Goal: Task Accomplishment & Management: Manage account settings

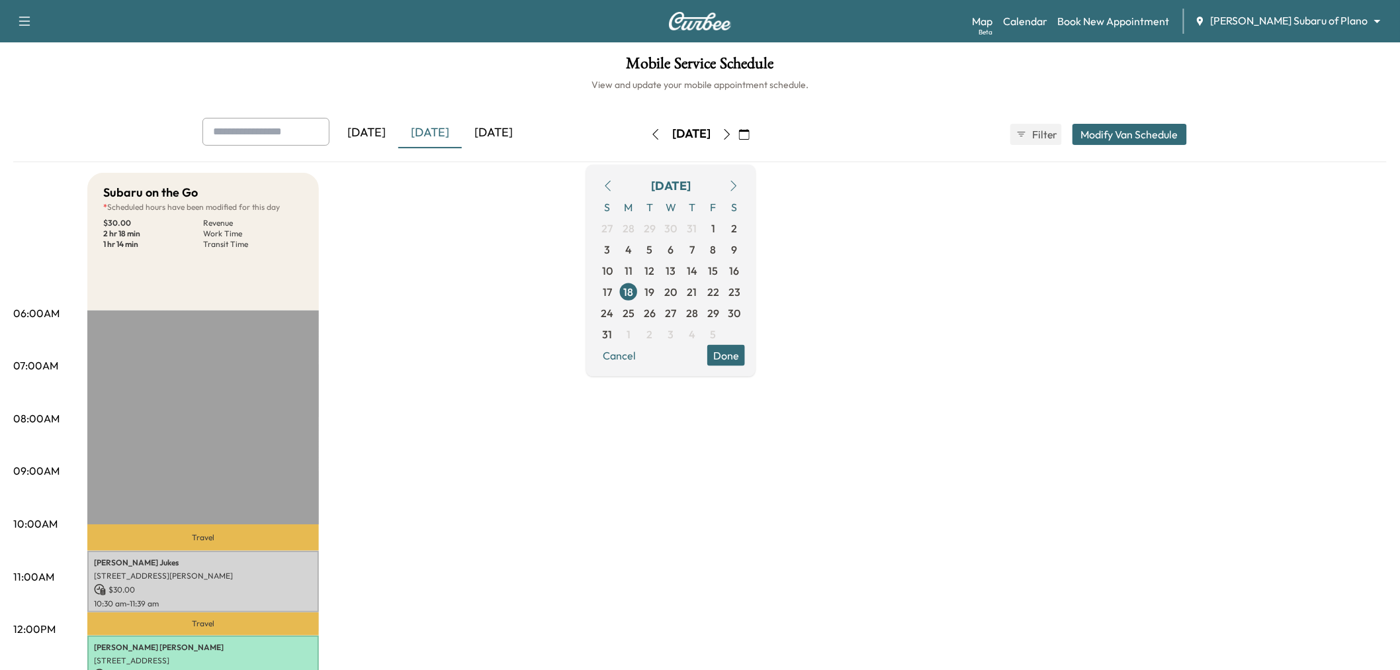
click at [511, 120] on div "[DATE]" at bounding box center [494, 133] width 64 height 30
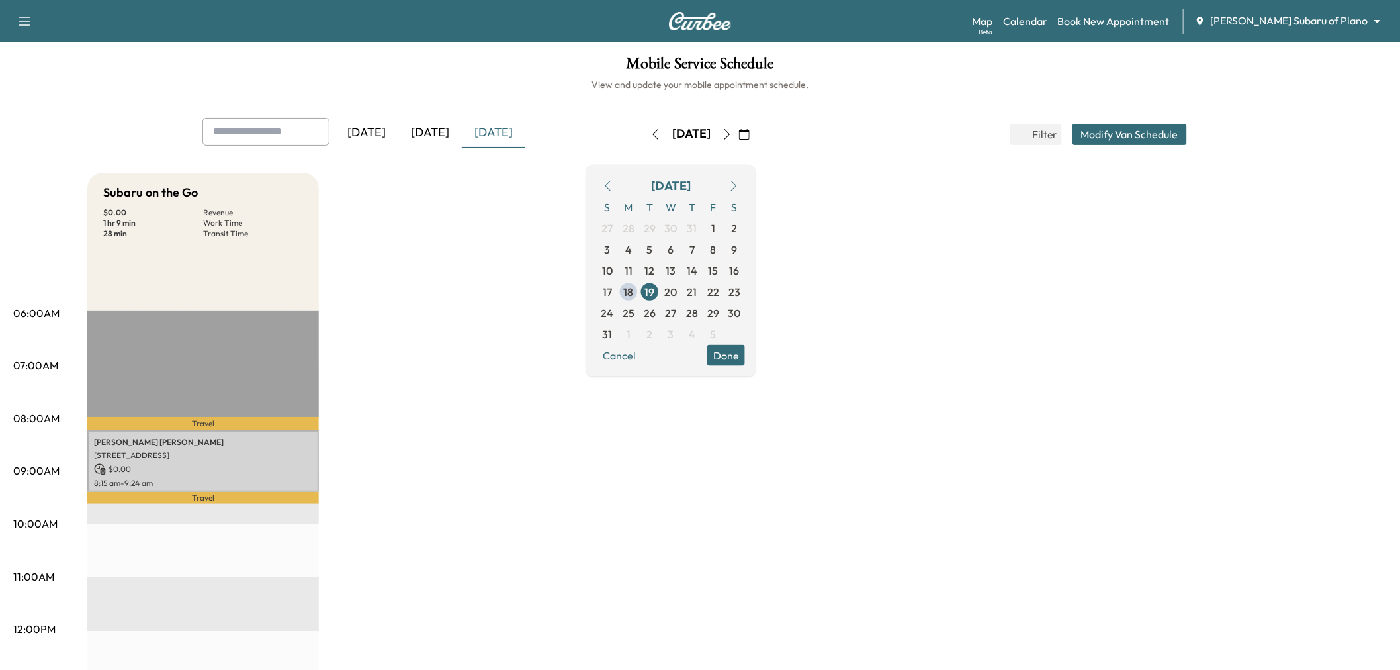
click at [409, 293] on div "Subaru on the Go $ 0.00 Revenue 1 hr 9 min Work Time 28 min Transit Time Travel…" at bounding box center [736, 669] width 1299 height 992
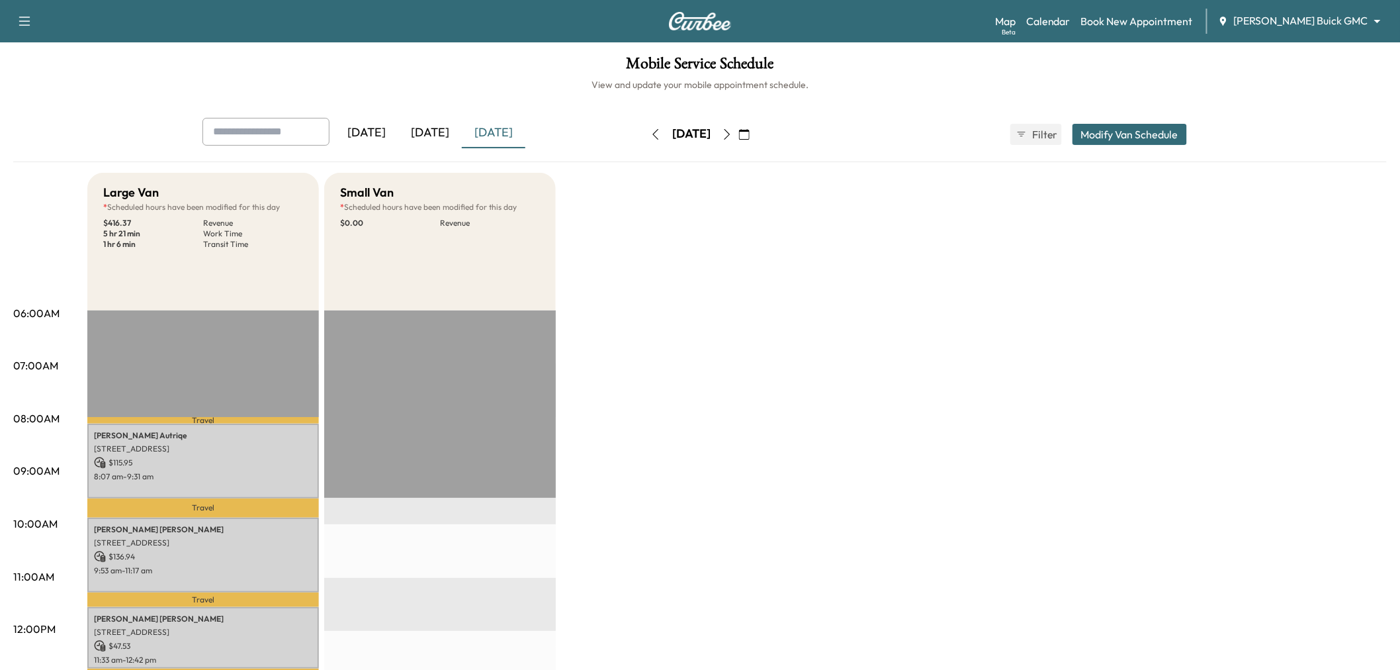
click at [501, 130] on div "[DATE]" at bounding box center [494, 133] width 64 height 30
click at [439, 134] on div "[DATE]" at bounding box center [430, 133] width 64 height 30
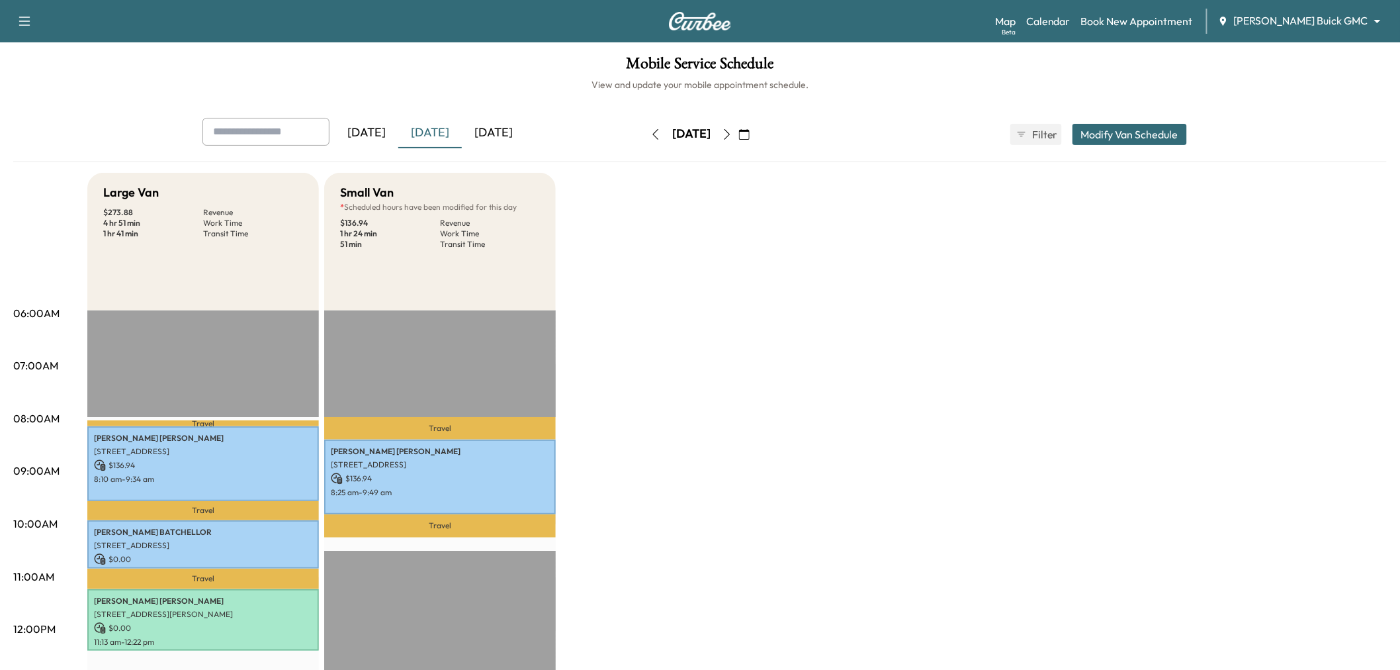
click at [500, 134] on div "[DATE]" at bounding box center [494, 133] width 64 height 30
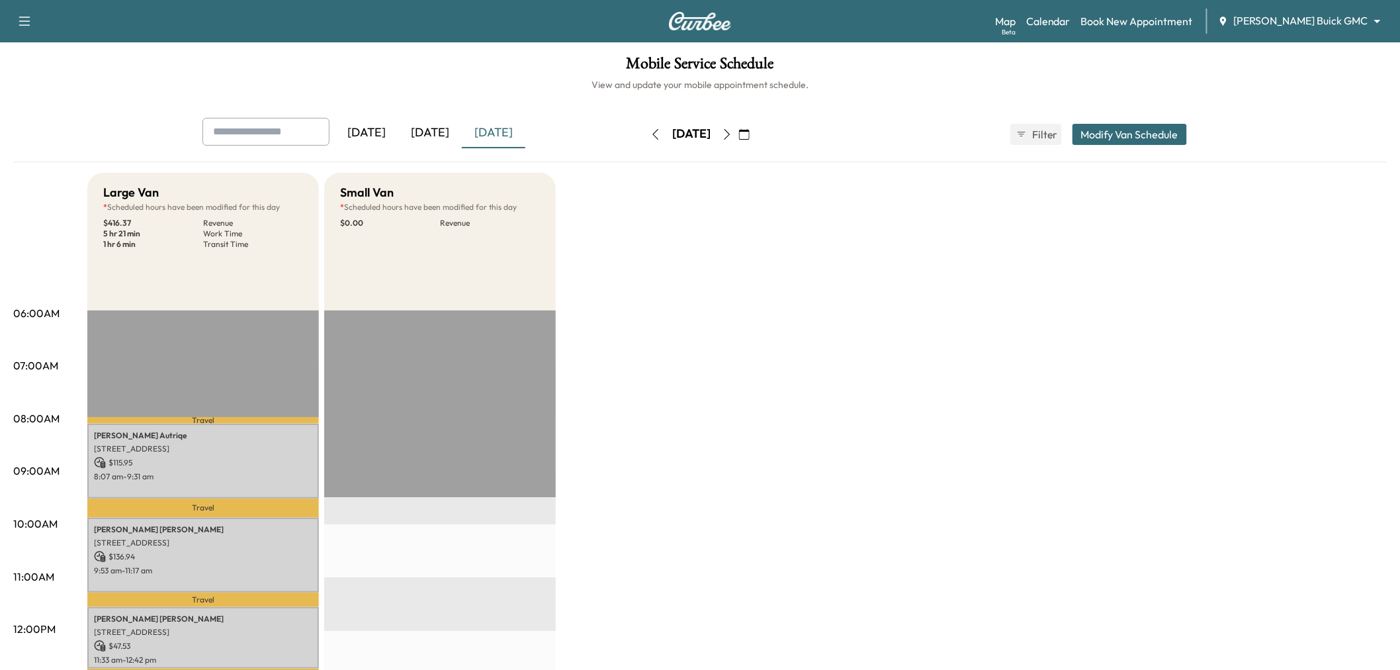
scroll to position [220, 0]
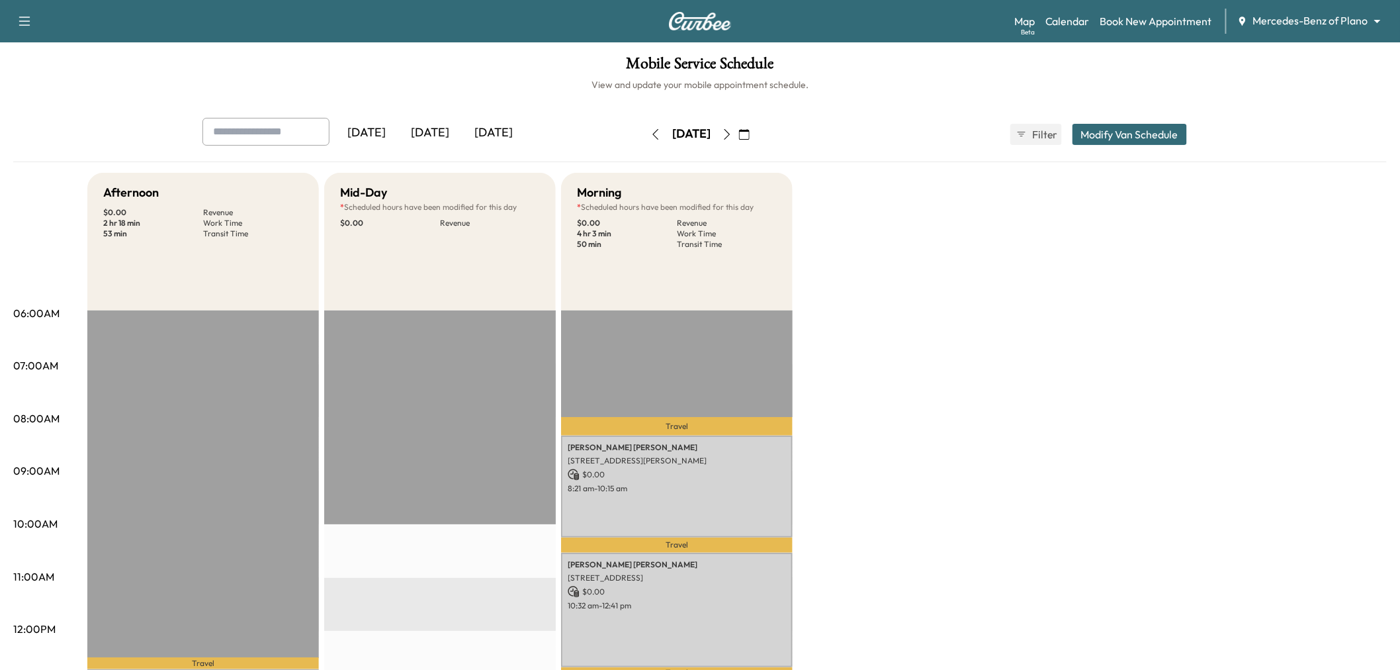
click at [435, 133] on div "[DATE]" at bounding box center [430, 133] width 64 height 30
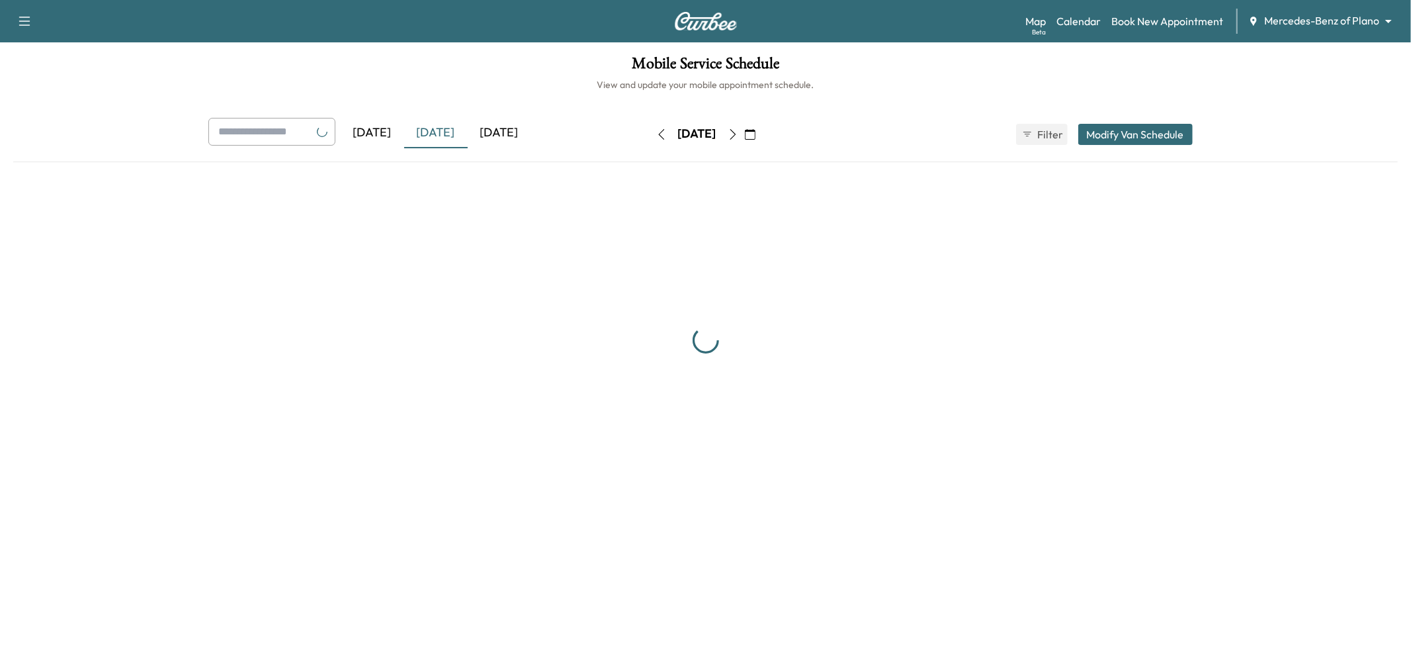
click at [490, 122] on div "[DATE]" at bounding box center [500, 133] width 64 height 30
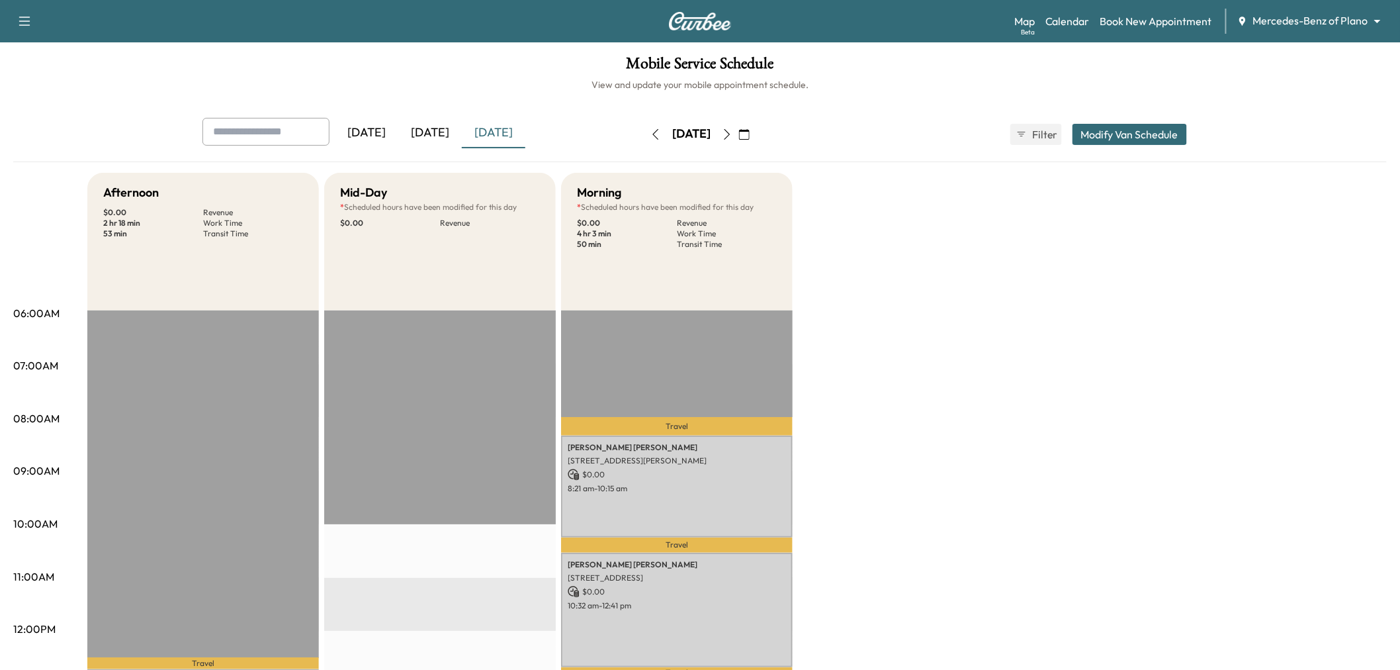
scroll to position [294, 0]
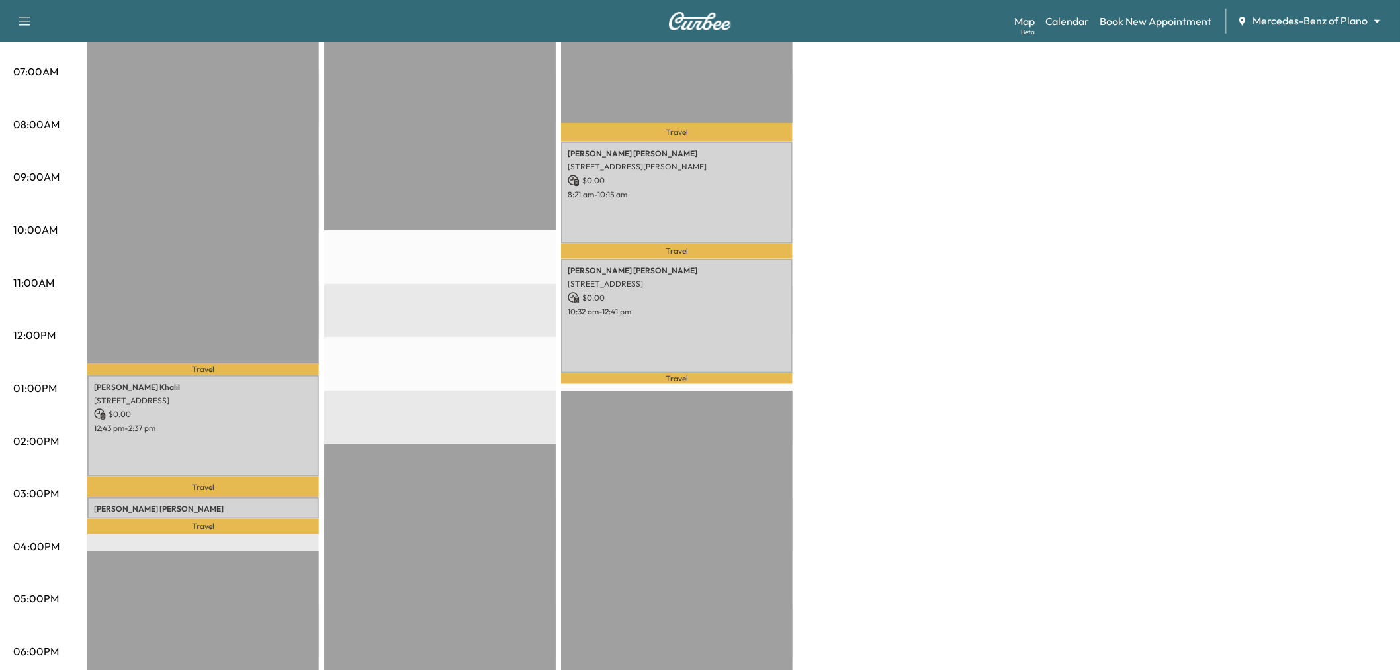
click at [878, 253] on div "Afternoon $ 0.00 Revenue 2 hr 18 min Work Time 53 min Transit Time Travel Shafi…" at bounding box center [736, 375] width 1299 height 992
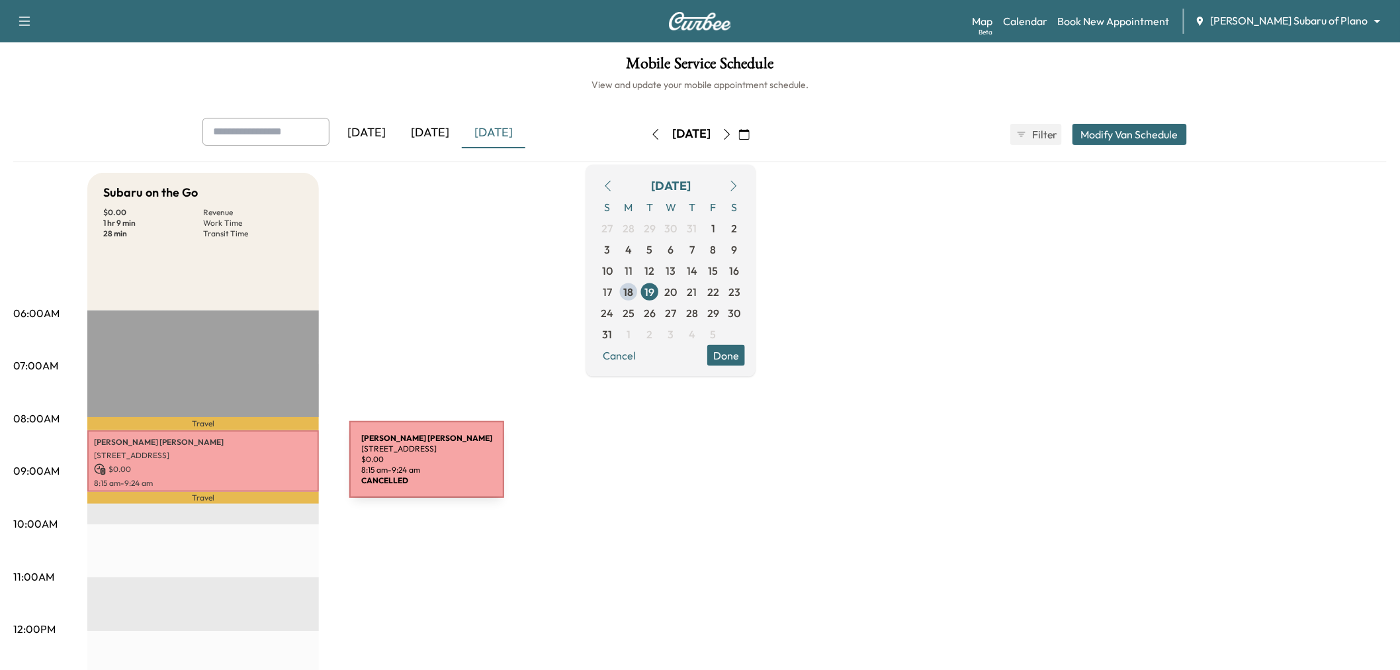
click at [250, 467] on p "$ 0.00" at bounding box center [203, 469] width 218 height 12
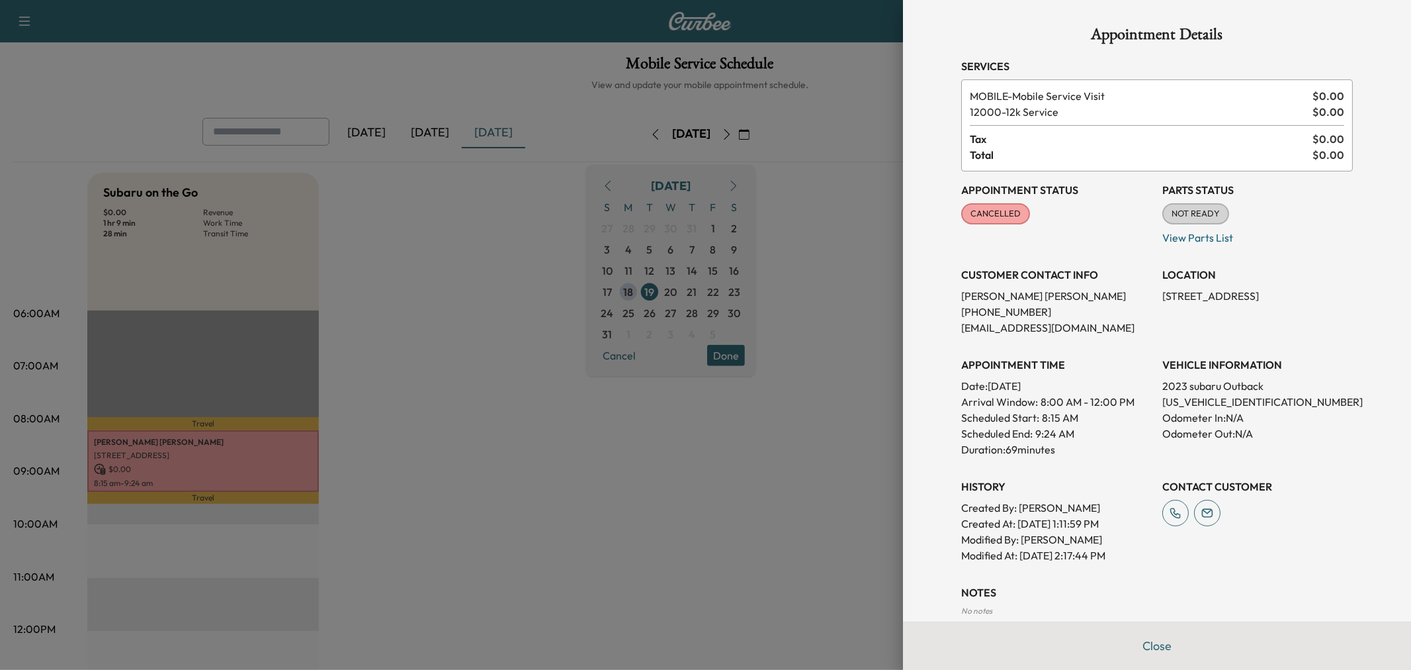
click at [556, 464] on div at bounding box center [705, 335] width 1411 height 670
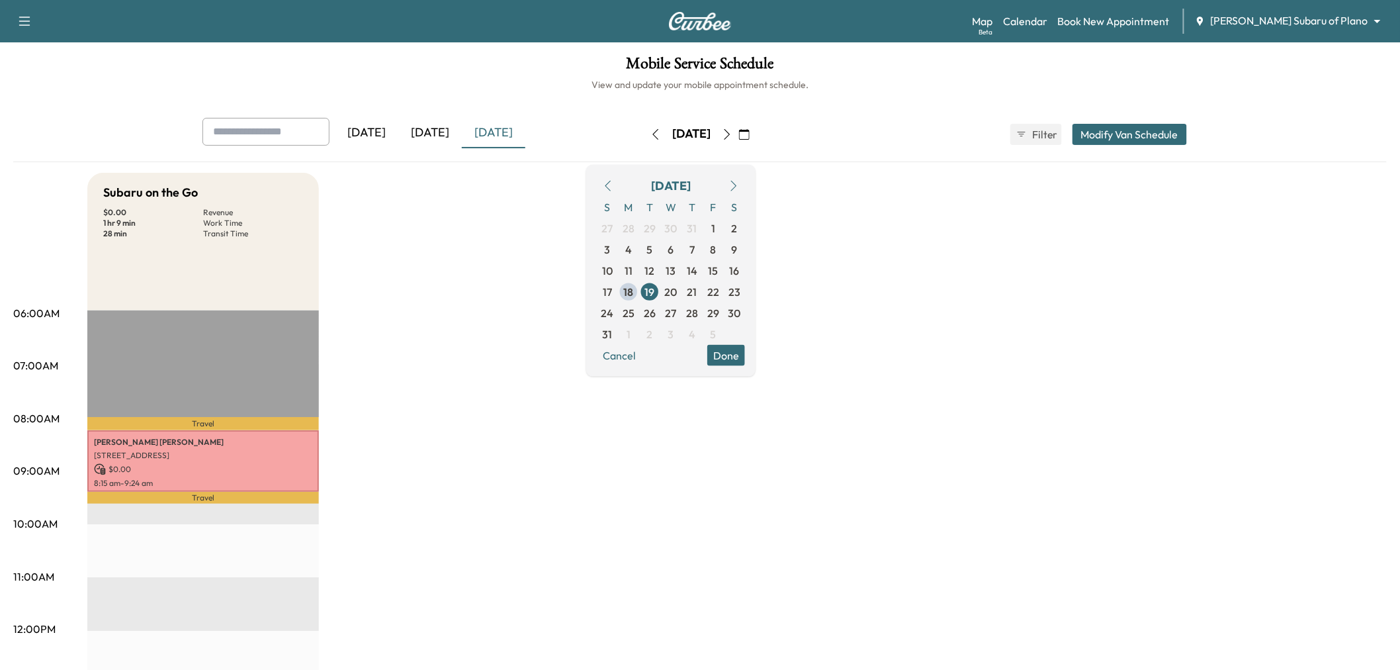
click at [539, 481] on div "Subaru on the Go $ 0.00 Revenue 1 hr 9 min Work Time 28 min Transit Time Travel…" at bounding box center [736, 669] width 1299 height 992
click at [996, 256] on div "Subaru on the Go $ 0.00 Revenue 1 hr 9 min Work Time 28 min Transit Time Travel…" at bounding box center [736, 669] width 1299 height 992
click at [745, 348] on button "Done" at bounding box center [726, 354] width 38 height 21
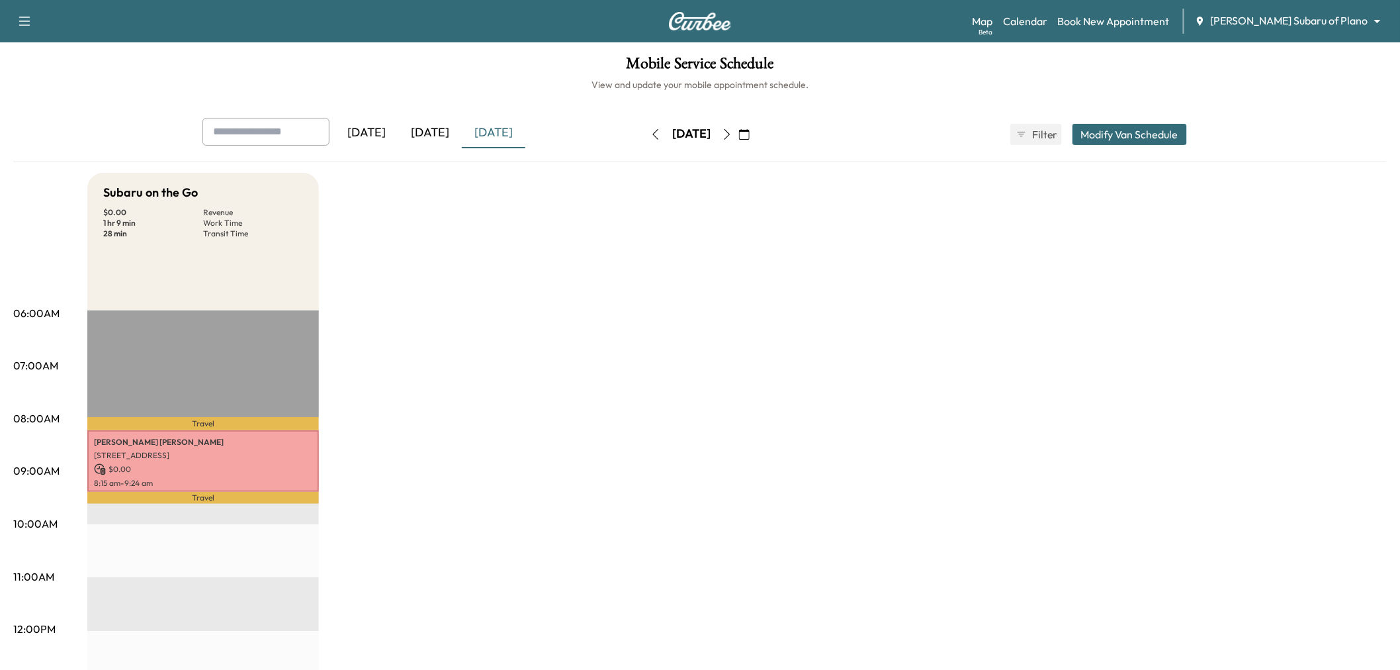
click at [996, 316] on div "Subaru on the Go $ 0.00 Revenue 1 hr 9 min Work Time 28 min Transit Time Travel…" at bounding box center [736, 669] width 1299 height 992
click at [445, 131] on div "[DATE]" at bounding box center [430, 133] width 64 height 30
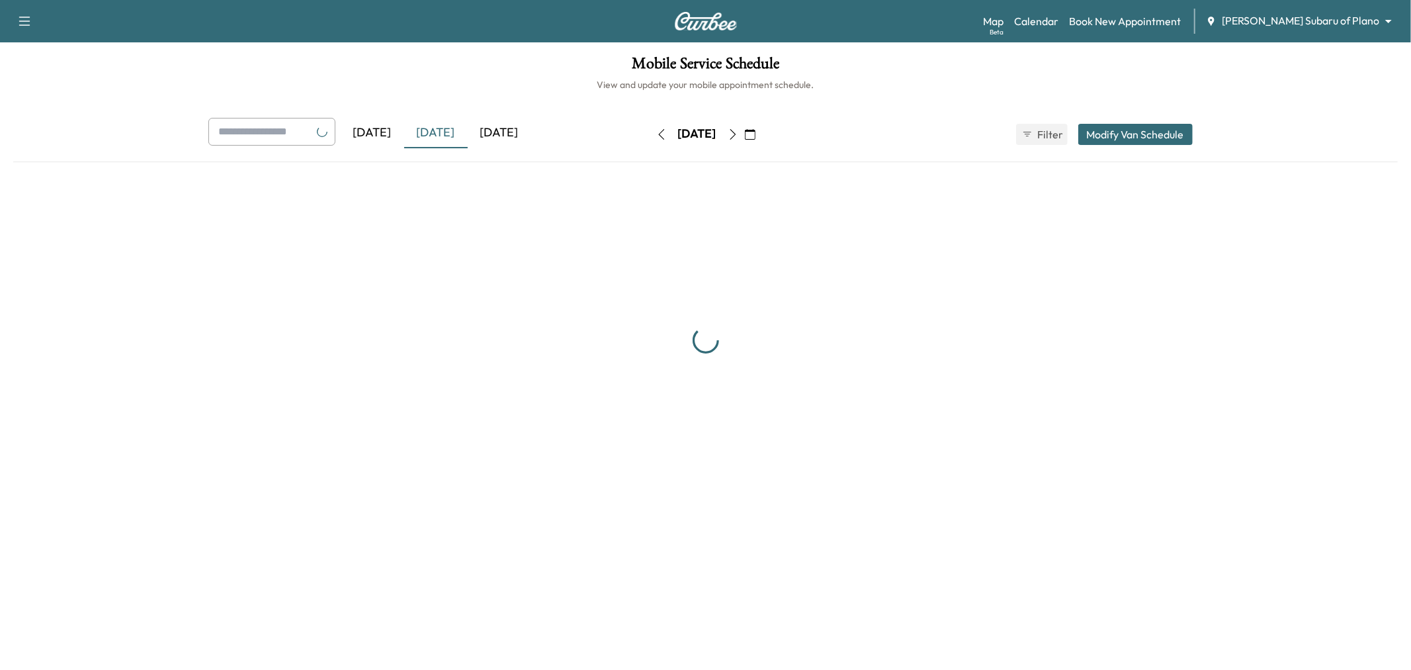
click at [482, 129] on div "[DATE]" at bounding box center [500, 133] width 64 height 30
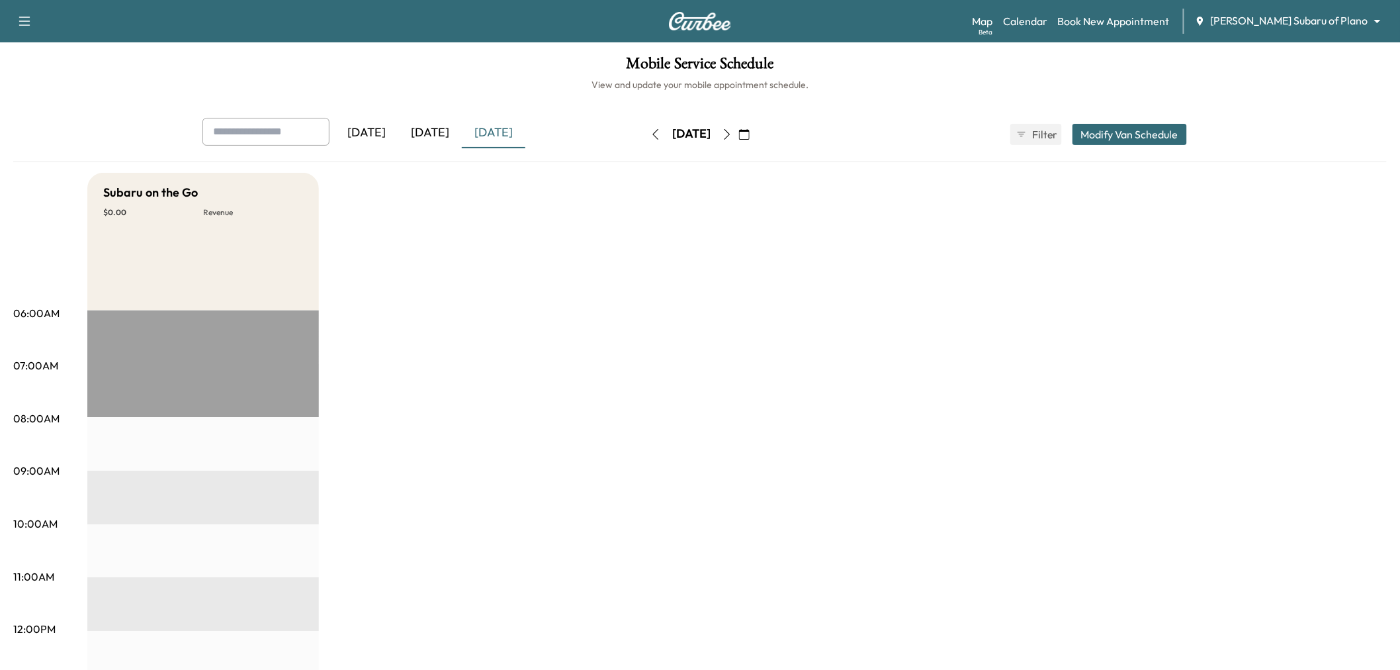
click at [1106, 141] on button "Modify Van Schedule" at bounding box center [1129, 134] width 114 height 21
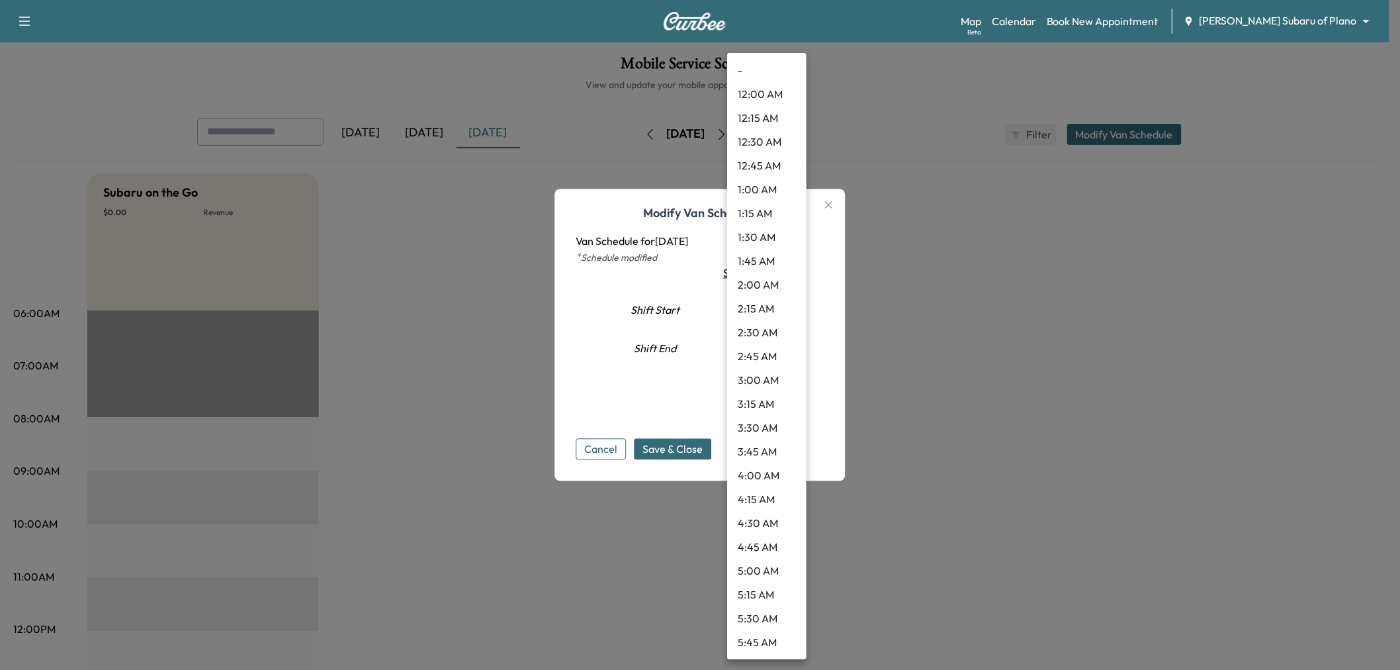
click at [757, 312] on body "Support Log Out Map Beta Calendar Book New Appointment Ewing Subaru of Plano **…" at bounding box center [700, 335] width 1400 height 670
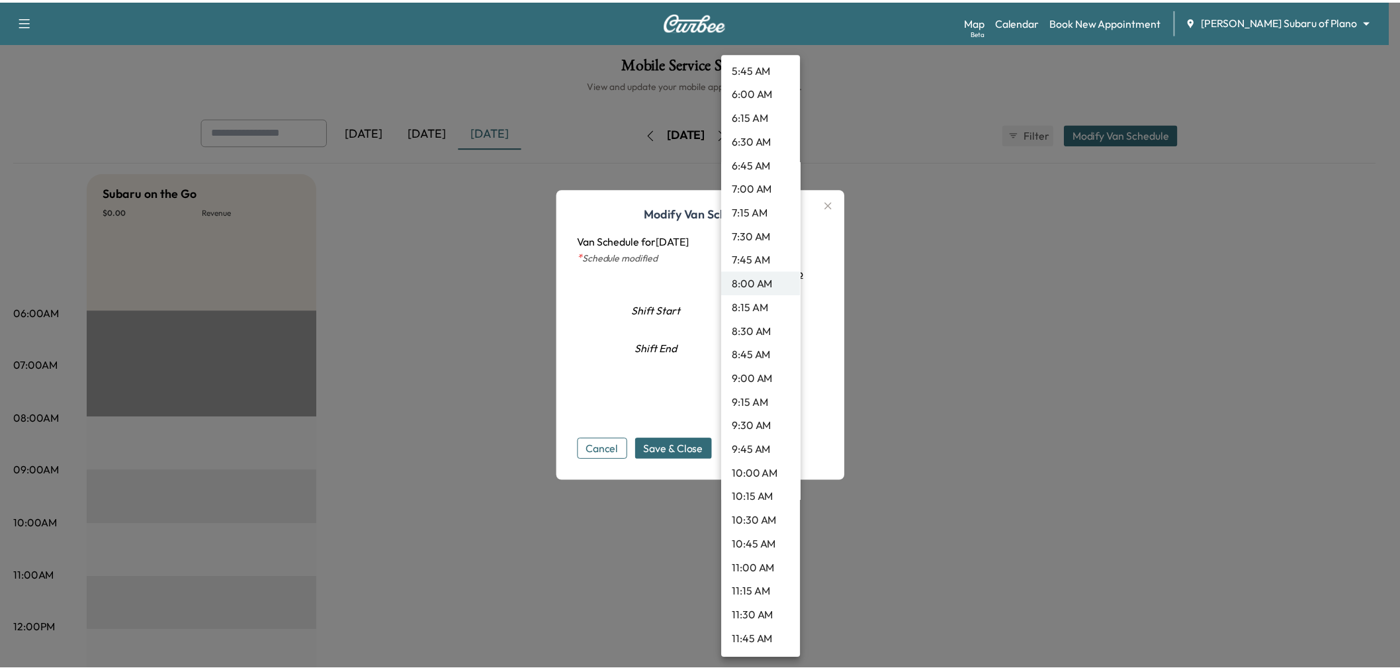
scroll to position [646, 0]
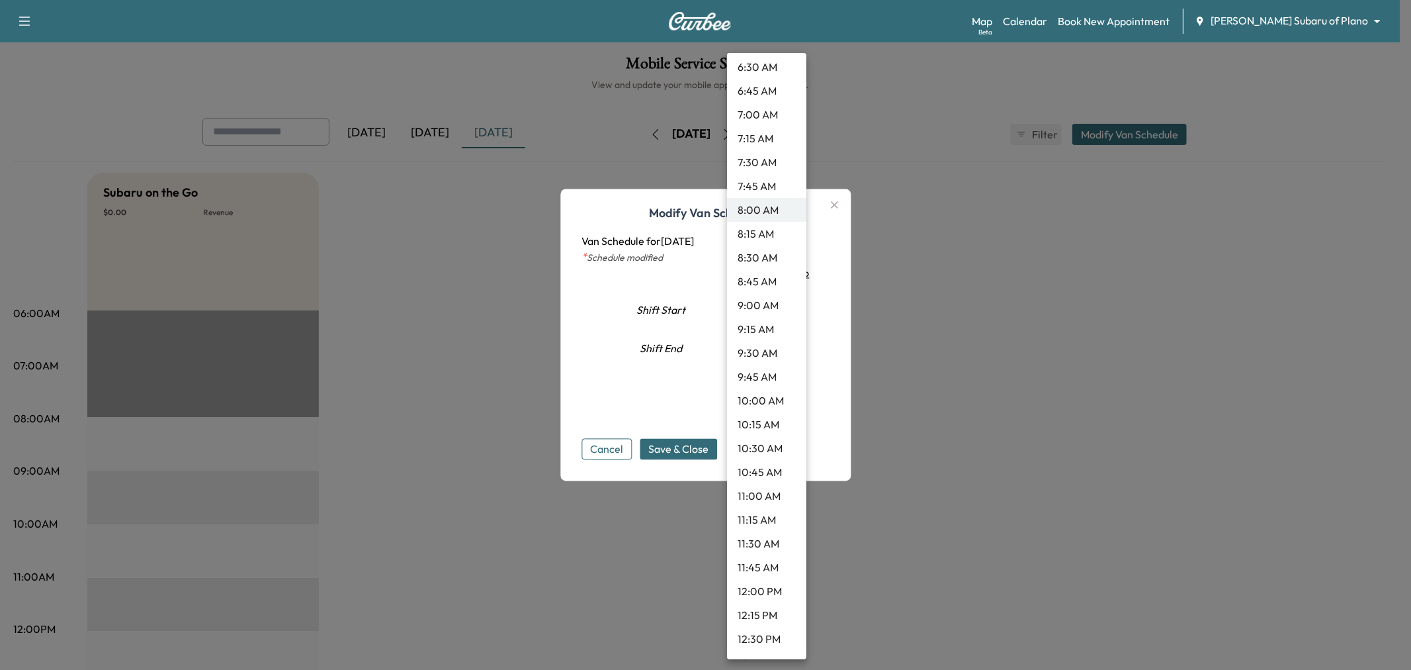
click at [755, 593] on li "12:00 PM" at bounding box center [766, 591] width 79 height 24
type input "**"
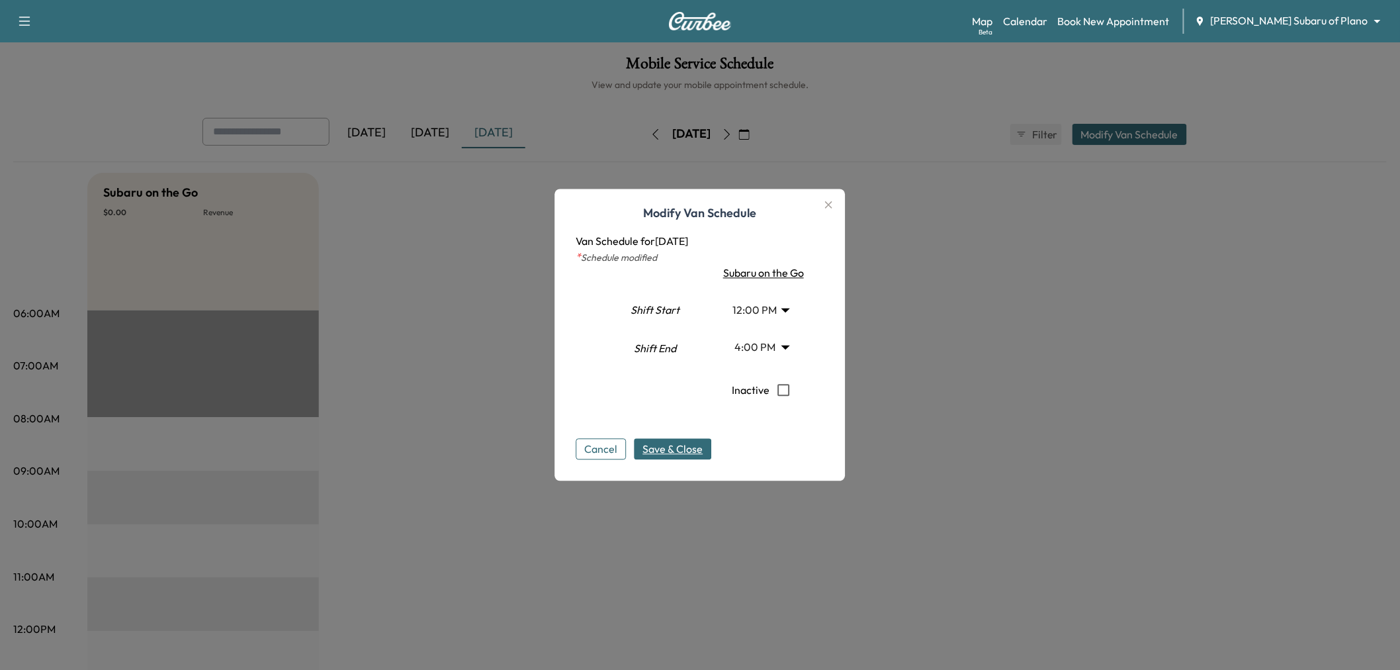
click at [703, 445] on span "Save & Close" at bounding box center [673, 449] width 60 height 16
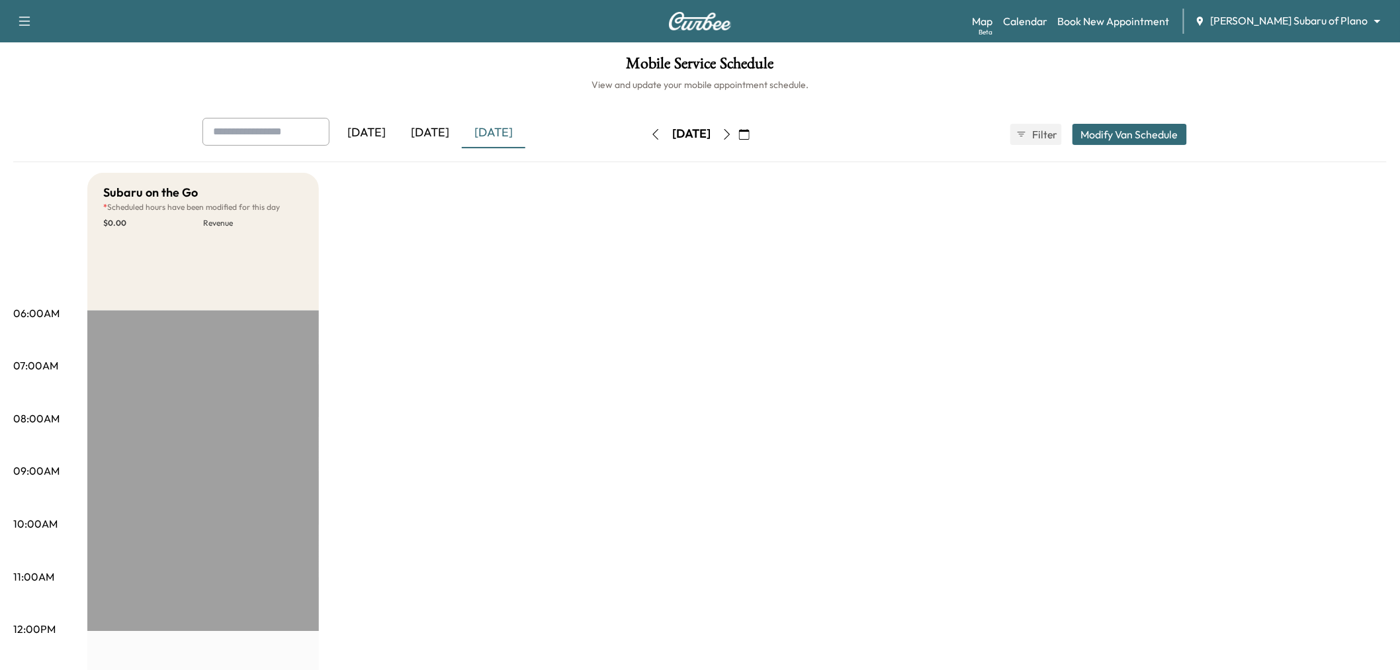
click at [433, 128] on div "[DATE]" at bounding box center [430, 133] width 64 height 30
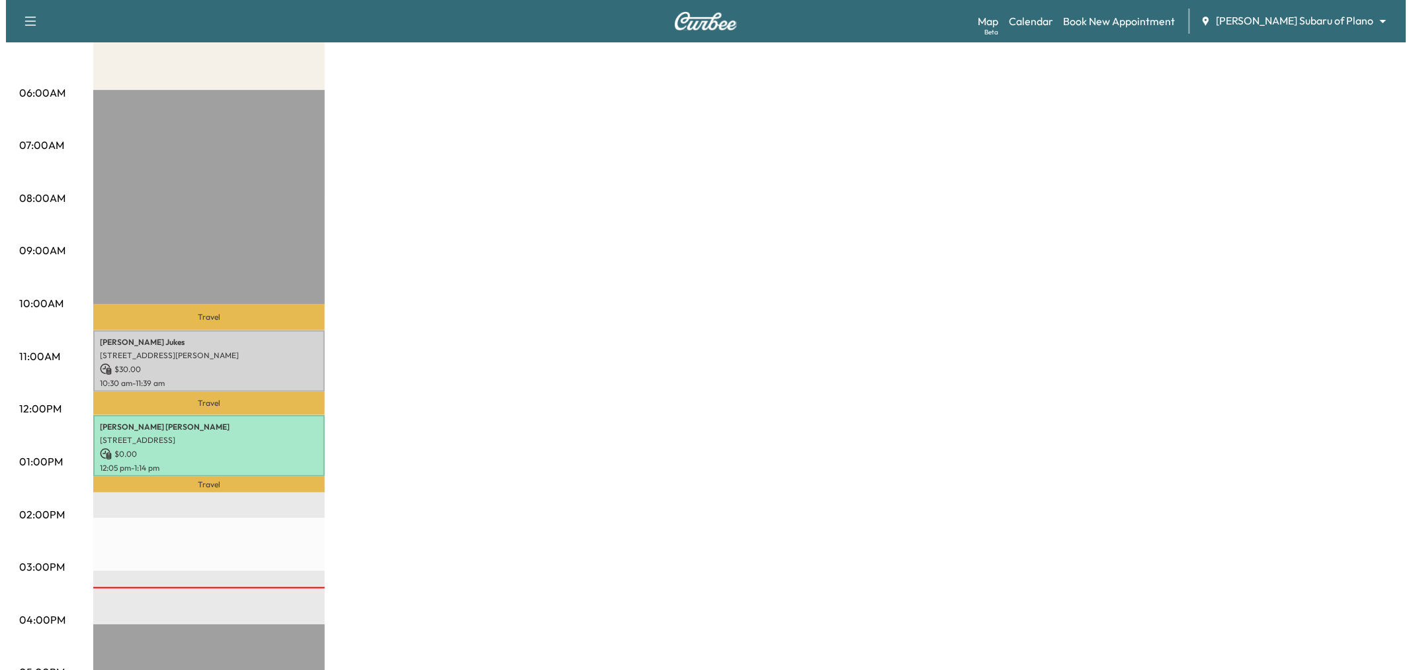
scroll to position [294, 0]
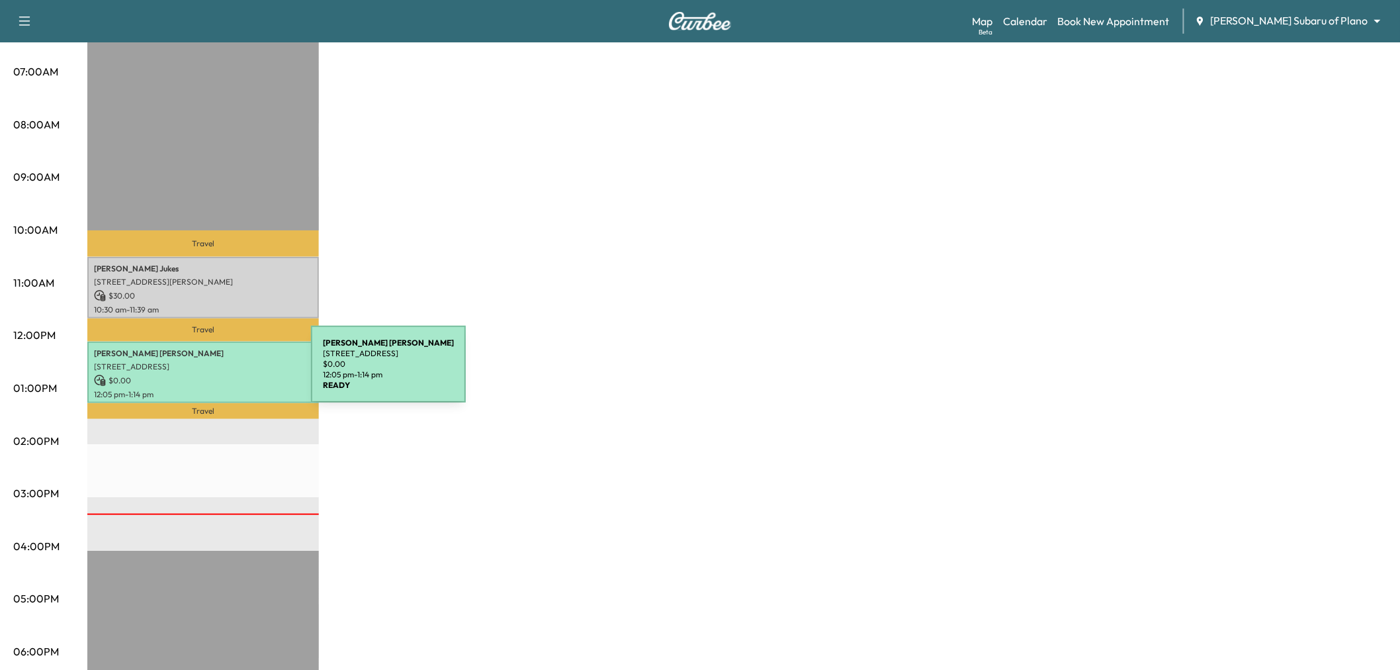
click at [212, 374] on p "$ 0.00" at bounding box center [203, 380] width 218 height 12
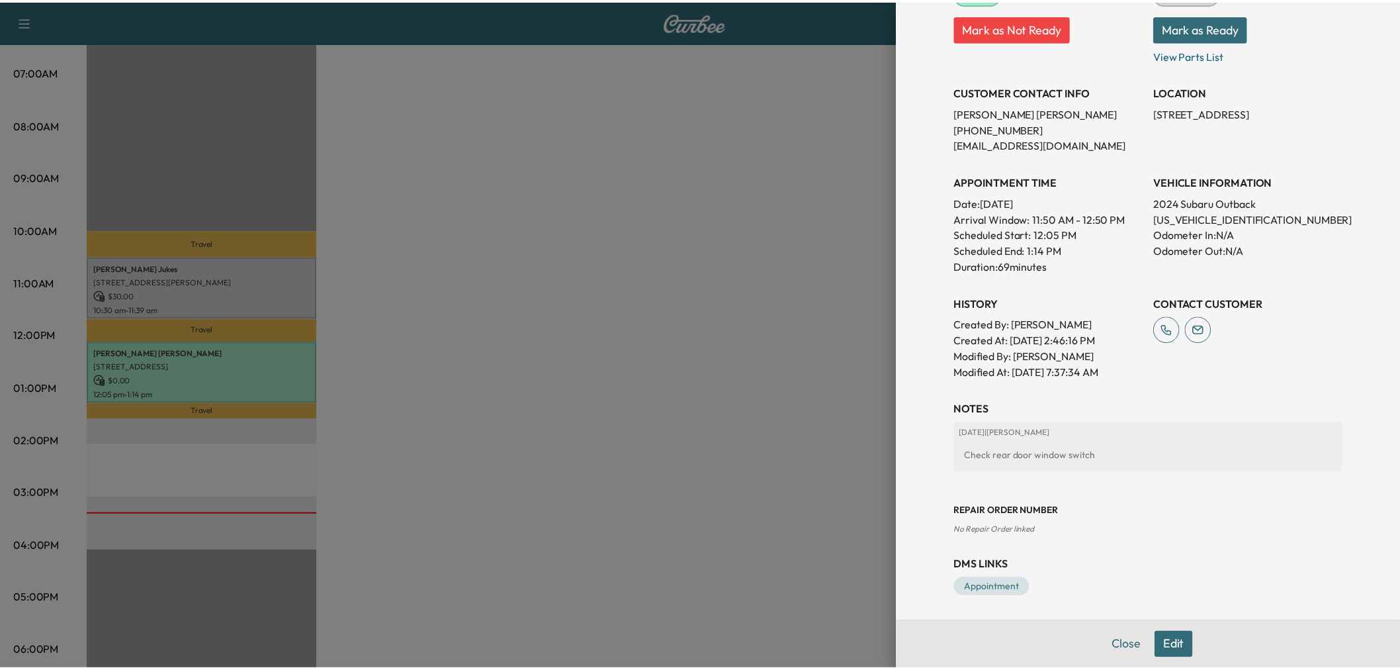
scroll to position [147, 0]
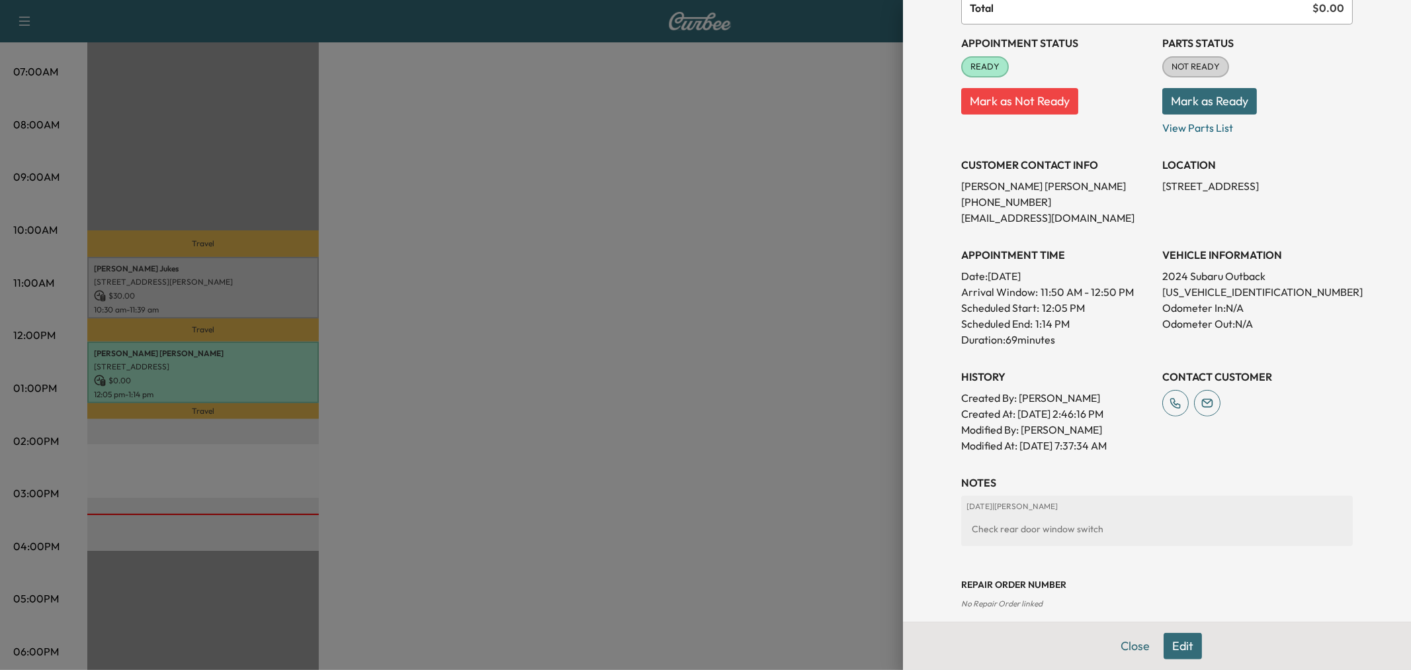
click at [742, 253] on div at bounding box center [705, 335] width 1411 height 670
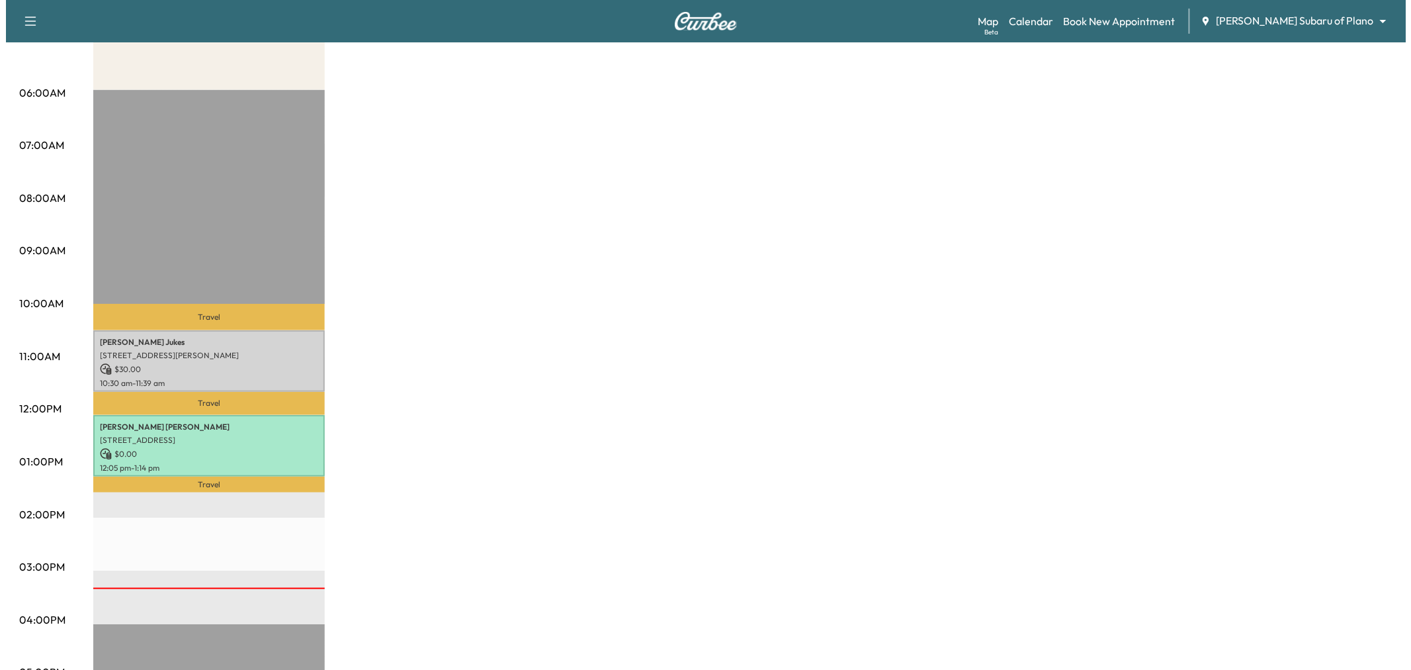
scroll to position [0, 0]
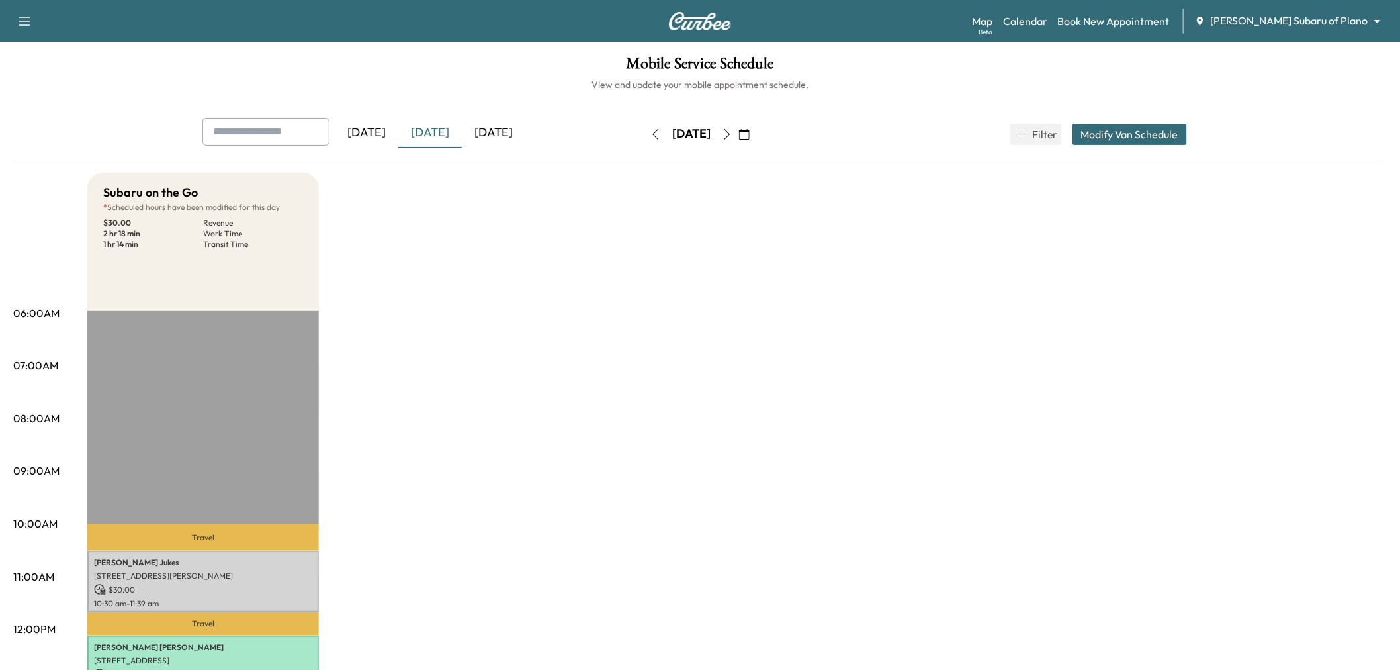
click at [523, 137] on div "[DATE]" at bounding box center [494, 133] width 64 height 30
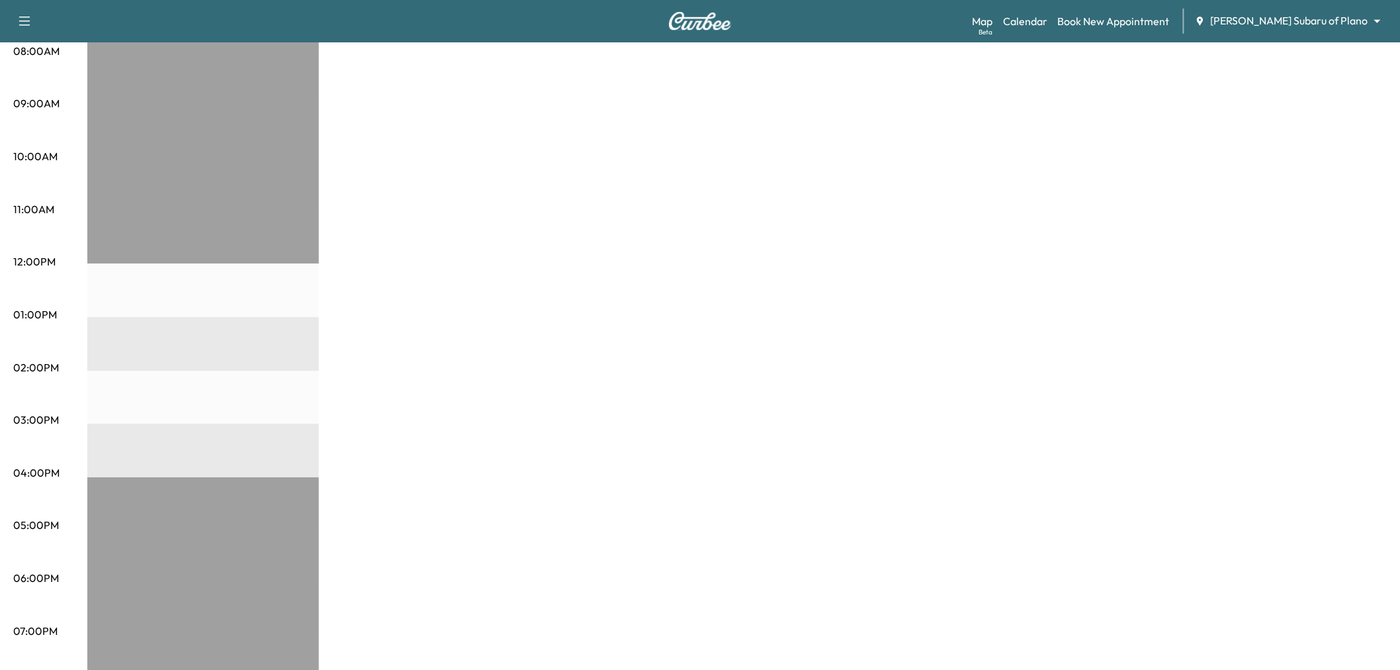
scroll to position [73, 0]
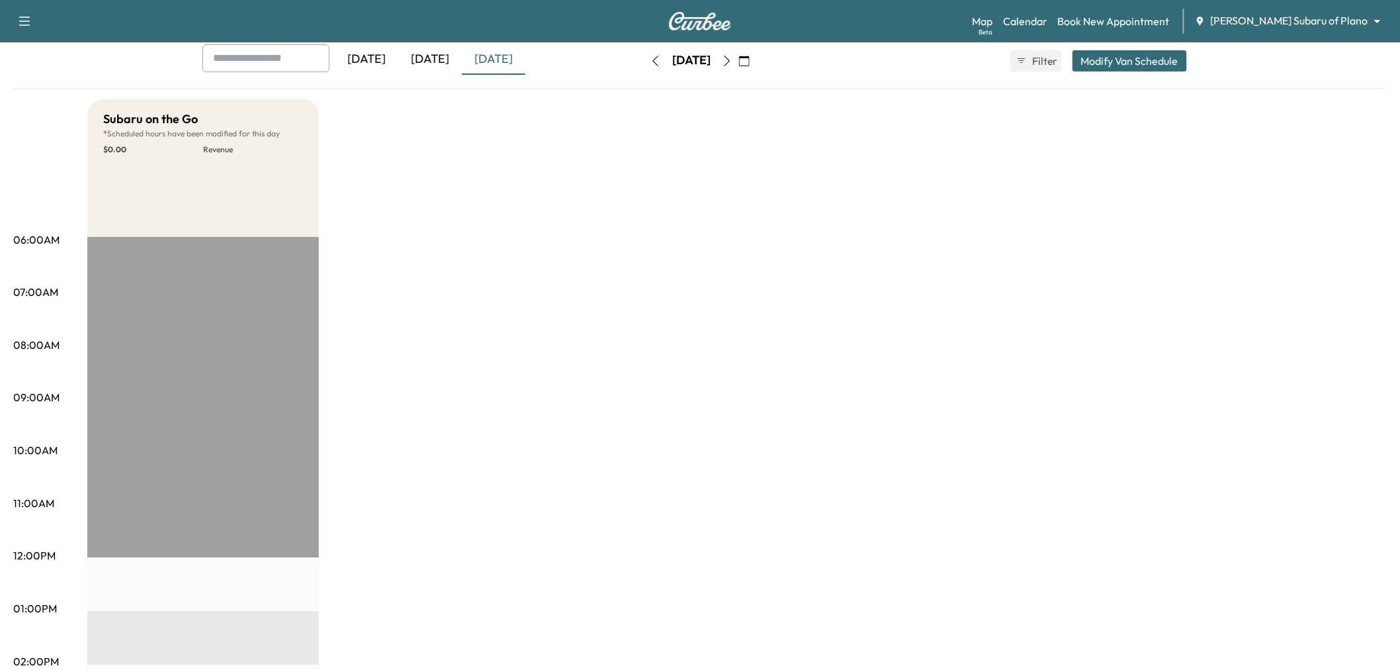
click at [701, 372] on div "Subaru on the Go * Scheduled hours have been modified for this day $ 0.00 Reven…" at bounding box center [736, 595] width 1299 height 992
click at [828, 237] on div "Subaru on the Go * Scheduled hours have been modified for this day $ 0.00 Reven…" at bounding box center [736, 595] width 1299 height 992
click at [512, 298] on div "Subaru on the Go * Scheduled hours have been modified for this day $ 0.00 Reven…" at bounding box center [736, 595] width 1299 height 992
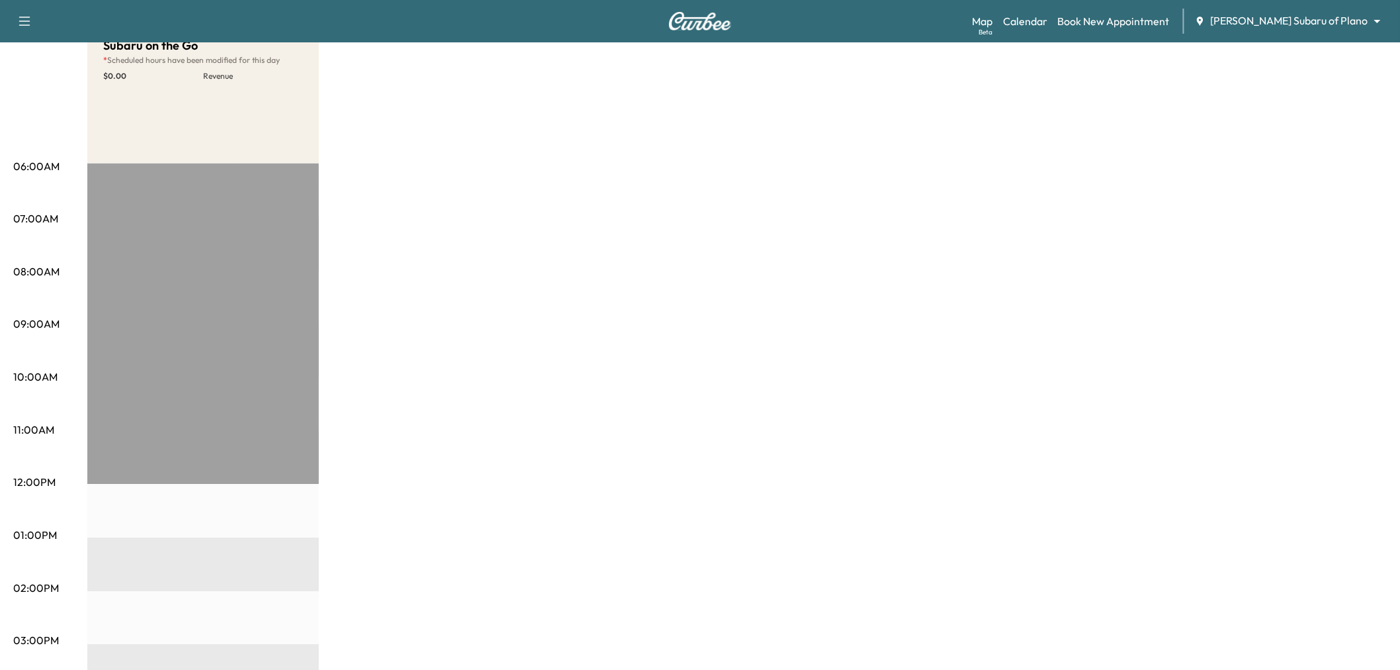
scroll to position [0, 0]
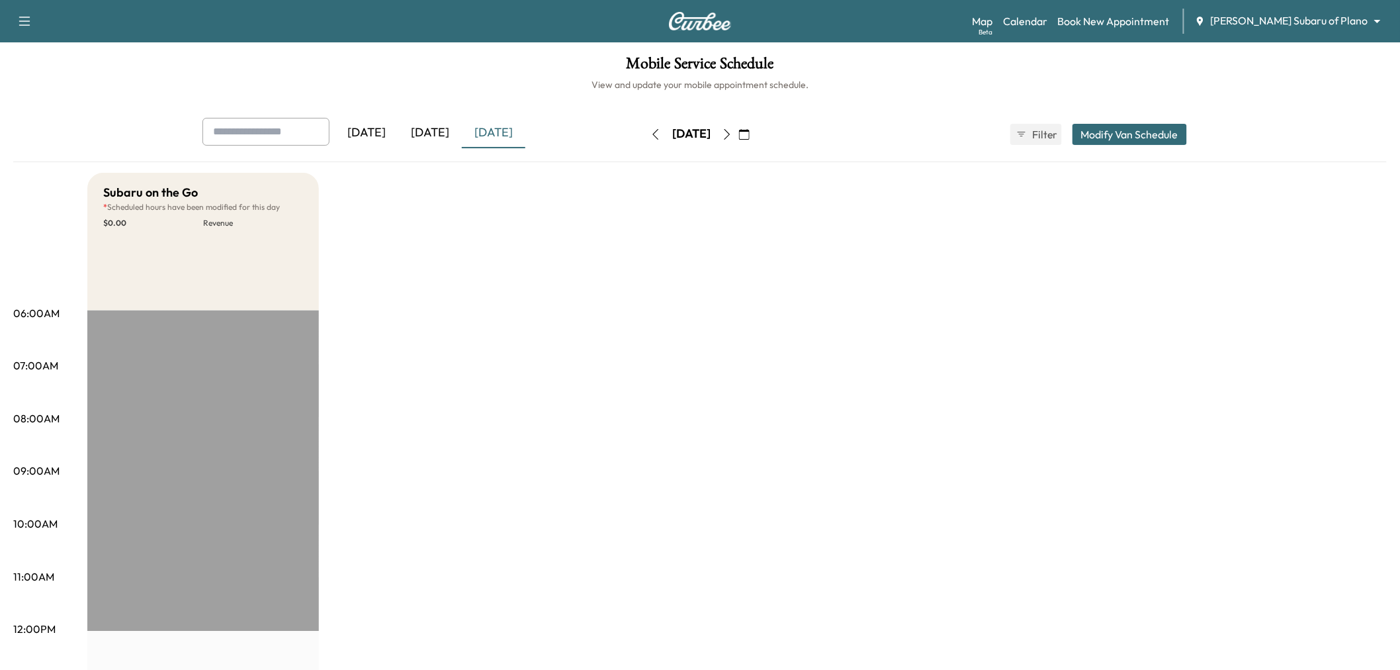
click at [738, 129] on button "button" at bounding box center [727, 134] width 22 height 21
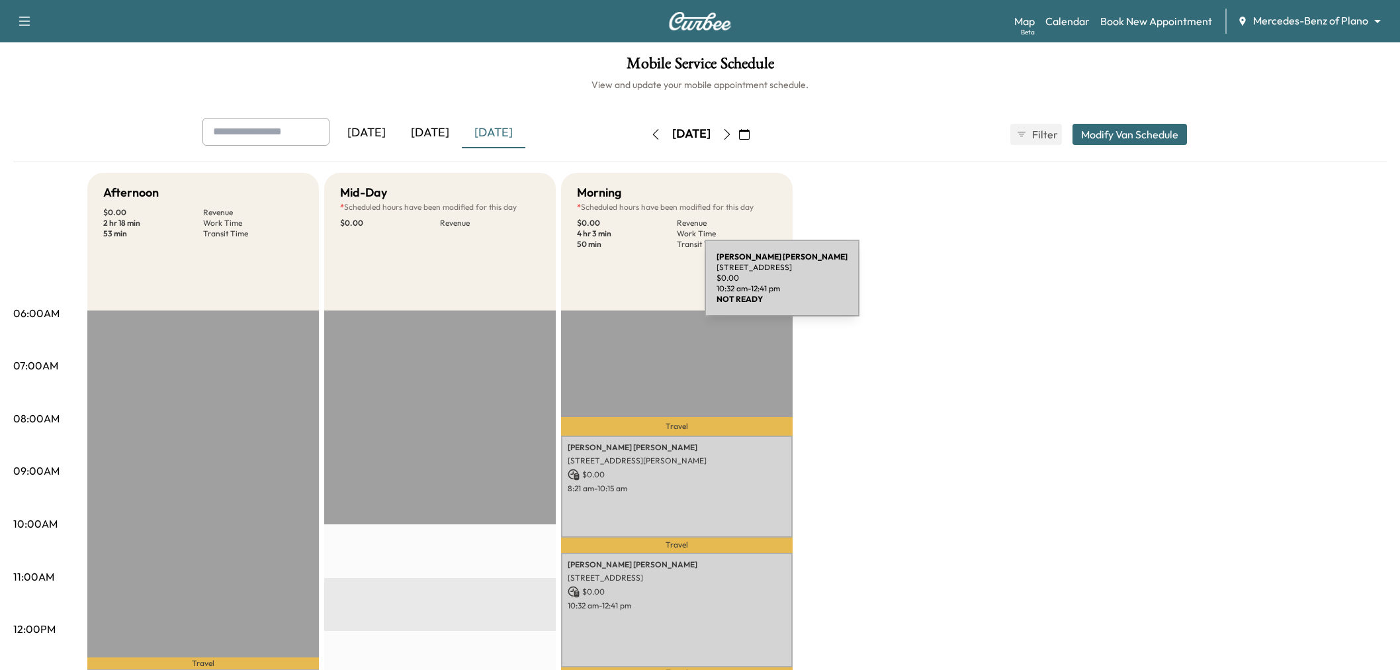
scroll to position [294, 0]
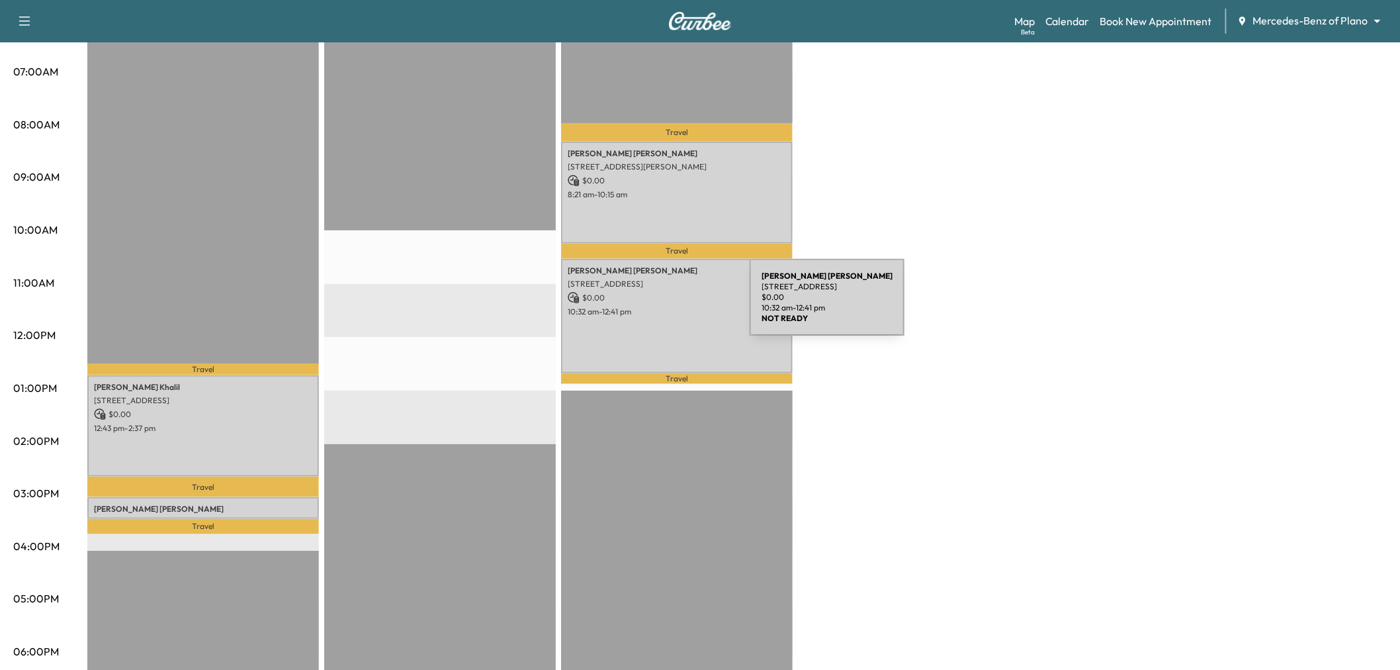
click at [650, 306] on p "10:32 am - 12:41 pm" at bounding box center [677, 311] width 218 height 11
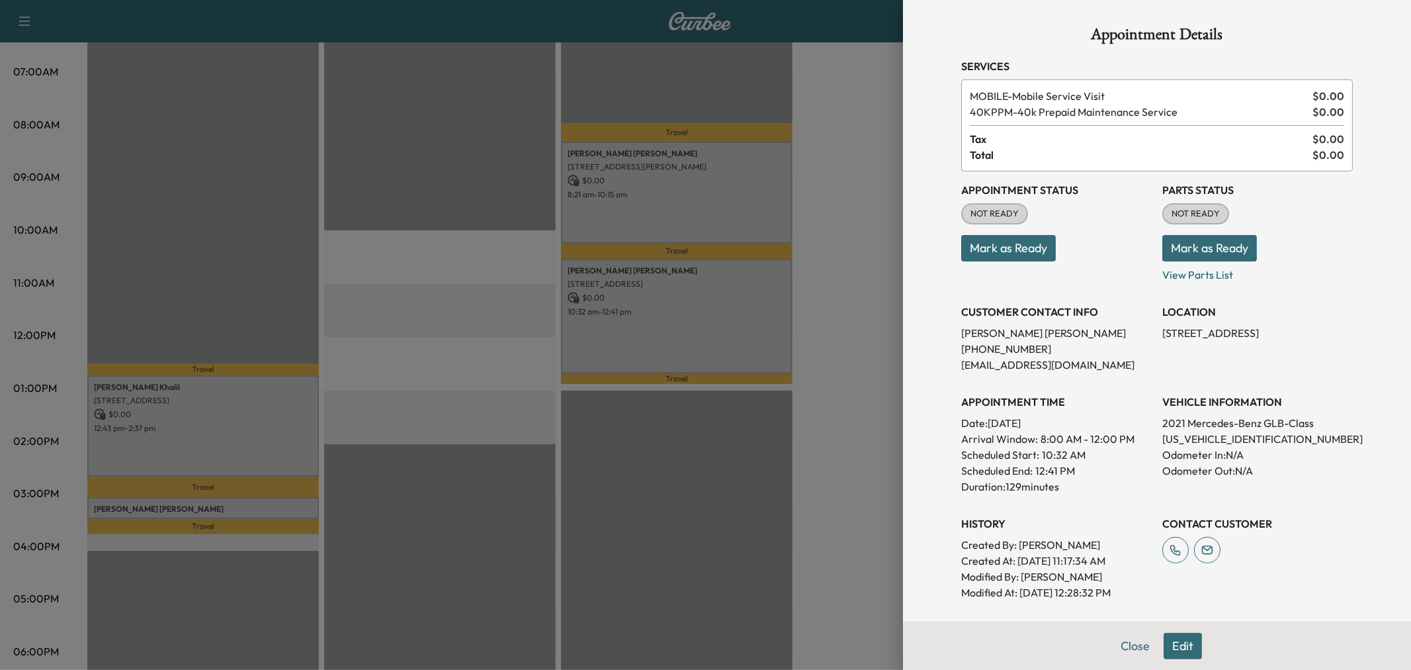
click at [1193, 435] on p "[US_VEHICLE_IDENTIFICATION_NUMBER]" at bounding box center [1257, 439] width 191 height 16
click at [1193, 435] on p "W1N4M4GB1MW111026" at bounding box center [1257, 439] width 191 height 16
copy p "W1N4M4GB1MW111026"
click at [412, 329] on div at bounding box center [705, 335] width 1411 height 670
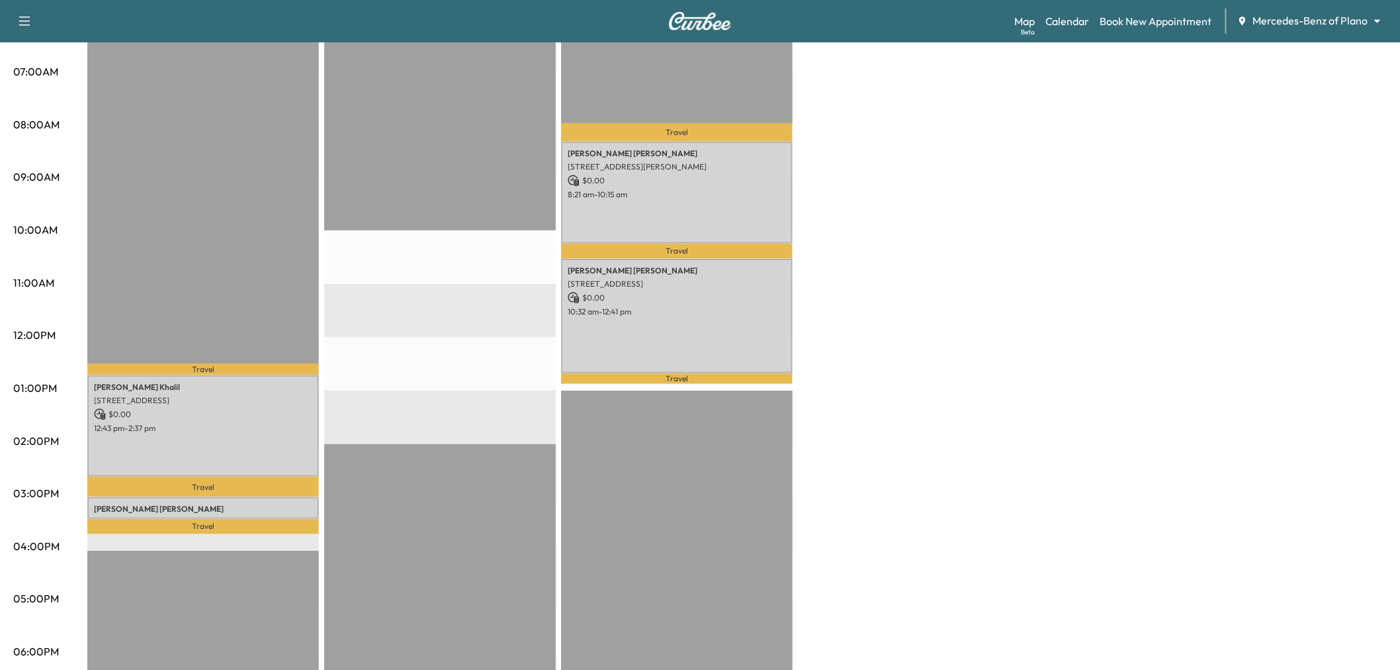
scroll to position [0, 0]
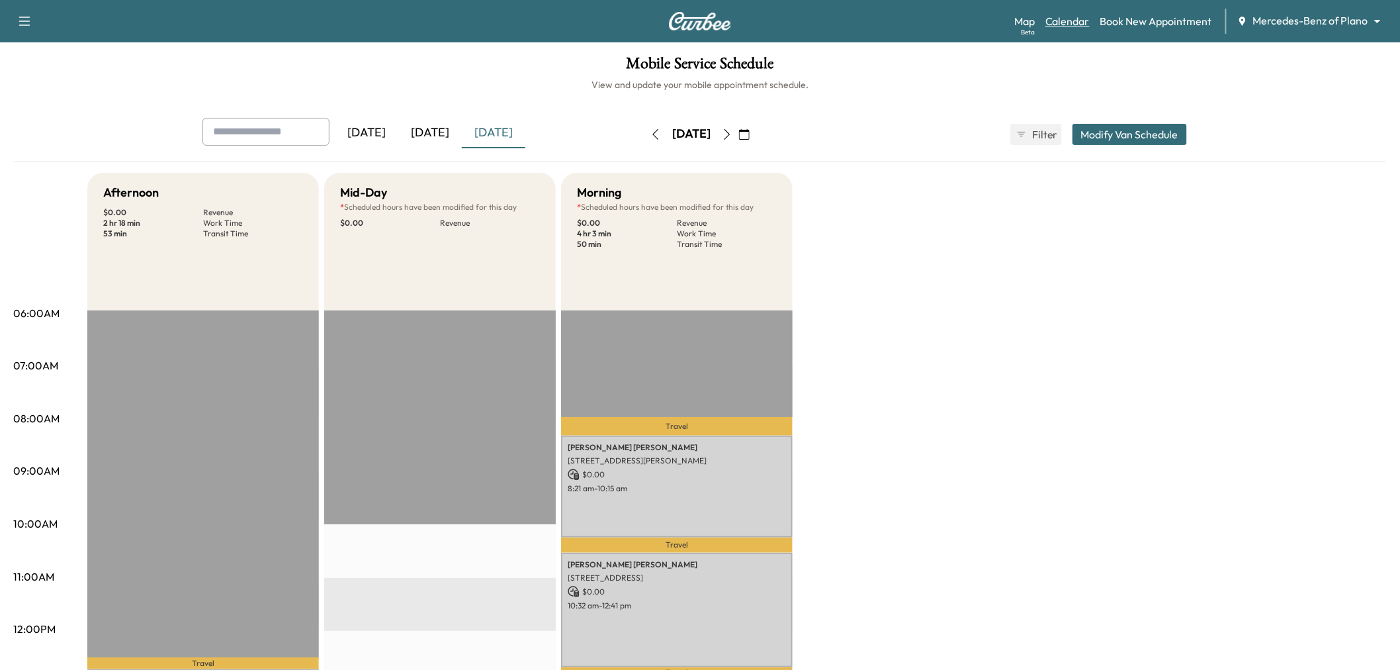
click at [1075, 15] on link "Calendar" at bounding box center [1067, 21] width 44 height 16
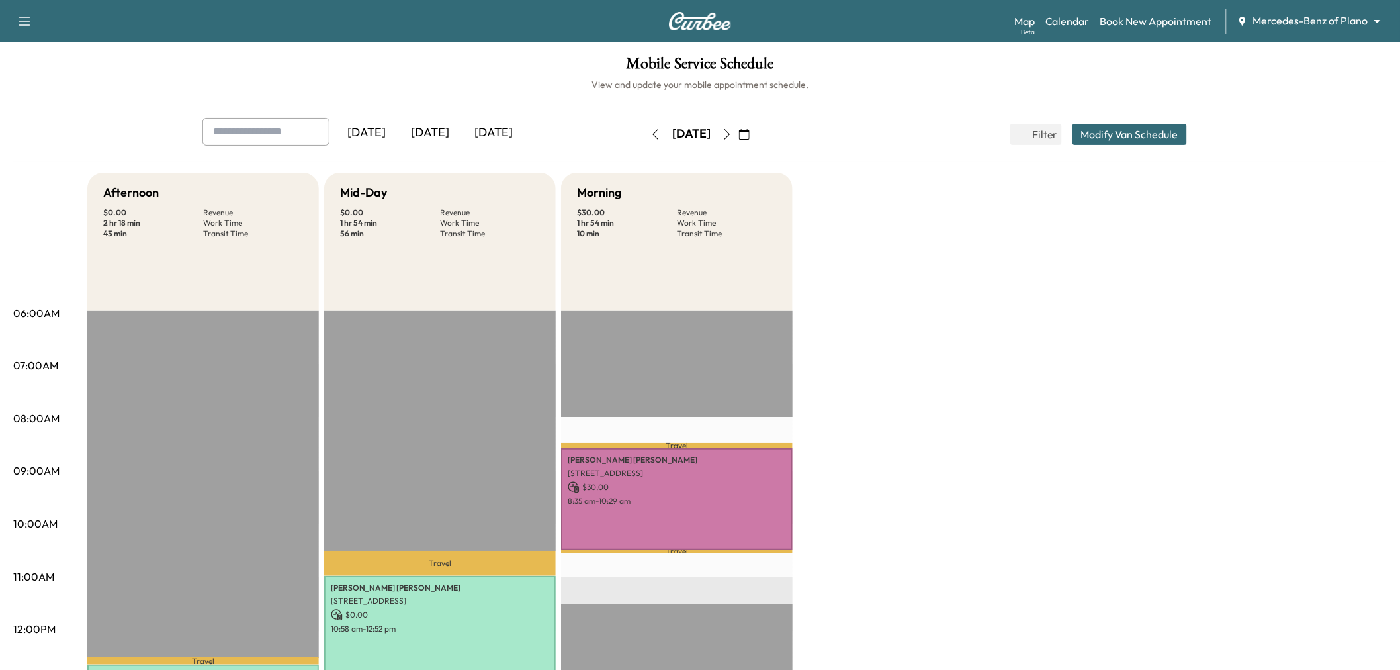
click at [923, 375] on div "Afternoon $ 0.00 Revenue 2 hr 18 min Work Time 43 min Transit Time Travel Phyll…" at bounding box center [736, 669] width 1299 height 992
click at [904, 369] on div "Afternoon $ 0.00 Revenue 2 hr 18 min Work Time 43 min Transit Time Travel Phyll…" at bounding box center [736, 669] width 1299 height 992
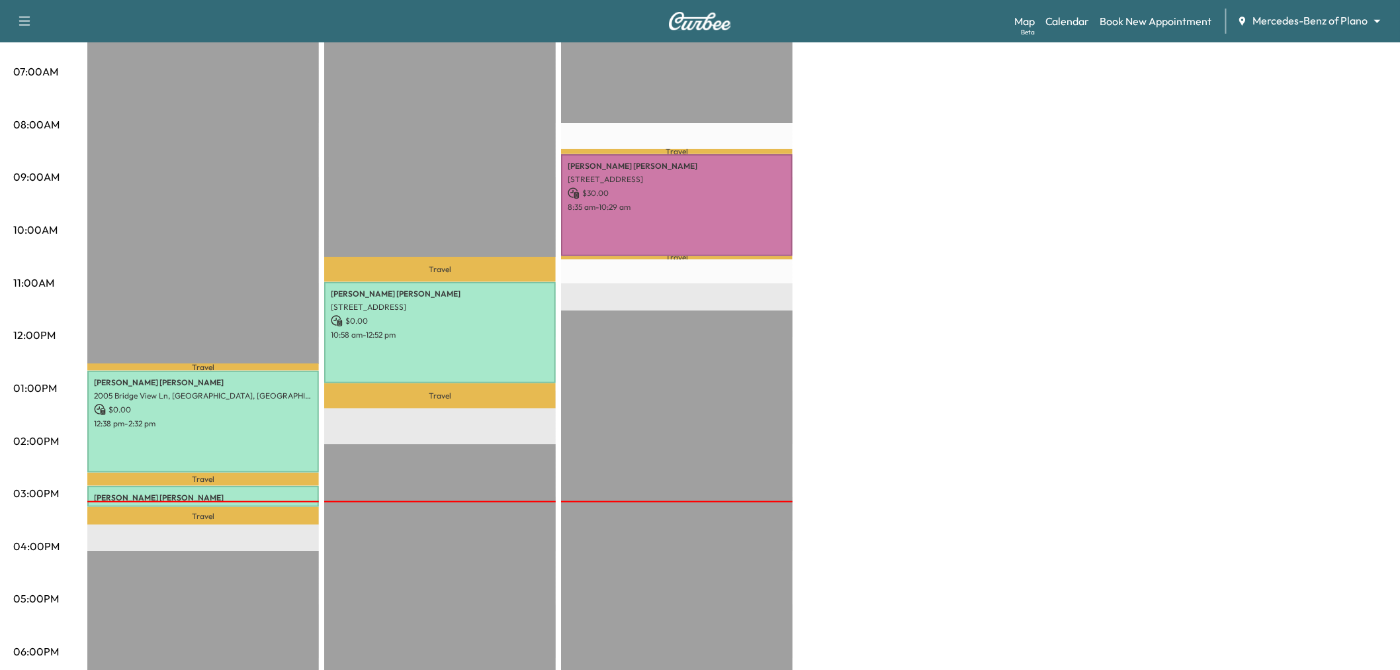
scroll to position [147, 0]
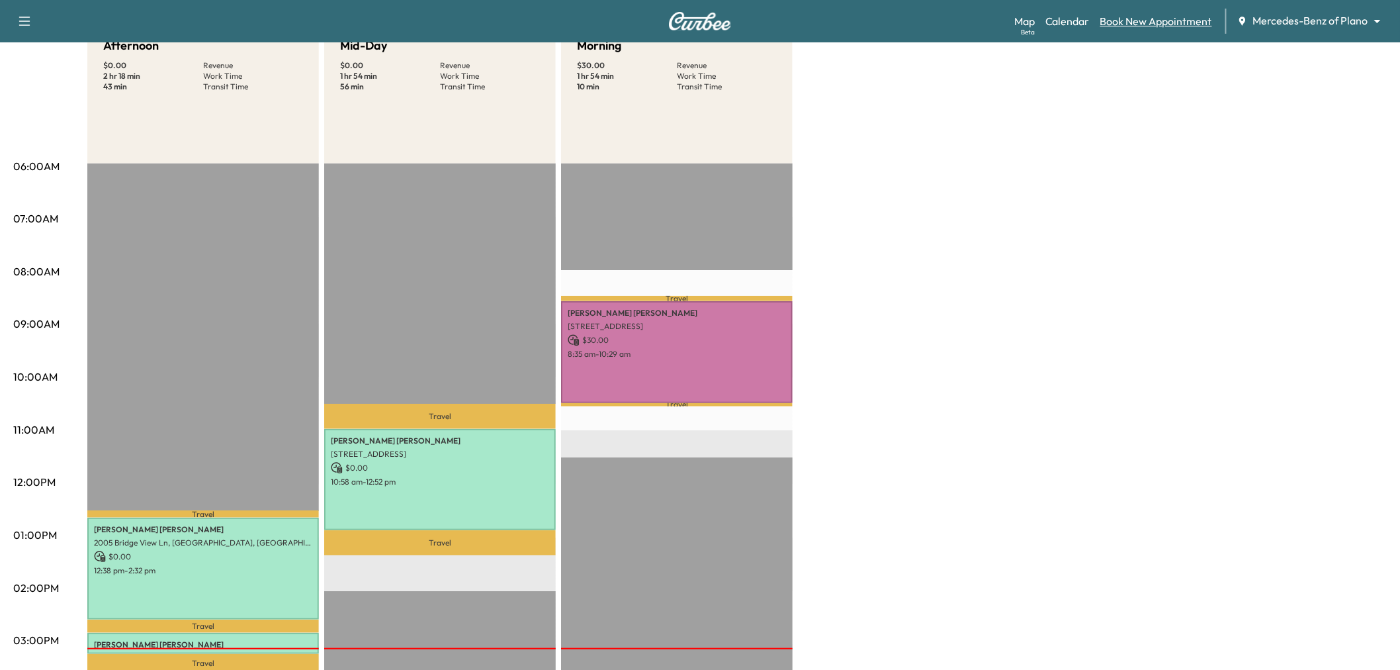
click at [1143, 17] on link "Book New Appointment" at bounding box center [1156, 21] width 112 height 16
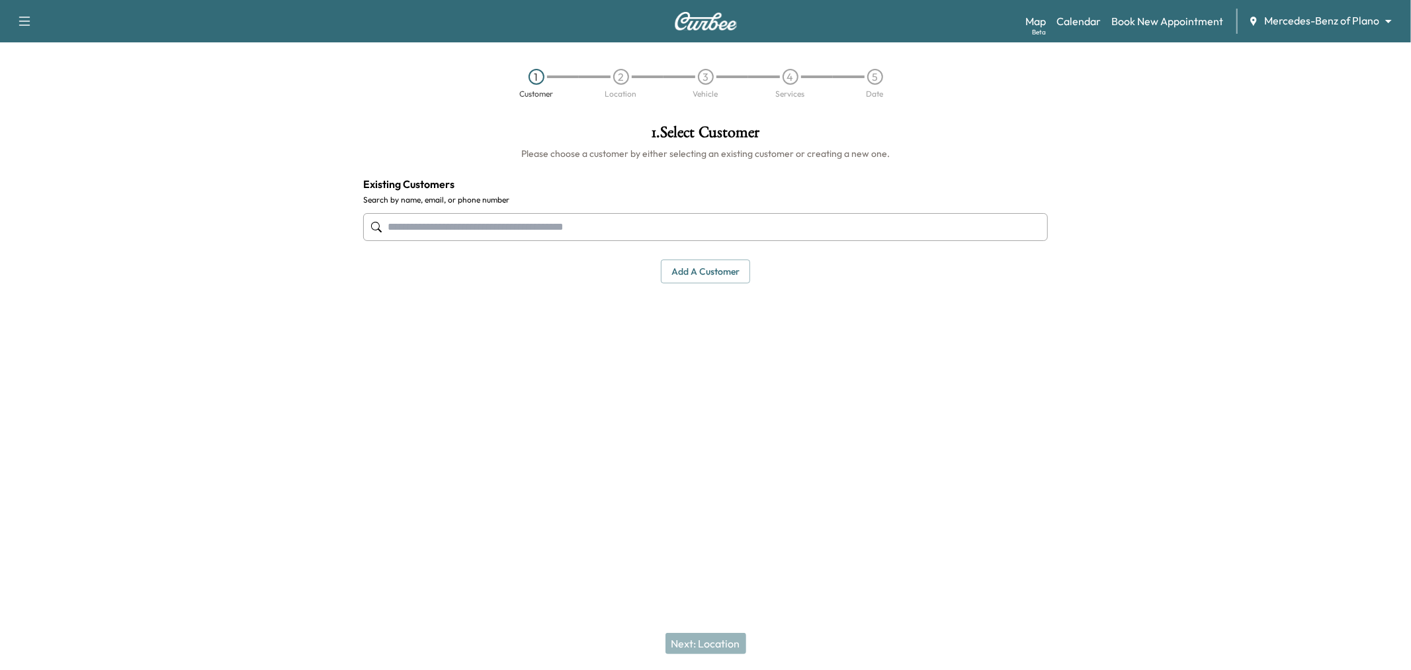
click at [541, 216] on input "text" at bounding box center [705, 227] width 685 height 28
paste input "**********"
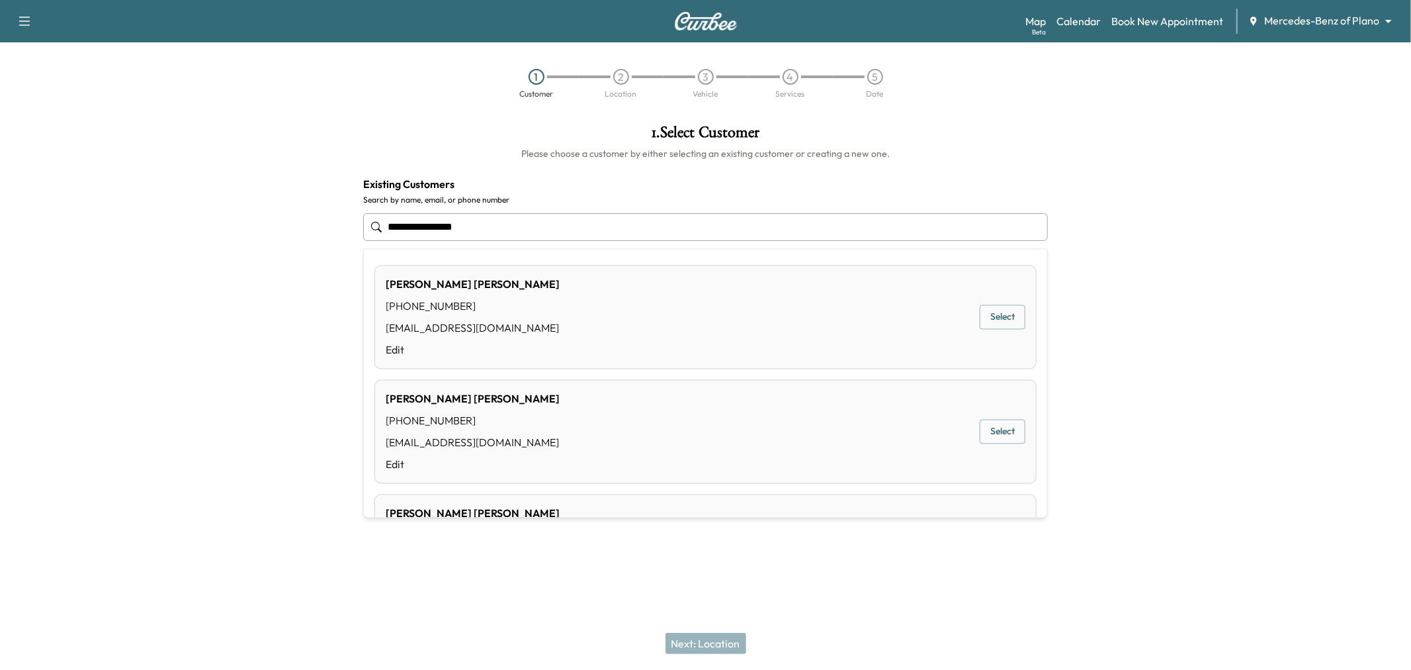
click at [980, 325] on button "Select" at bounding box center [1003, 317] width 46 height 24
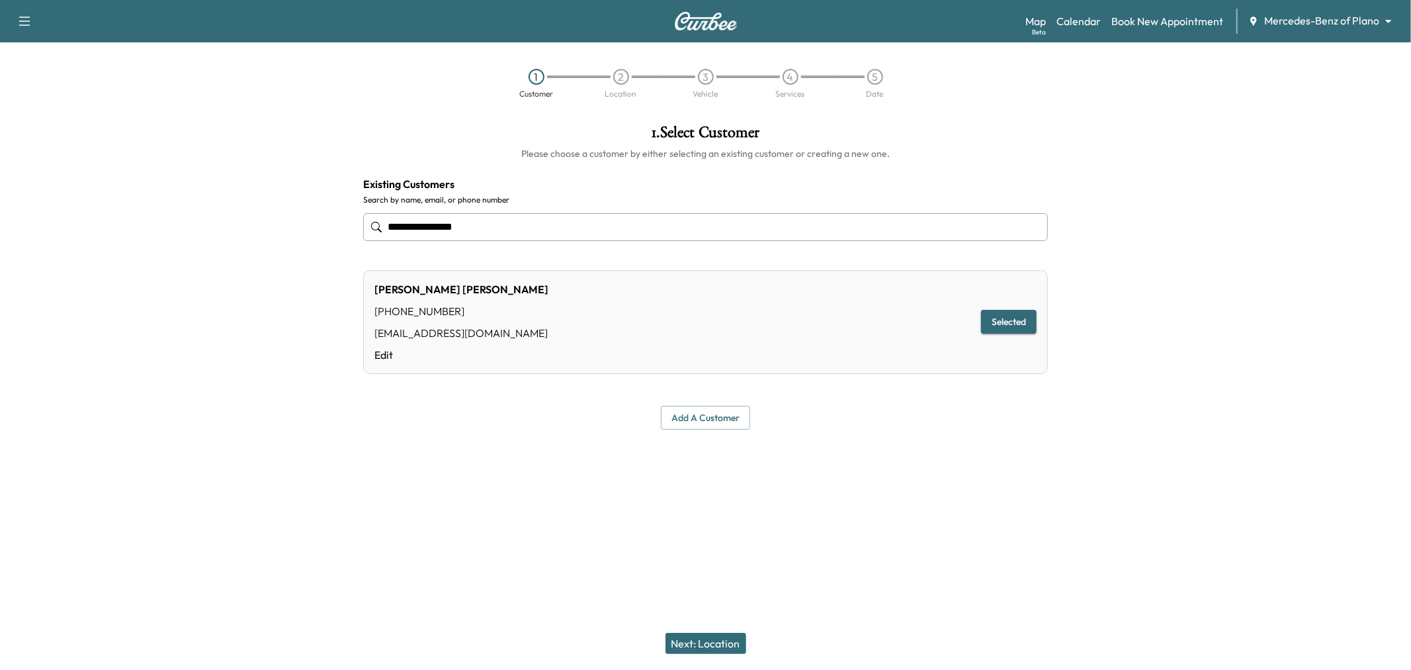
type input "**********"
click at [711, 635] on button "Next: Location" at bounding box center [706, 642] width 81 height 21
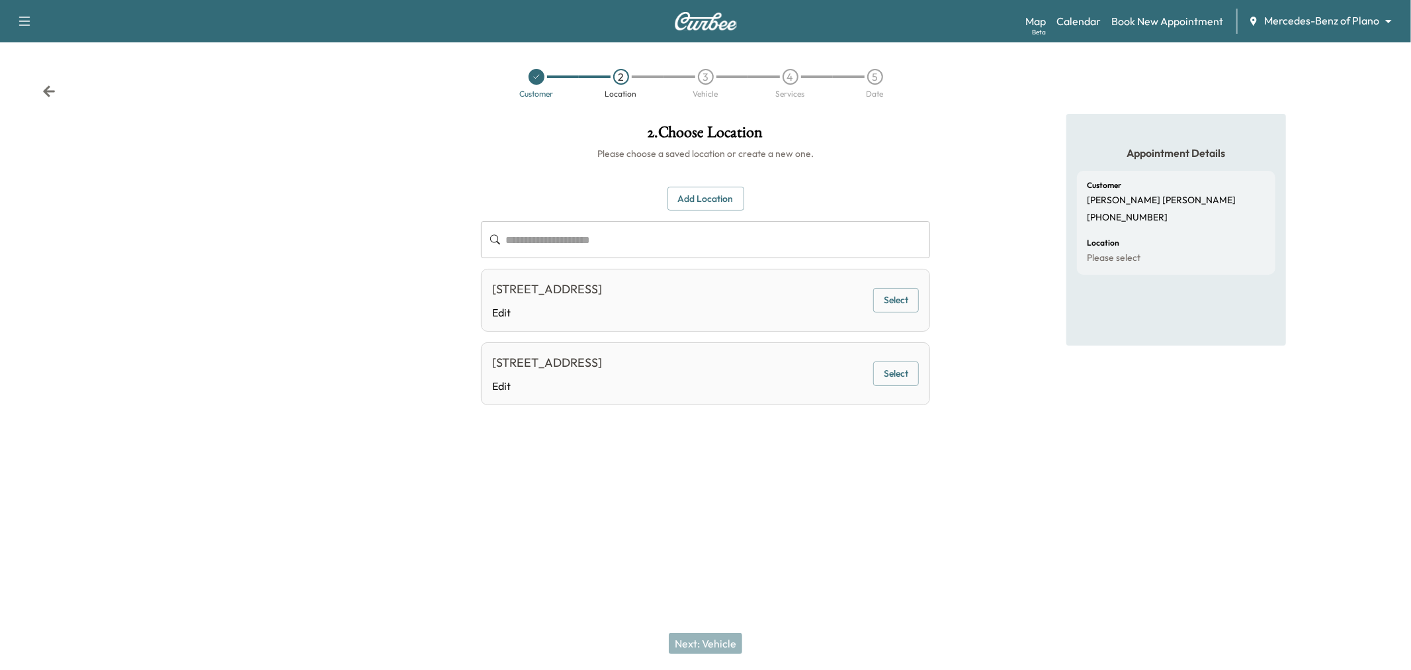
click at [891, 378] on button "Select" at bounding box center [896, 373] width 46 height 24
click at [705, 642] on button "Next: Vehicle" at bounding box center [705, 642] width 73 height 21
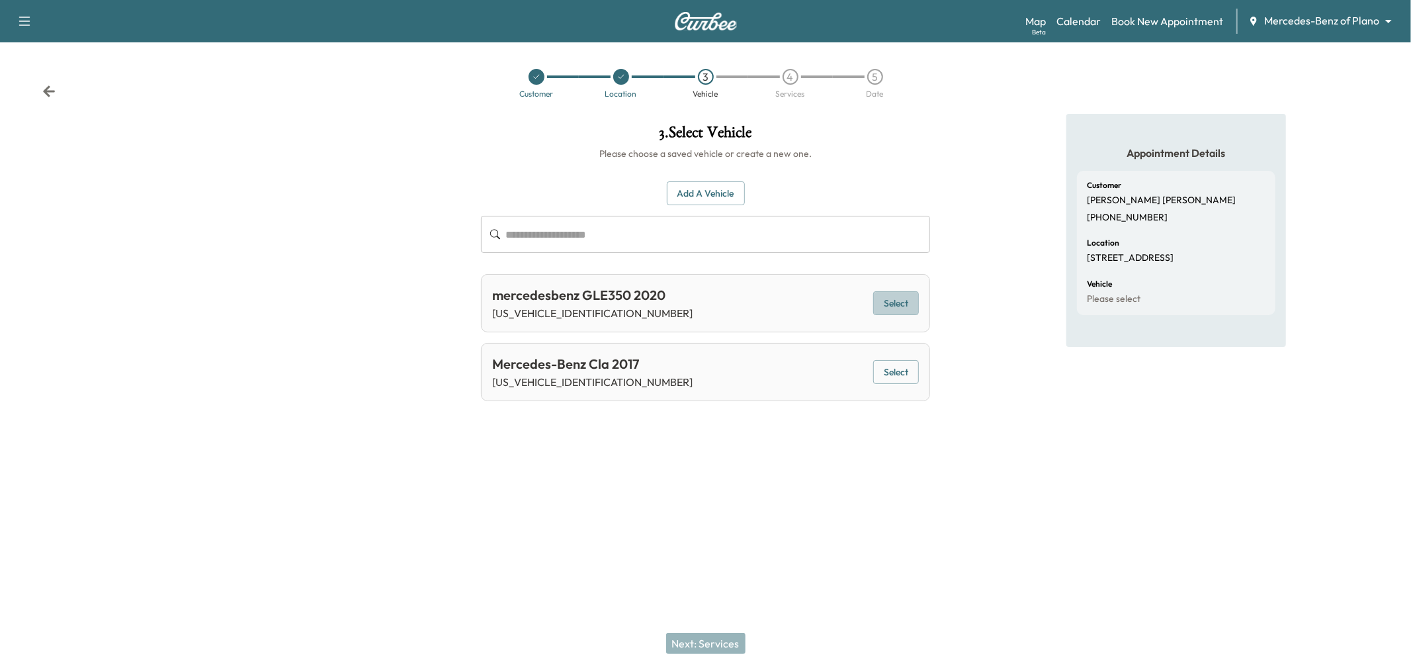
click at [901, 299] on button "Select" at bounding box center [896, 303] width 46 height 24
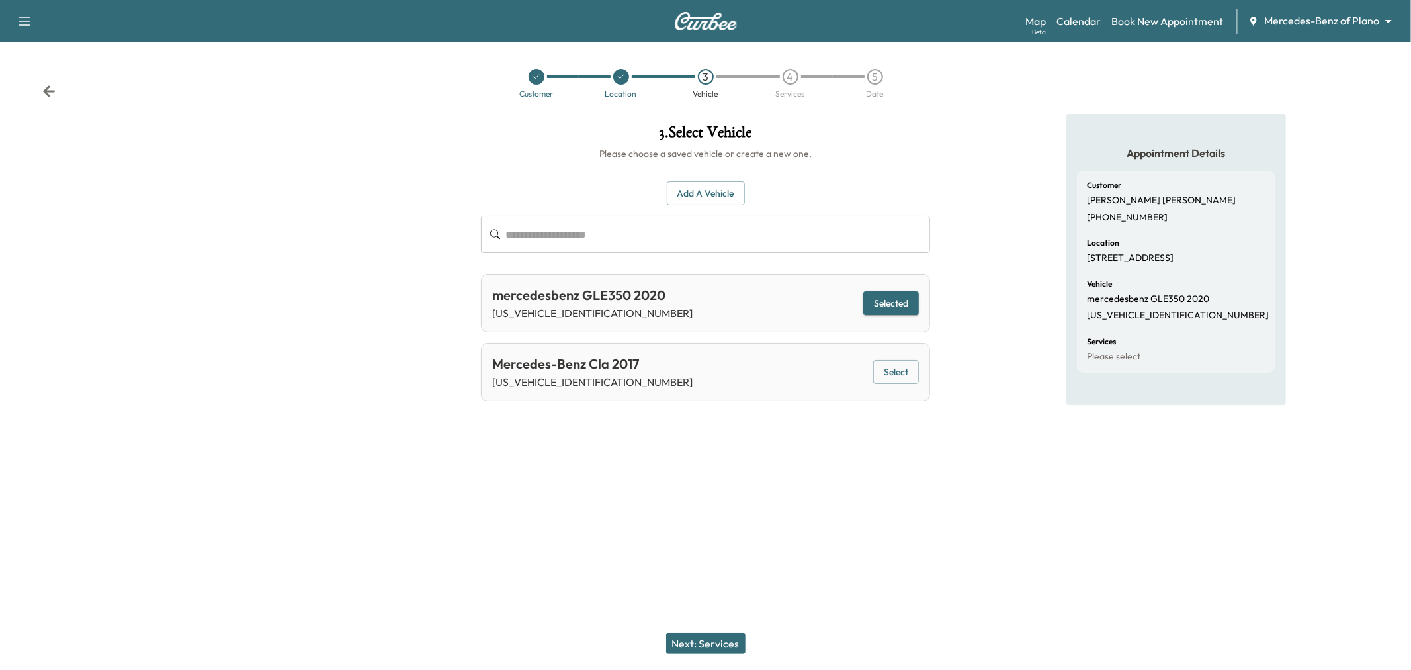
click at [708, 639] on button "Next: Services" at bounding box center [705, 642] width 79 height 21
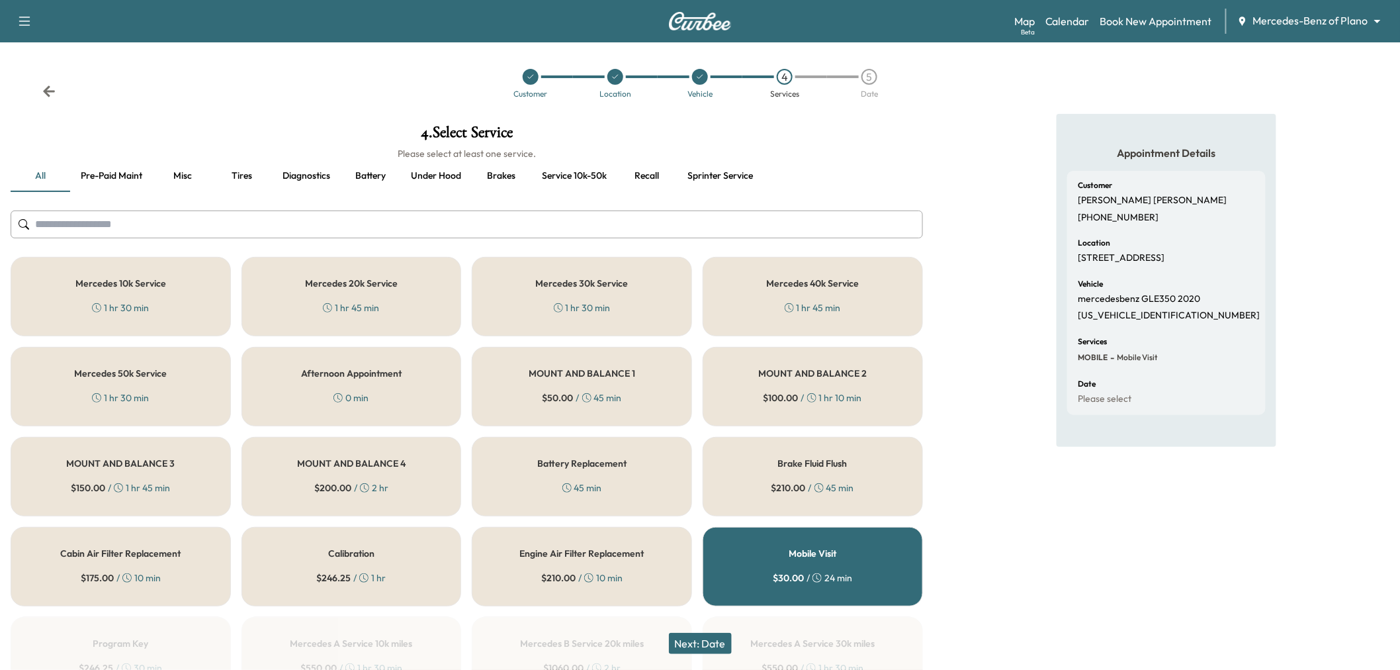
click at [653, 175] on button "Recall" at bounding box center [647, 176] width 60 height 32
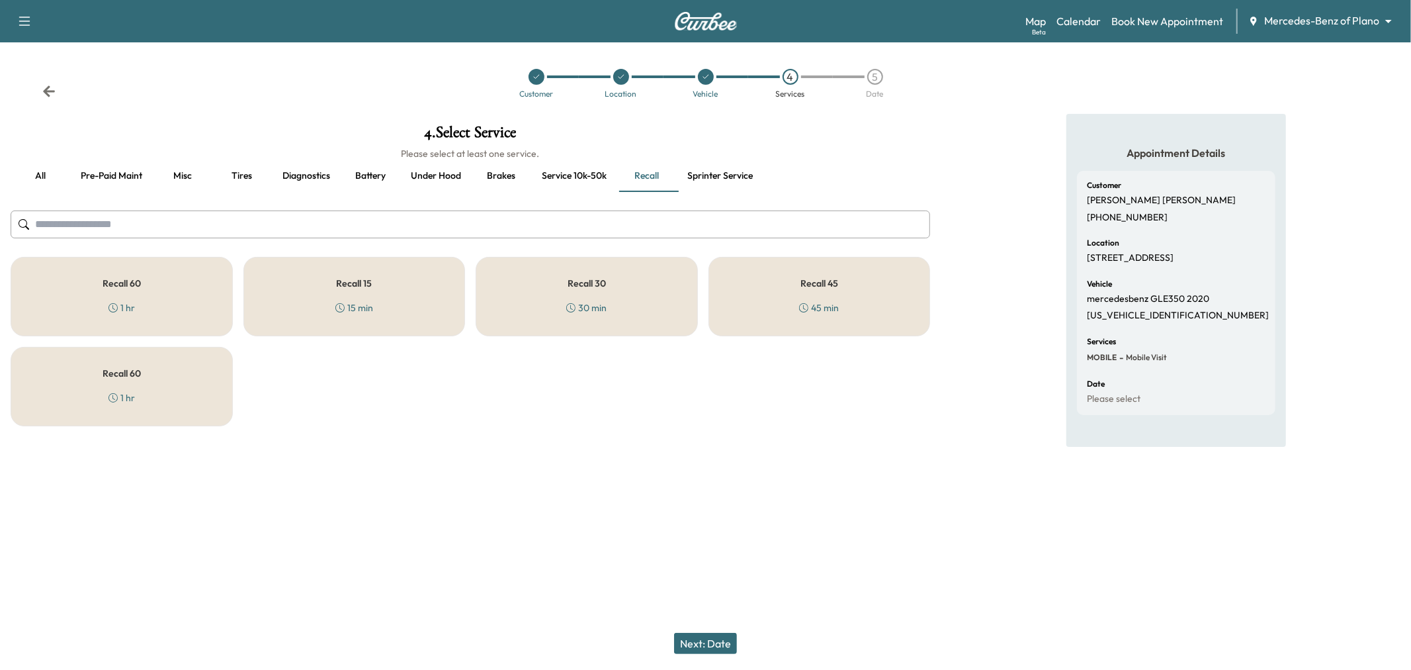
click at [126, 379] on div "Recall 60 1 hr" at bounding box center [122, 386] width 222 height 79
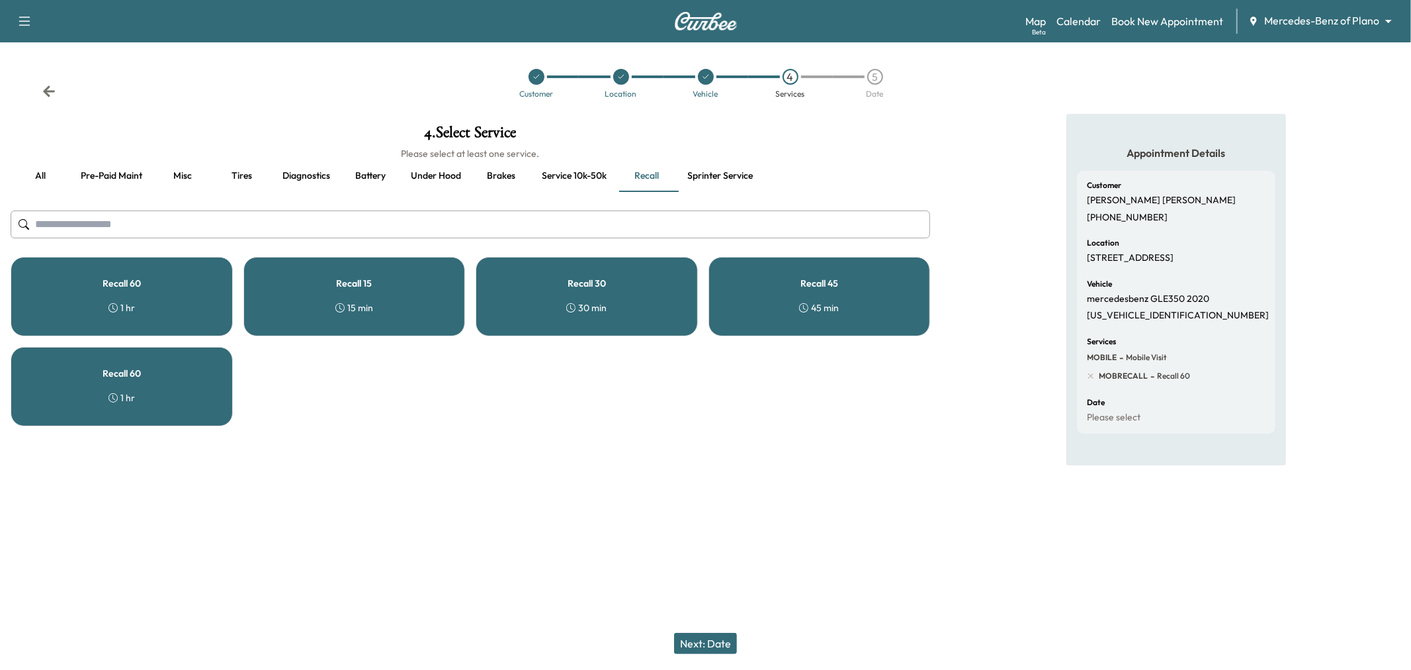
click at [701, 636] on button "Next: Date" at bounding box center [705, 642] width 63 height 21
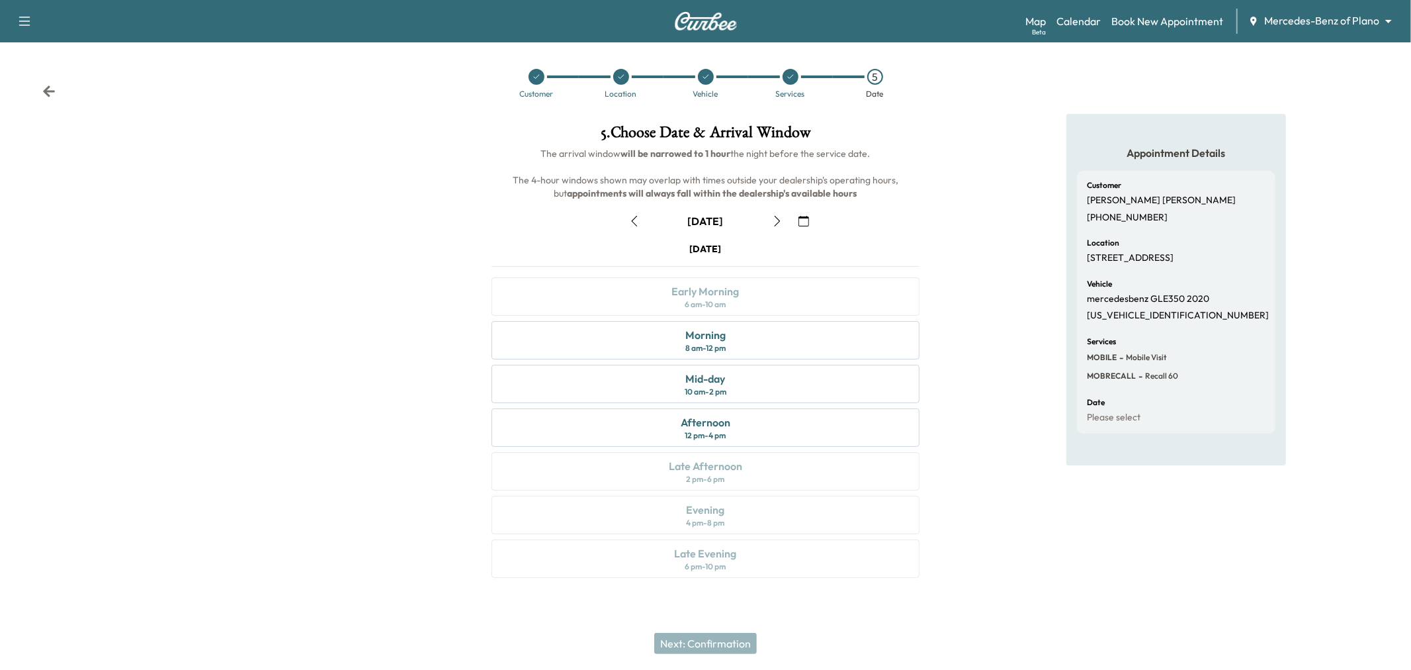
click at [783, 220] on button "button" at bounding box center [777, 220] width 22 height 21
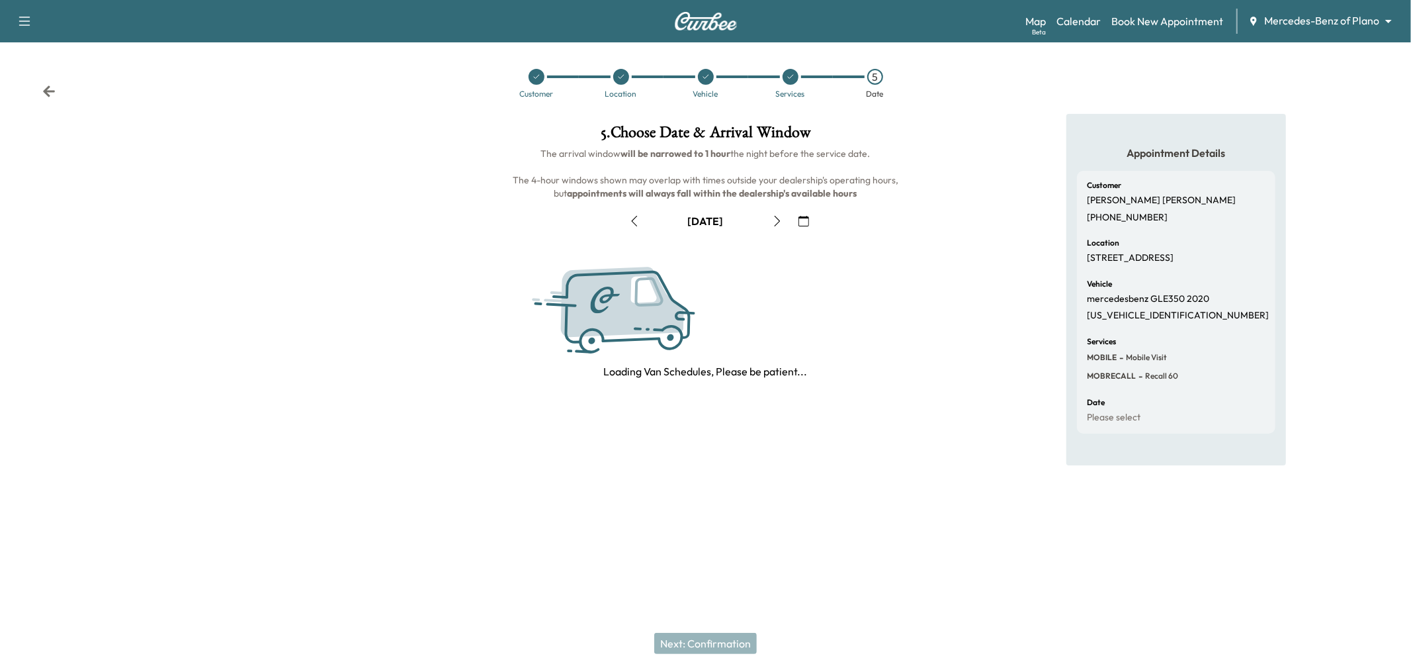
click at [782, 220] on button "button" at bounding box center [777, 220] width 22 height 21
click at [782, 220] on icon "button" at bounding box center [777, 221] width 11 height 11
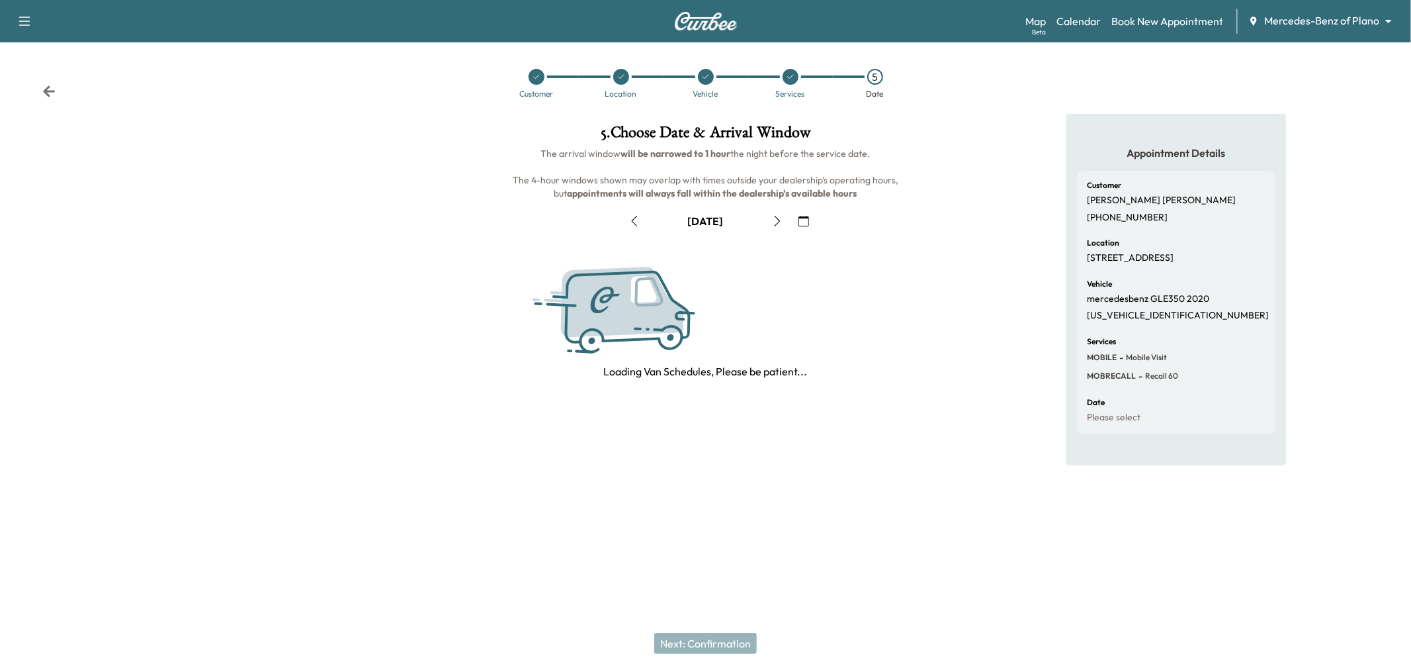
click at [782, 220] on icon "button" at bounding box center [777, 221] width 11 height 11
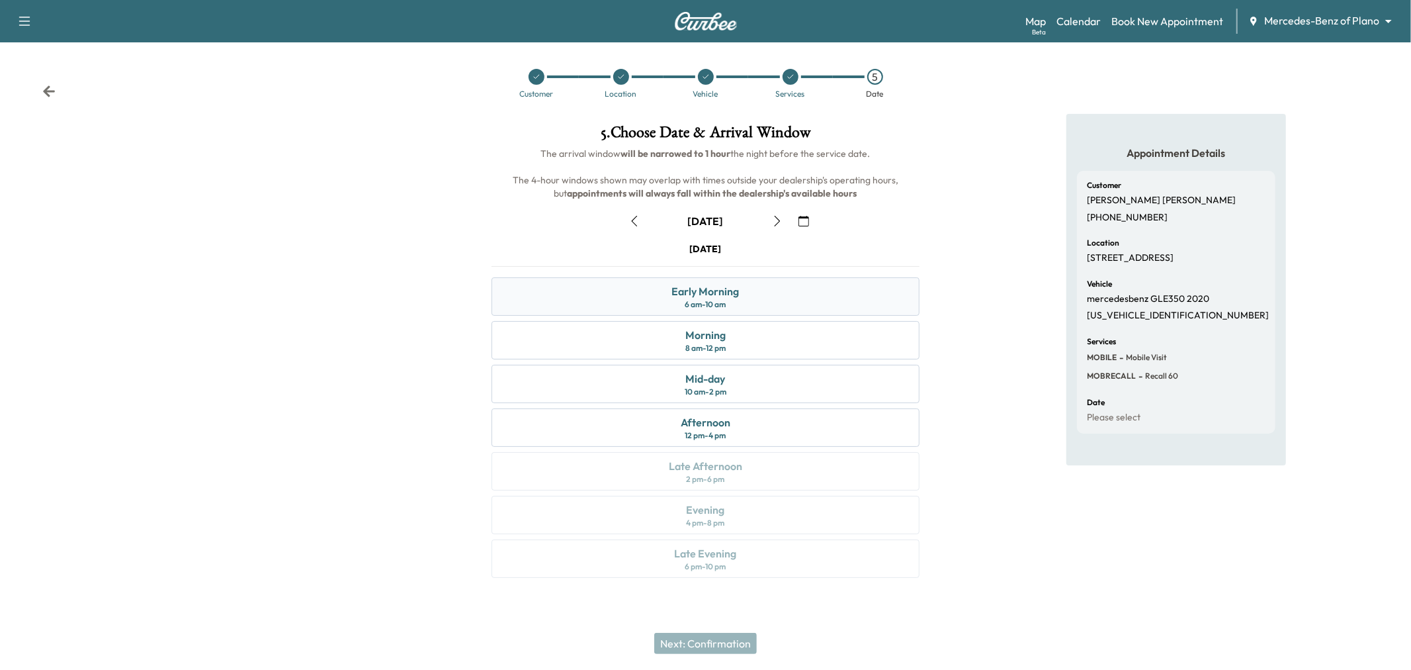
click at [795, 294] on div "Early Morning 6 am - 10 am" at bounding box center [706, 296] width 428 height 38
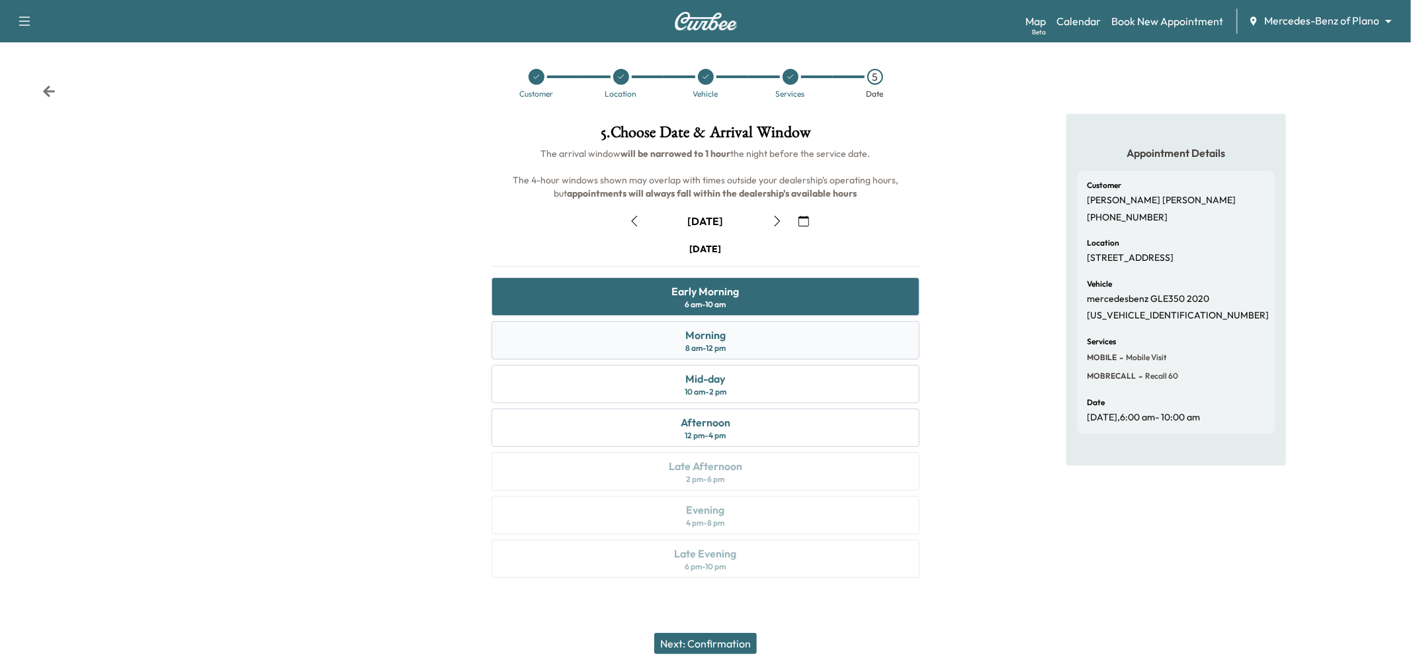
click at [775, 341] on div "Morning 8 am - 12 pm" at bounding box center [706, 340] width 428 height 38
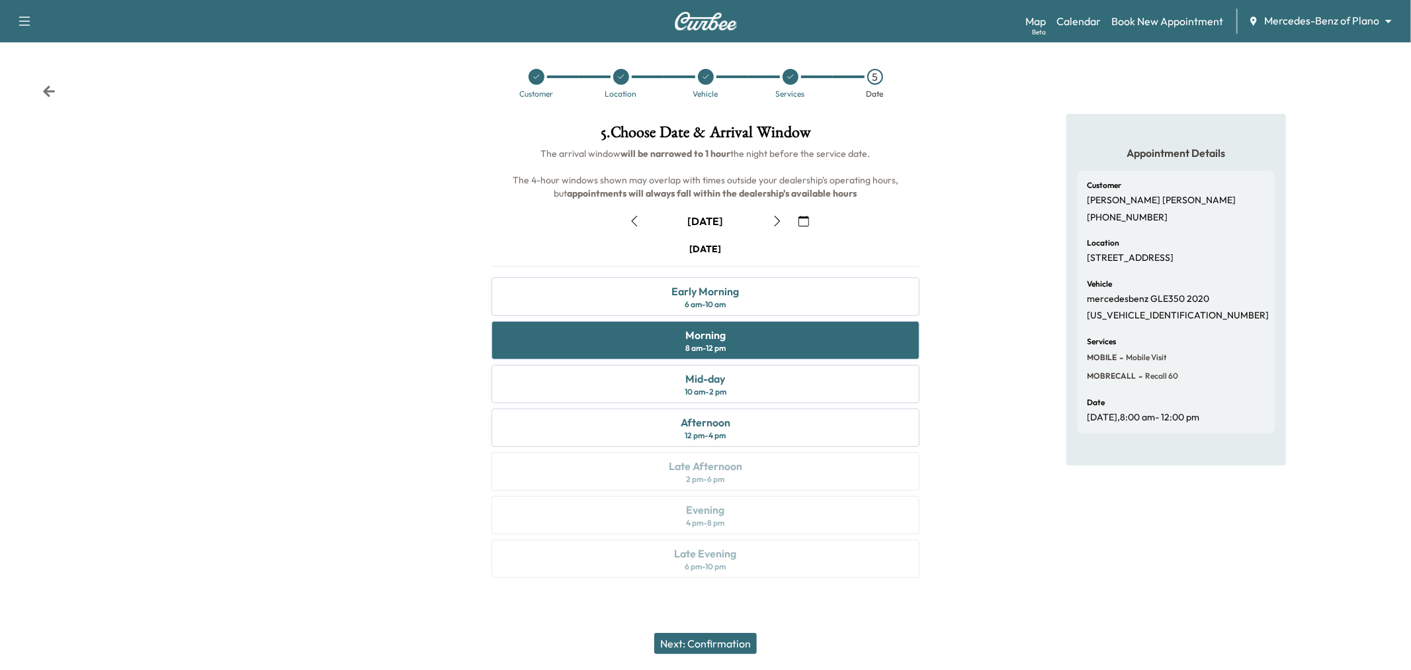
click at [716, 638] on button "Next: Confirmation" at bounding box center [705, 642] width 103 height 21
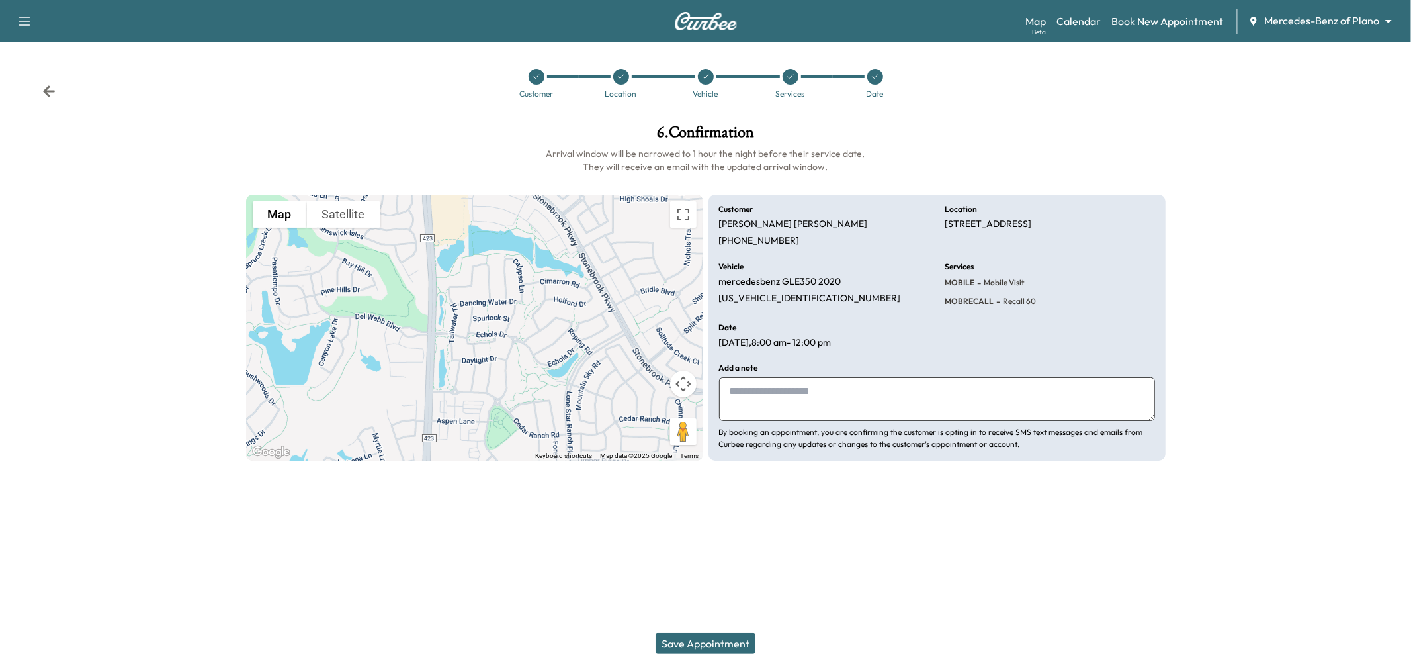
click at [711, 642] on button "Save Appointment" at bounding box center [706, 642] width 100 height 21
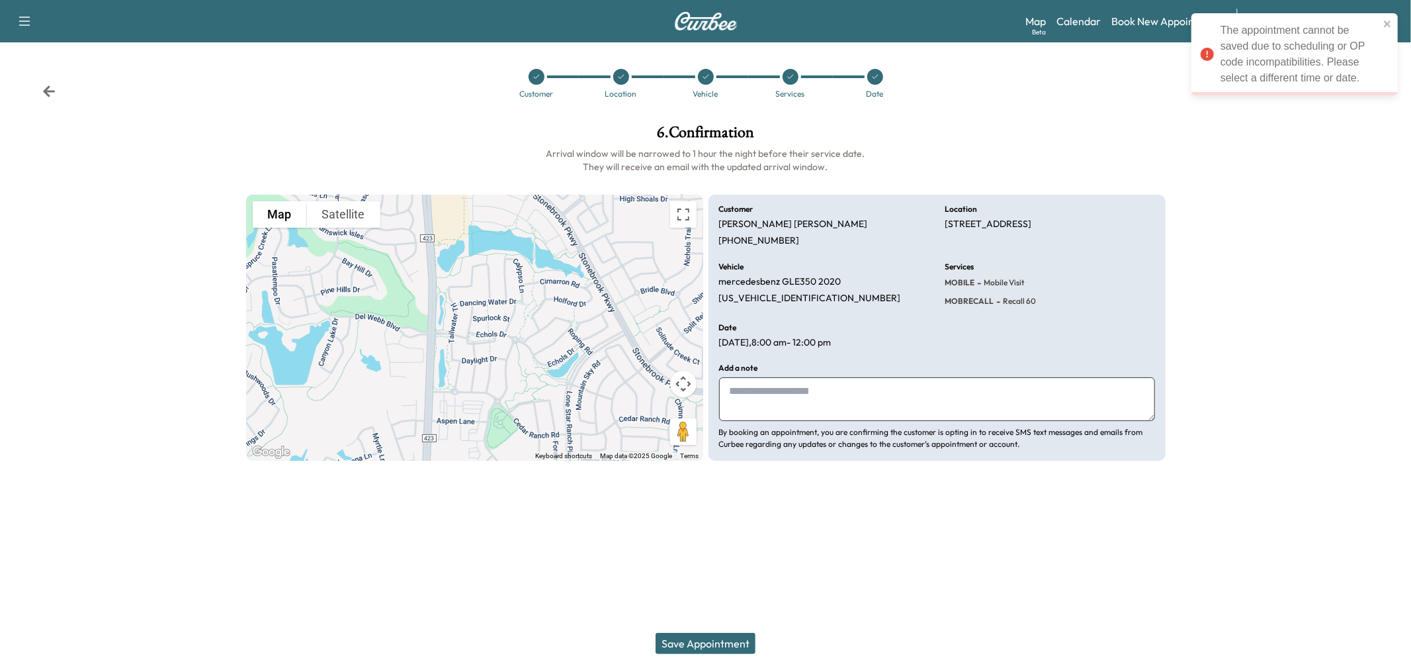
click at [1287, 191] on div at bounding box center [1294, 292] width 236 height 357
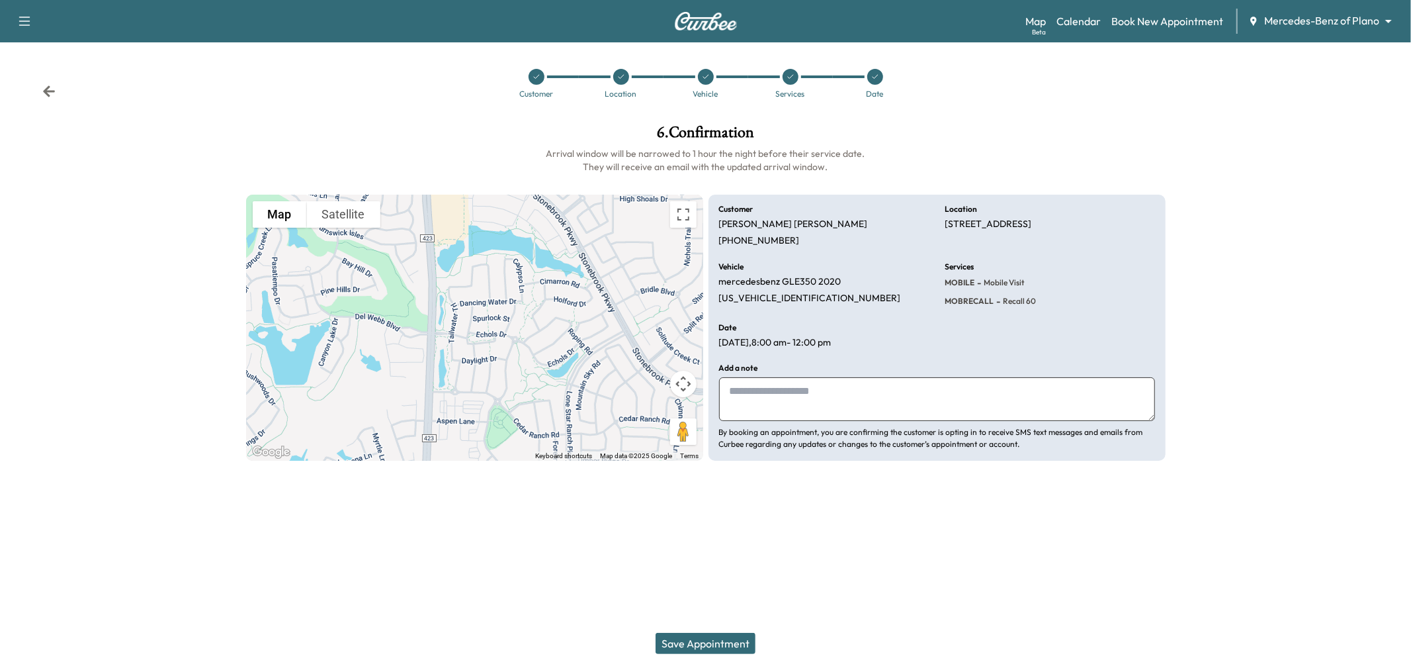
click at [1290, 214] on div at bounding box center [1294, 292] width 236 height 357
click at [46, 89] on icon at bounding box center [49, 90] width 12 height 11
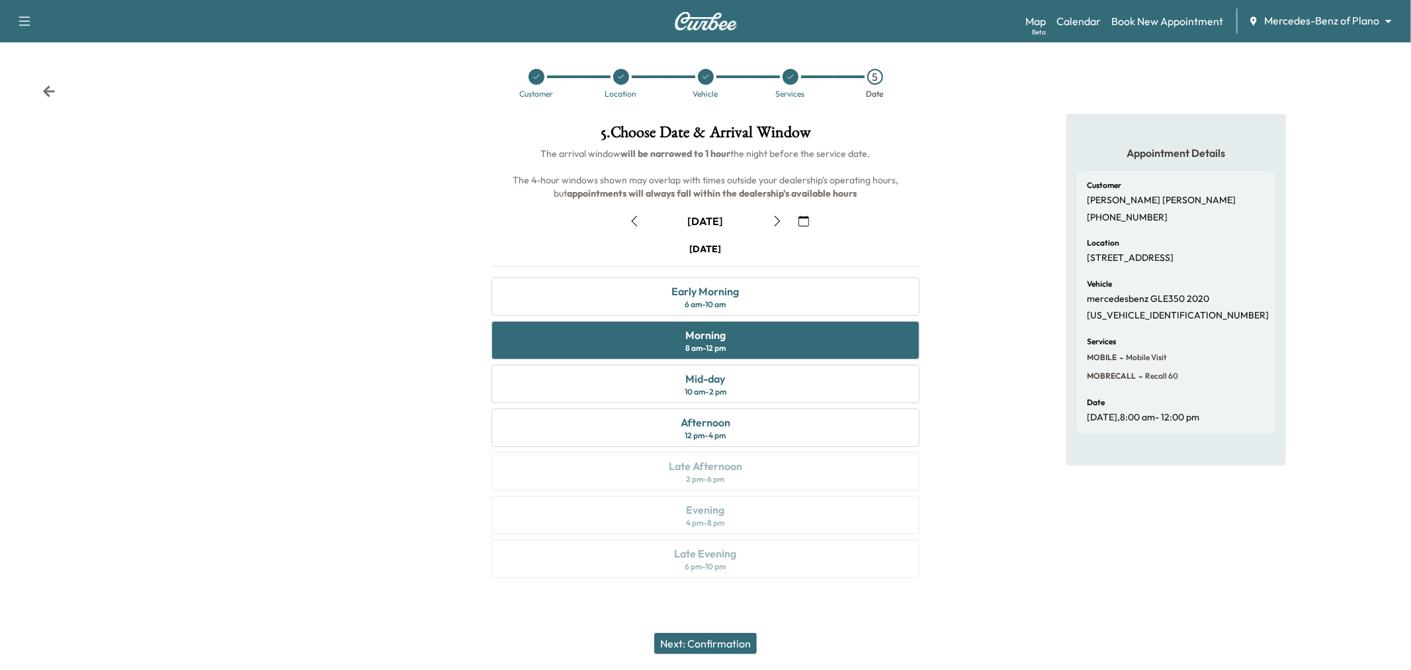
click at [787, 77] on icon at bounding box center [791, 77] width 8 height 8
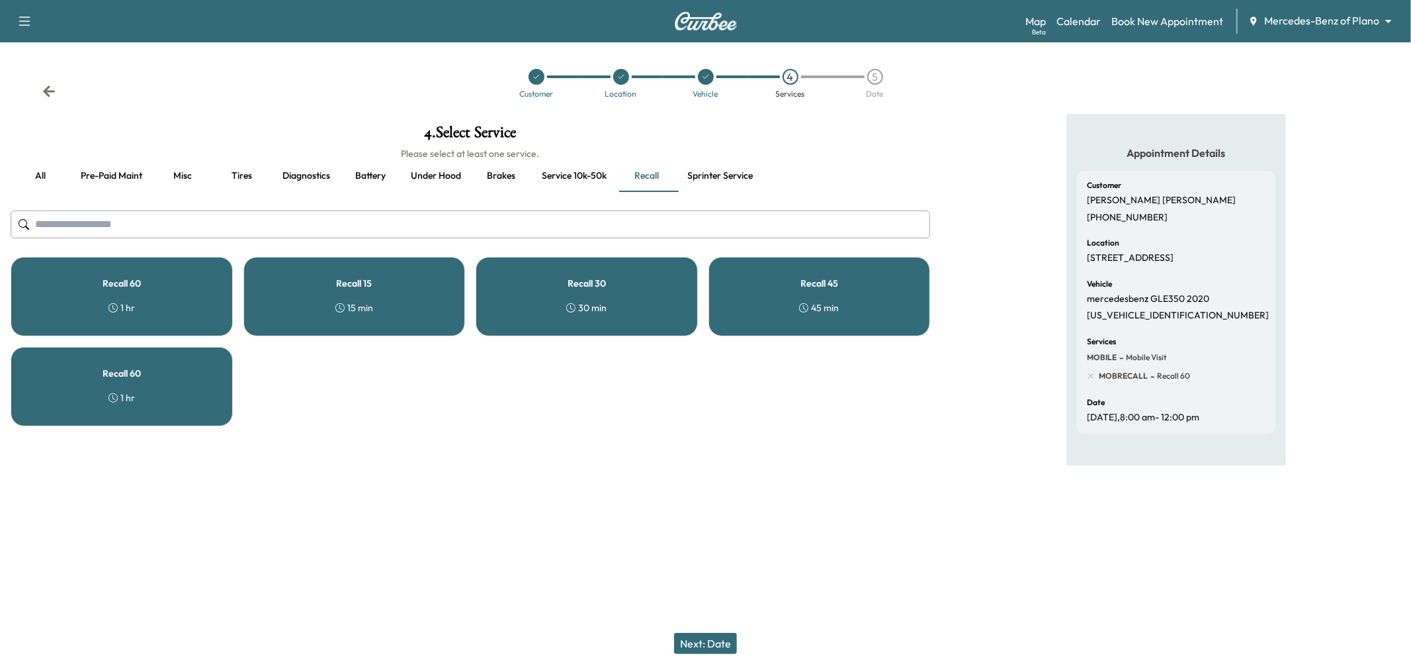
click at [169, 389] on div "Recall 60 1 hr" at bounding box center [122, 386] width 222 height 79
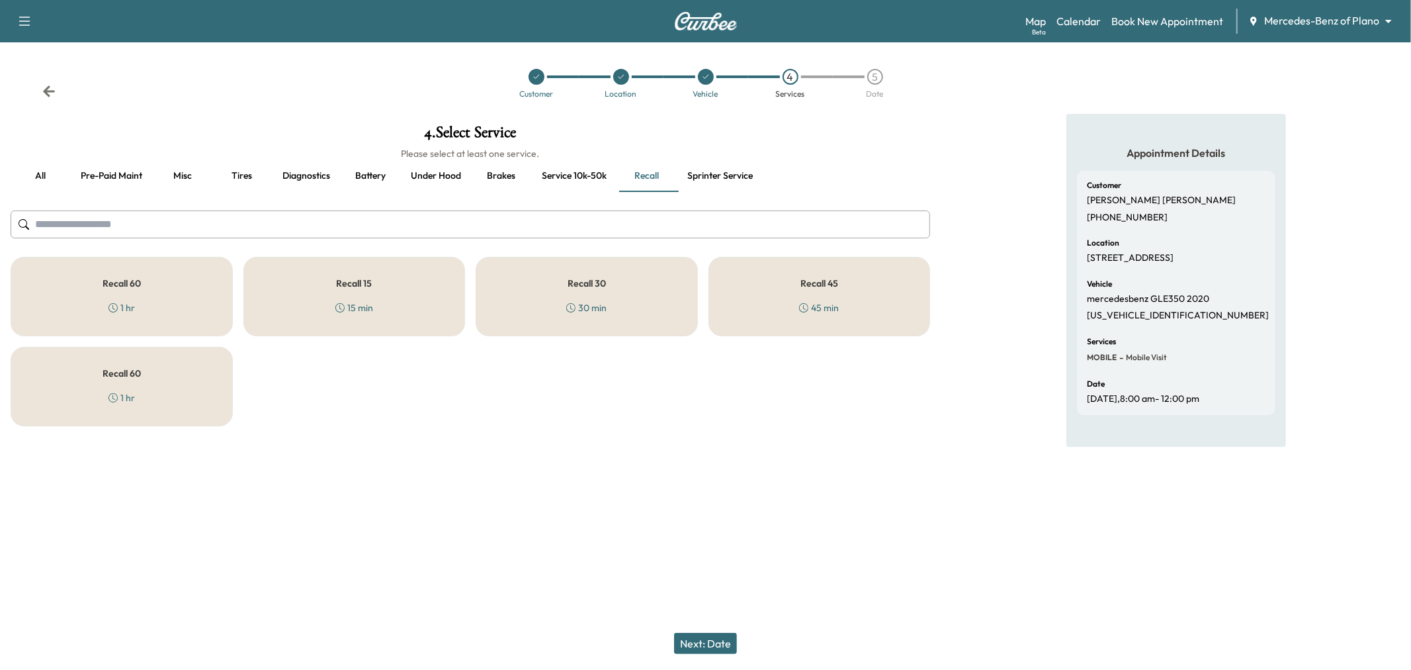
click at [699, 635] on button "Next: Date" at bounding box center [705, 642] width 63 height 21
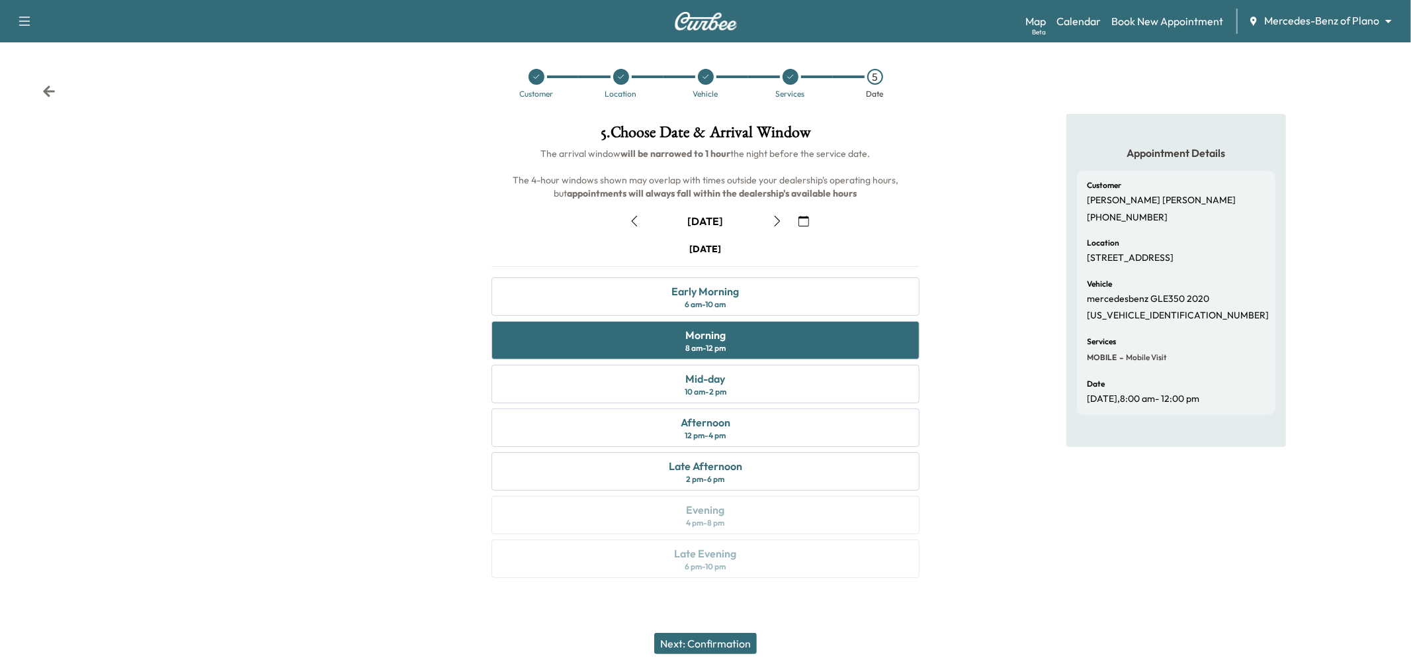
click at [702, 646] on button "Next: Confirmation" at bounding box center [705, 642] width 103 height 21
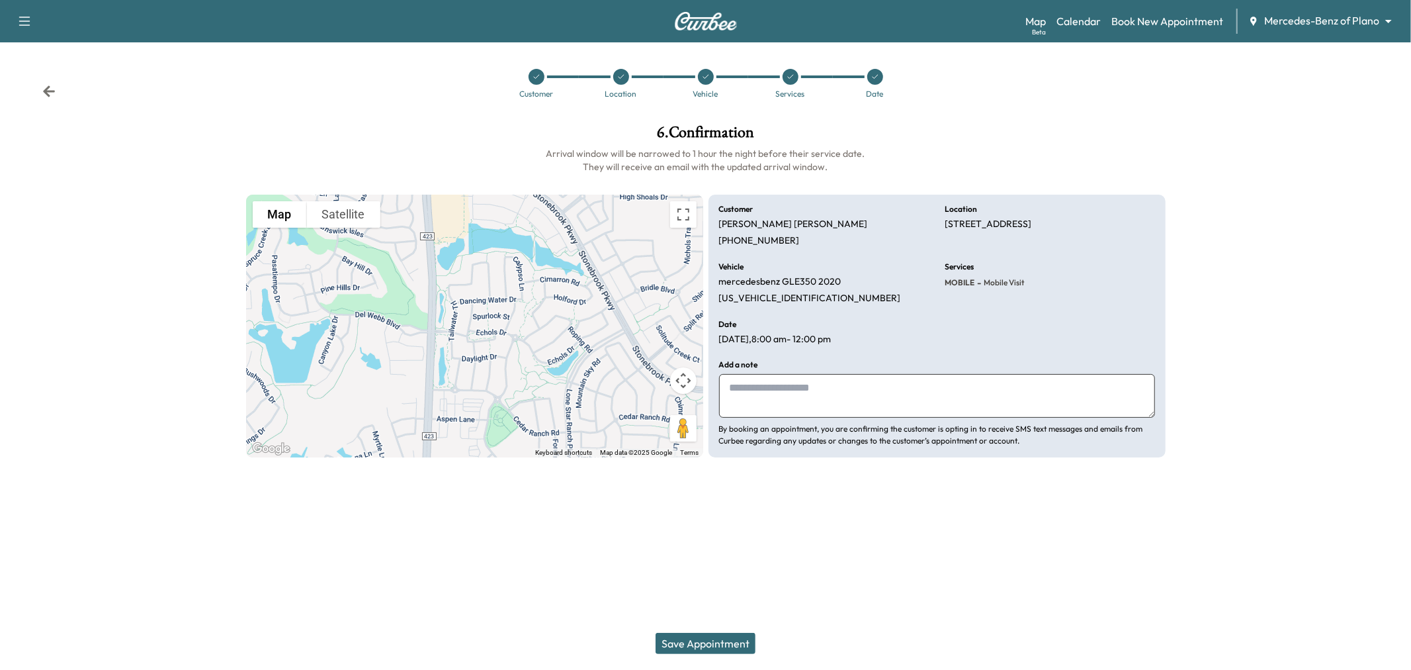
click at [810, 408] on textarea at bounding box center [937, 396] width 436 height 44
paste textarea "**********"
type textarea "**********"
click at [717, 637] on button "Save Appointment" at bounding box center [706, 642] width 100 height 21
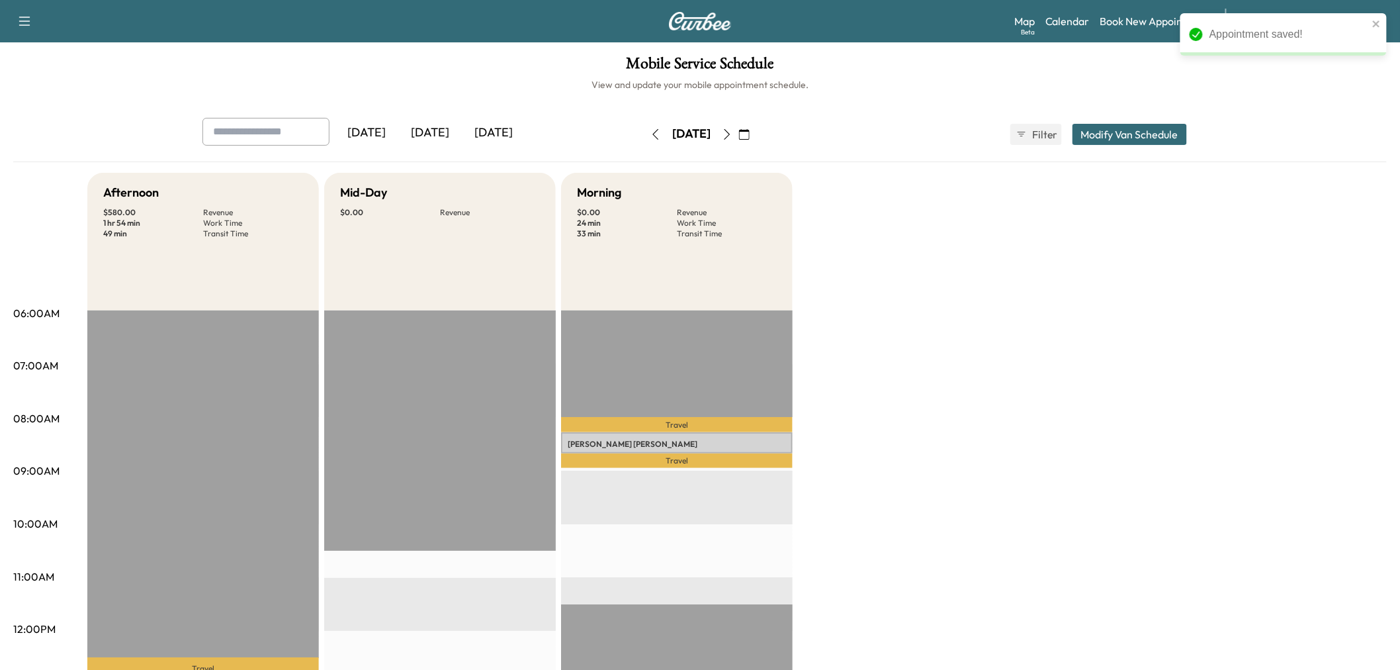
click at [1127, 134] on button "Modify Van Schedule" at bounding box center [1129, 134] width 114 height 21
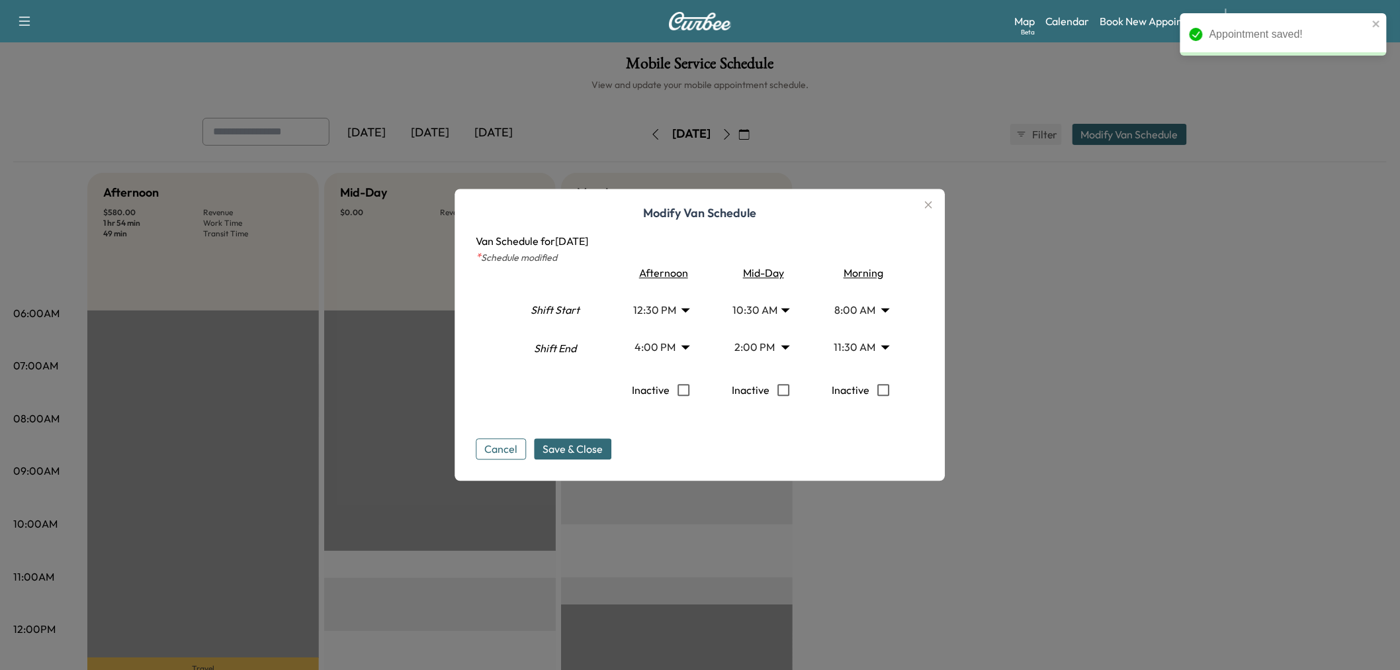
click at [854, 319] on body "Appointment saved! Support Log Out Map Beta Calendar Book New Appointment Merce…" at bounding box center [700, 335] width 1400 height 670
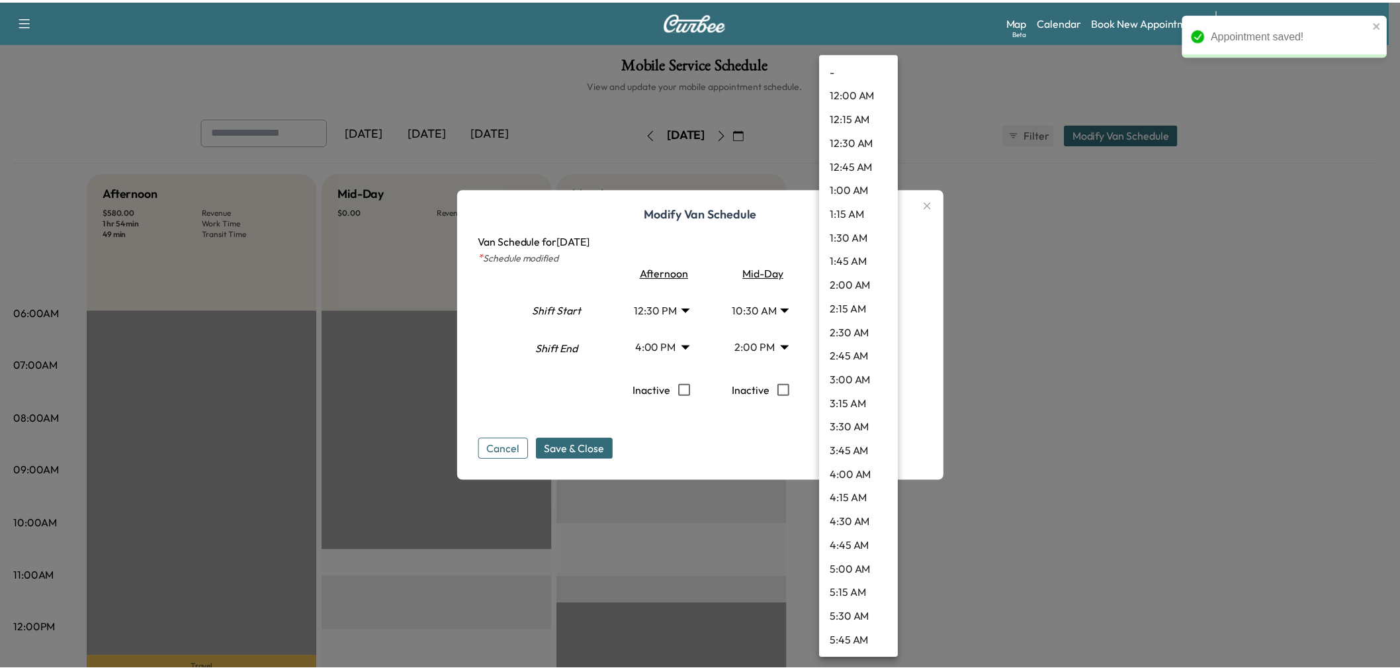
scroll to position [499, 0]
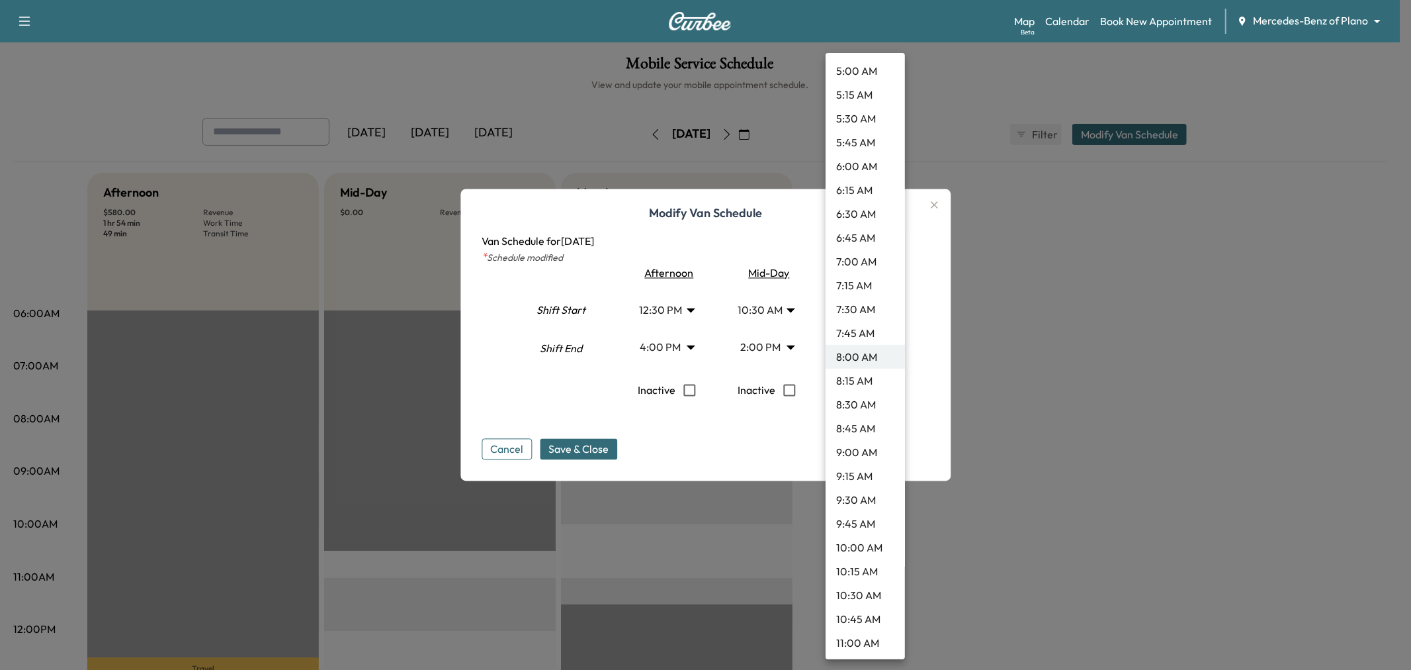
click at [862, 468] on li "9:15 AM" at bounding box center [865, 476] width 79 height 24
type input "****"
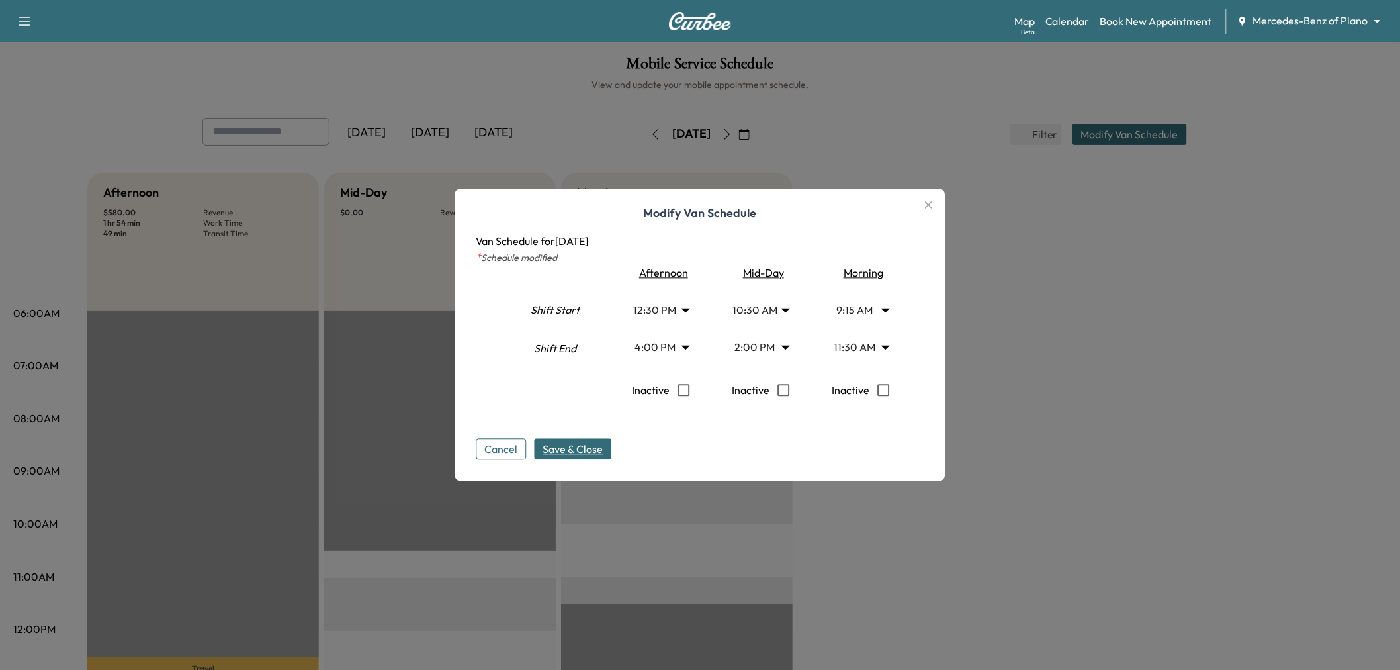
click at [586, 453] on span "Save & Close" at bounding box center [573, 449] width 60 height 16
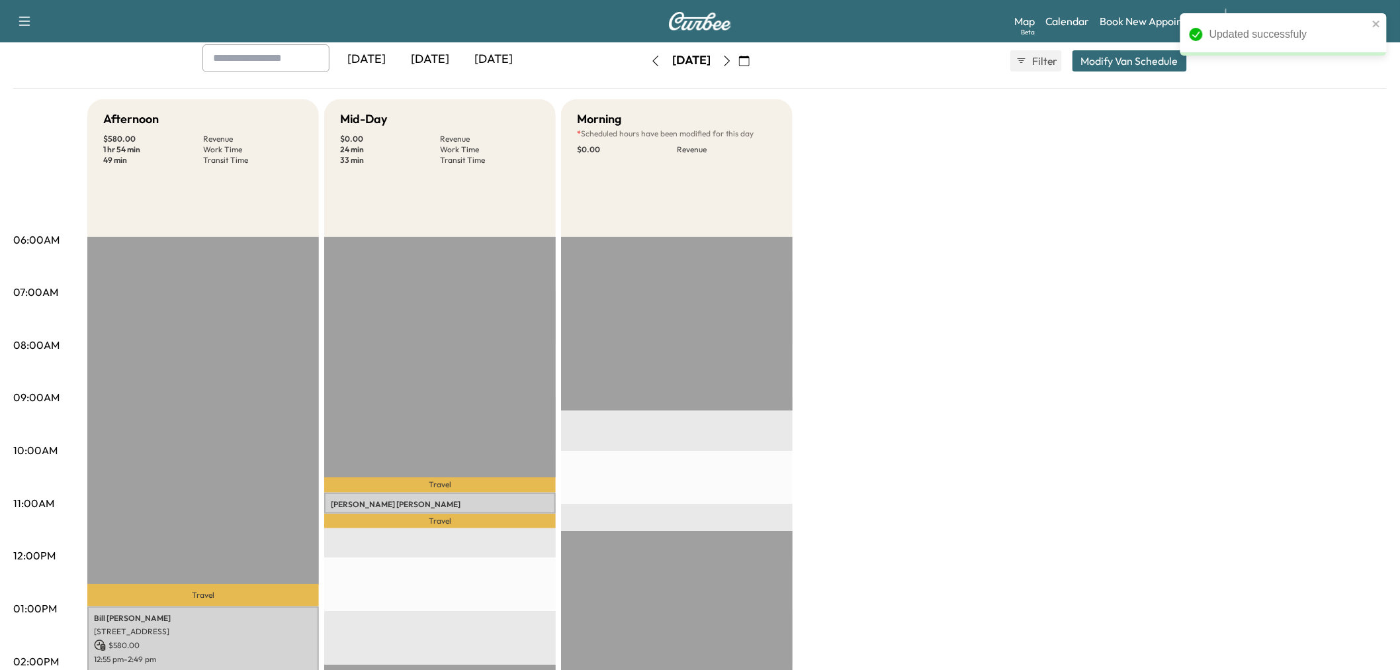
scroll to position [147, 0]
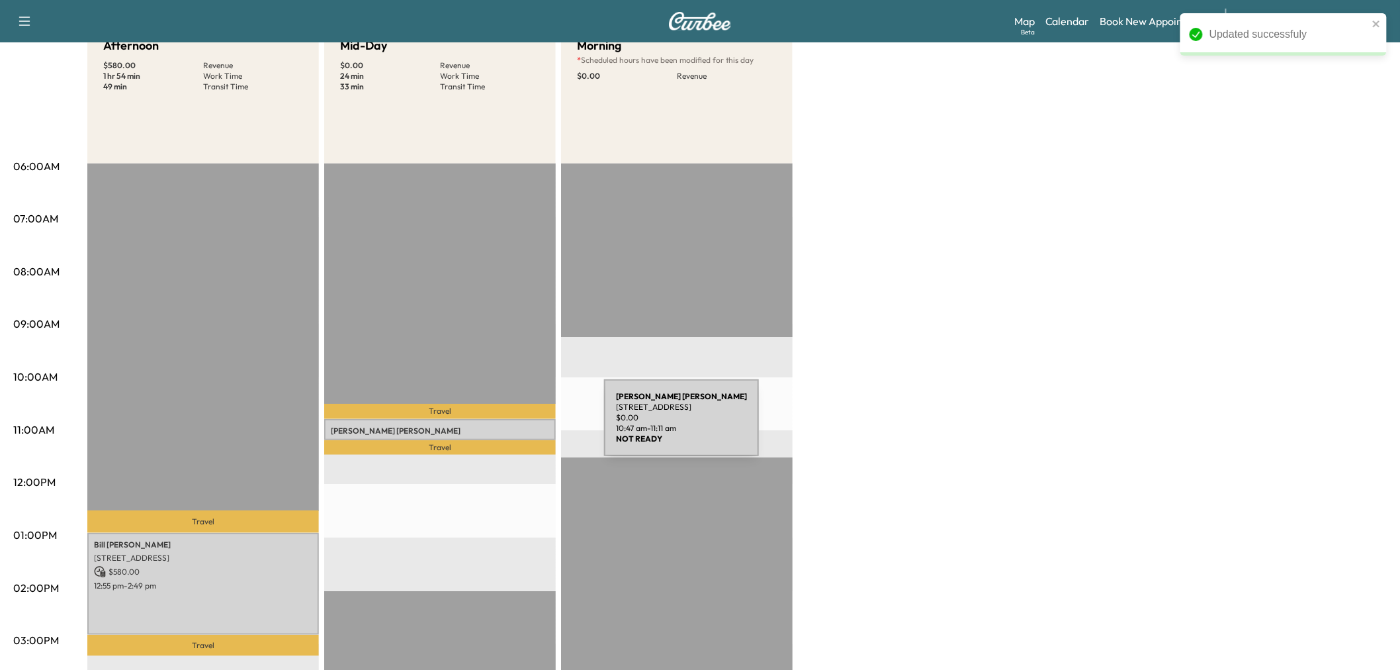
click at [505, 425] on p "Michael Peterson" at bounding box center [440, 430] width 218 height 11
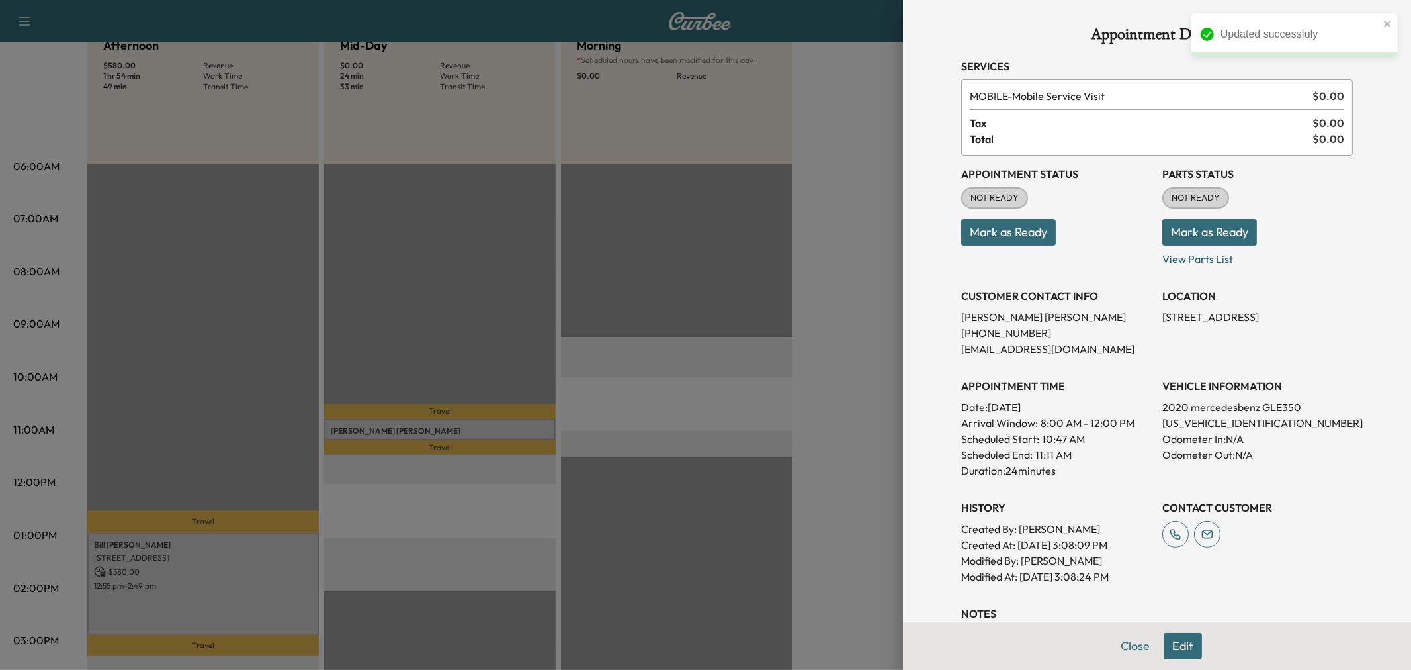
click at [1168, 654] on button "Edit" at bounding box center [1183, 645] width 38 height 26
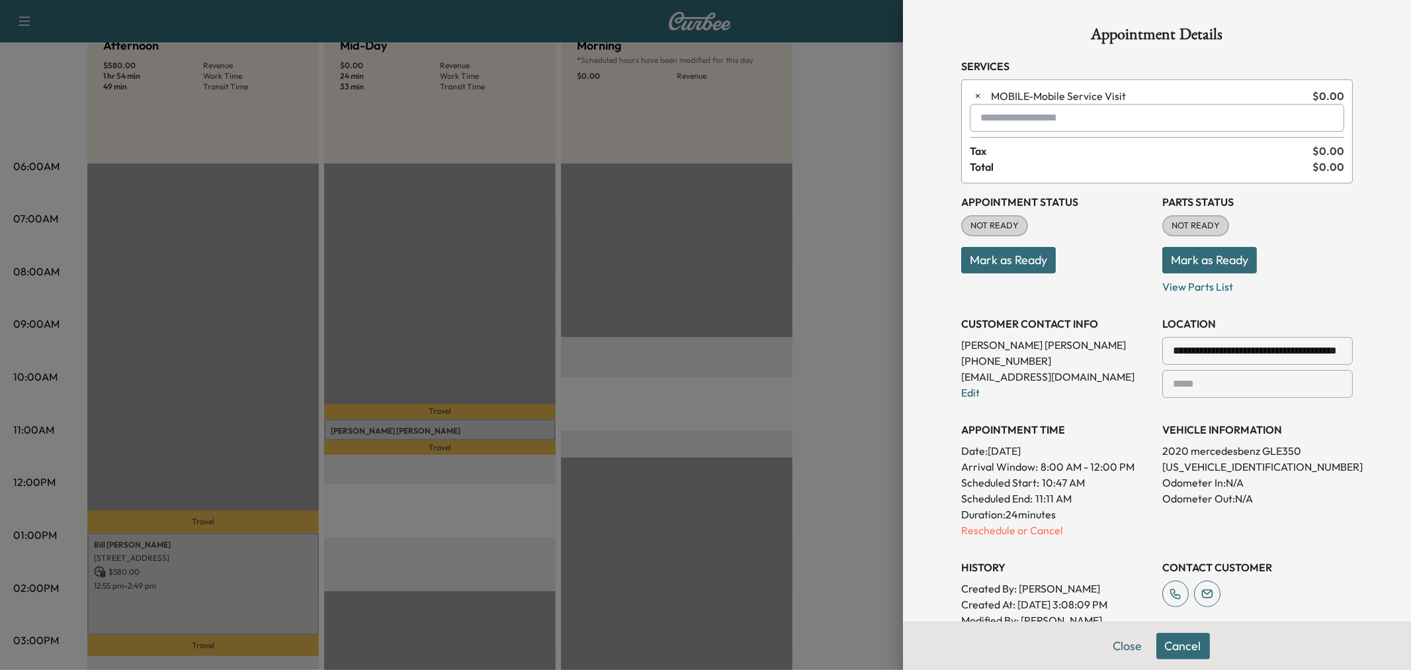
click at [1062, 129] on input "text" at bounding box center [1157, 118] width 374 height 28
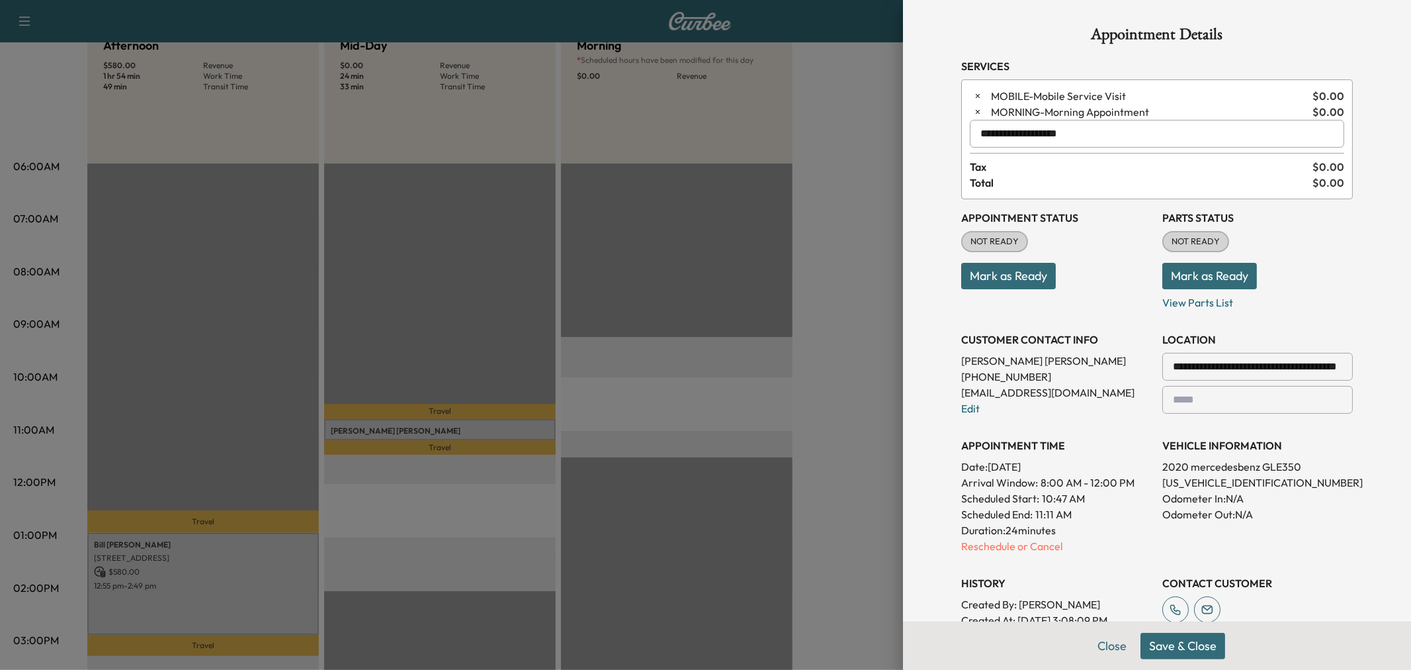
type input "**********"
click at [1193, 656] on button "Save & Close" at bounding box center [1183, 645] width 85 height 26
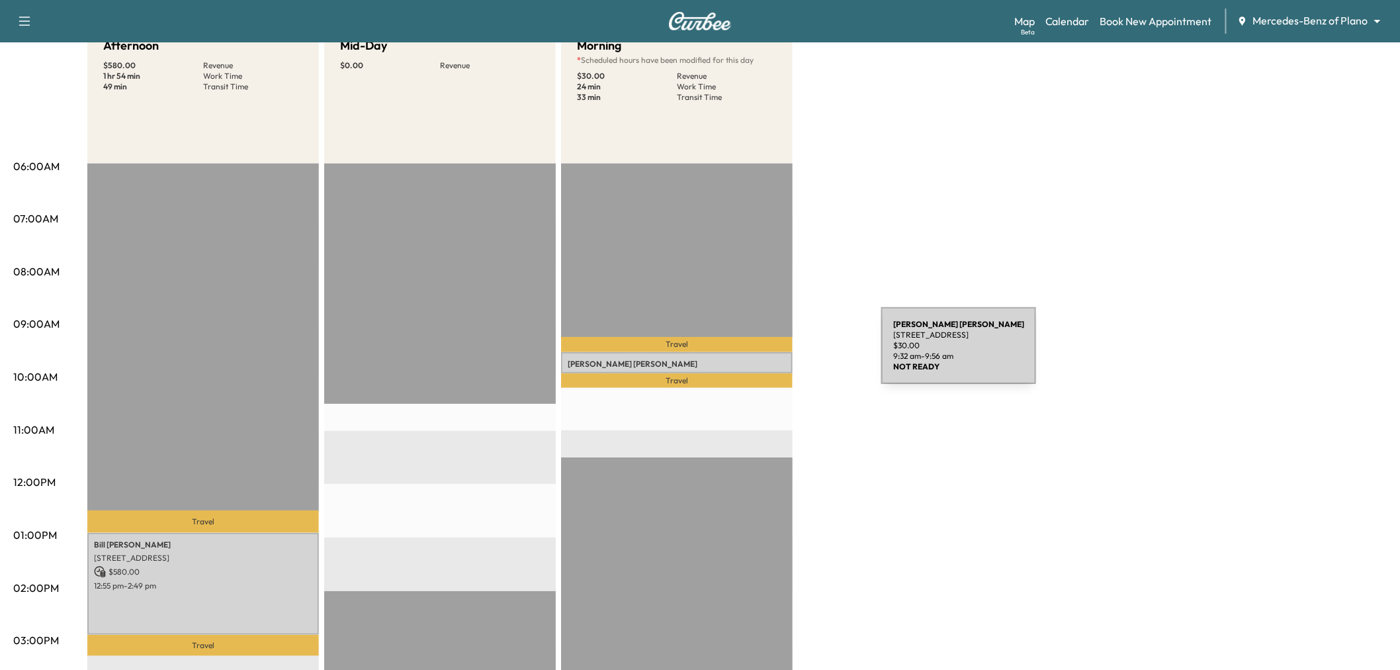
click at [893, 329] on div "Afternoon $ 580.00 Revenue 1 hr 54 min Work Time 49 min Transit Time Travel Bil…" at bounding box center [736, 522] width 1299 height 992
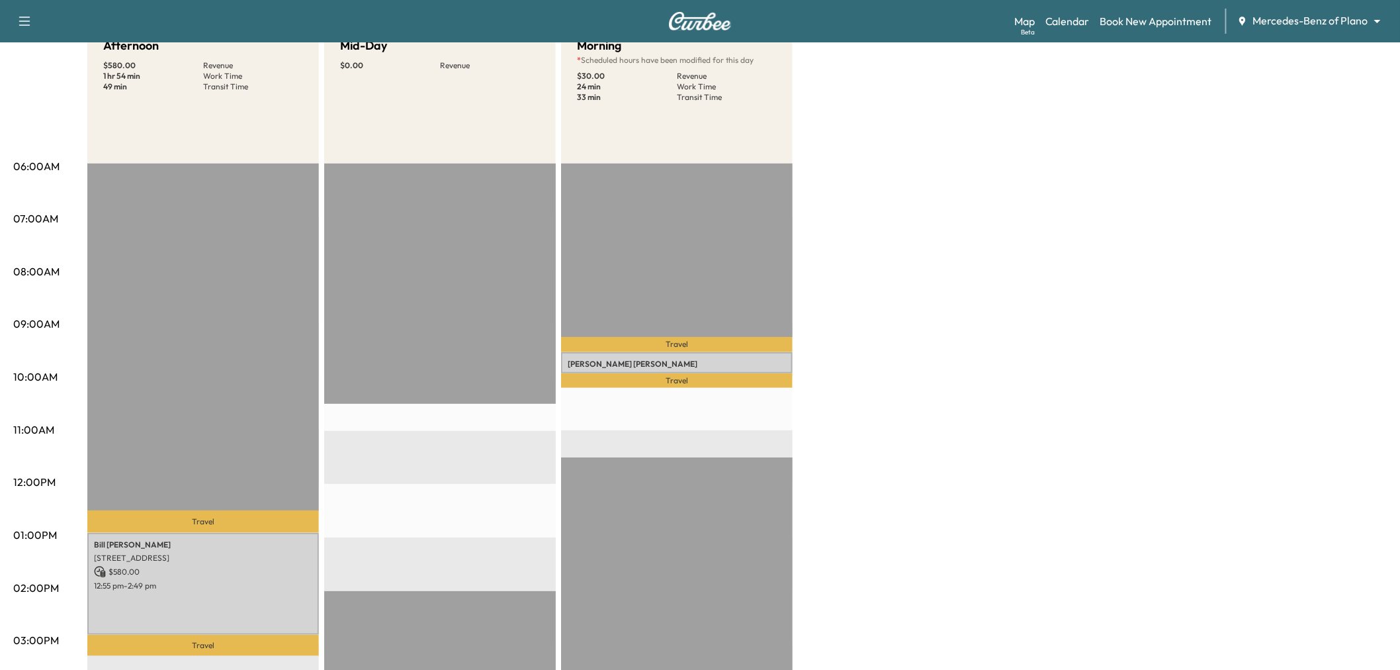
scroll to position [0, 0]
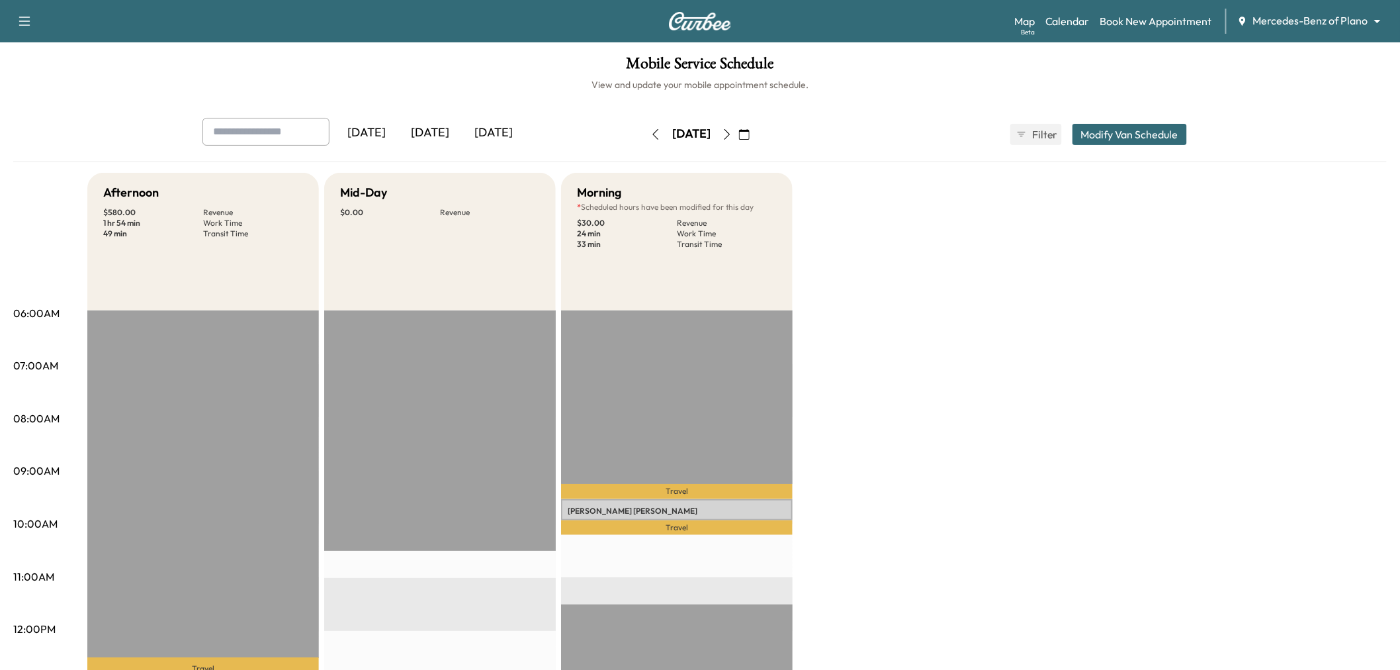
click at [23, 17] on icon "button" at bounding box center [24, 21] width 11 height 9
click at [54, 44] on link "Support" at bounding box center [47, 46] width 50 height 16
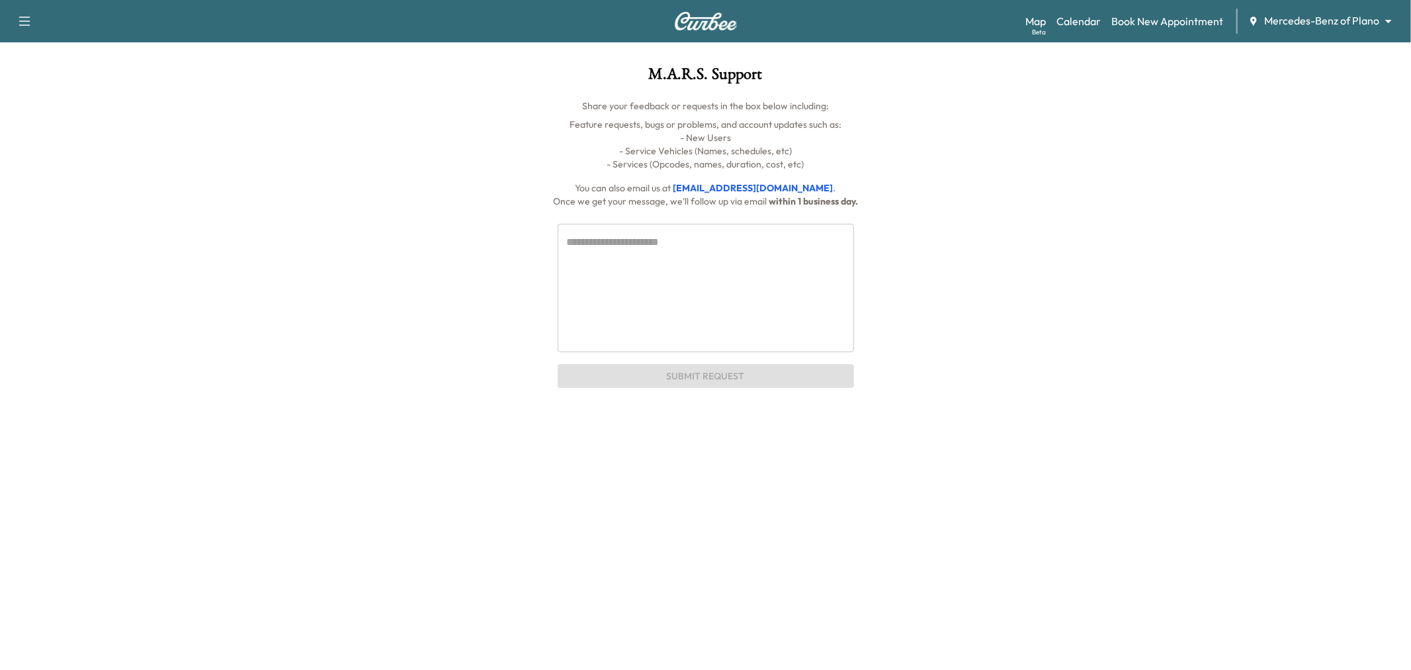
click at [656, 256] on textarea at bounding box center [706, 287] width 278 height 107
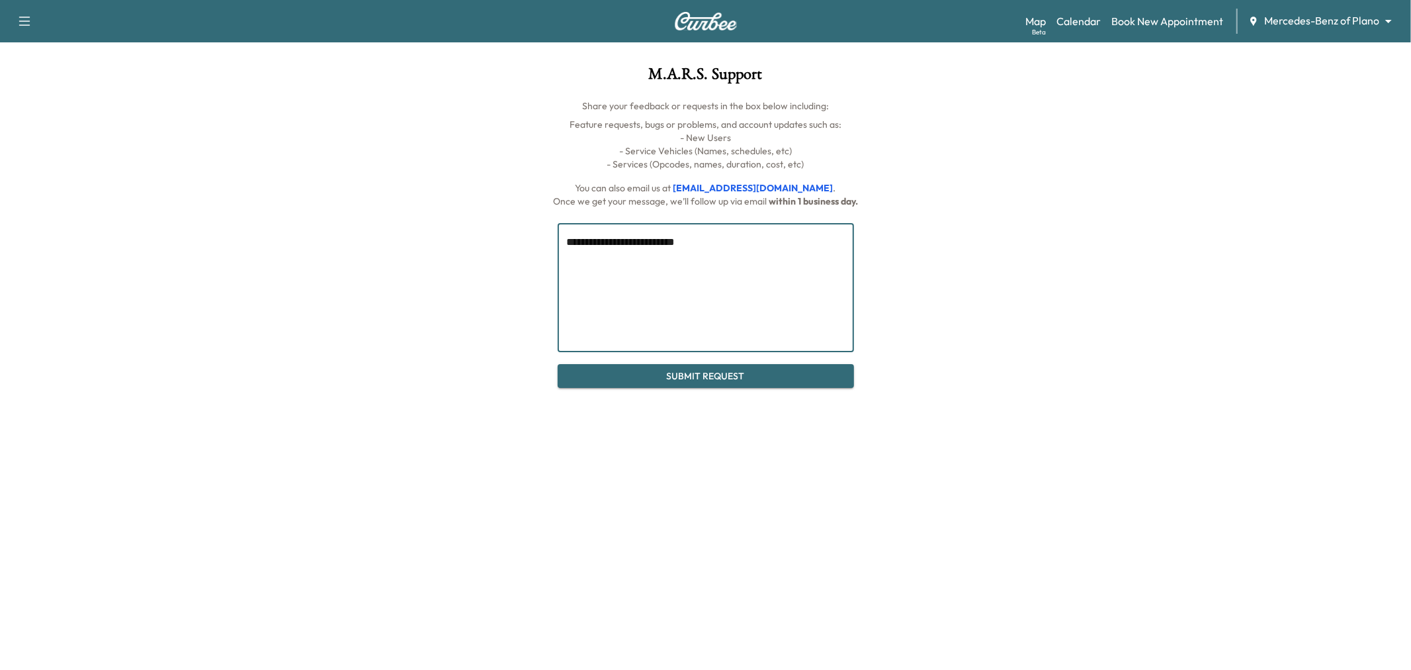
click at [635, 241] on textarea "**********" at bounding box center [706, 287] width 278 height 107
type textarea "**********"
click at [703, 390] on div "**********" at bounding box center [705, 335] width 1411 height 670
click at [701, 384] on button "Submit Request" at bounding box center [706, 376] width 296 height 24
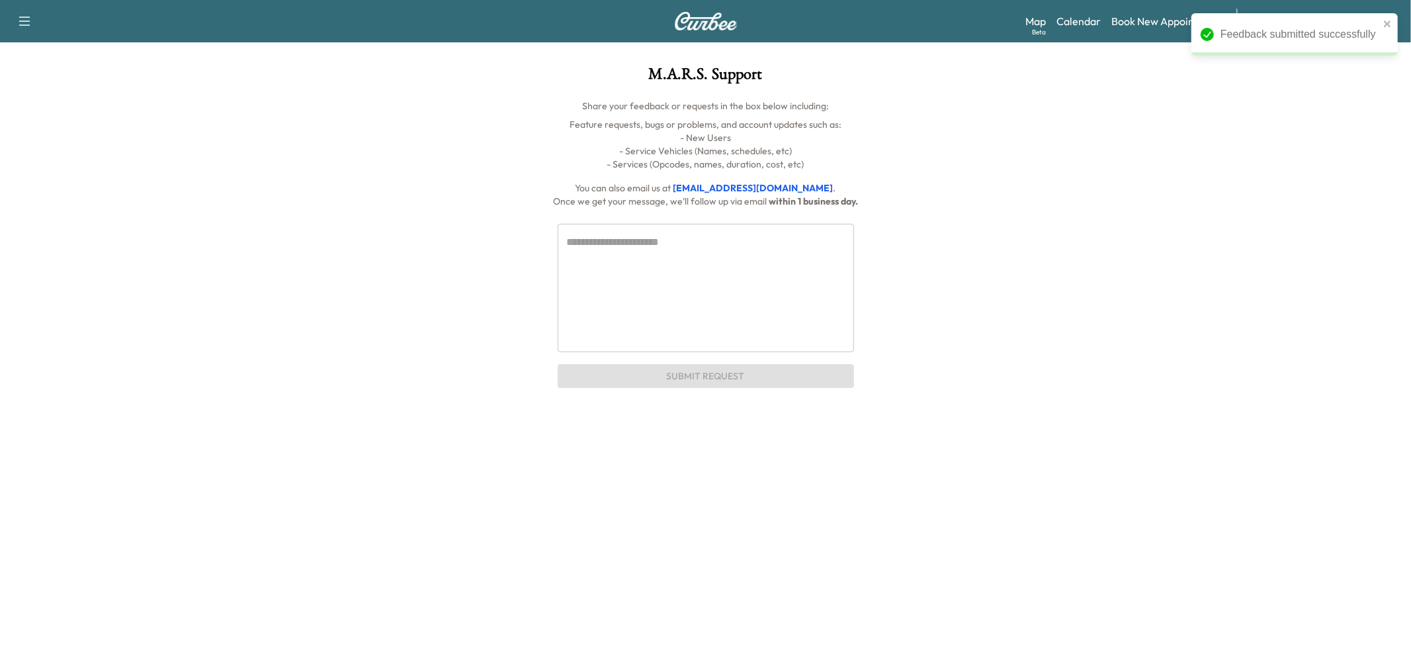
click at [1020, 478] on div "Feedback submitted successfully Support Log Out Map Beta Calendar Book New Appo…" at bounding box center [705, 335] width 1411 height 670
click at [1084, 20] on link "Calendar" at bounding box center [1079, 21] width 44 height 16
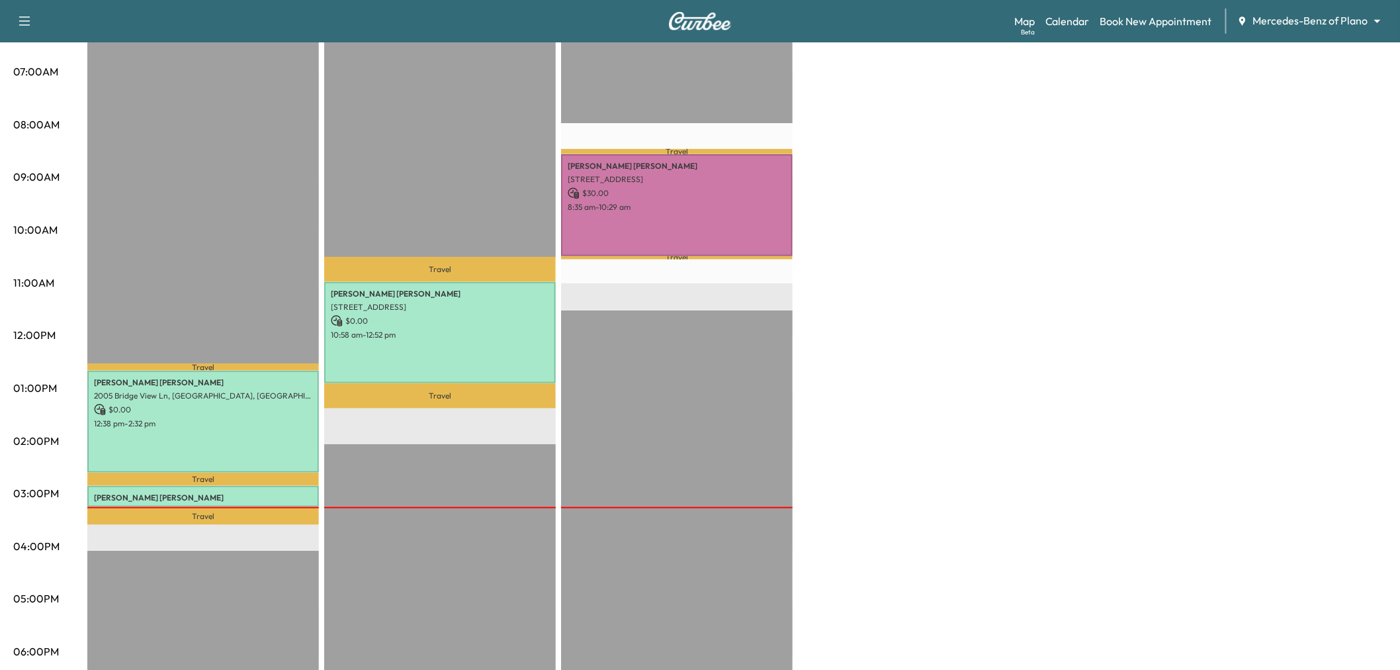
scroll to position [73, 0]
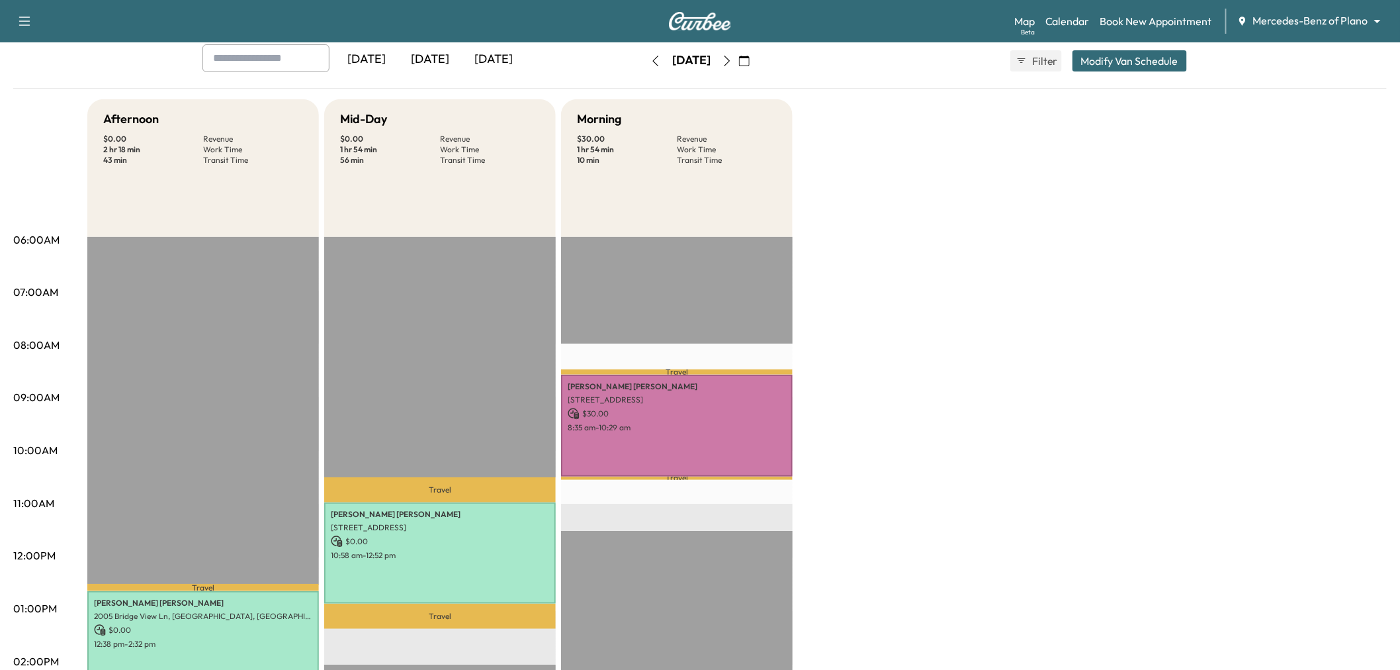
click at [488, 58] on div "[DATE]" at bounding box center [494, 59] width 64 height 30
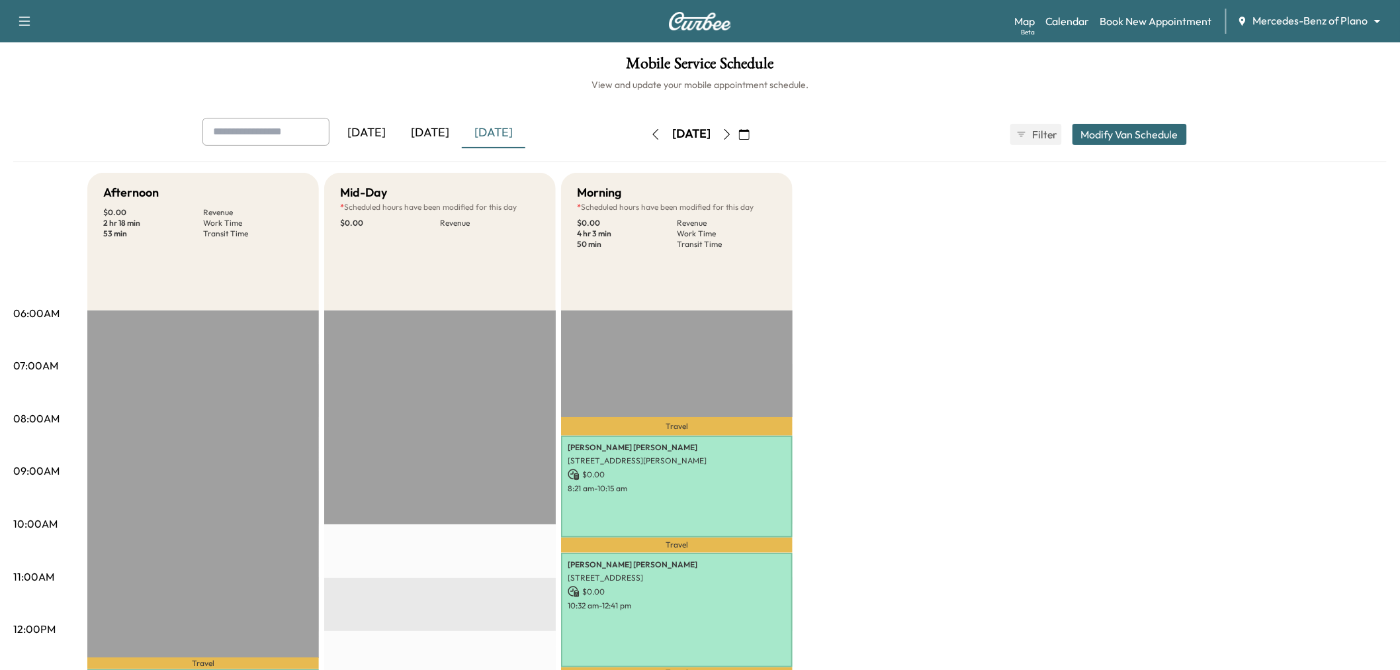
click at [1082, 138] on button "Modify Van Schedule" at bounding box center [1129, 134] width 114 height 21
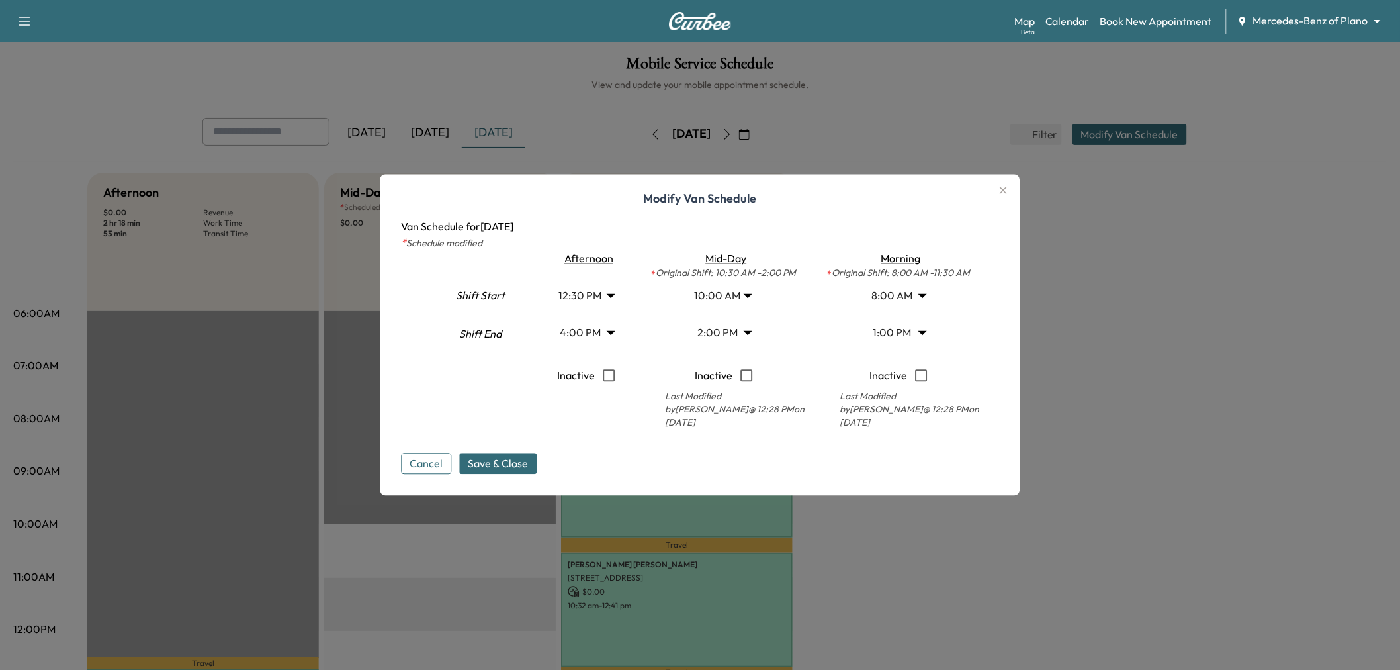
click at [718, 294] on body "Support Log Out Map Beta Calendar Book New Appointment Mercedes-Benz of Plano *…" at bounding box center [700, 335] width 1400 height 670
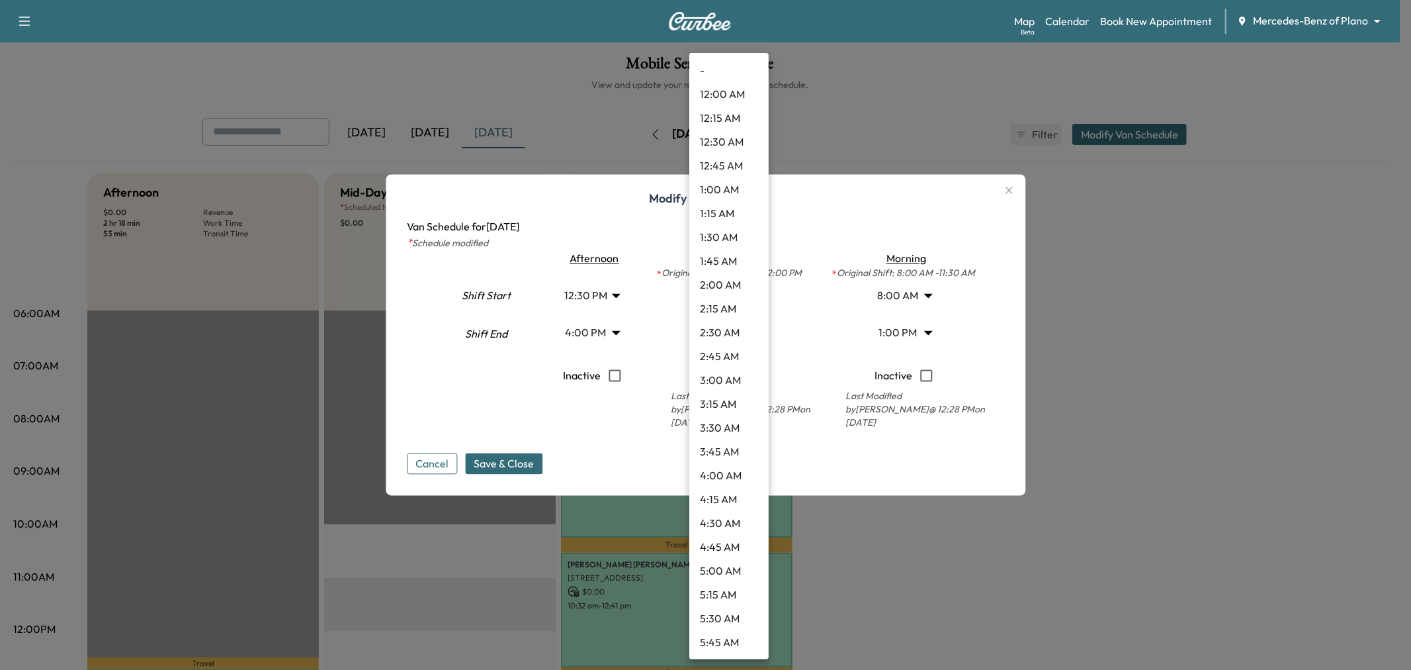
scroll to position [690, 0]
click at [722, 544] on li "12:00 PM" at bounding box center [728, 547] width 79 height 24
type input "**"
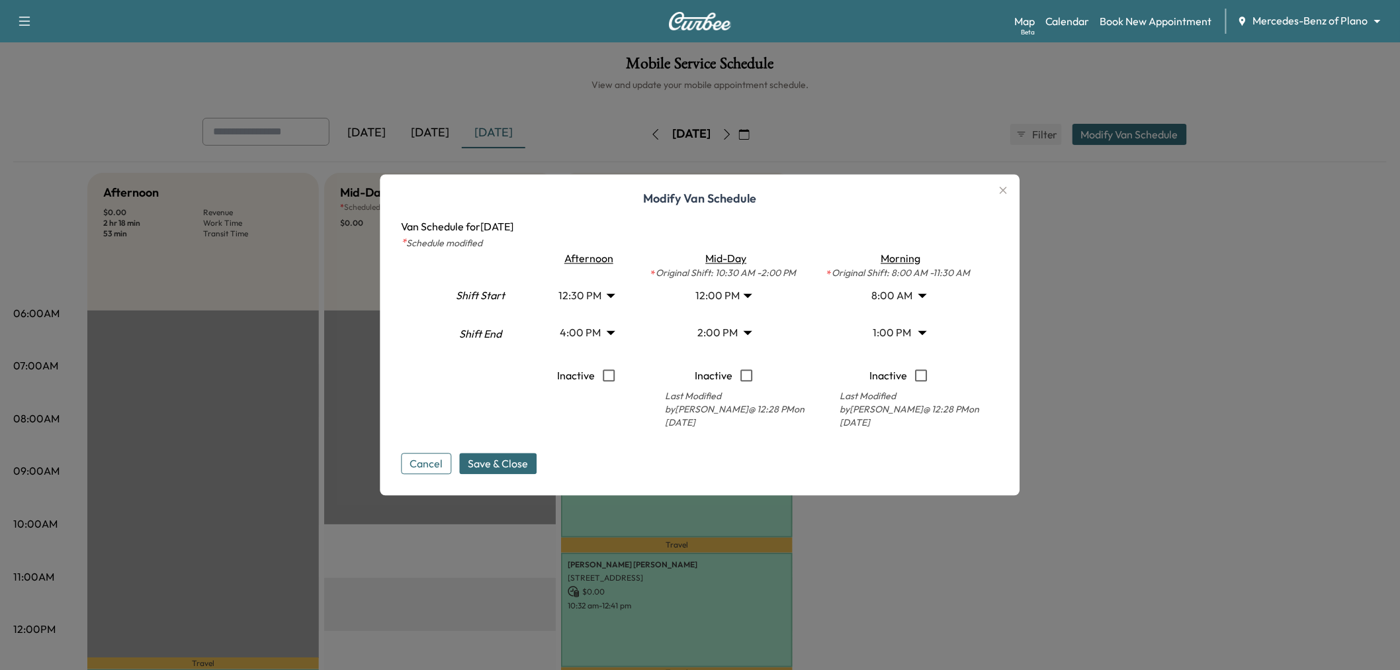
click at [711, 337] on body "Support Log Out Map Beta Calendar Book New Appointment Mercedes-Benz of Plano *…" at bounding box center [700, 335] width 1400 height 670
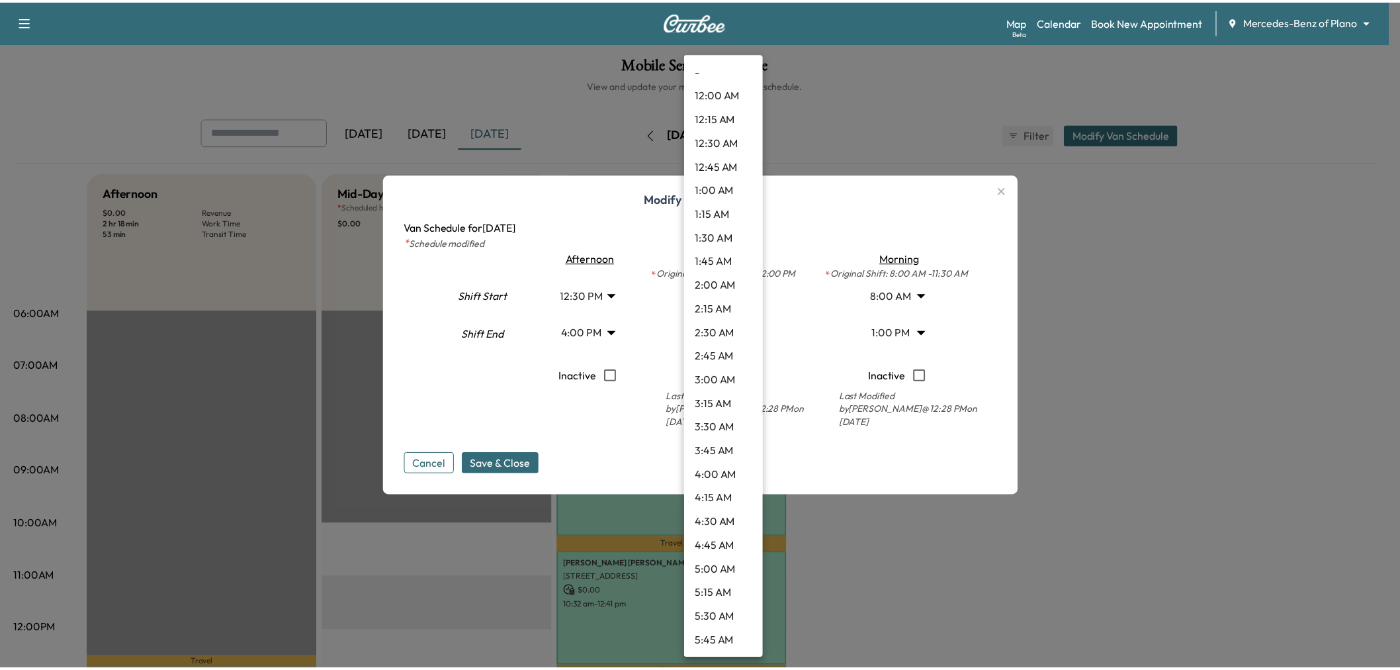
scroll to position [1070, 0]
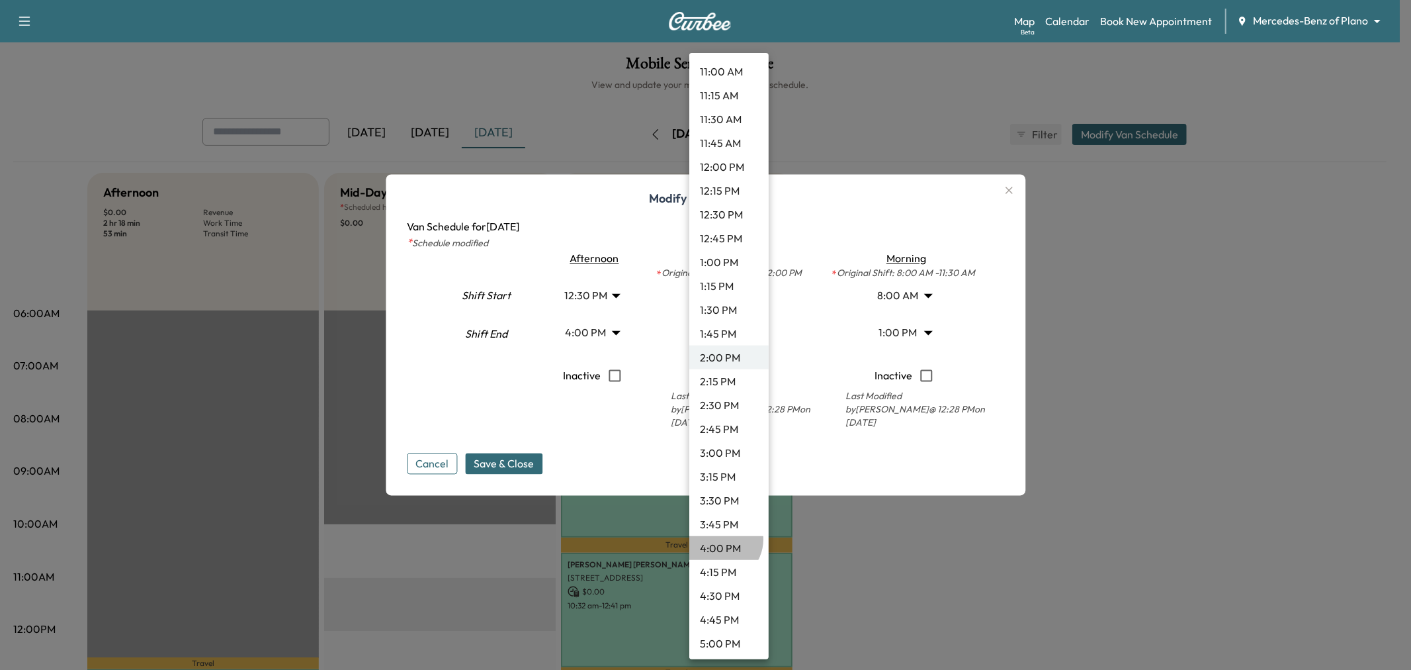
click at [719, 538] on li "4:00 PM" at bounding box center [728, 548] width 79 height 24
type input "**"
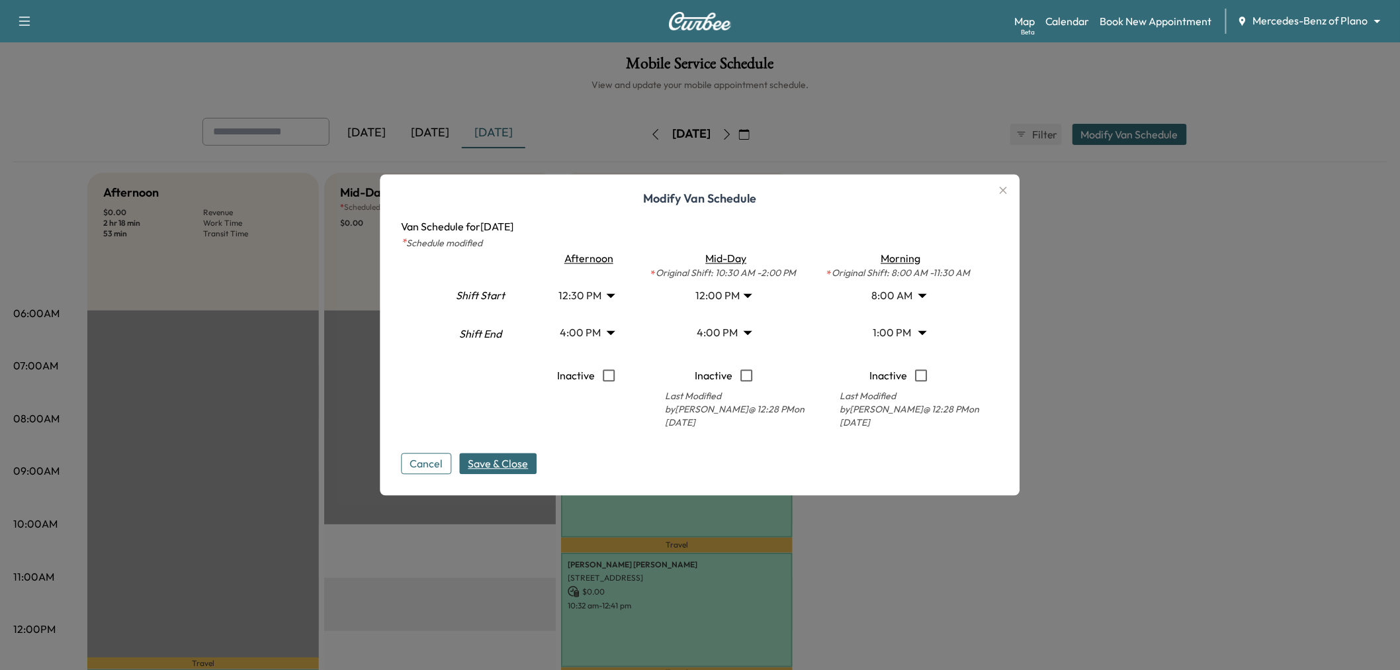
click at [496, 460] on span "Save & Close" at bounding box center [498, 464] width 60 height 16
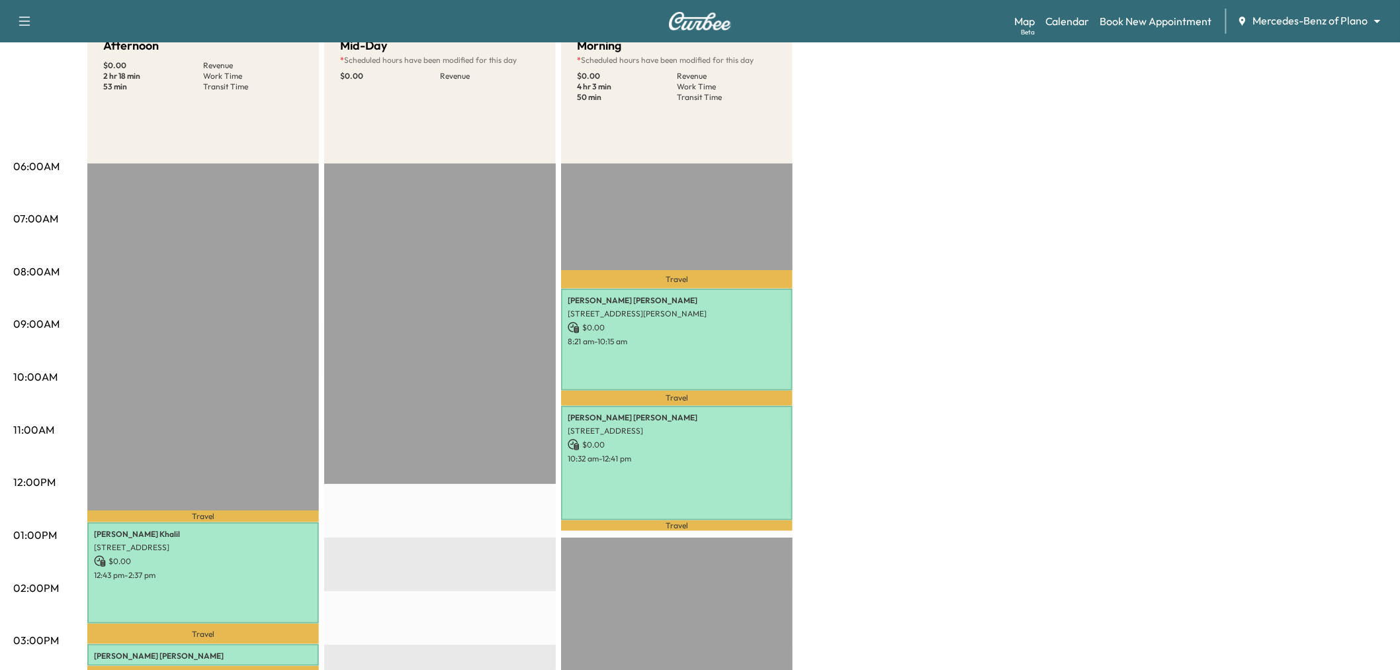
scroll to position [0, 0]
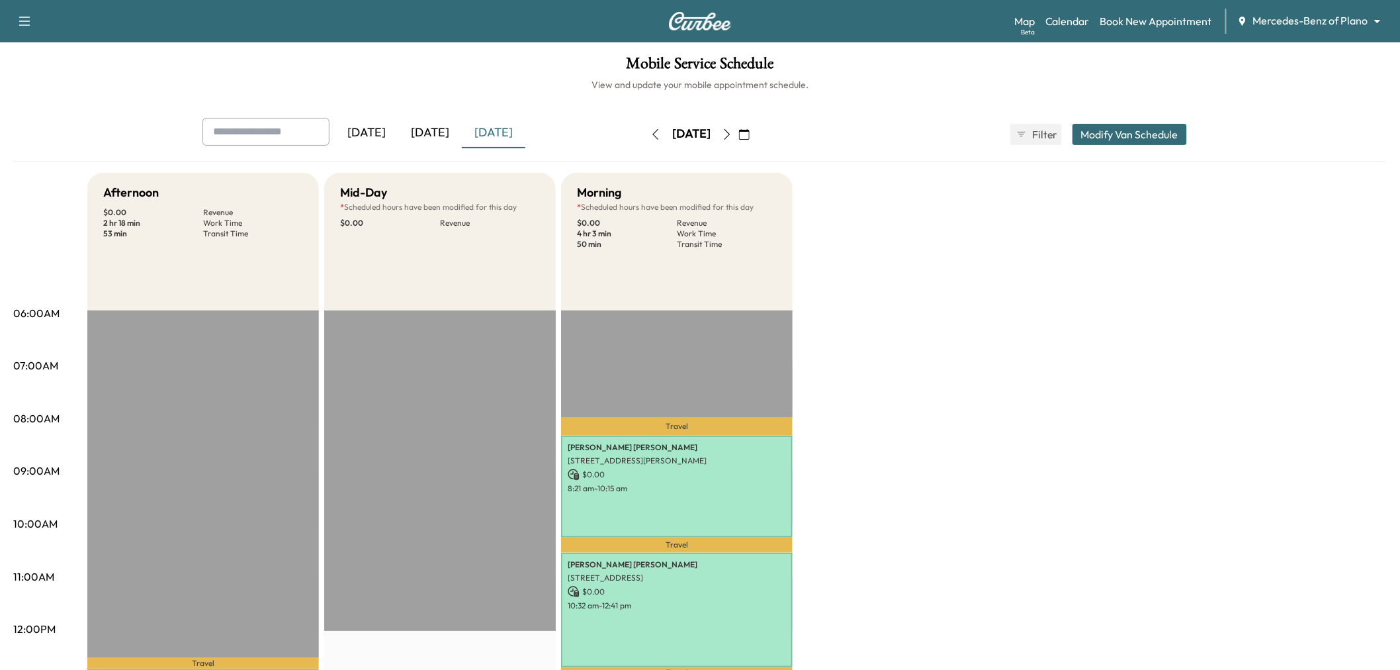
click at [732, 134] on icon "button" at bounding box center [727, 134] width 11 height 11
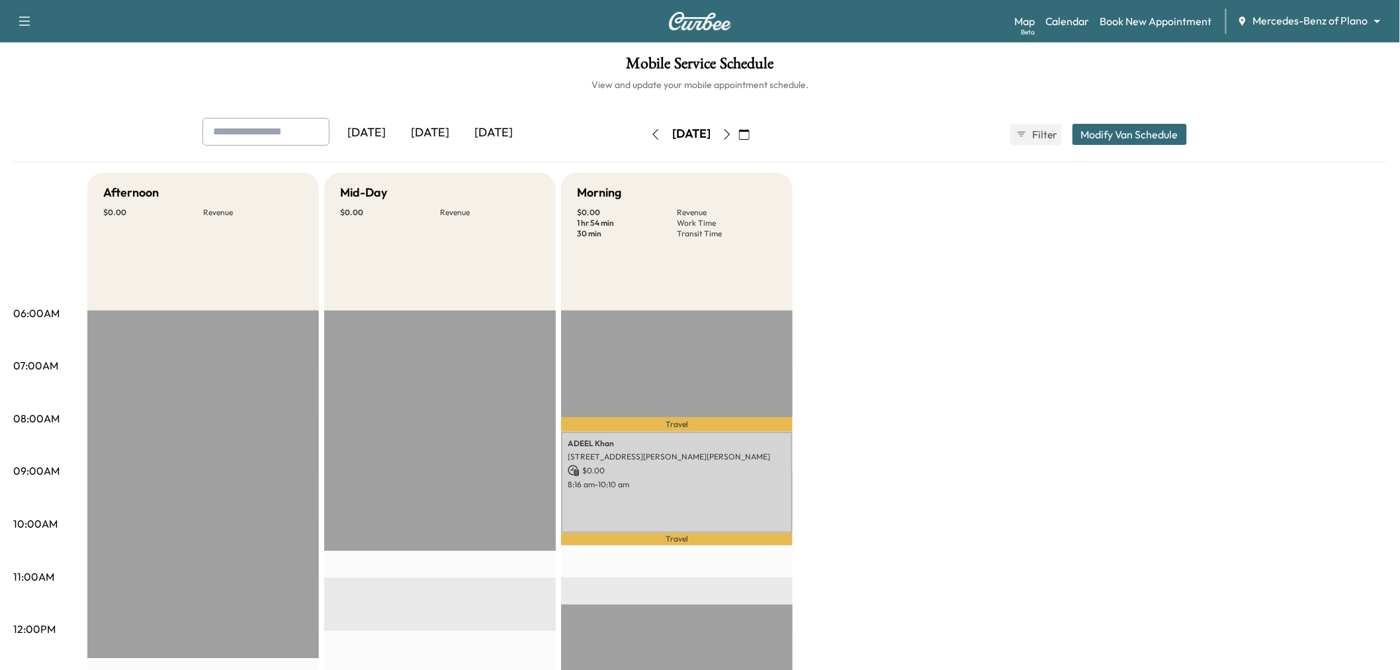
click at [650, 137] on icon "button" at bounding box center [655, 134] width 11 height 11
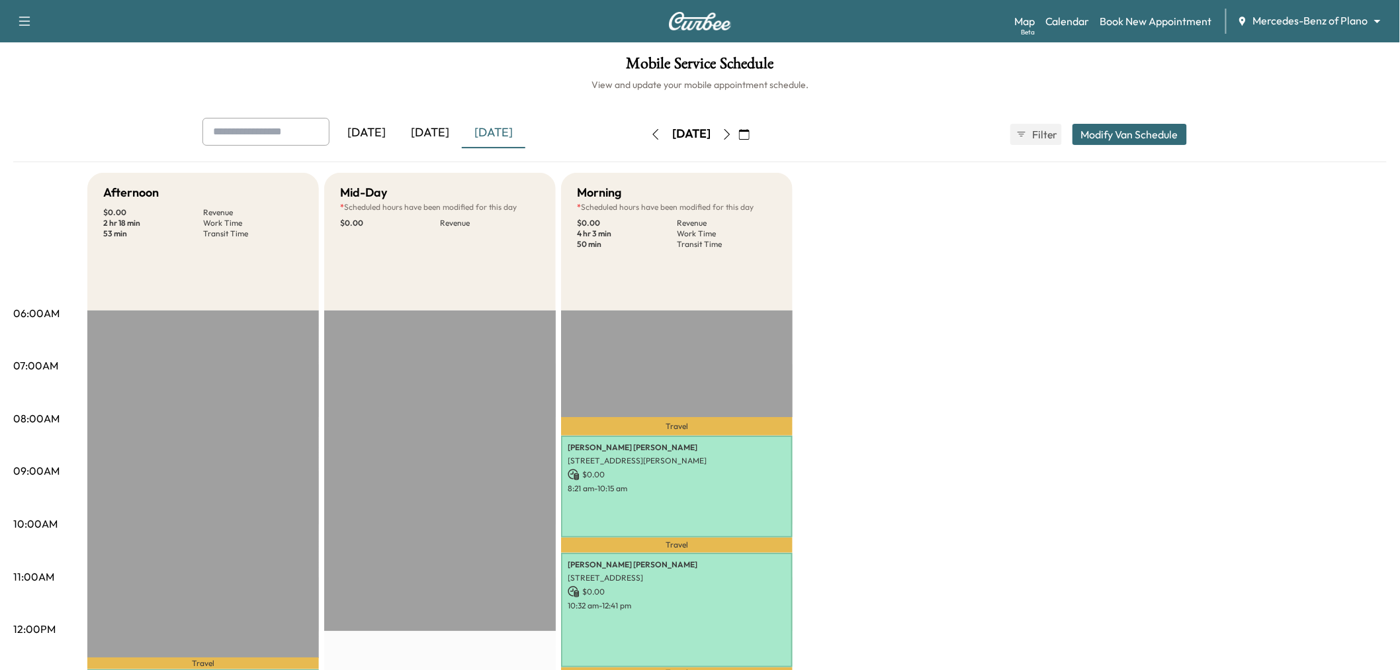
click at [644, 129] on button "button" at bounding box center [655, 134] width 22 height 21
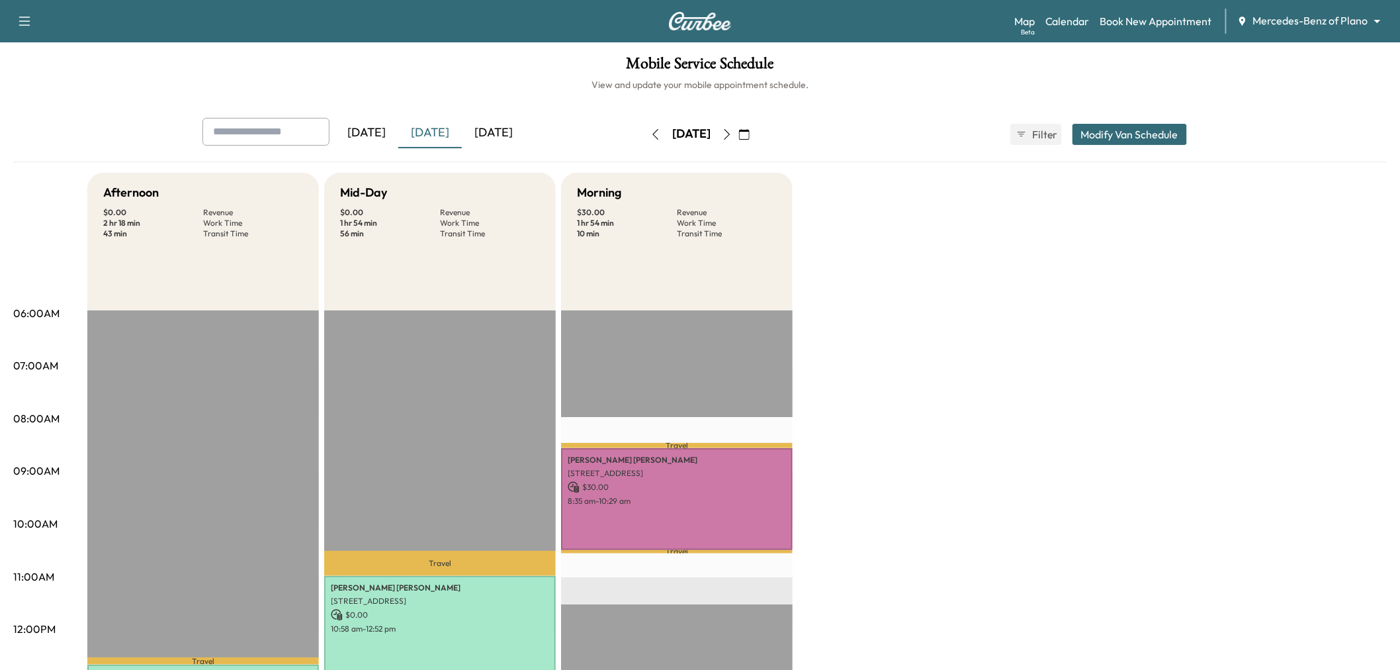
click at [738, 127] on button "button" at bounding box center [727, 134] width 22 height 21
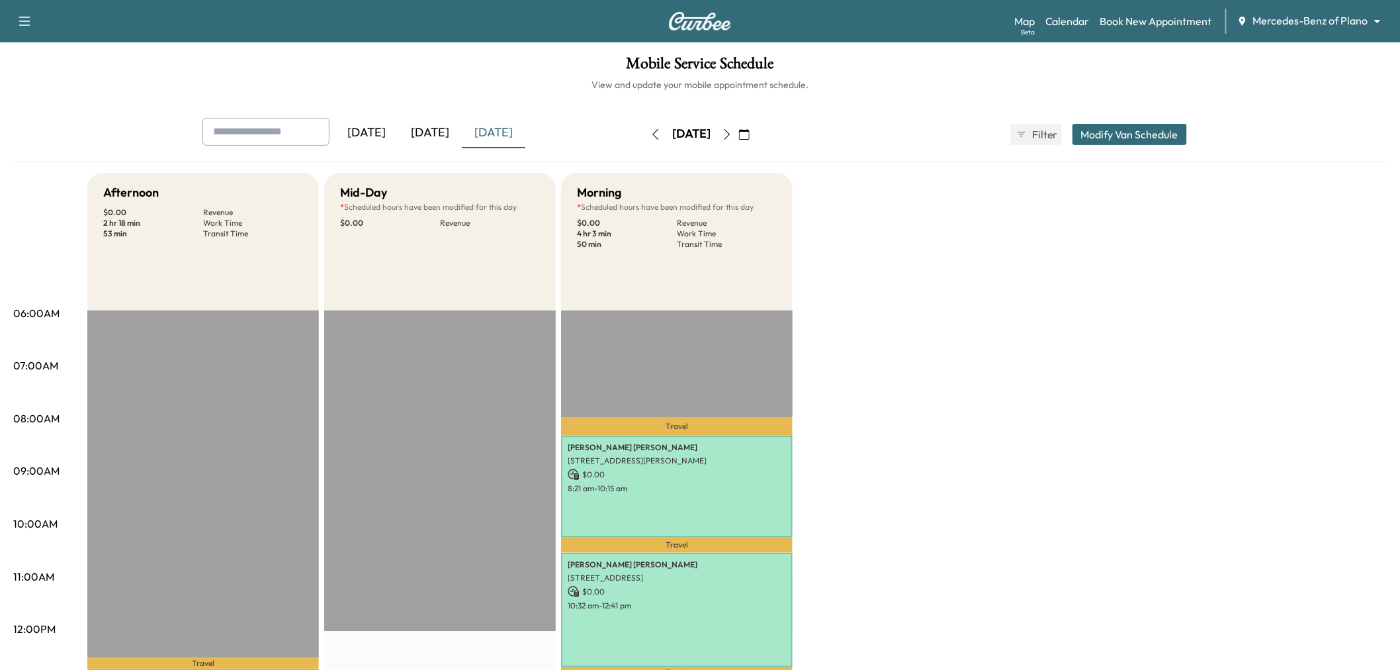
click at [653, 129] on icon "button" at bounding box center [656, 134] width 6 height 11
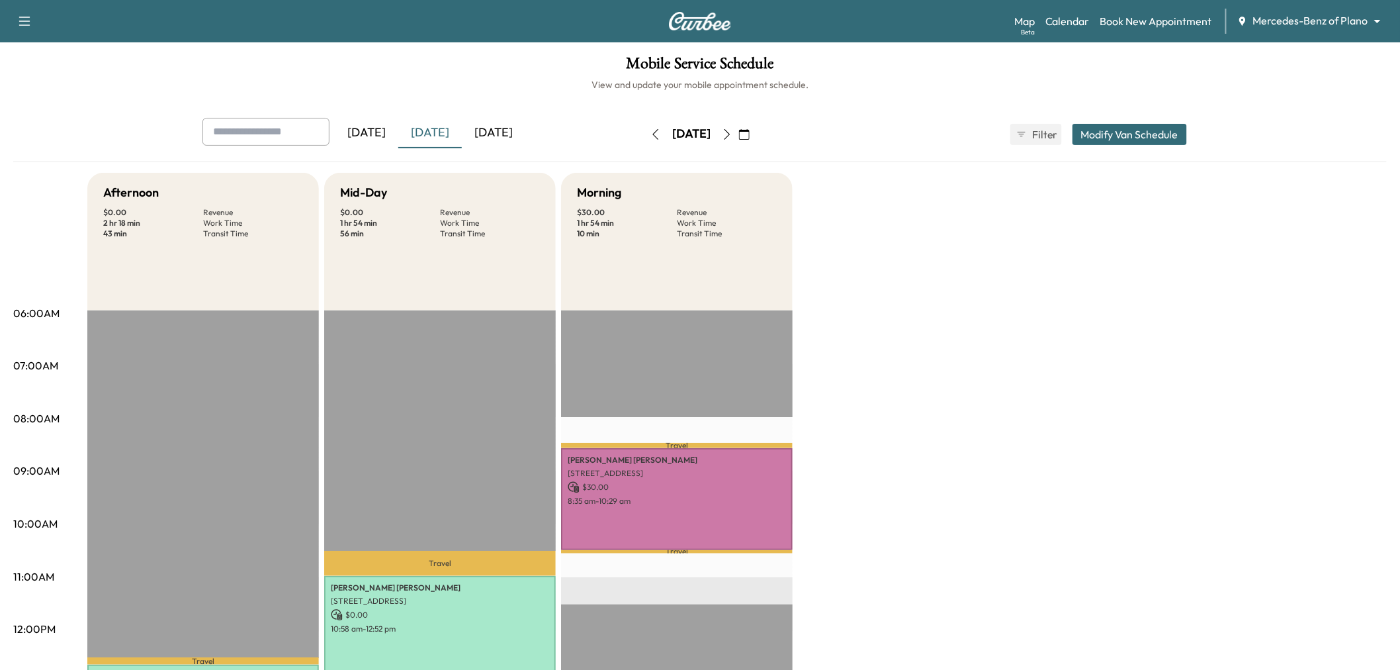
click at [732, 131] on icon "button" at bounding box center [727, 134] width 11 height 11
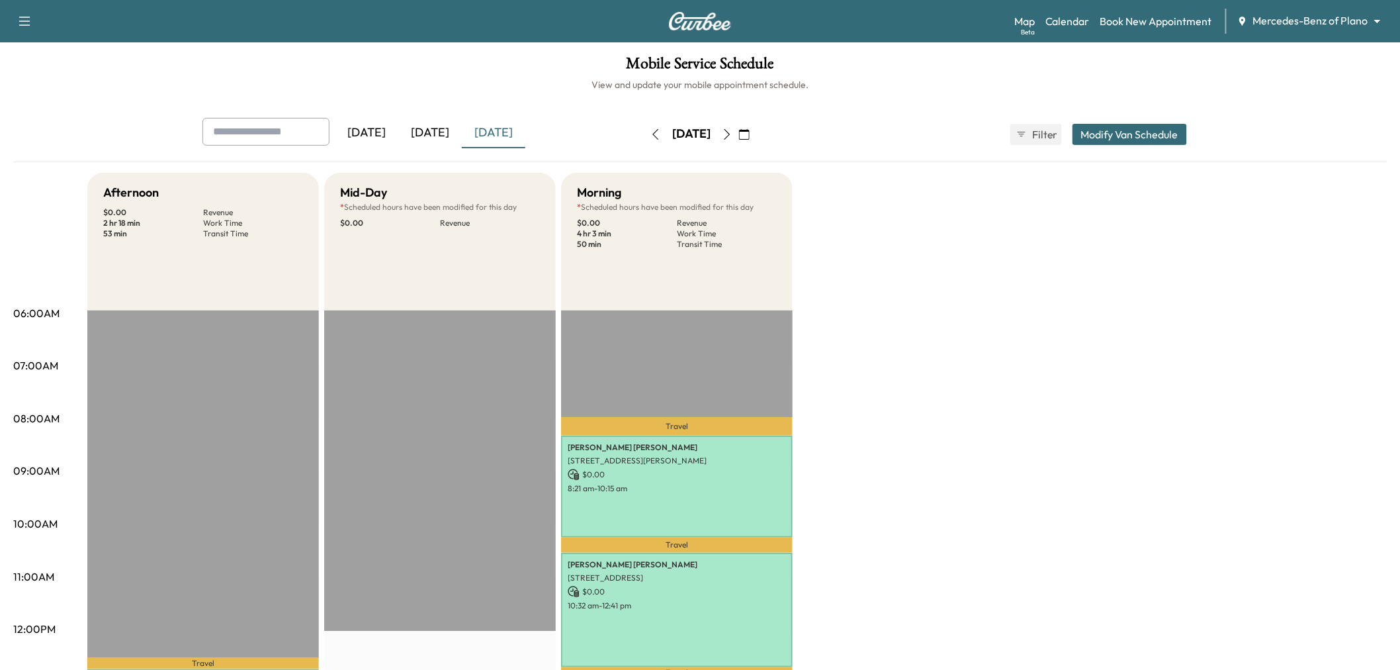
click at [644, 134] on button "button" at bounding box center [655, 134] width 22 height 21
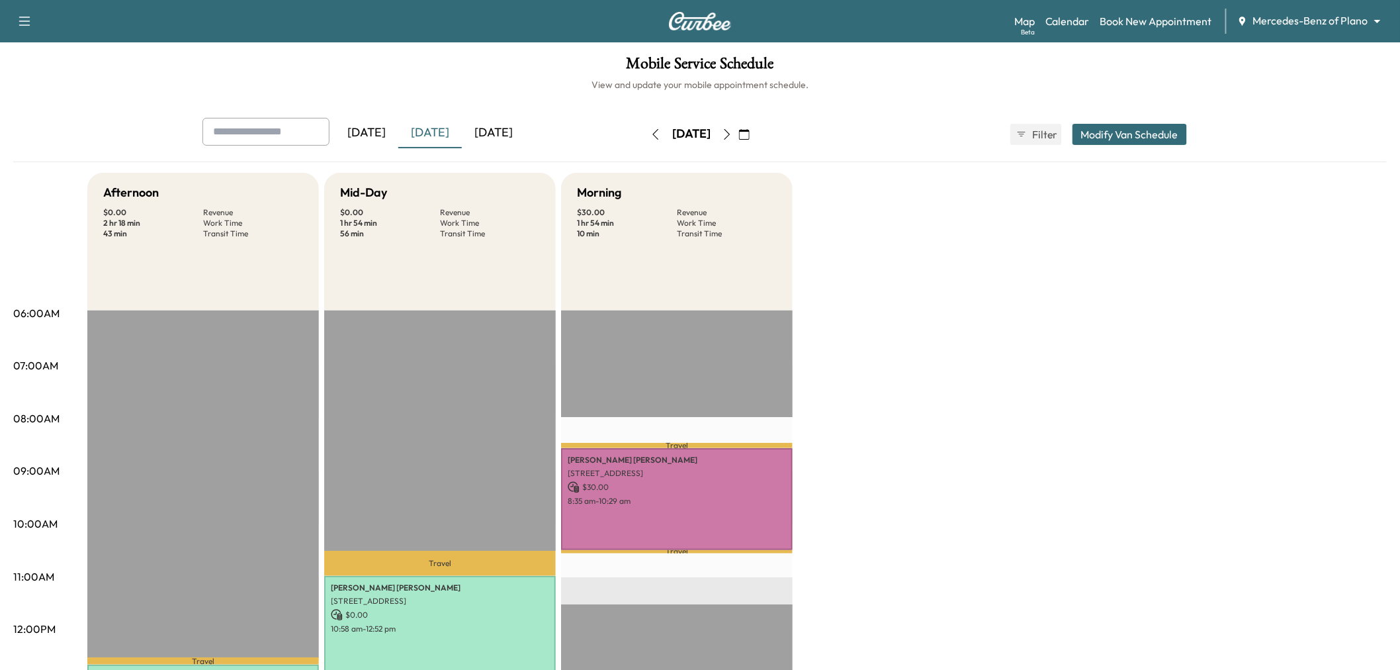
click at [732, 132] on icon "button" at bounding box center [727, 134] width 11 height 11
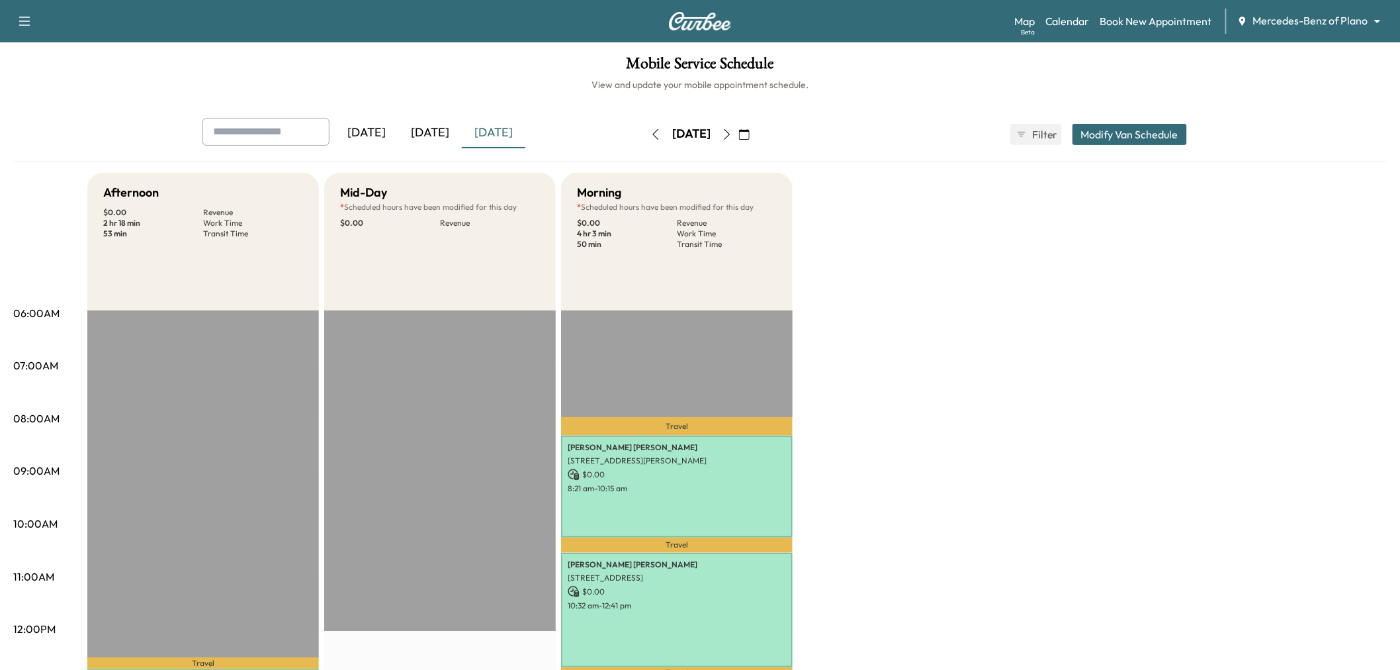
click at [1121, 124] on button "Modify Van Schedule" at bounding box center [1129, 134] width 114 height 21
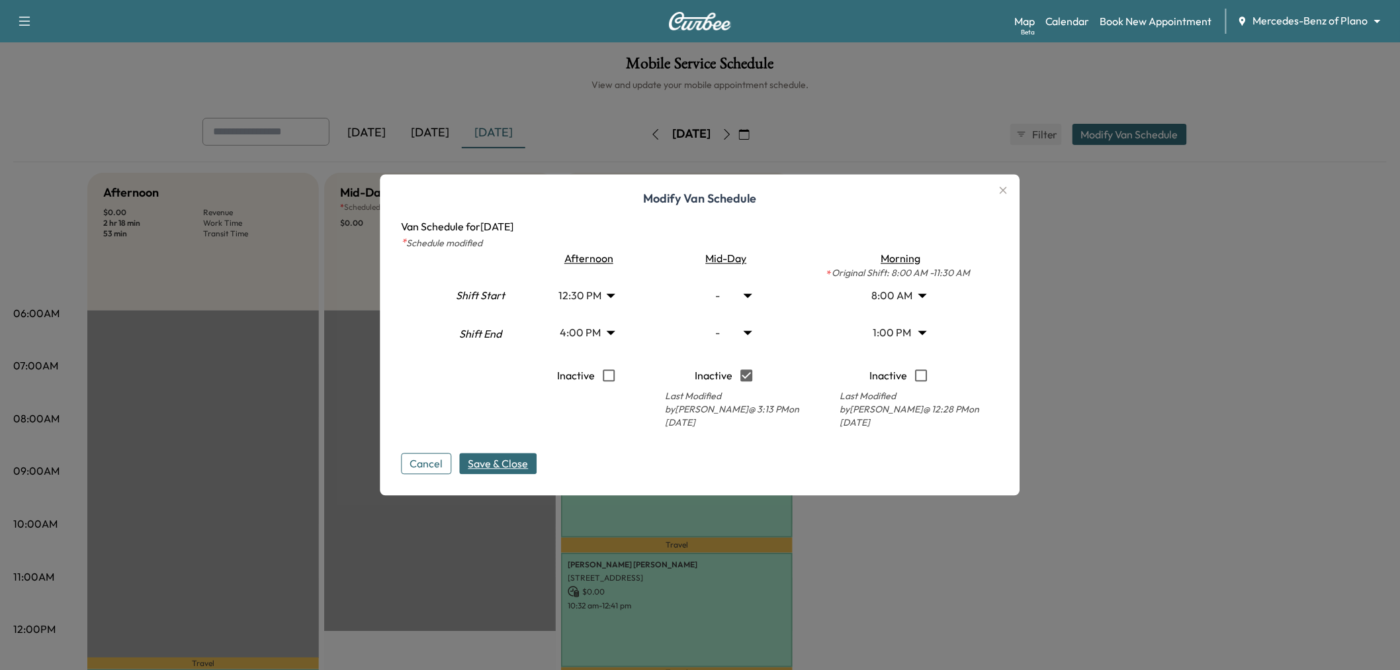
click at [514, 465] on span "Save & Close" at bounding box center [498, 464] width 60 height 16
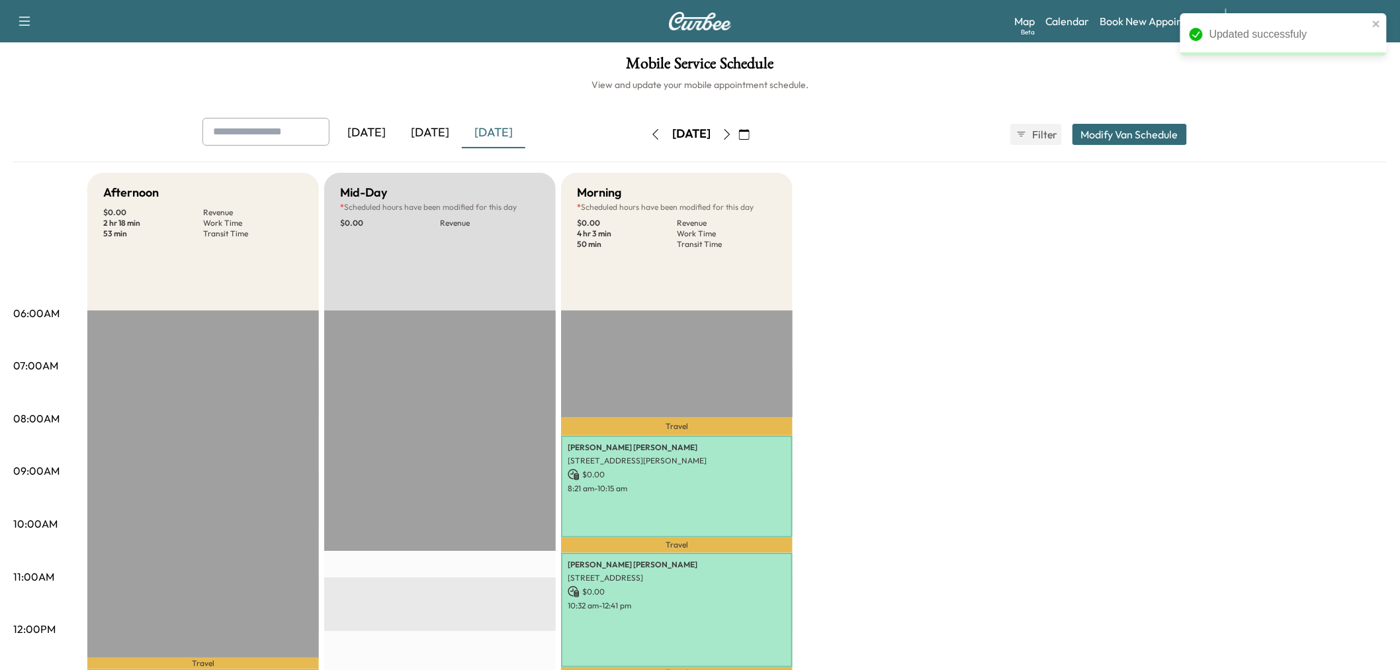
click at [941, 519] on div "Afternoon $ 0.00 Revenue 2 hr 18 min Work Time 53 min Transit Time Travel Shafi…" at bounding box center [736, 669] width 1299 height 992
click at [437, 134] on div "[DATE]" at bounding box center [430, 133] width 64 height 30
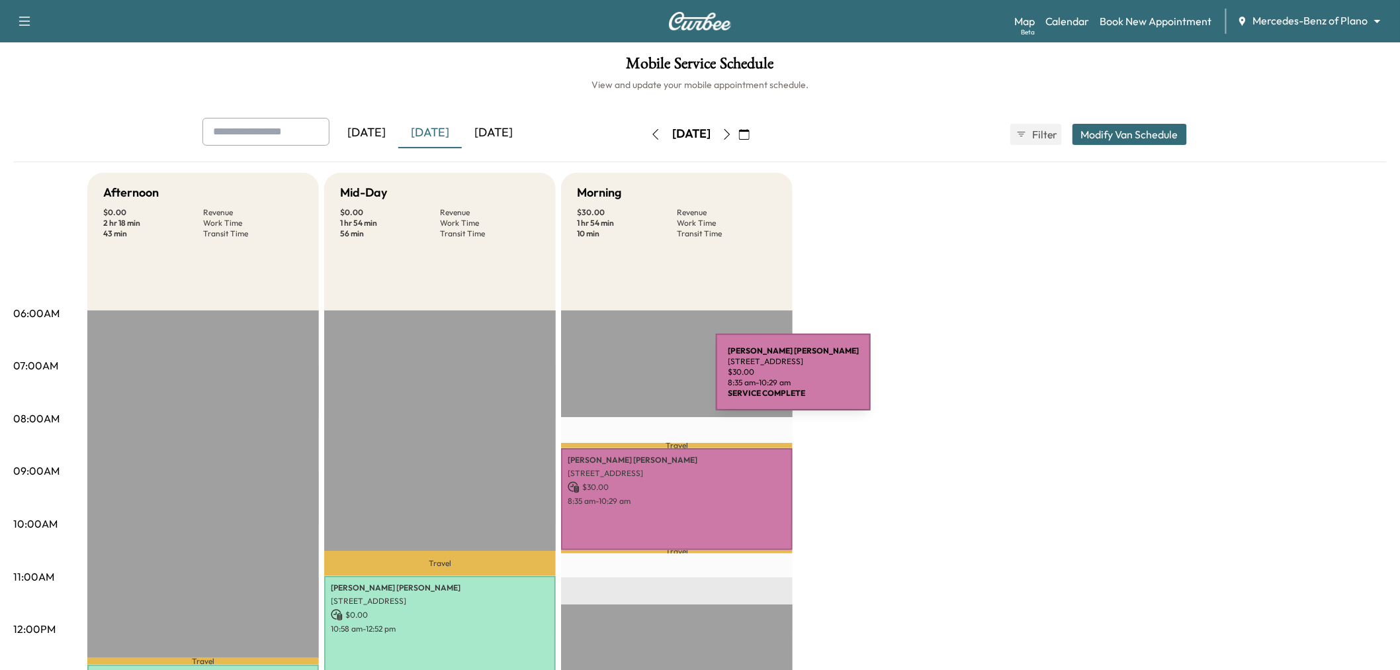
scroll to position [73, 0]
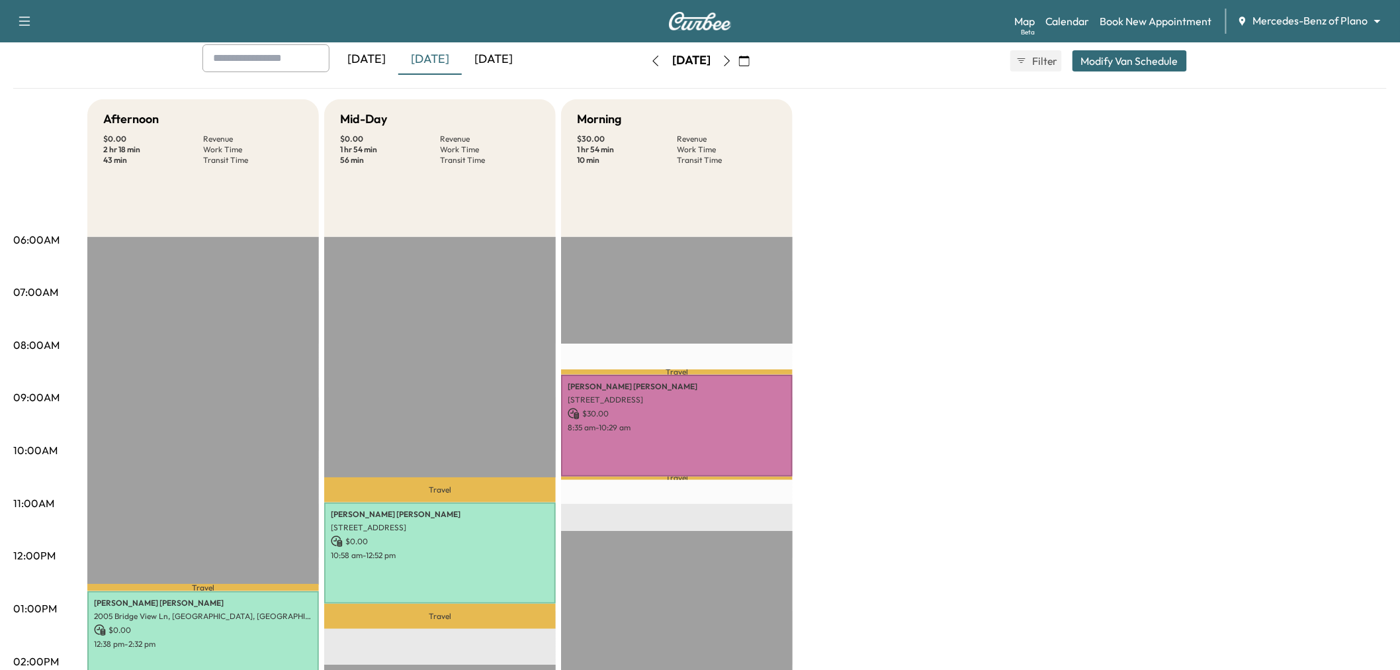
click at [732, 62] on icon "button" at bounding box center [727, 61] width 11 height 11
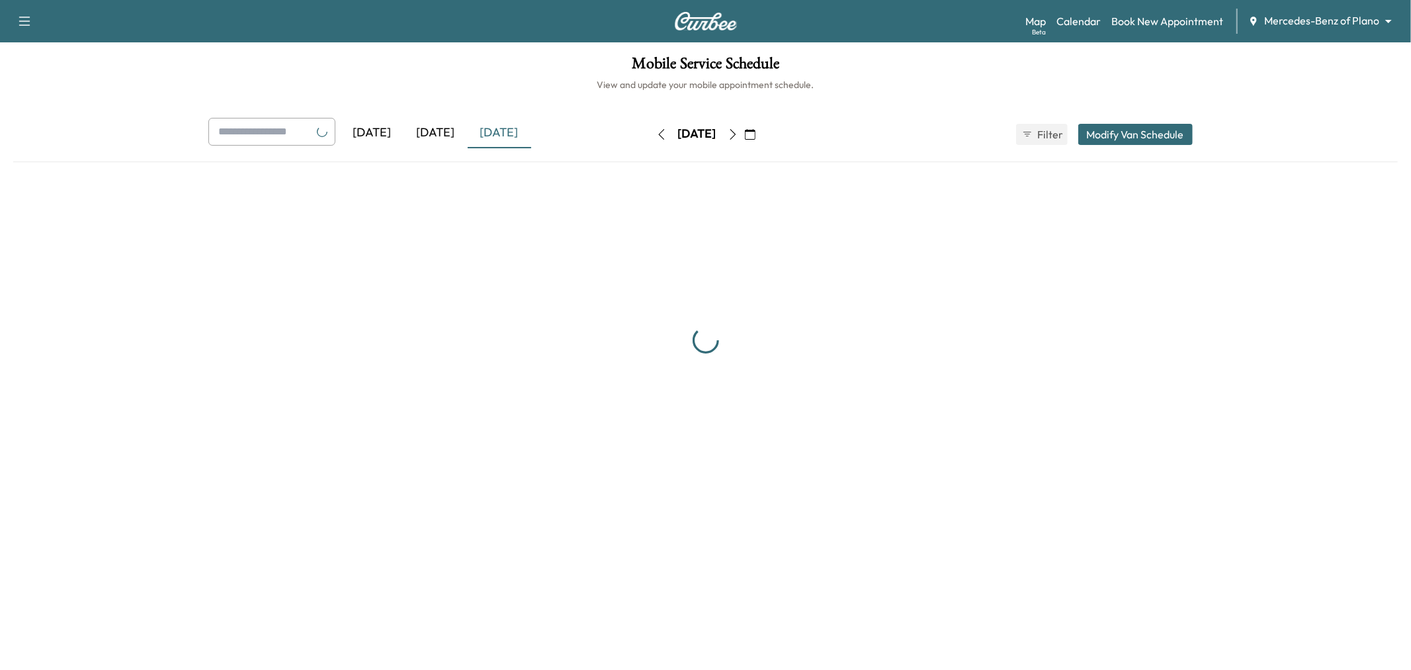
click at [754, 61] on h1 "Mobile Service Schedule" at bounding box center [705, 67] width 1385 height 22
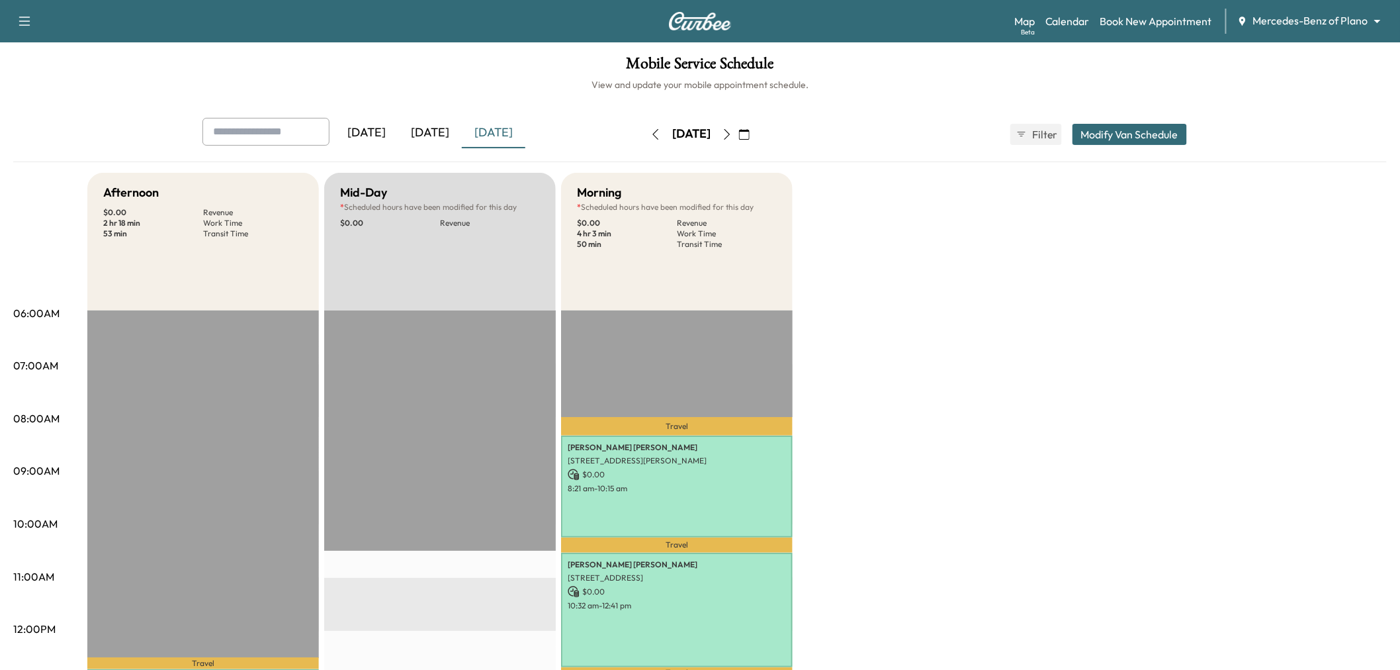
click at [738, 140] on button "button" at bounding box center [727, 134] width 22 height 21
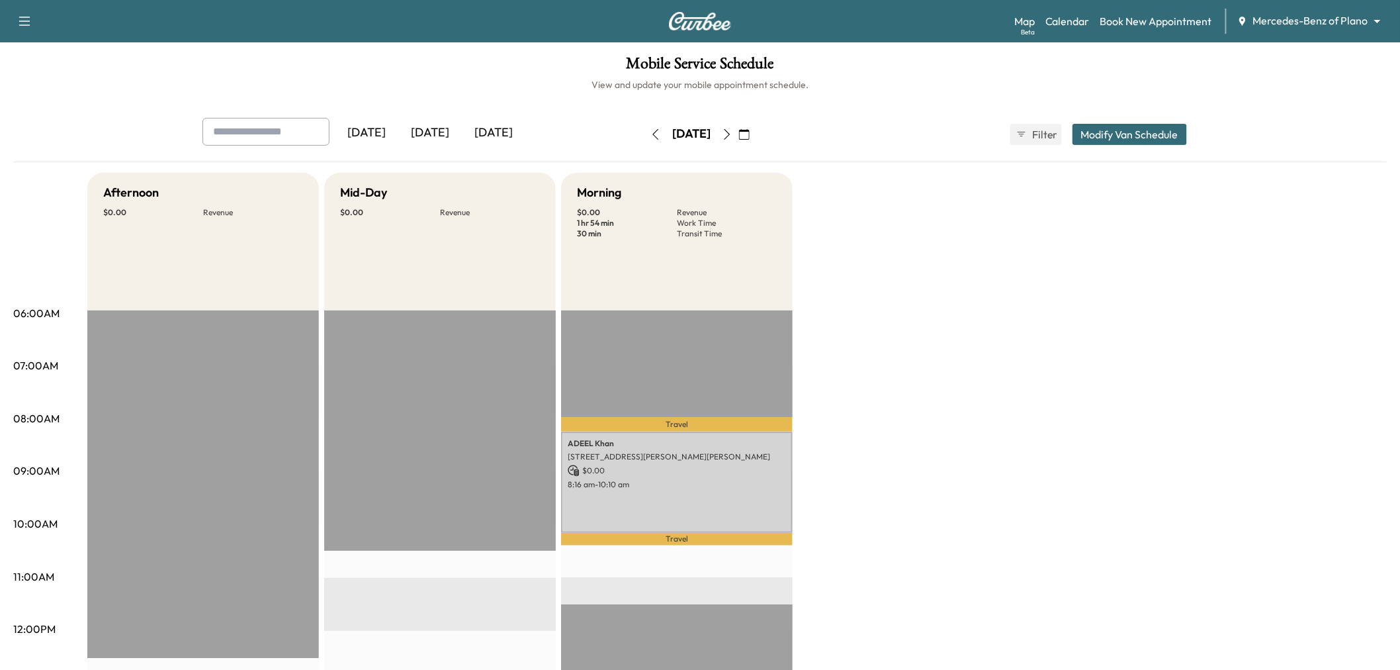
click at [738, 128] on button "button" at bounding box center [727, 134] width 22 height 21
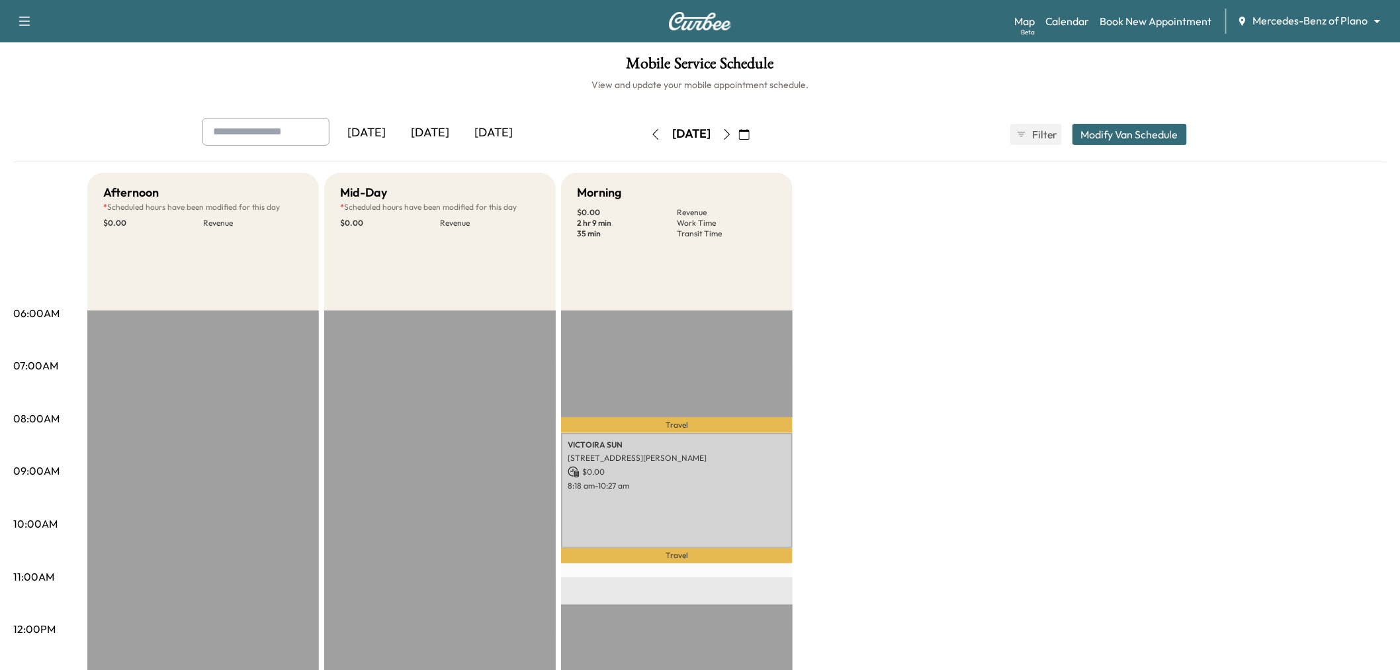
click at [732, 130] on icon "button" at bounding box center [727, 134] width 11 height 11
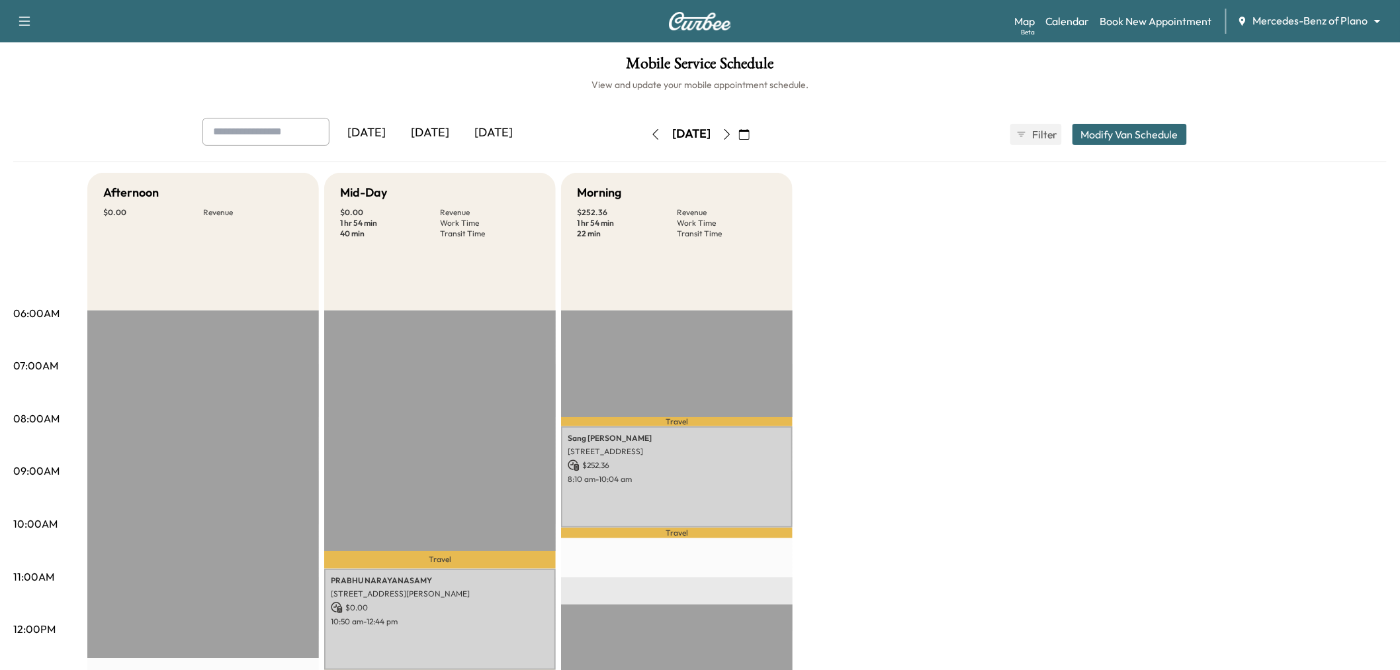
click at [644, 130] on button "button" at bounding box center [655, 134] width 22 height 21
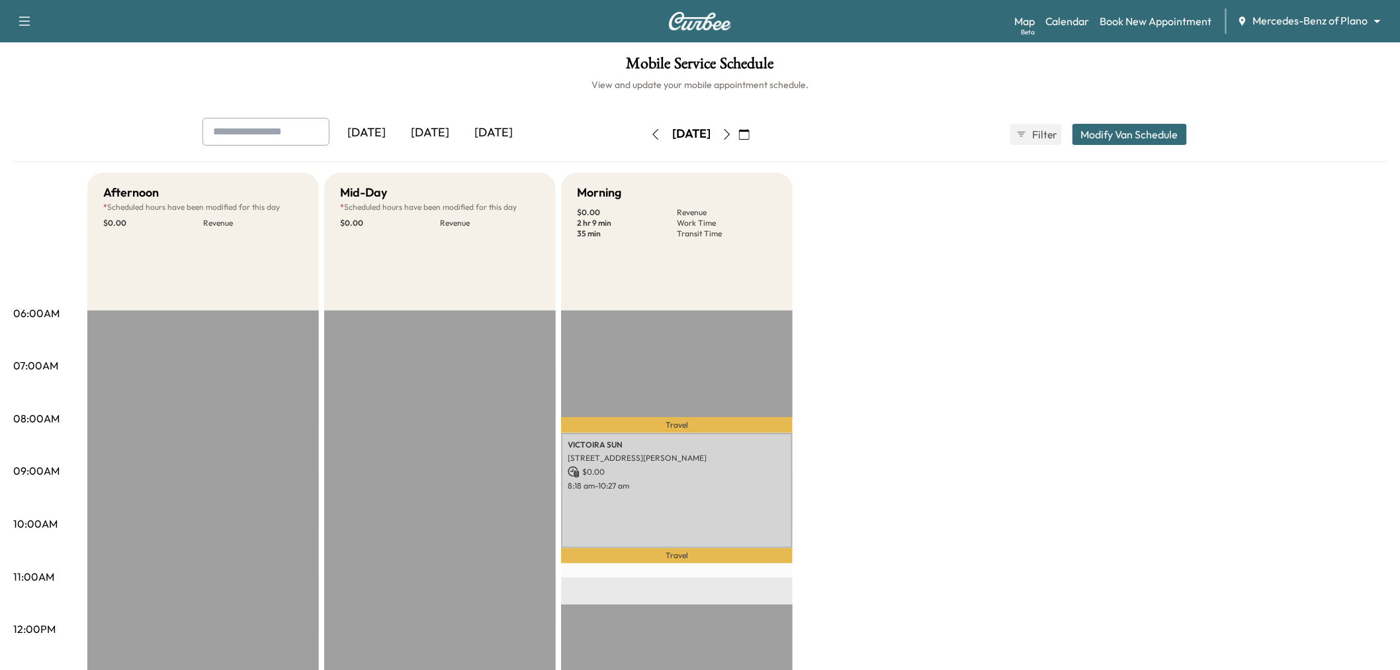
click at [650, 130] on icon "button" at bounding box center [655, 134] width 11 height 11
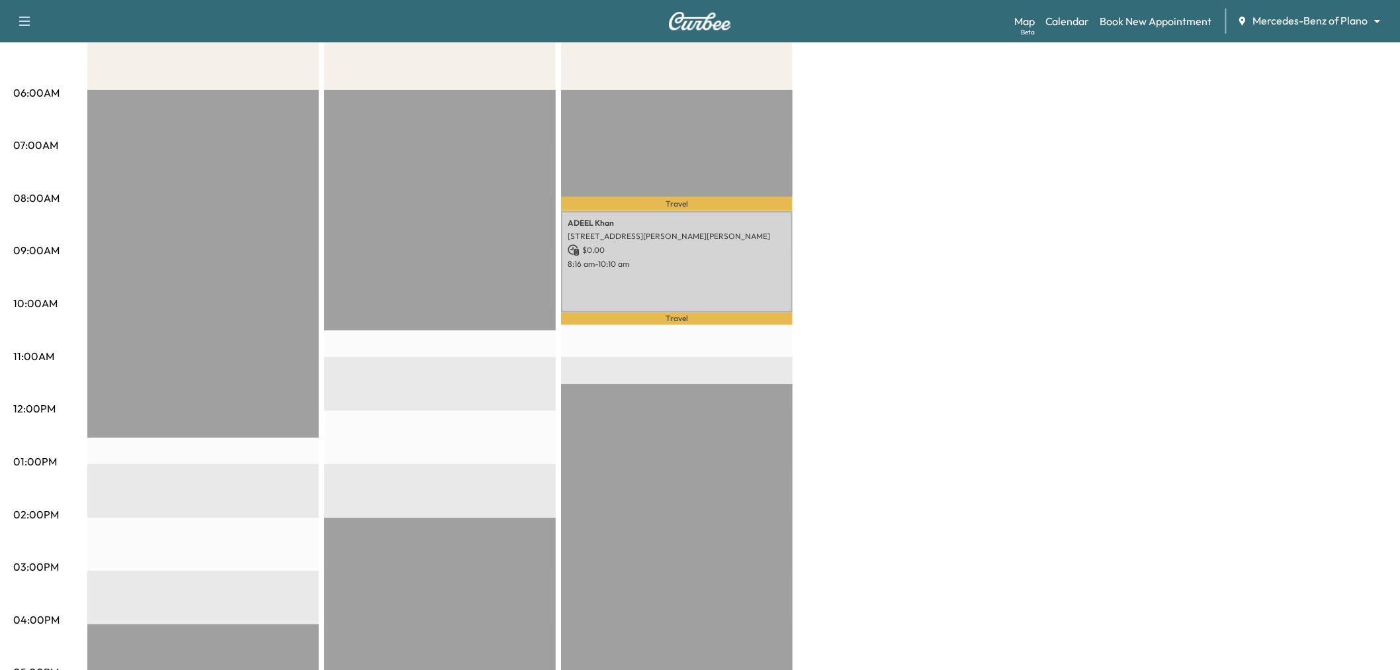
scroll to position [73, 0]
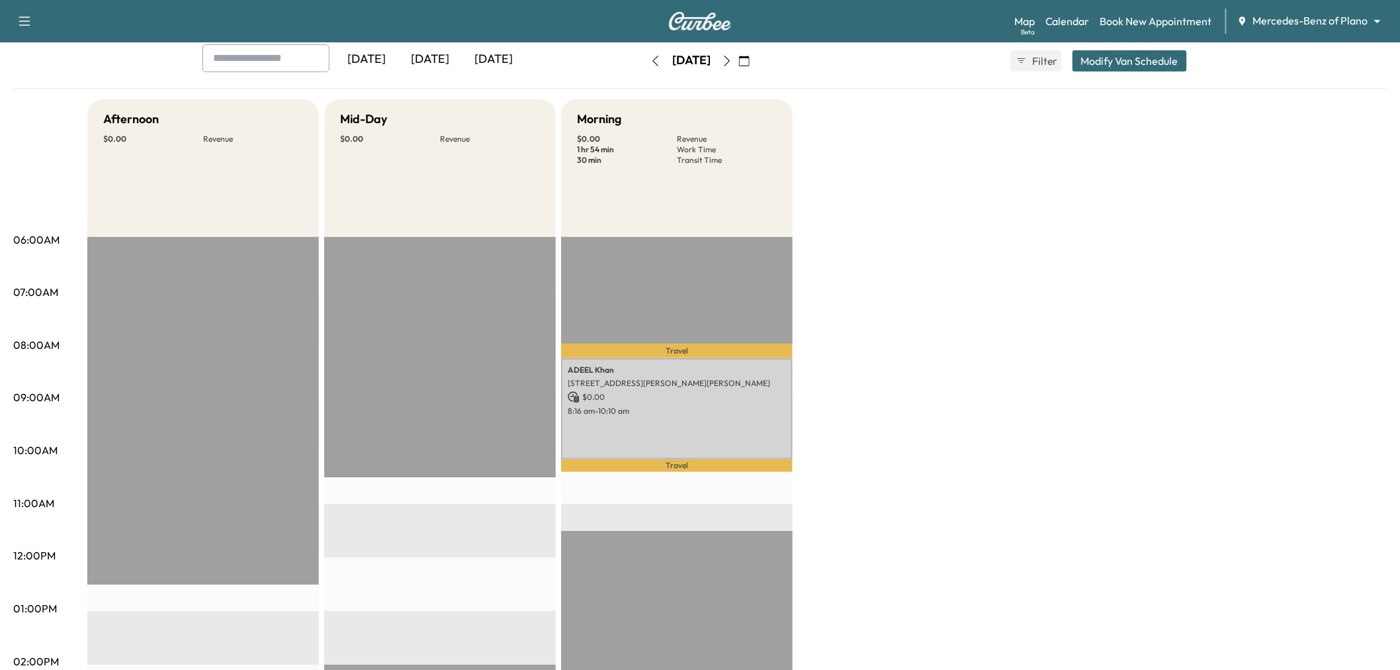
click at [1006, 356] on div "Afternoon $ 0.00 Revenue EST Start Mid-Day $ 0.00 Revenue EST Start Morning $ 0…" at bounding box center [736, 595] width 1299 height 992
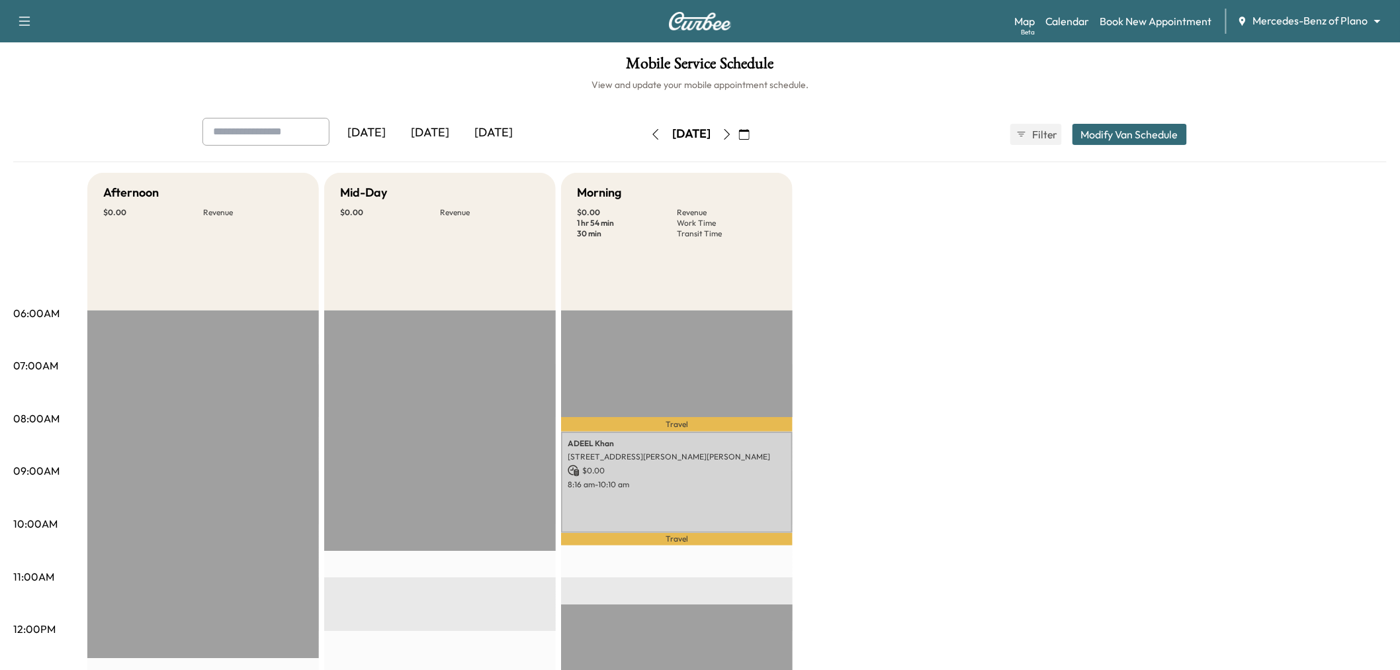
click at [942, 335] on div "Afternoon $ 0.00 Revenue EST Start Mid-Day $ 0.00 Revenue EST Start Morning $ 0…" at bounding box center [736, 669] width 1299 height 992
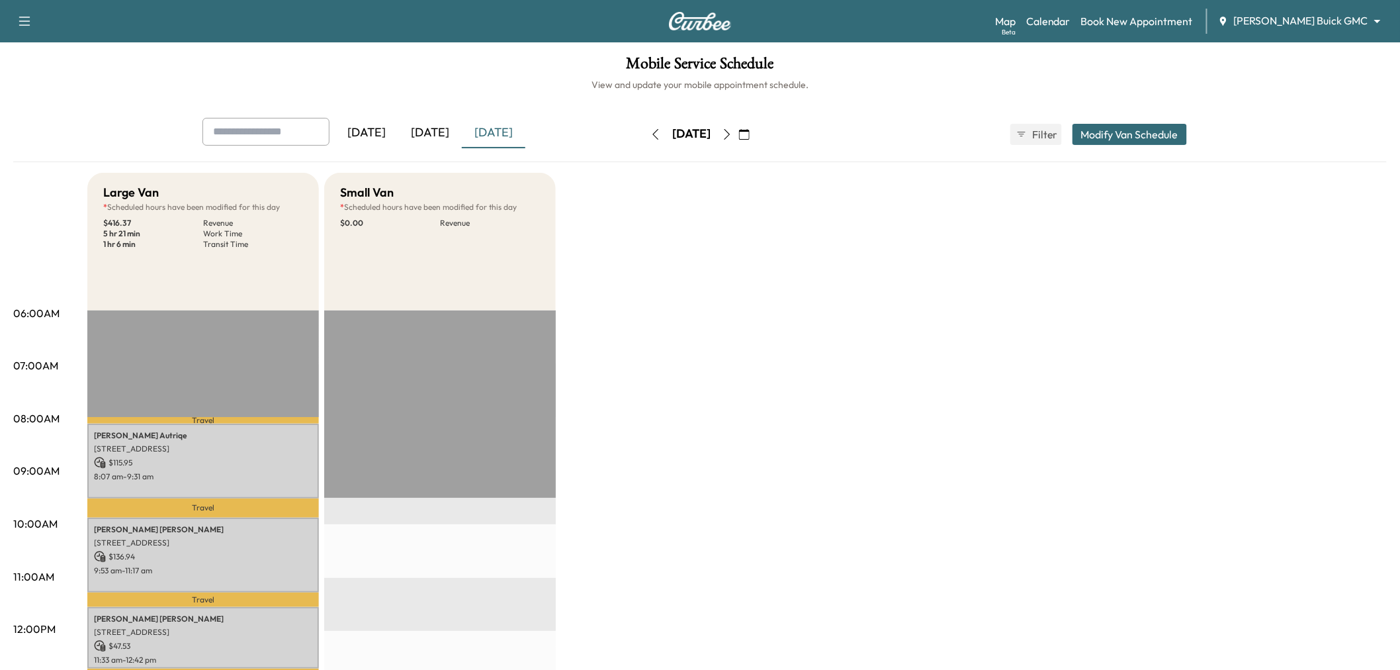
click at [503, 142] on div "[DATE]" at bounding box center [494, 133] width 64 height 30
click at [437, 127] on div "[DATE]" at bounding box center [430, 133] width 64 height 30
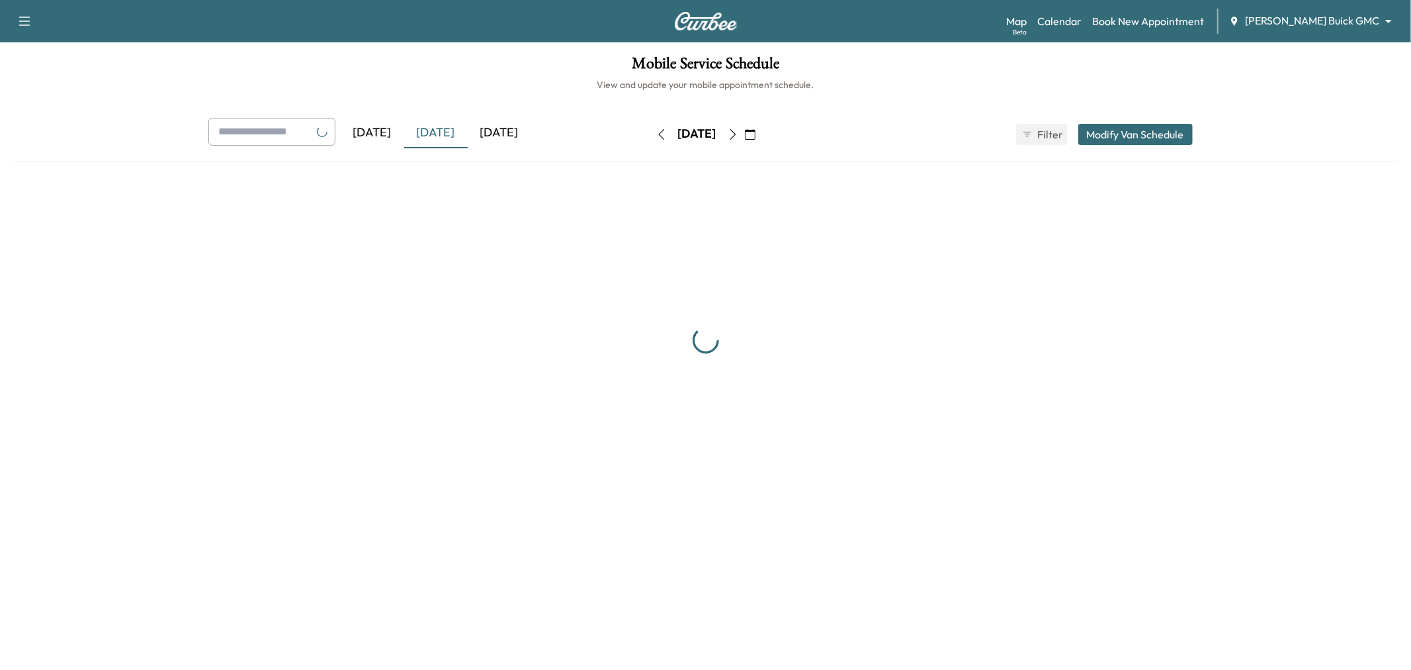
click at [490, 124] on div "[DATE]" at bounding box center [500, 133] width 64 height 30
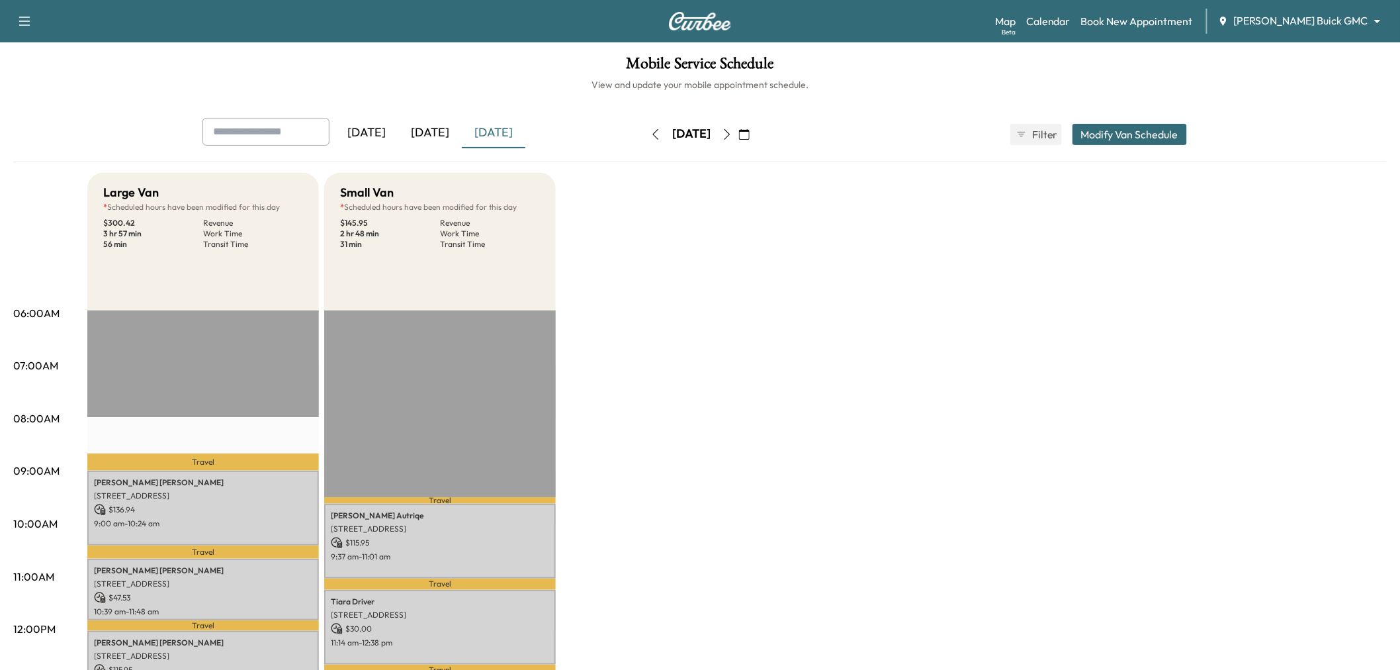
click at [1097, 128] on button "Modify Van Schedule" at bounding box center [1129, 134] width 114 height 21
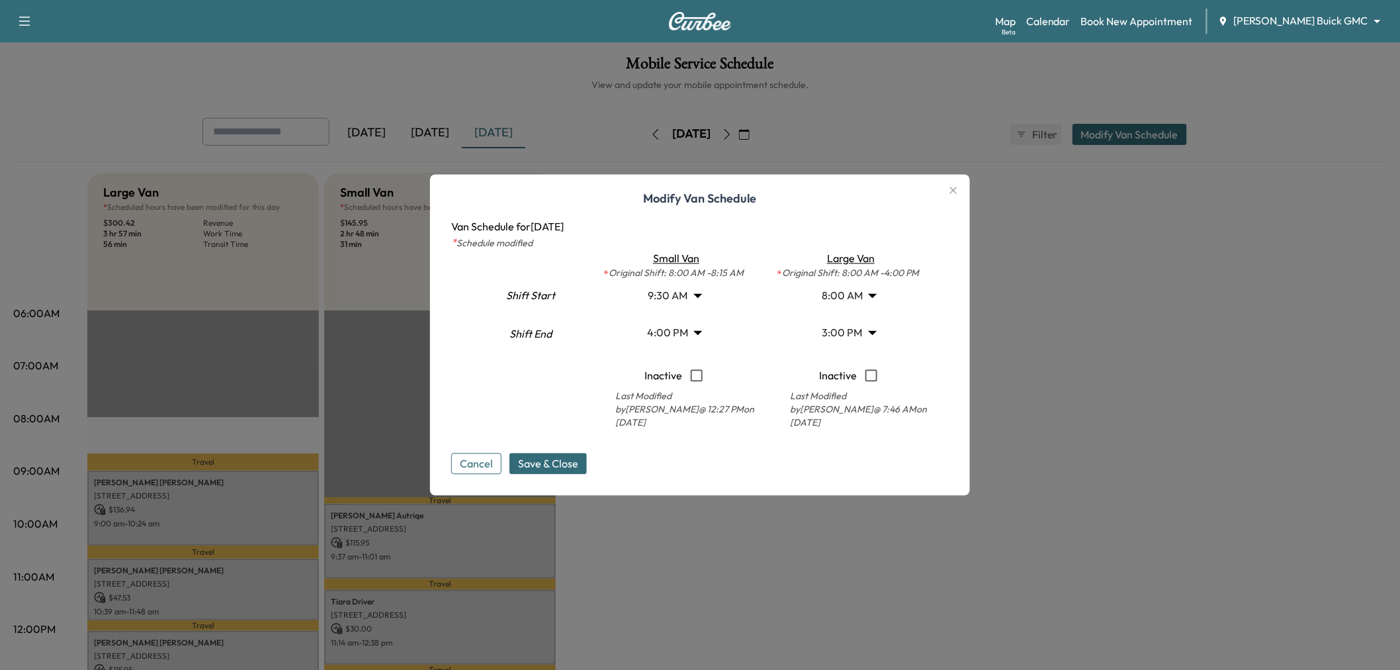
click at [671, 299] on body "Support Log Out Map Beta Calendar Book New Appointment Ewing Buick GMC ********…" at bounding box center [700, 335] width 1400 height 670
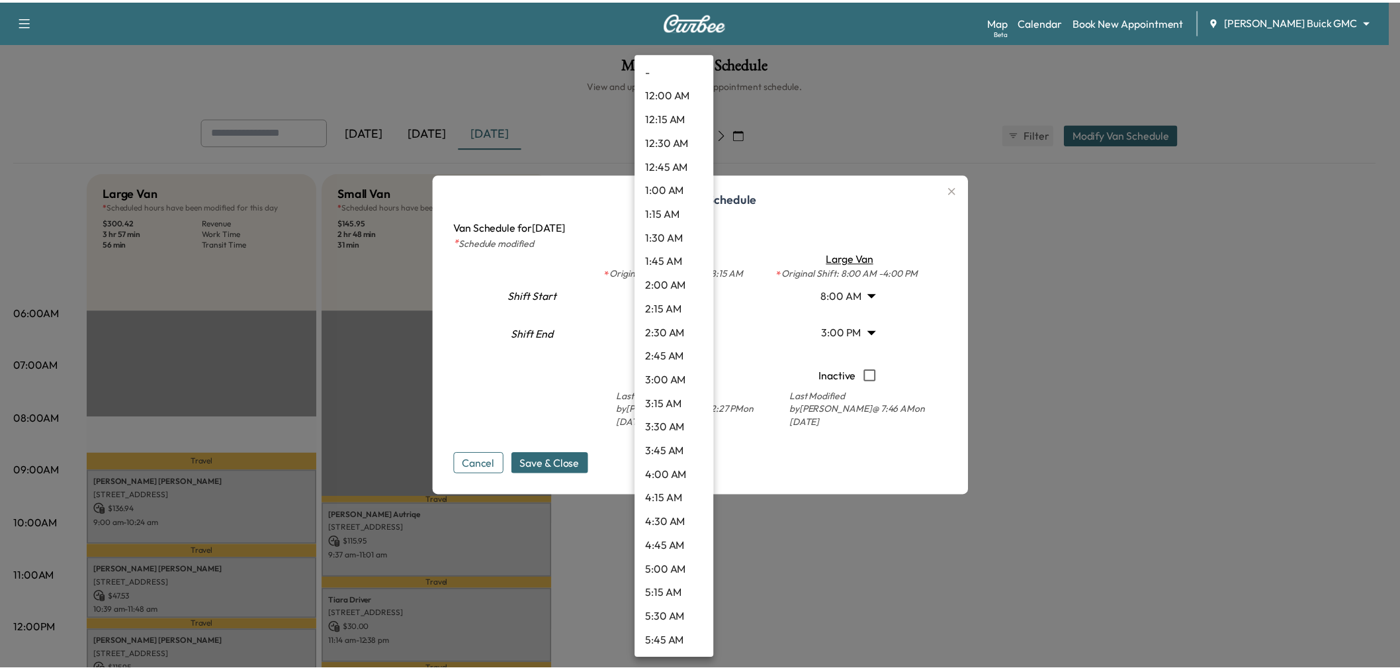
scroll to position [642, 0]
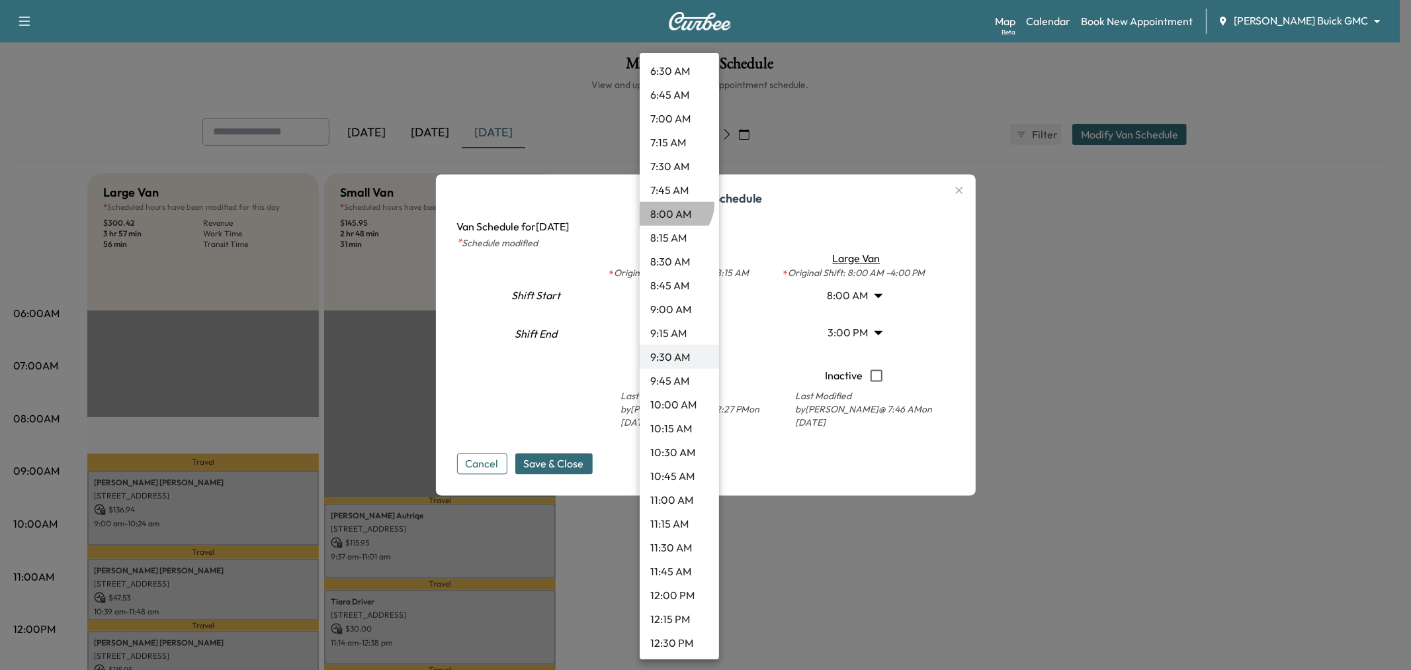
click at [670, 204] on li "8:00 AM" at bounding box center [679, 214] width 79 height 24
type input "*"
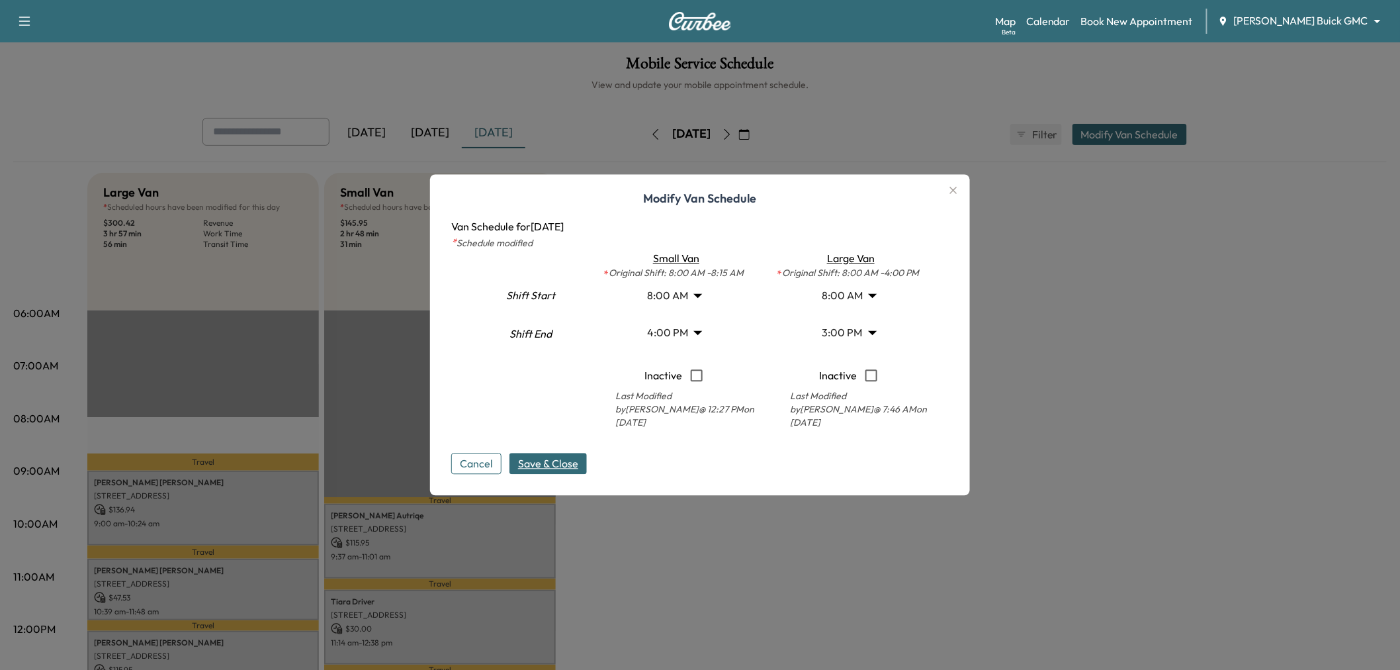
click at [554, 462] on span "Save & Close" at bounding box center [548, 464] width 60 height 16
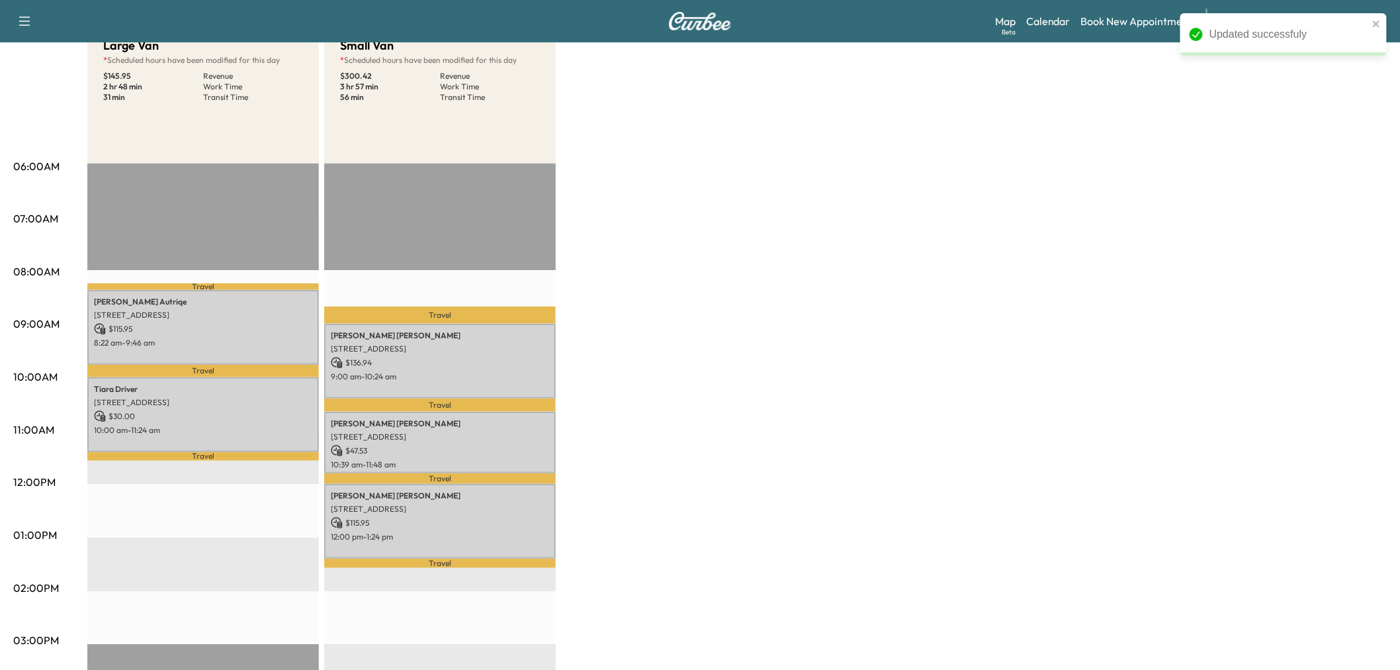
scroll to position [220, 0]
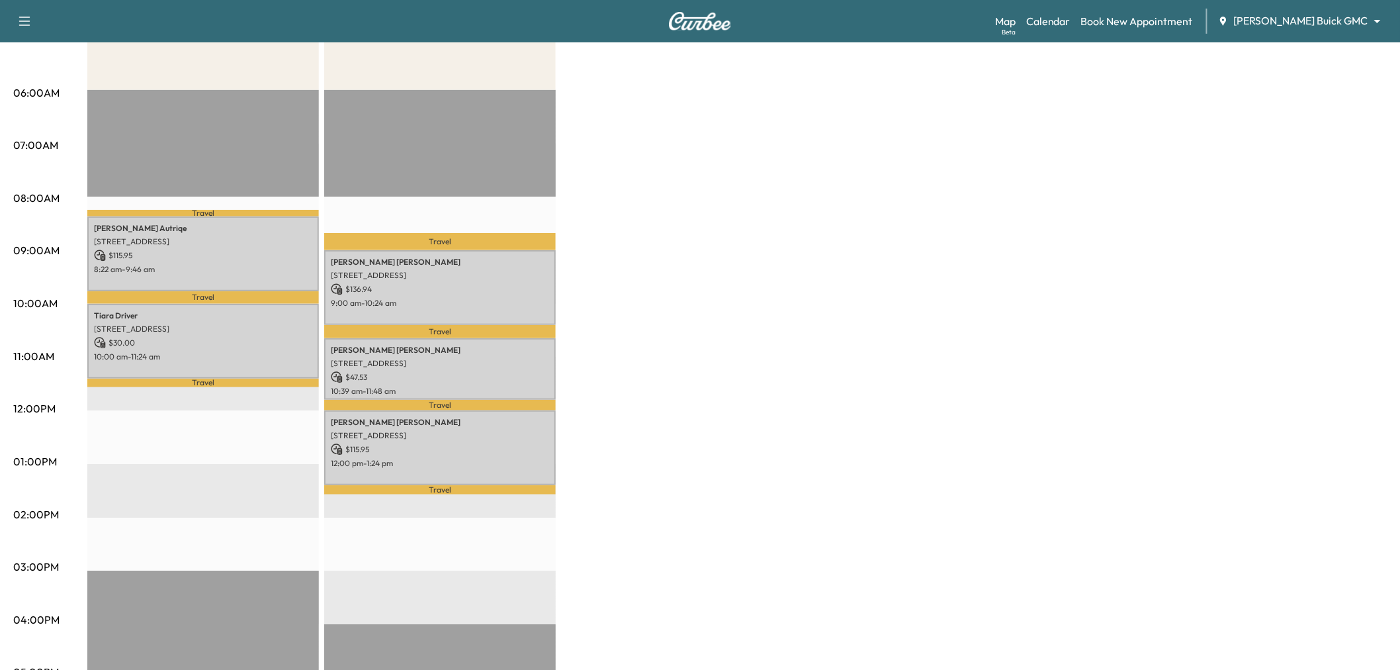
click at [724, 320] on div "Large Van * Scheduled hours have been modified for this day $ 145.95 Revenue 2 …" at bounding box center [736, 448] width 1299 height 992
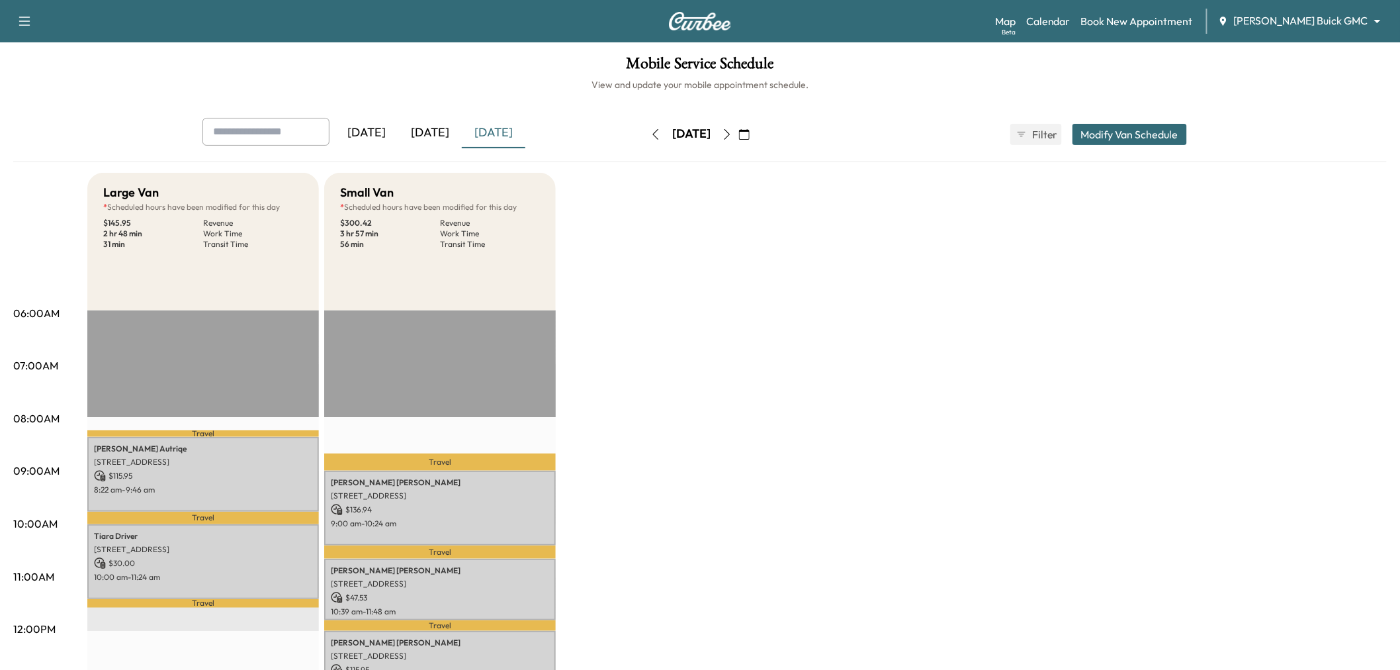
click at [417, 128] on div "[DATE]" at bounding box center [430, 133] width 64 height 30
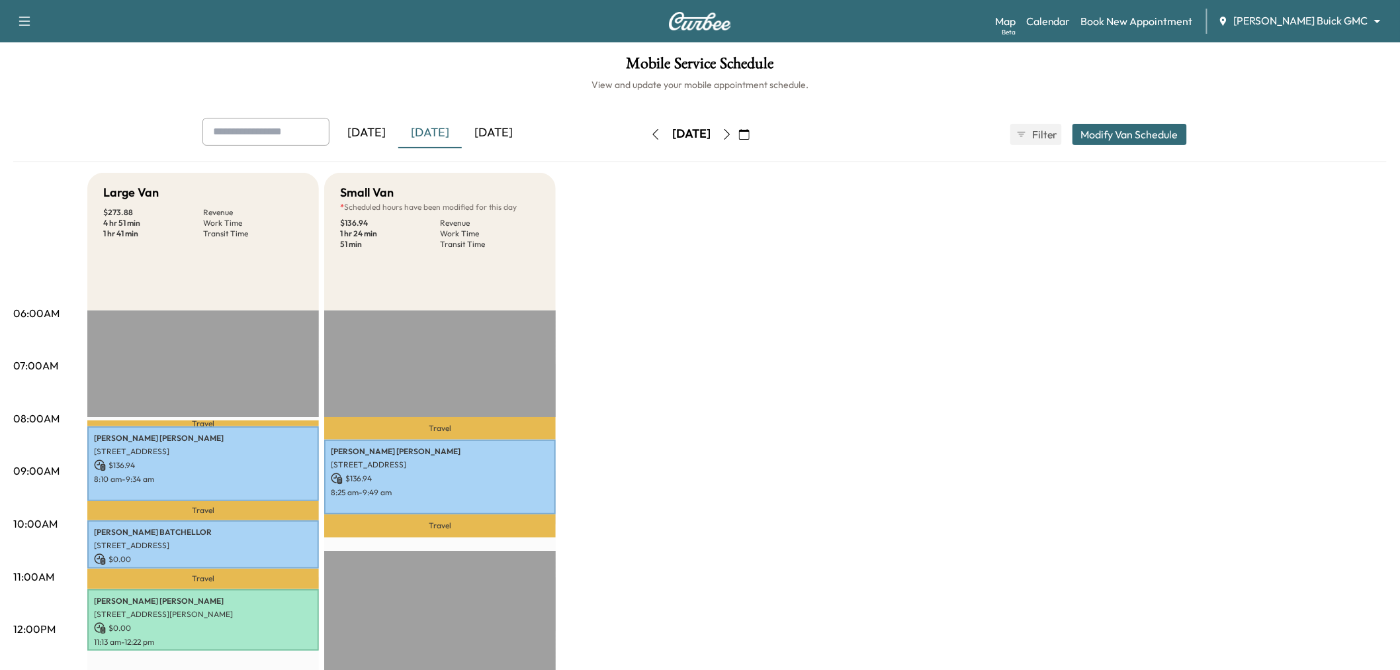
click at [468, 134] on div "[DATE]" at bounding box center [494, 133] width 64 height 30
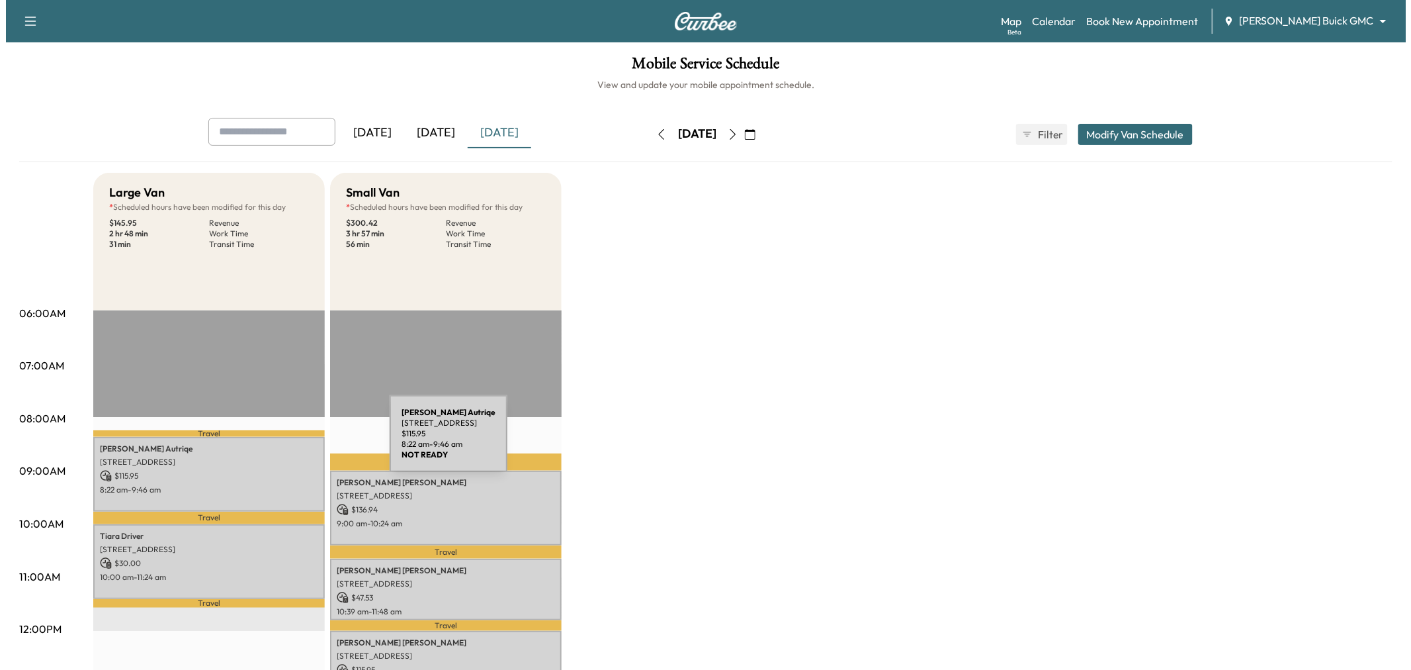
scroll to position [73, 0]
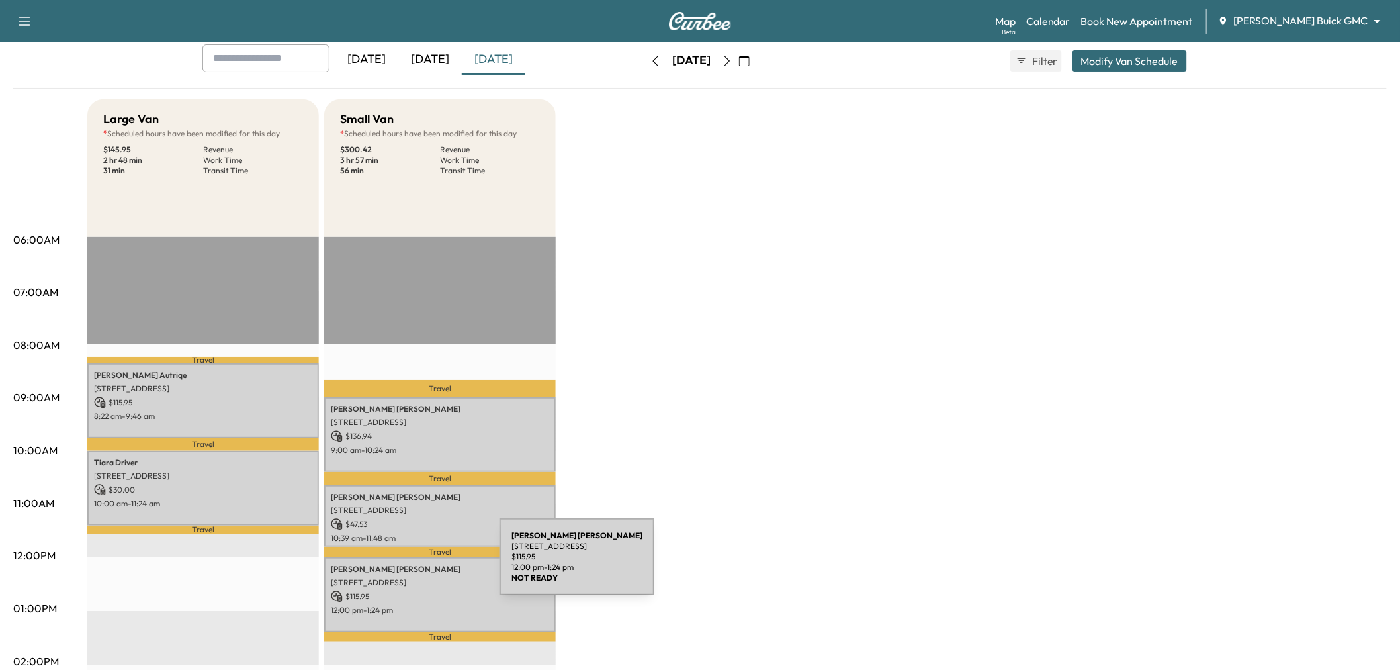
click at [400, 564] on p "Christopher Faulkner" at bounding box center [440, 569] width 218 height 11
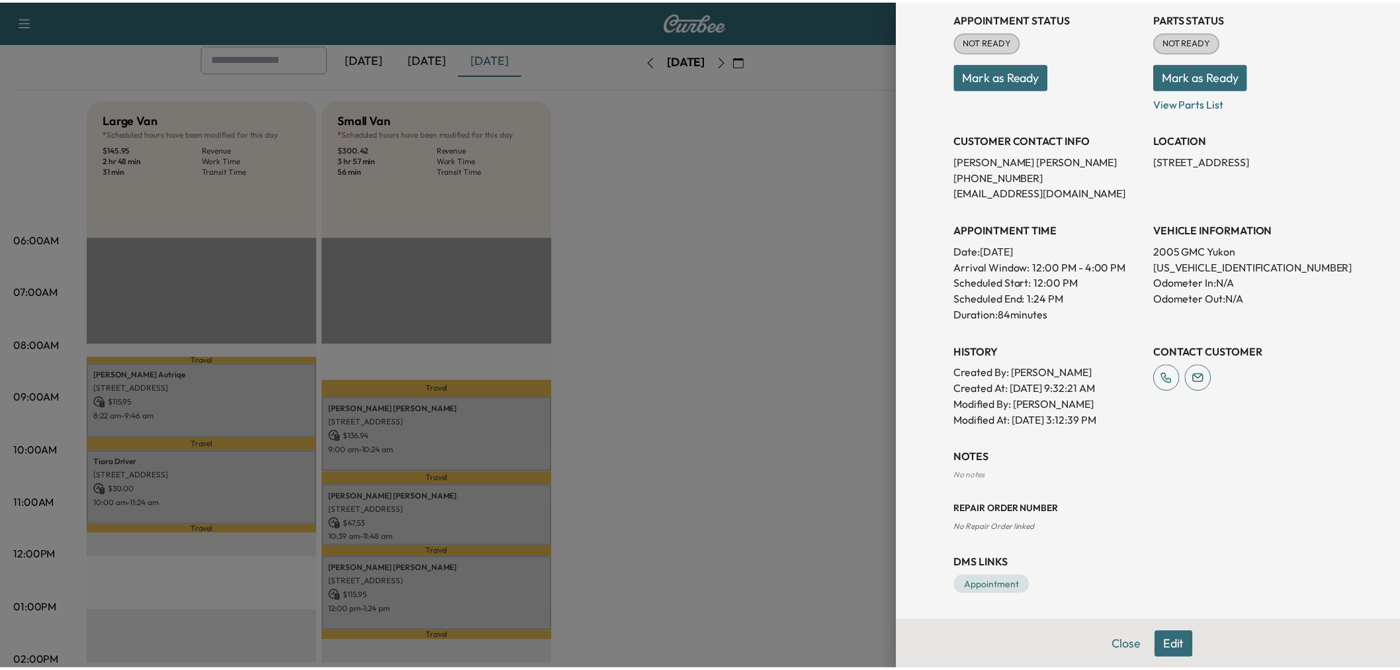
scroll to position [24, 0]
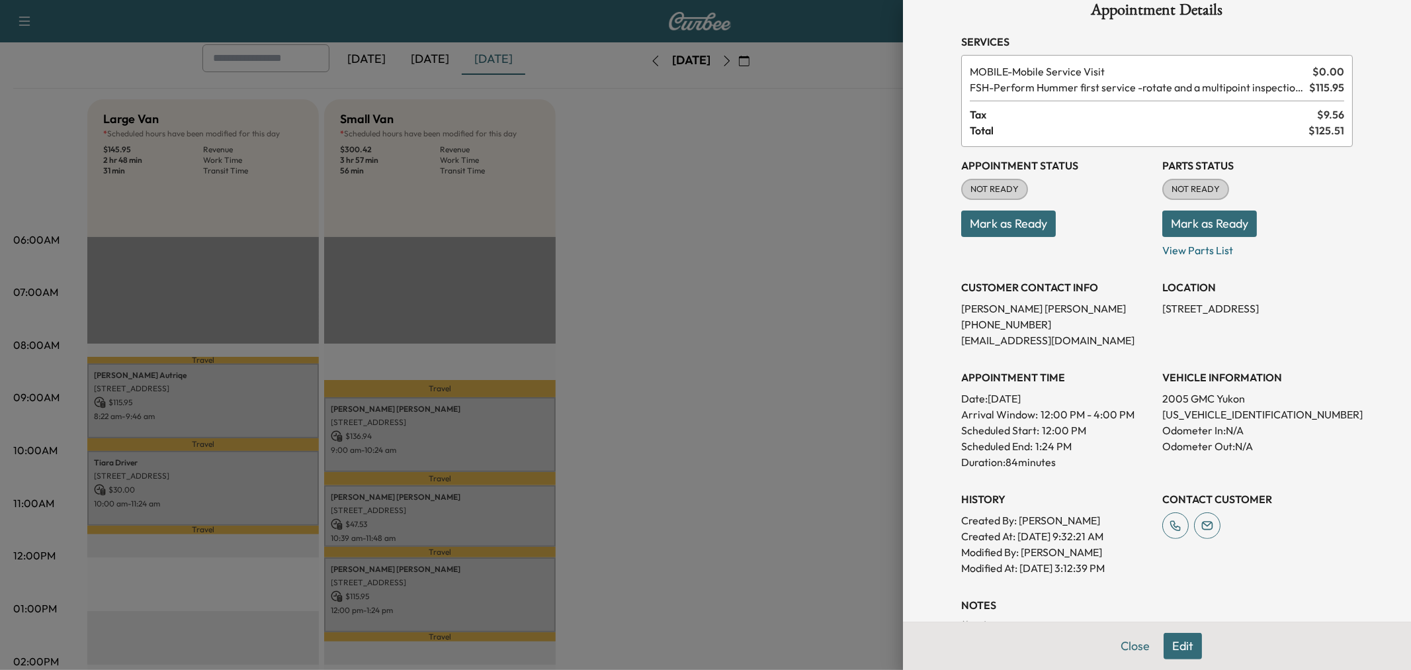
click at [705, 295] on div at bounding box center [705, 335] width 1411 height 670
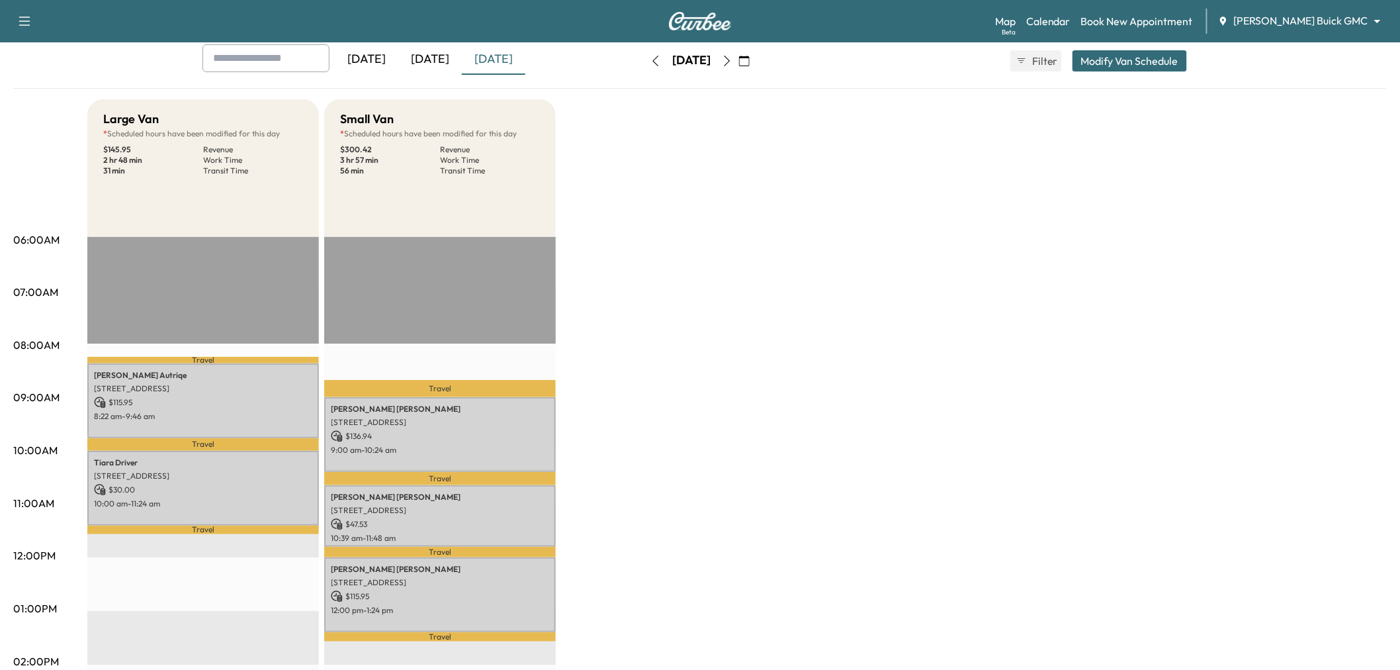
click at [725, 268] on div "Large Van * Scheduled hours have been modified for this day $ 145.95 Revenue 2 …" at bounding box center [736, 595] width 1299 height 992
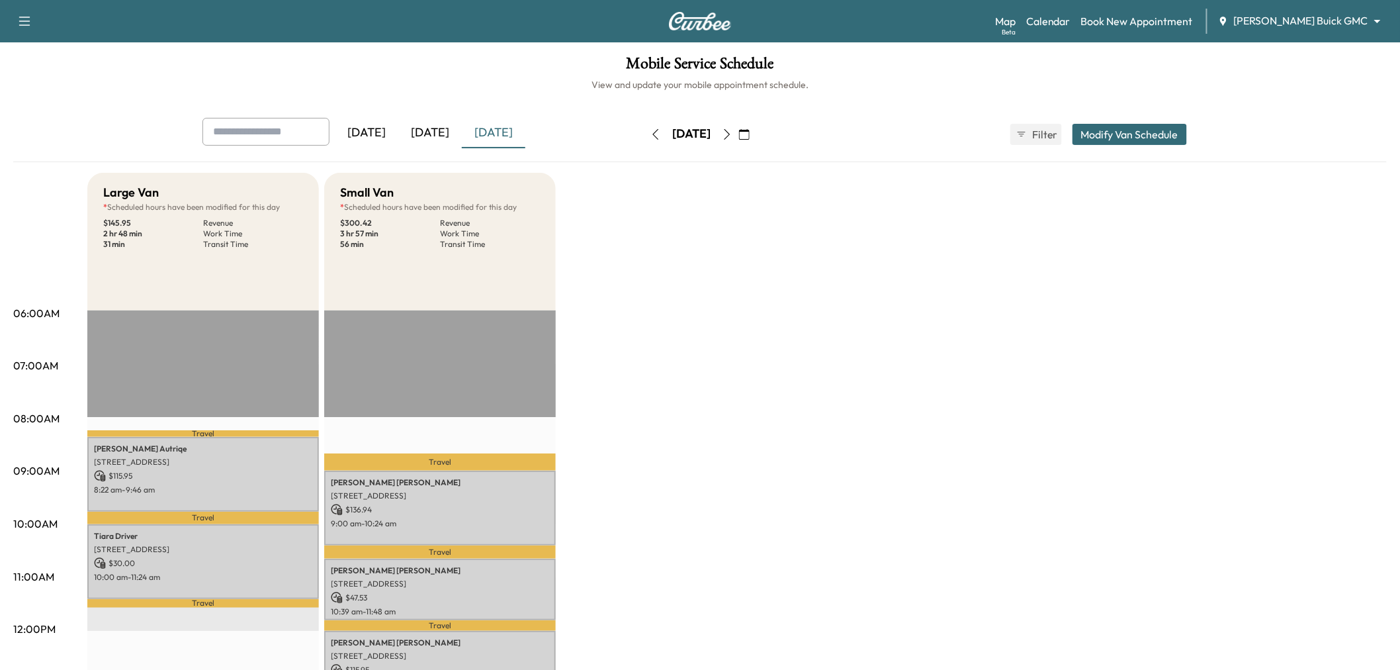
scroll to position [73, 0]
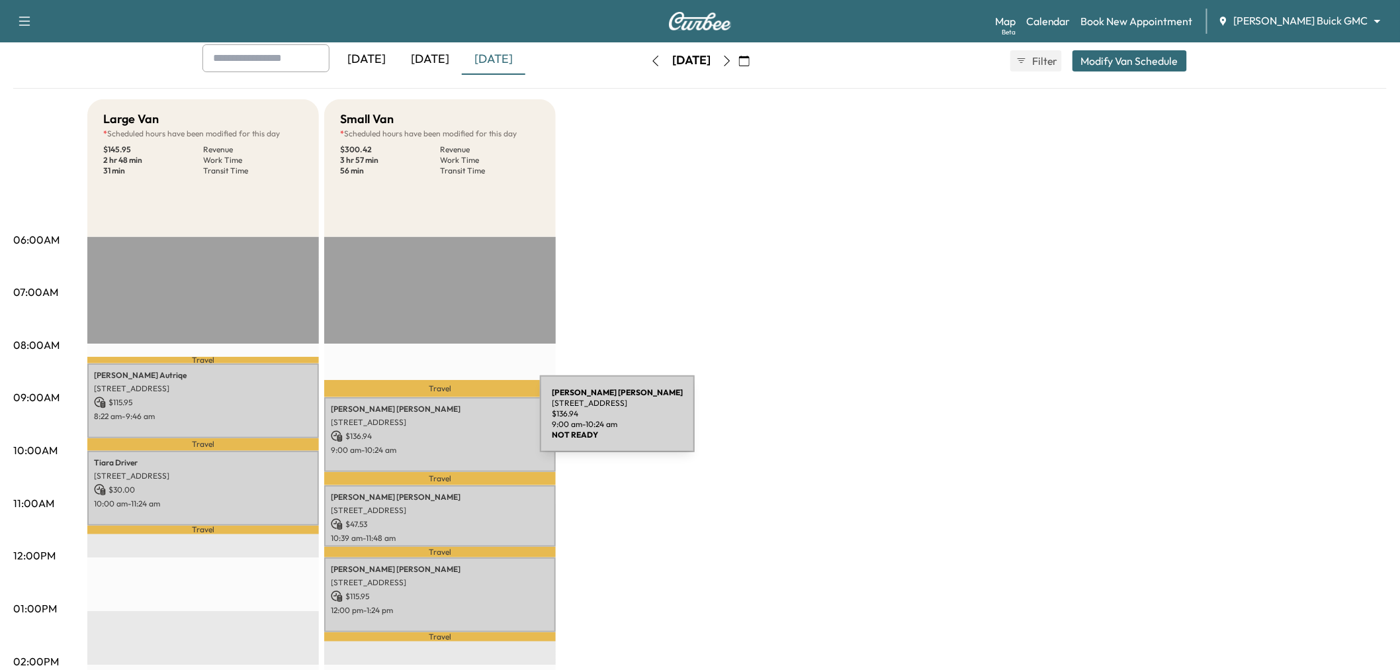
click at [441, 421] on p "[STREET_ADDRESS]" at bounding box center [440, 422] width 218 height 11
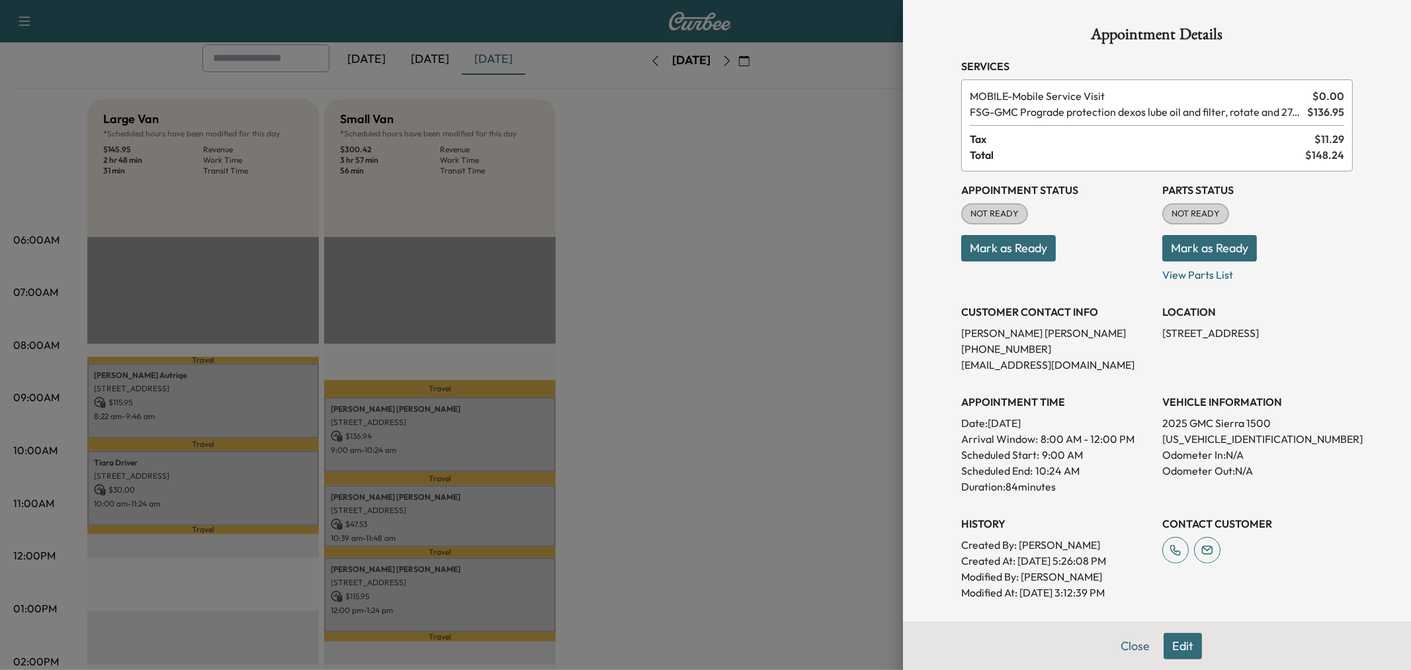
click at [466, 428] on div at bounding box center [705, 335] width 1411 height 670
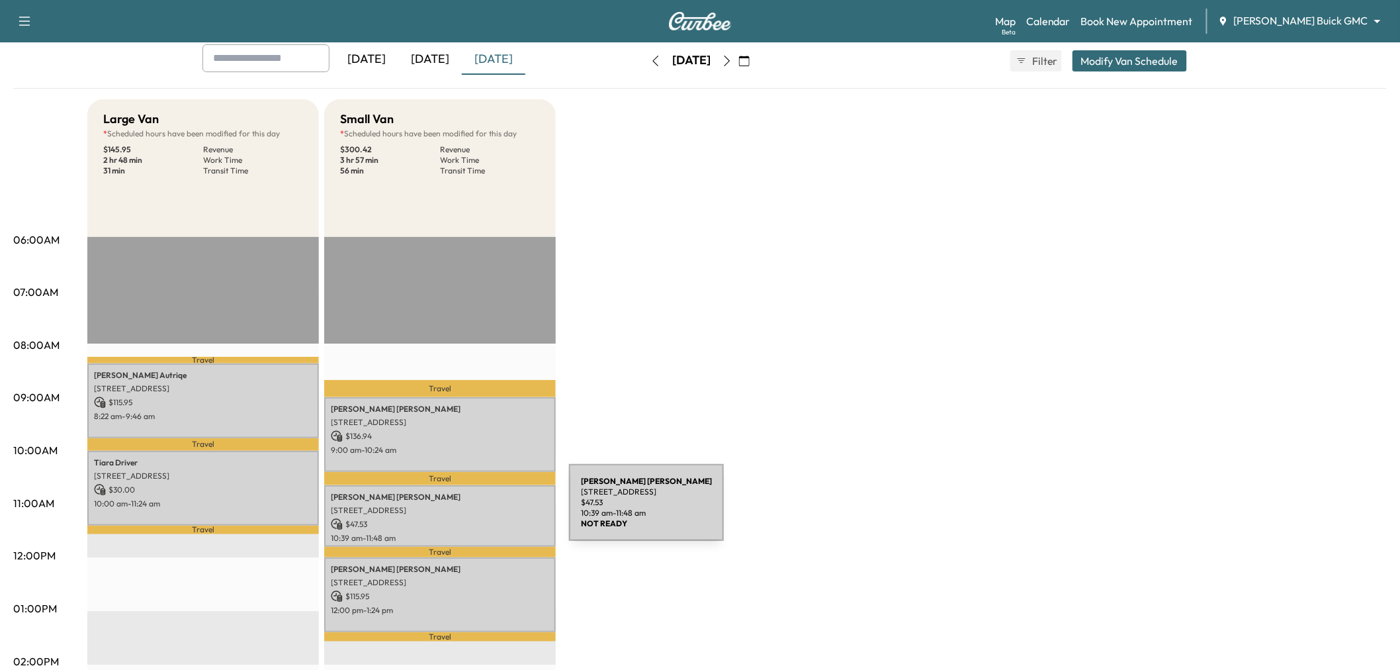
click at [470, 510] on p "[STREET_ADDRESS]" at bounding box center [440, 510] width 218 height 11
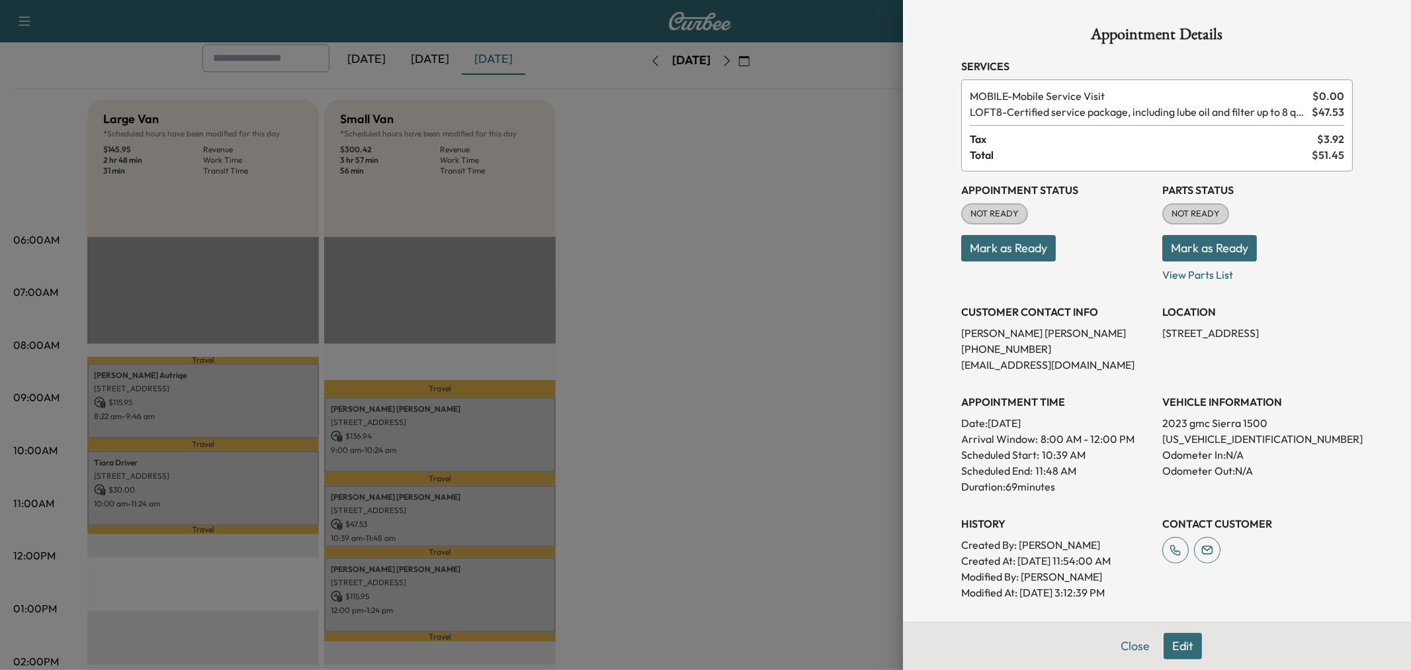
click at [470, 511] on div at bounding box center [705, 335] width 1411 height 670
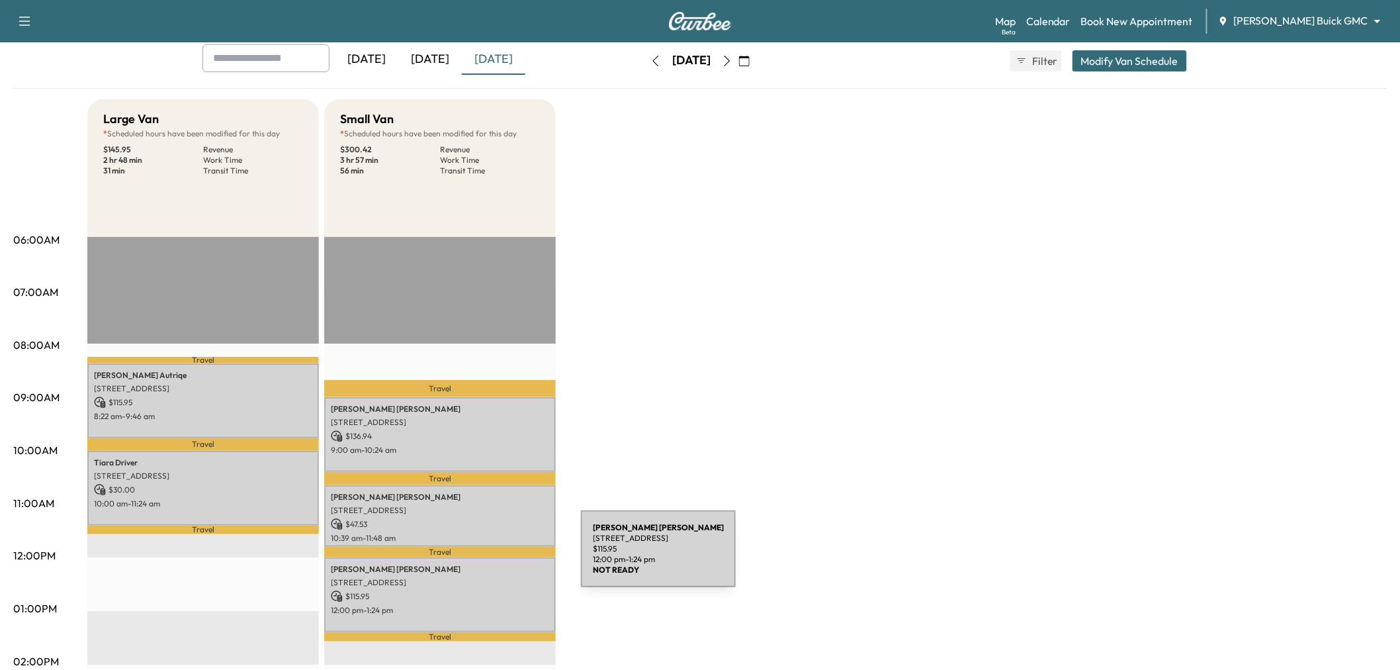
click at [482, 557] on div "Christopher Faulkner 5155 SPANISH OAKS, FRISCO, TX 75034, USA $ 115.95 12:00 pm…" at bounding box center [440, 594] width 232 height 75
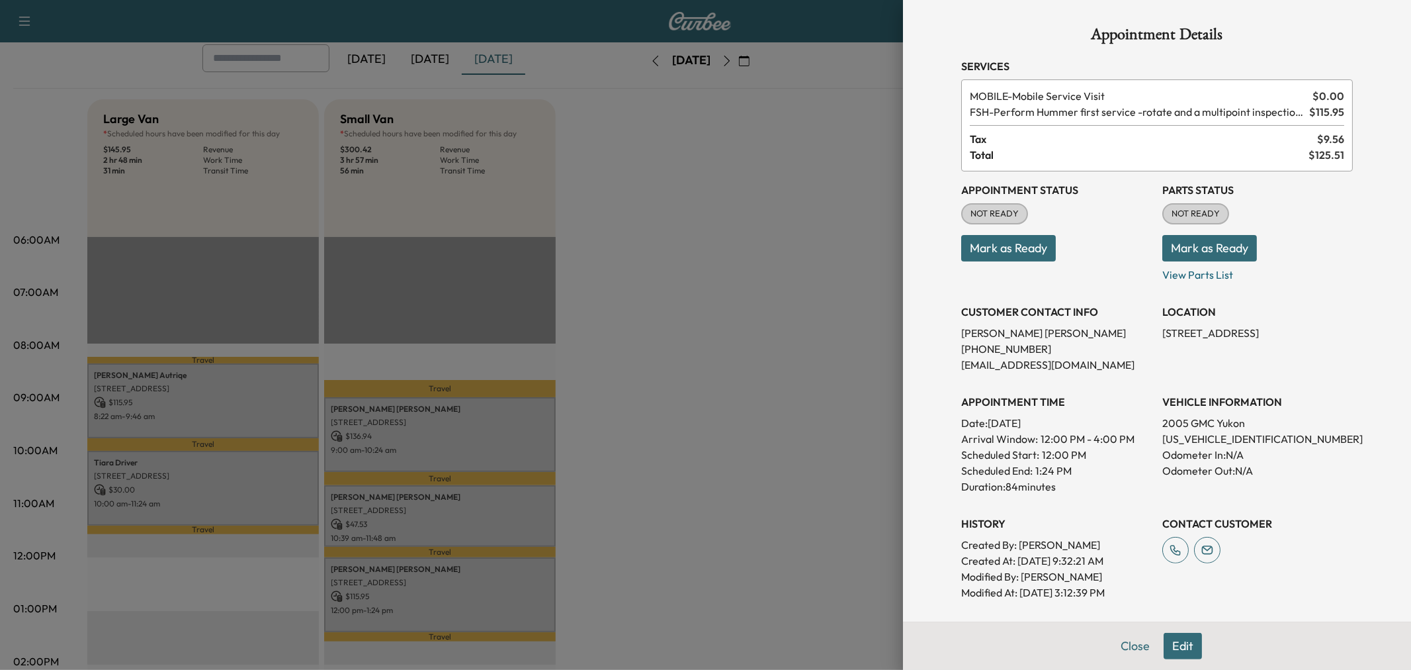
click at [482, 556] on div at bounding box center [705, 335] width 1411 height 670
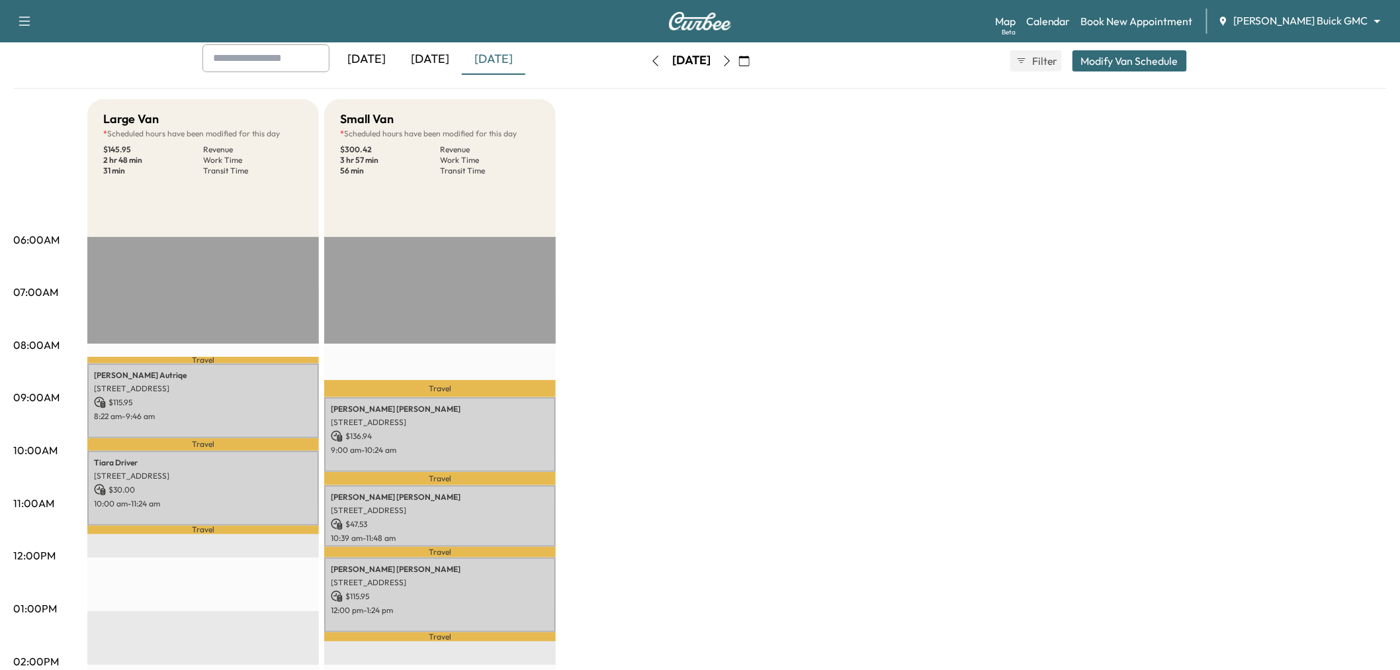
click at [105, 358] on p "Travel" at bounding box center [203, 360] width 232 height 6
click at [153, 389] on p "[STREET_ADDRESS]" at bounding box center [203, 388] width 218 height 11
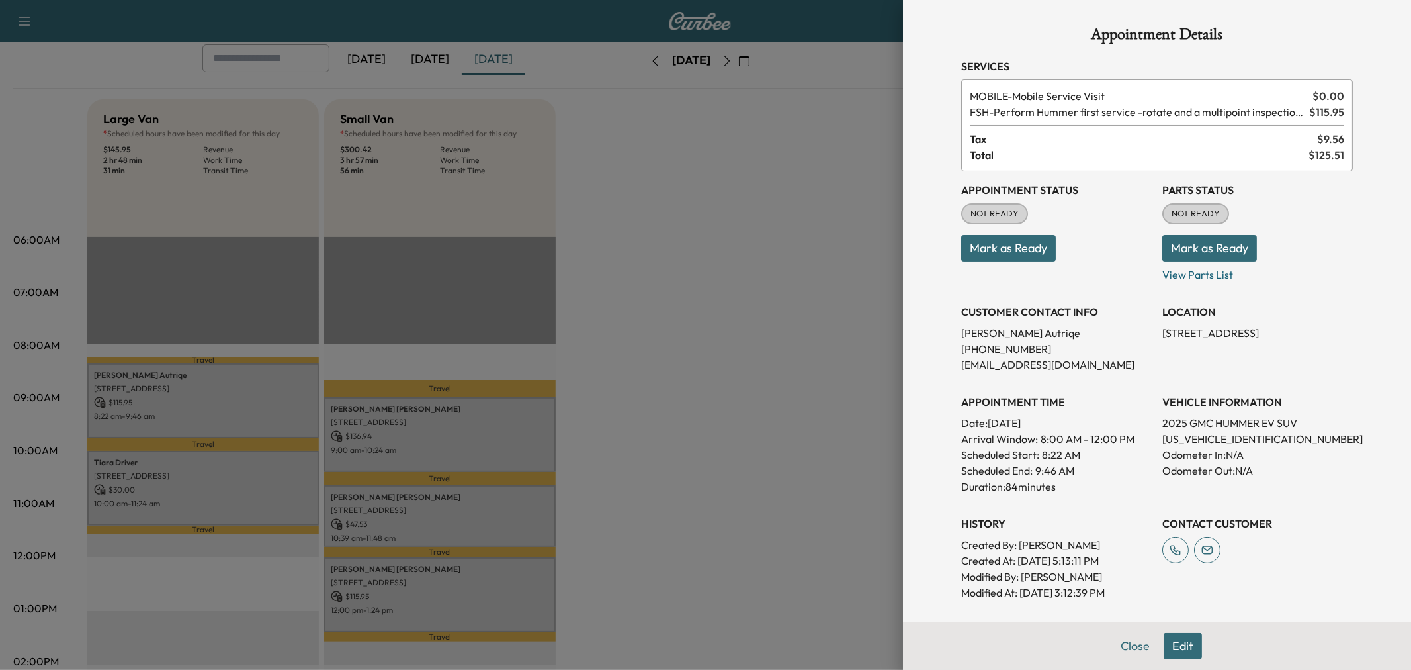
click at [207, 484] on div at bounding box center [705, 335] width 1411 height 670
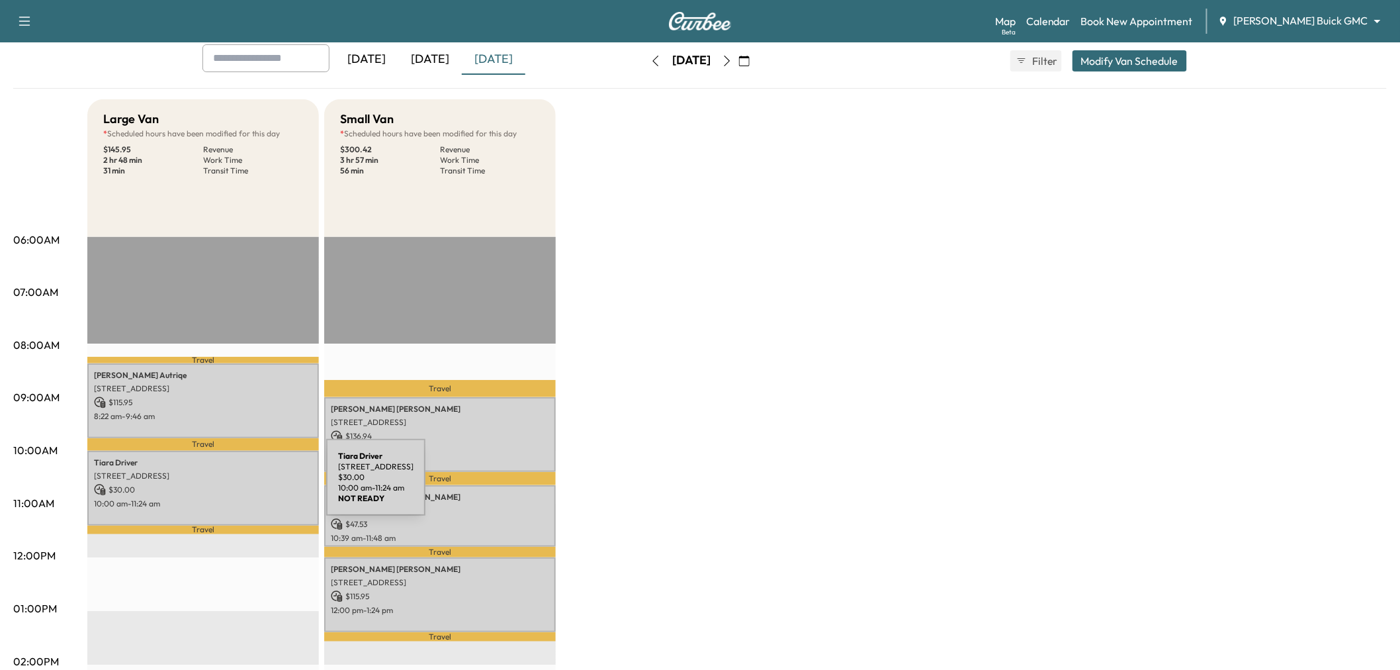
click at [227, 485] on p "$ 30.00" at bounding box center [203, 490] width 218 height 12
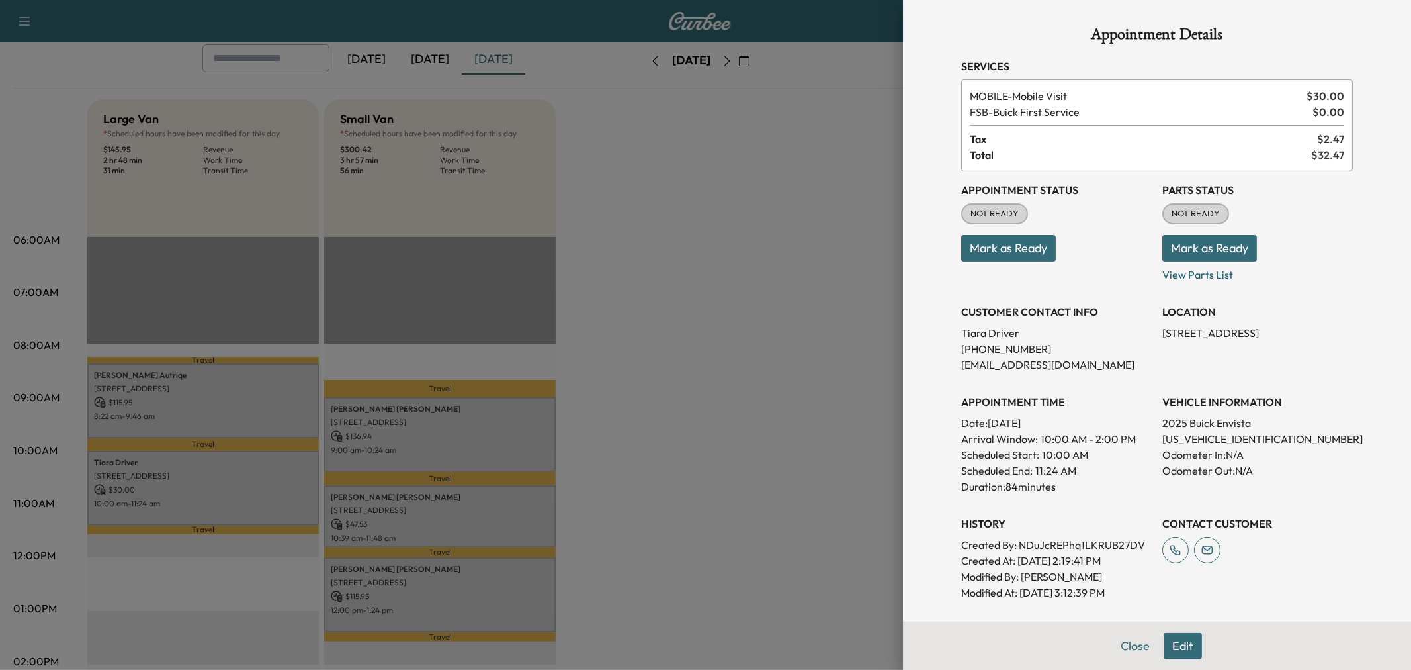
click at [247, 485] on div at bounding box center [705, 335] width 1411 height 670
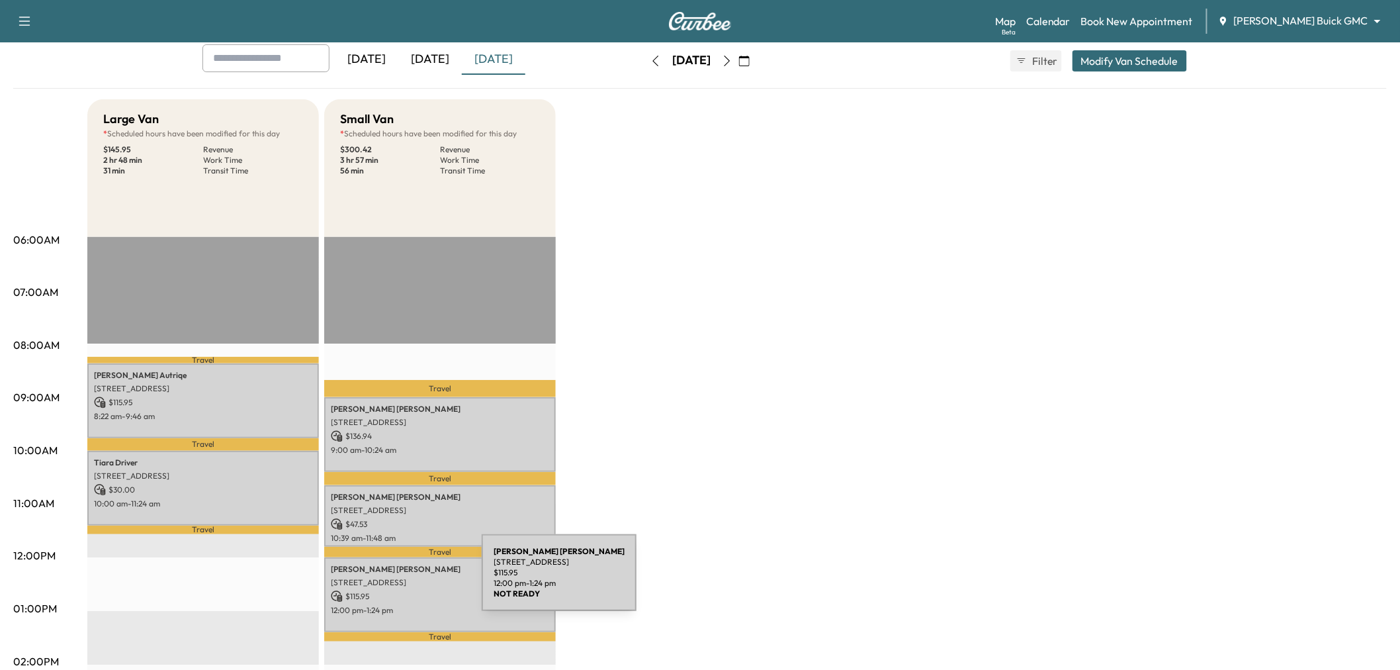
click at [382, 580] on p "[STREET_ADDRESS]" at bounding box center [440, 582] width 218 height 11
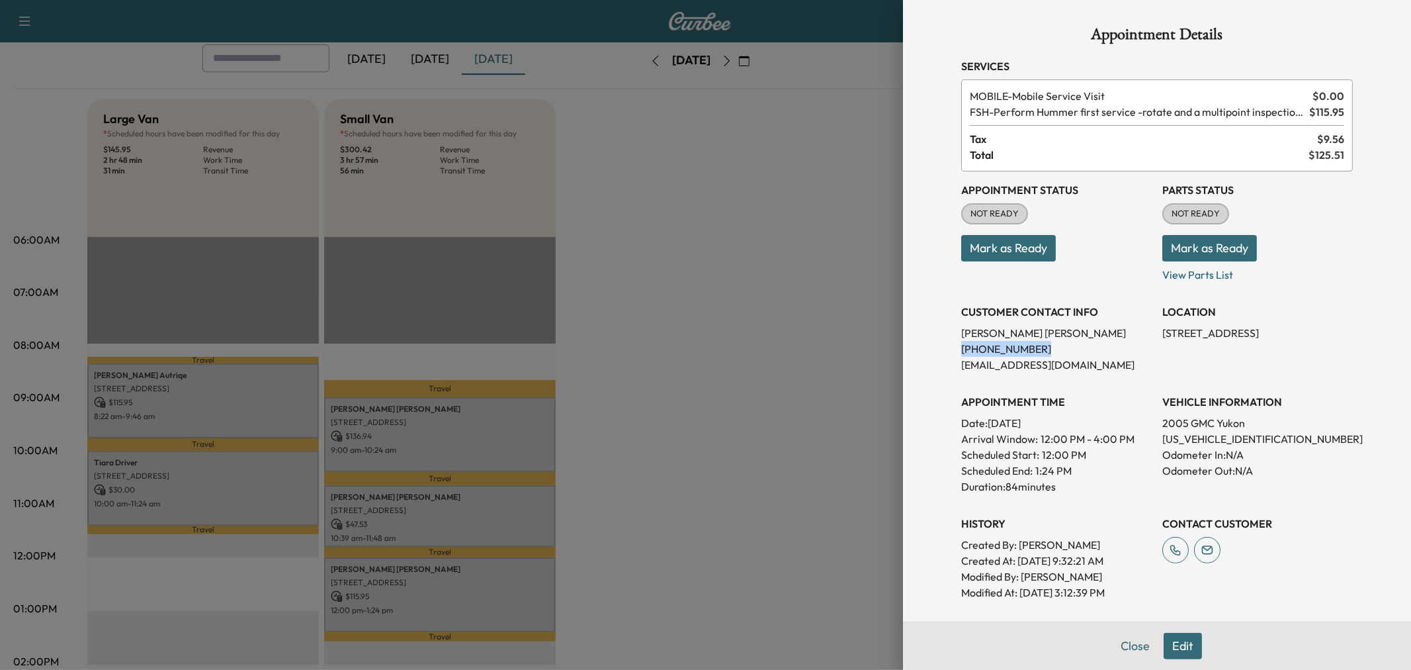
drag, startPoint x: 1021, startPoint y: 347, endPoint x: 946, endPoint y: 343, distance: 75.5
click at [946, 343] on div "Appointment Details Services MOBILE - Mobile Service Visit $ 0.00 FSH - Perform…" at bounding box center [1156, 396] width 423 height 793
copy p "(972) 754-3050"
click at [745, 300] on div at bounding box center [705, 335] width 1411 height 670
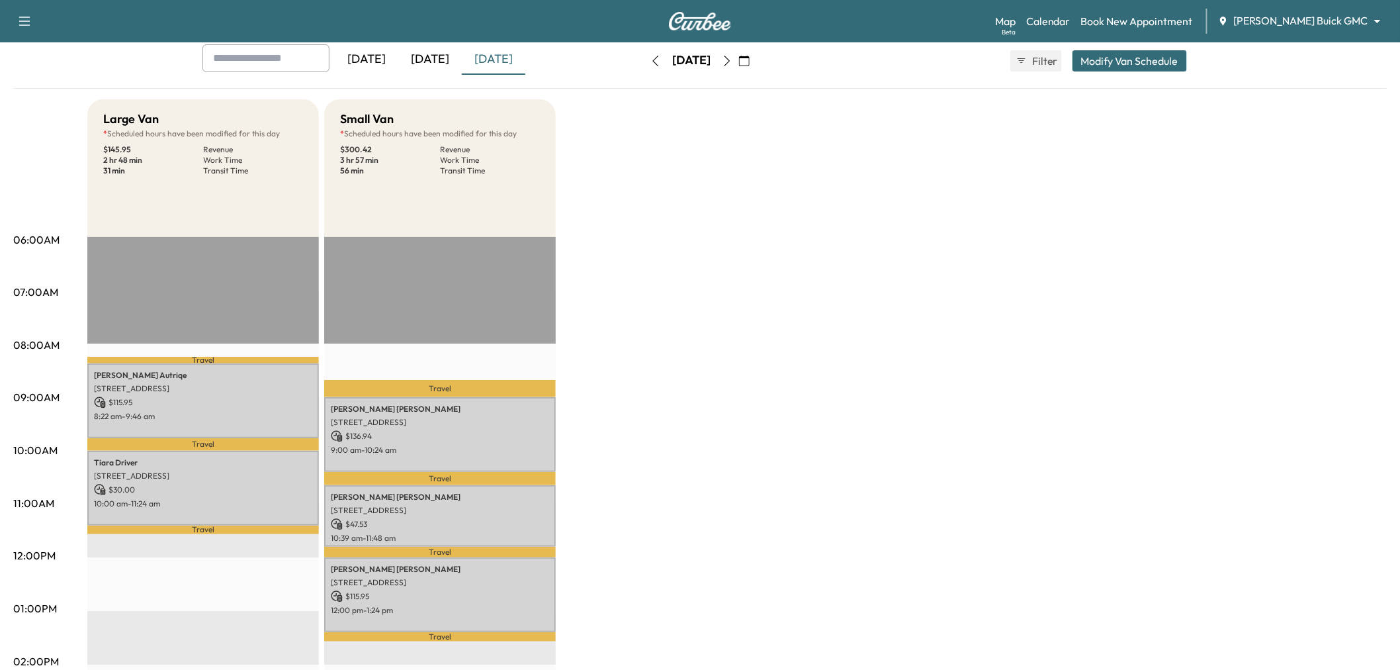
click at [433, 56] on div "[DATE]" at bounding box center [430, 59] width 64 height 30
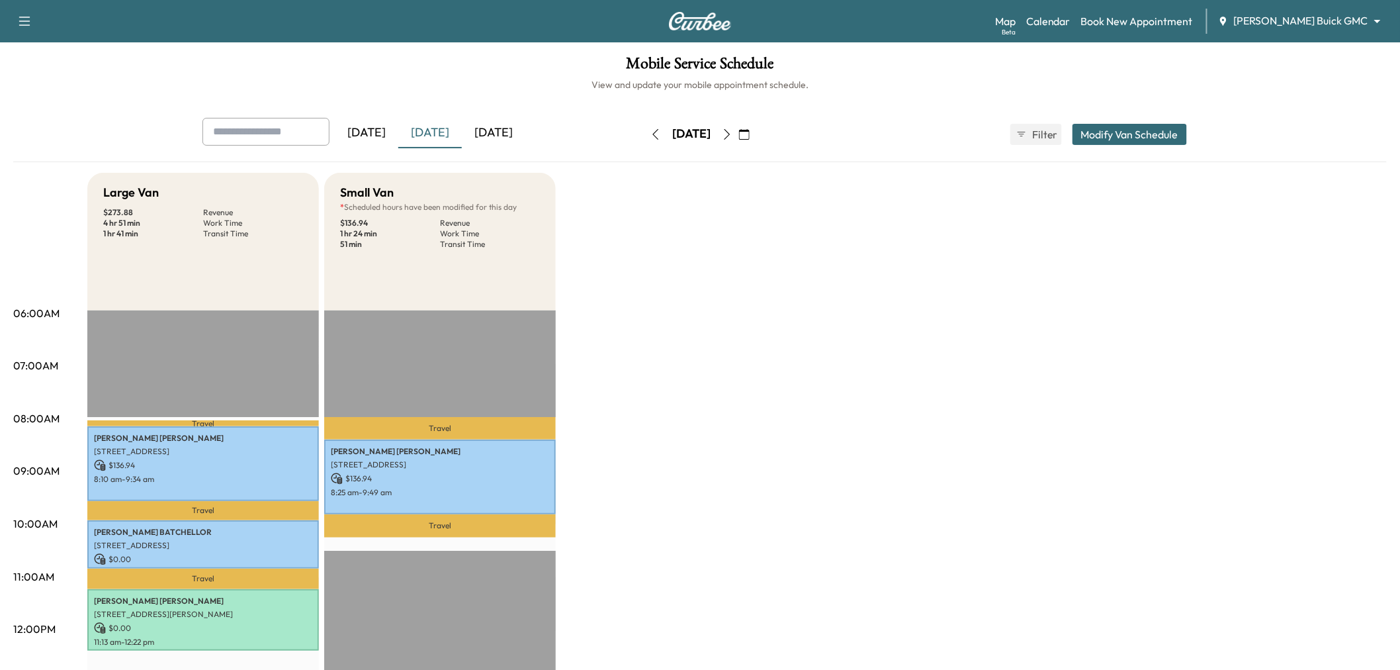
click at [494, 128] on div "[DATE]" at bounding box center [494, 133] width 64 height 30
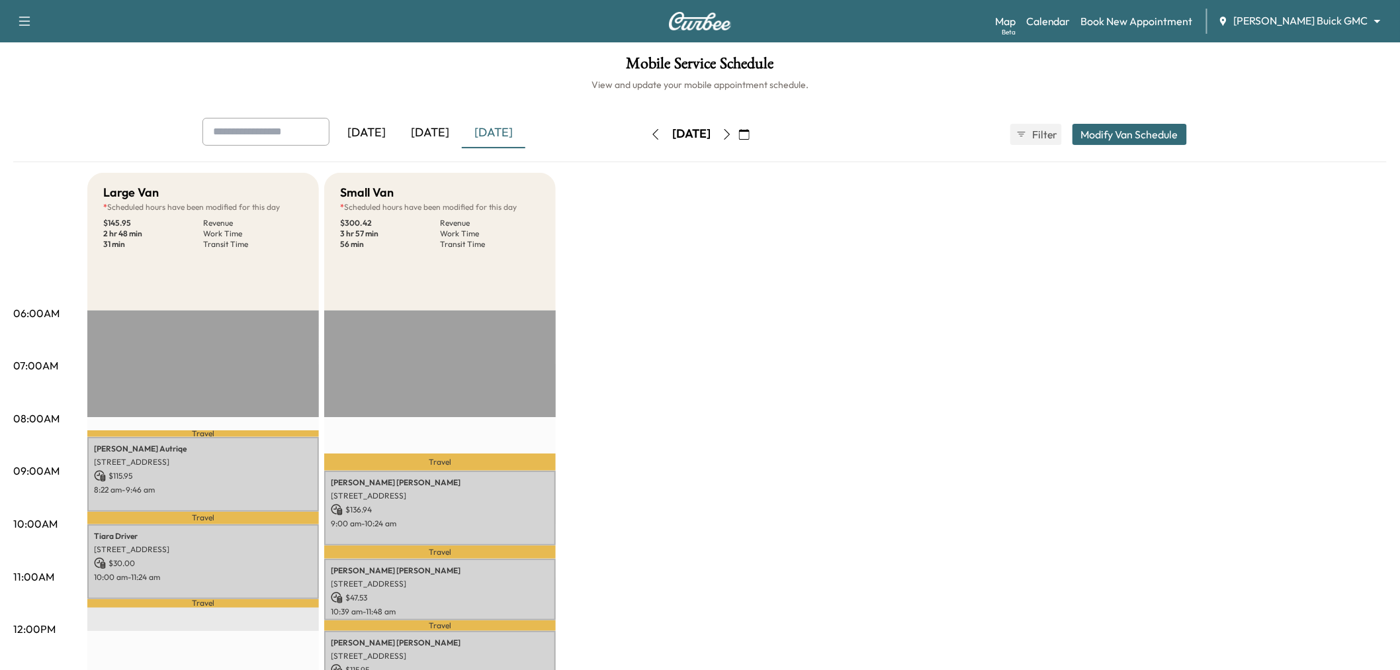
click at [1141, 127] on button "Modify Van Schedule" at bounding box center [1129, 134] width 114 height 21
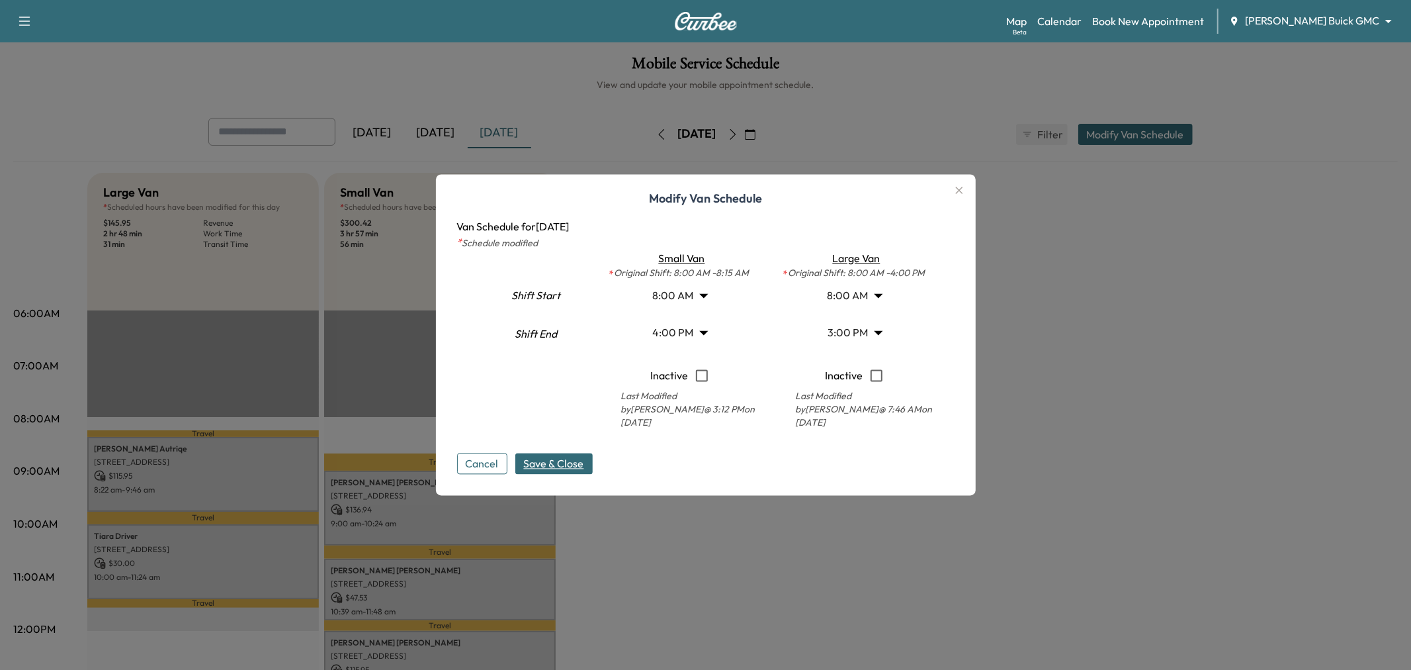
click at [827, 329] on body "Support Log Out Map Beta Calendar Book New Appointment Ewing Buick GMC ********…" at bounding box center [705, 335] width 1411 height 670
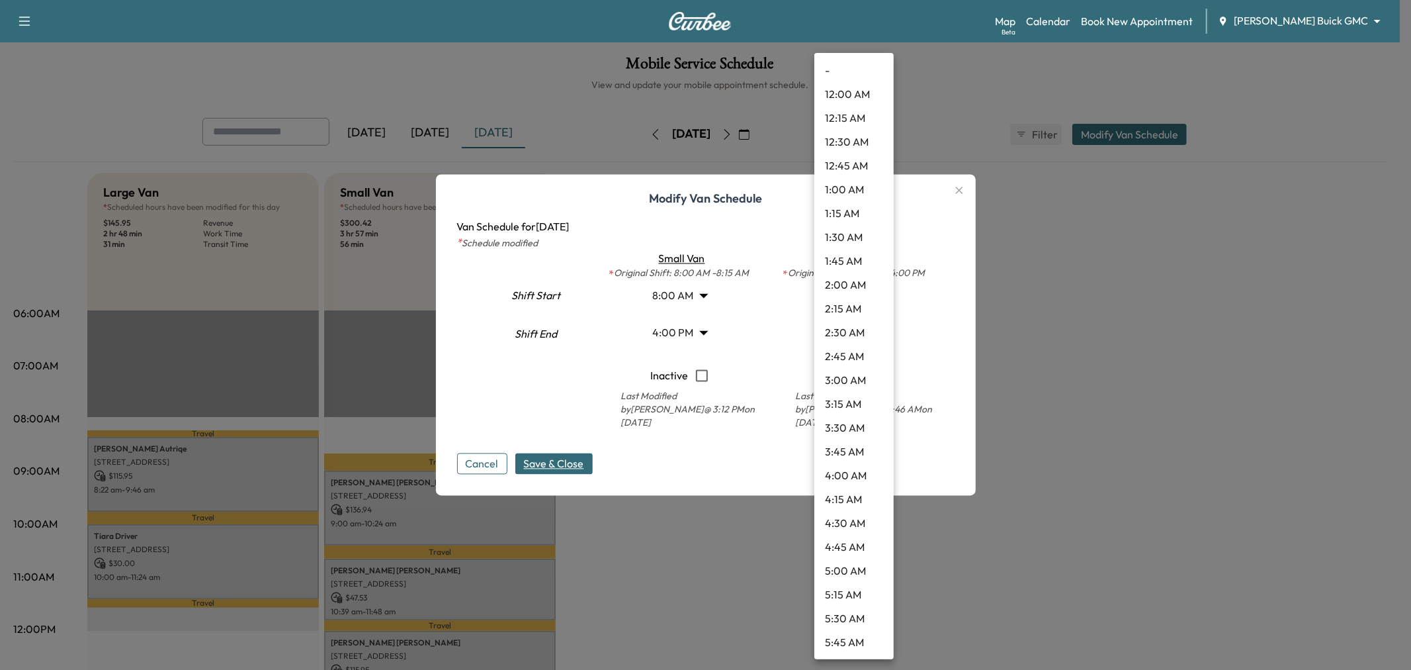
scroll to position [1166, 0]
click at [848, 65] on li "12:00 PM" at bounding box center [853, 71] width 79 height 24
type input "**"
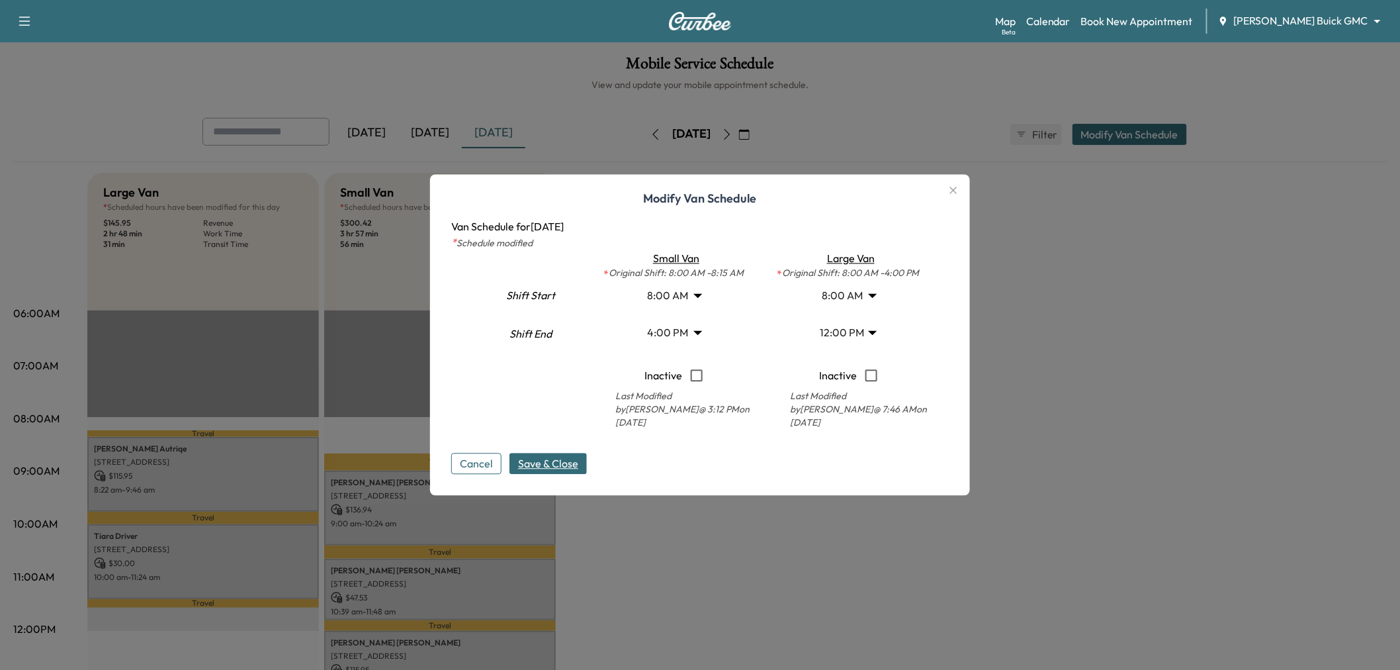
click at [686, 329] on body "Support Log Out Map Beta Calendar Book New Appointment Ewing Buick GMC ********…" at bounding box center [700, 335] width 1400 height 670
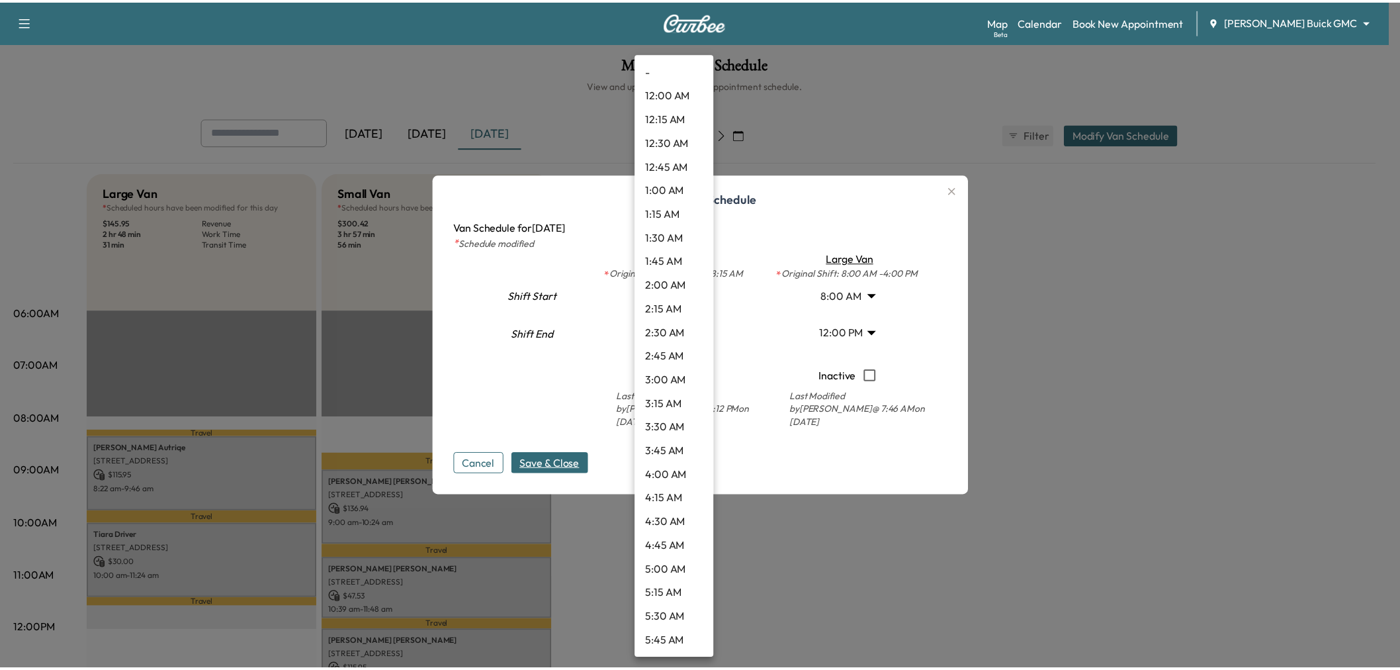
scroll to position [1261, 0]
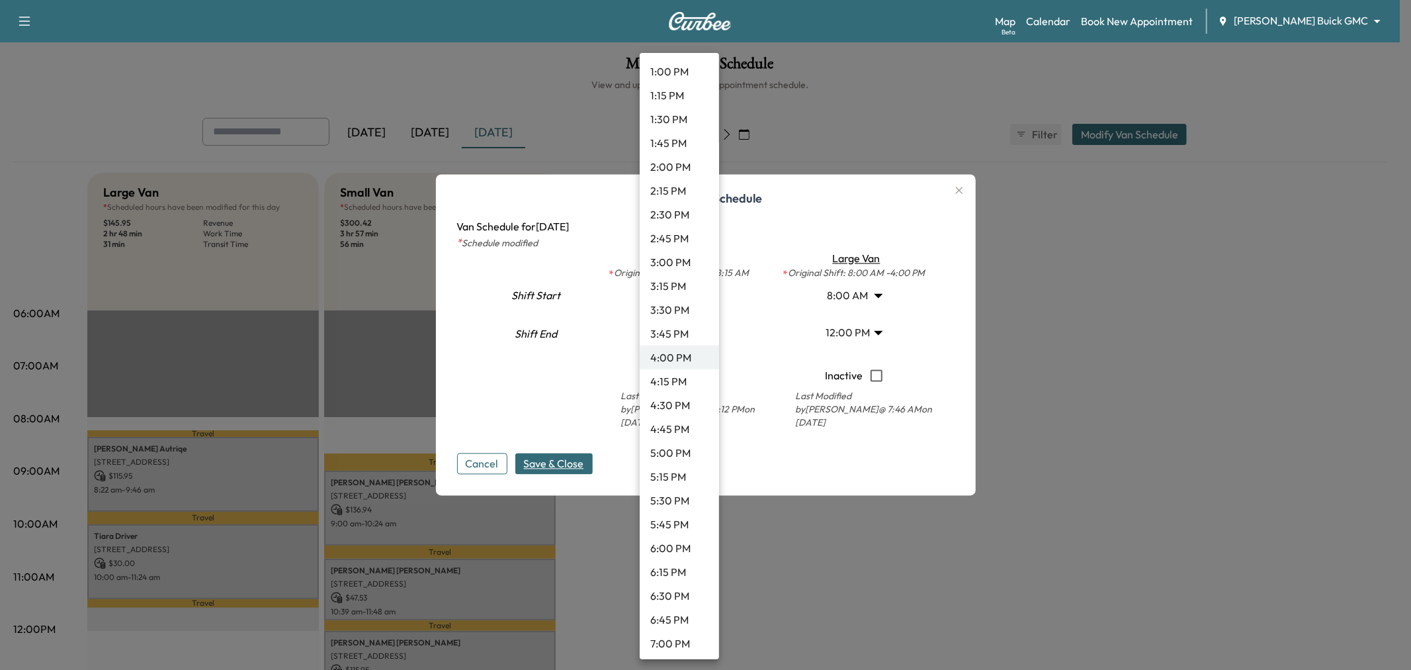
click at [677, 255] on li "3:00 PM" at bounding box center [679, 262] width 79 height 24
type input "**"
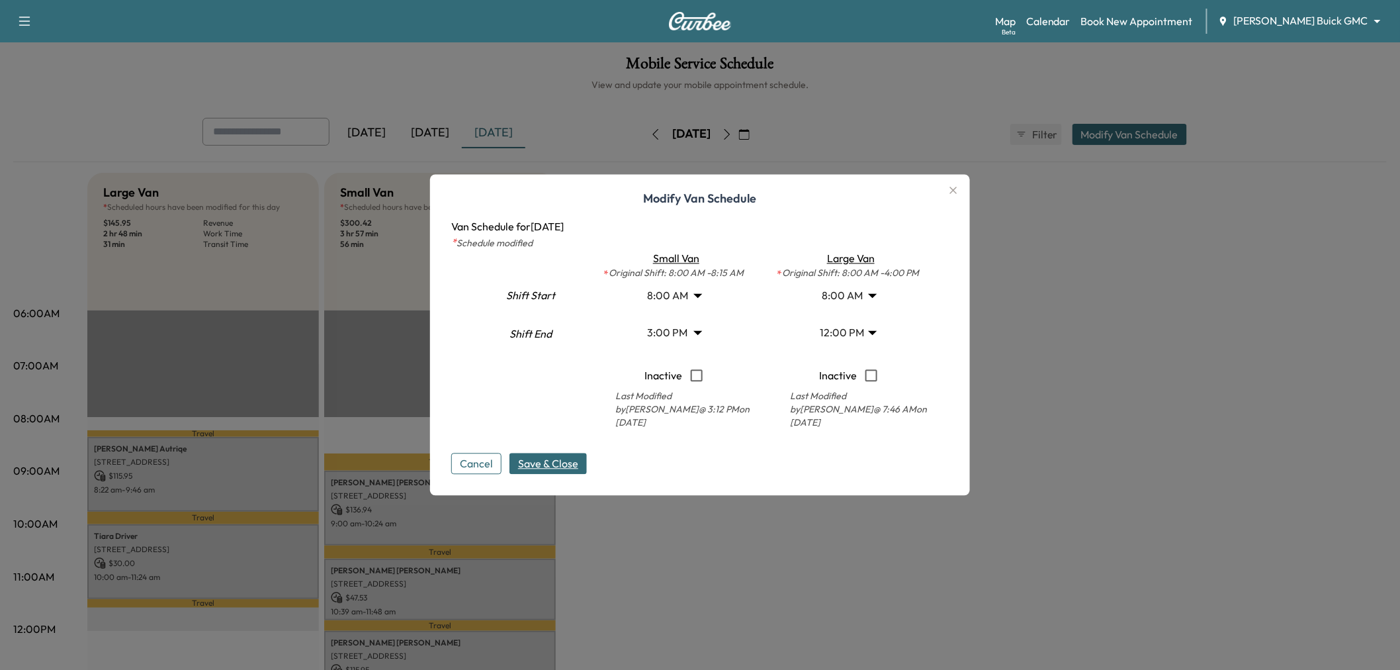
click at [552, 460] on span "Save & Close" at bounding box center [548, 464] width 60 height 16
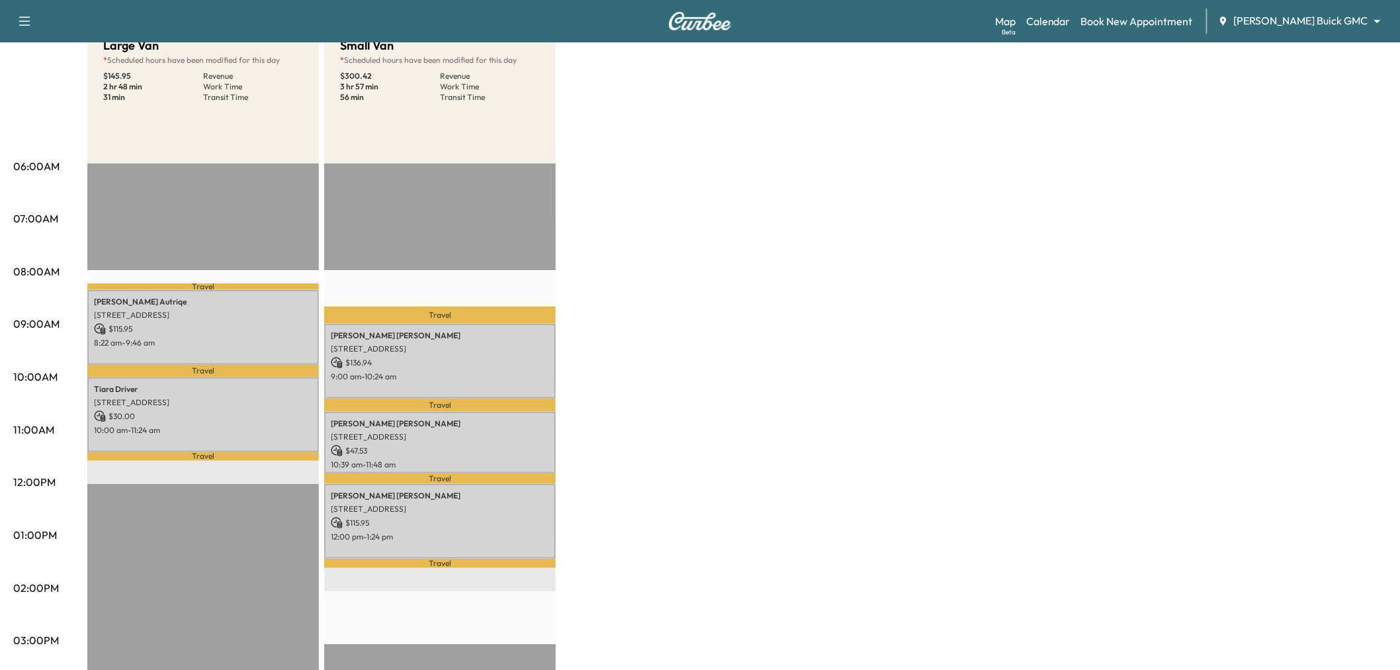
scroll to position [0, 0]
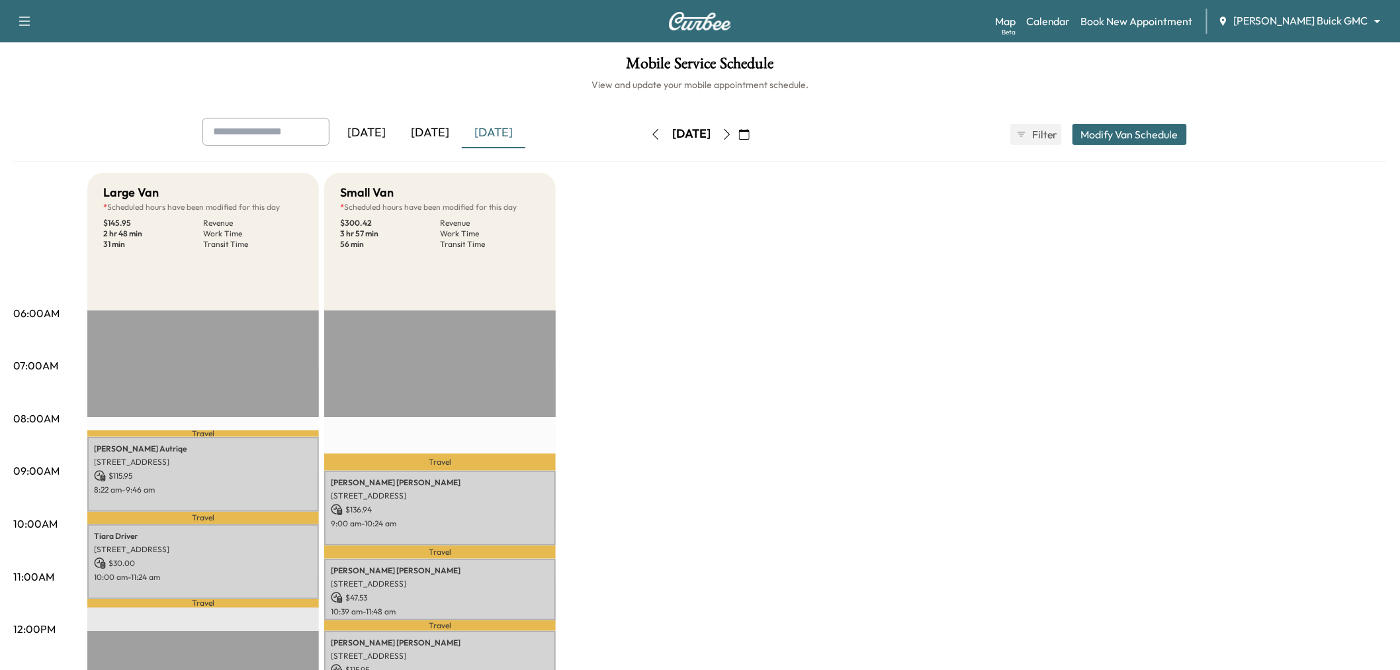
click at [644, 311] on div "Large Van * Scheduled hours have been modified for this day $ 145.95 Revenue 2 …" at bounding box center [736, 669] width 1299 height 992
click at [805, 353] on div "Large Van * Scheduled hours have been modified for this day $ 145.95 Revenue 2 …" at bounding box center [736, 669] width 1299 height 992
click at [676, 411] on div "Large Van * Scheduled hours have been modified for this day $ 145.95 Revenue 2 …" at bounding box center [736, 669] width 1299 height 992
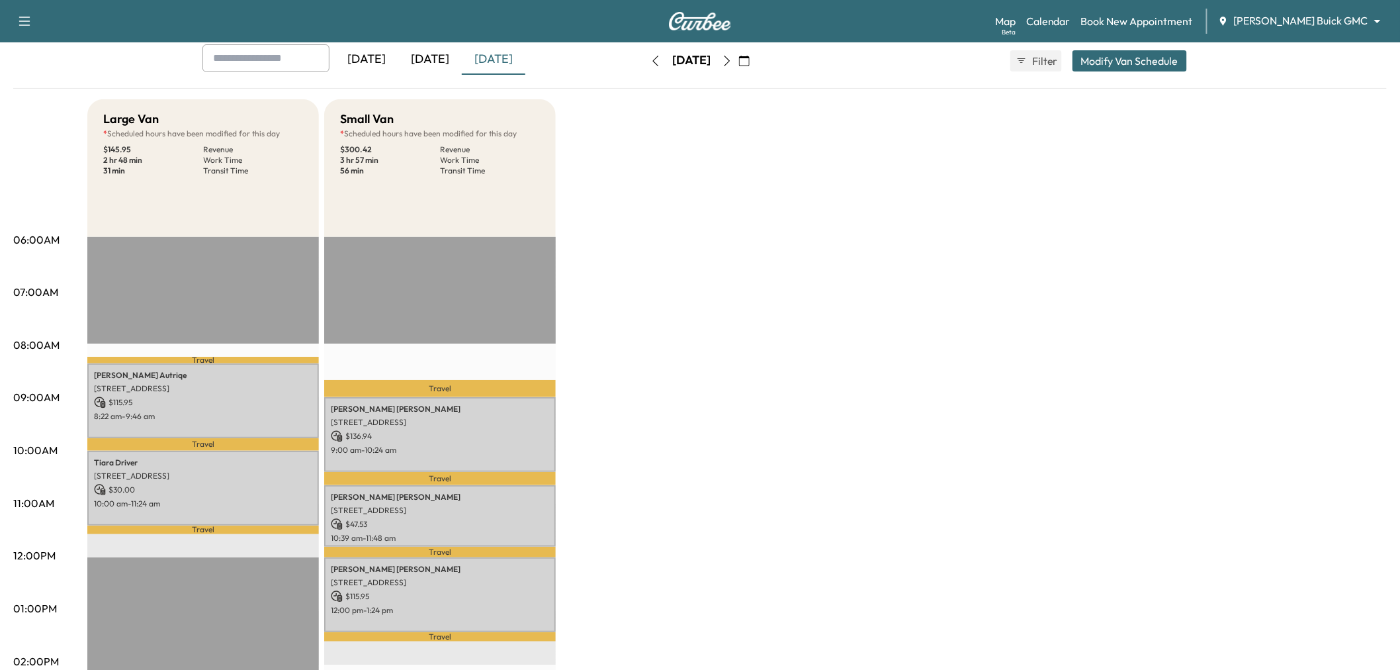
click at [696, 453] on div "Large Van * Scheduled hours have been modified for this day $ 145.95 Revenue 2 …" at bounding box center [736, 595] width 1299 height 992
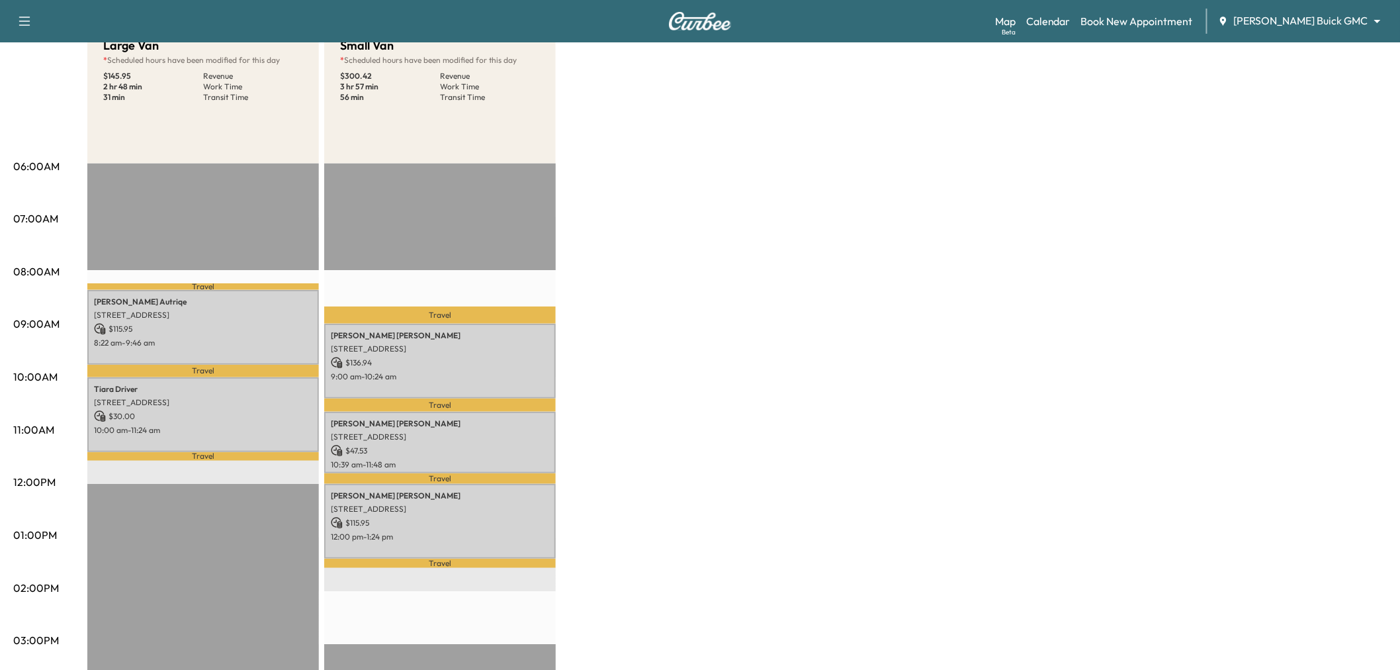
scroll to position [0, 0]
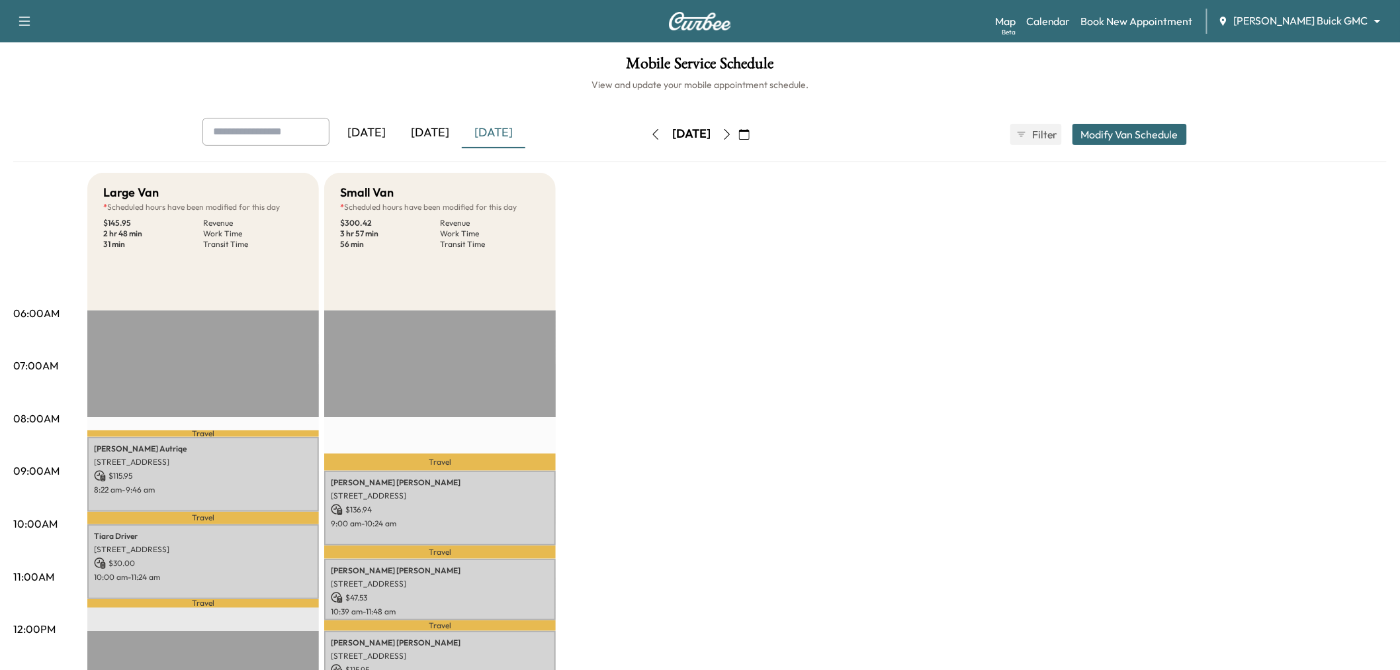
click at [427, 127] on div "[DATE]" at bounding box center [430, 133] width 64 height 30
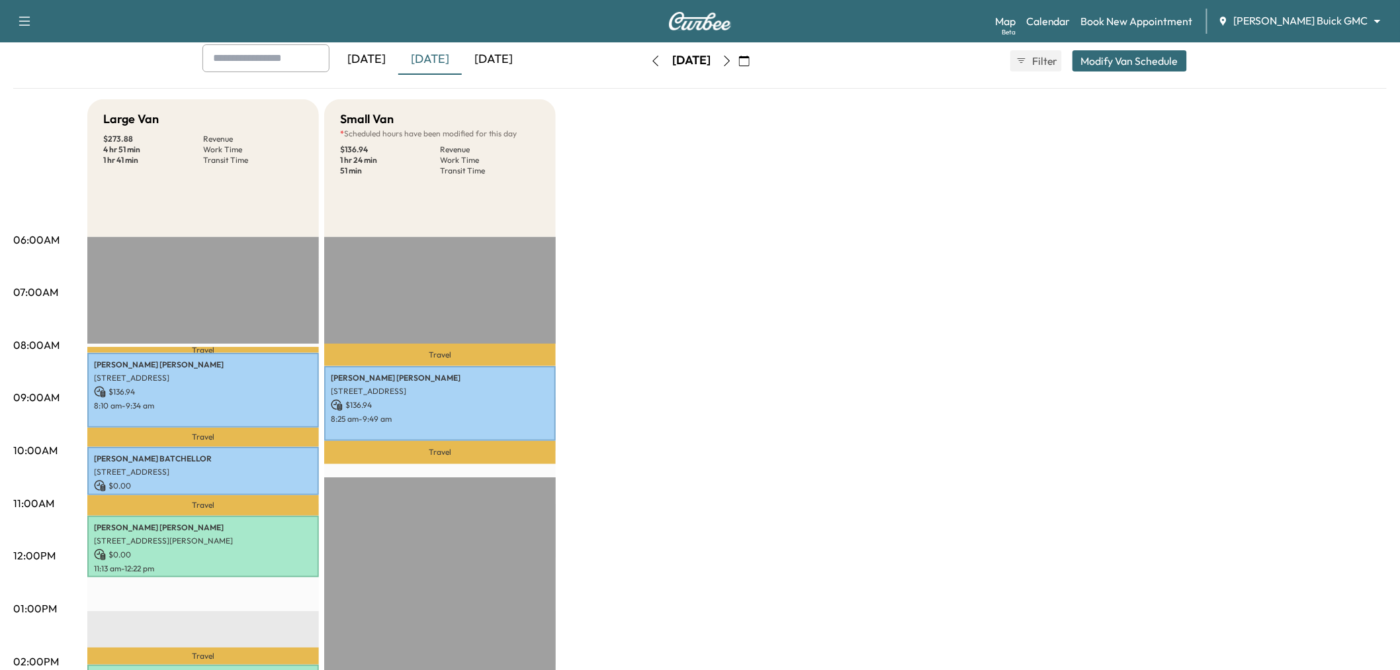
scroll to position [220, 0]
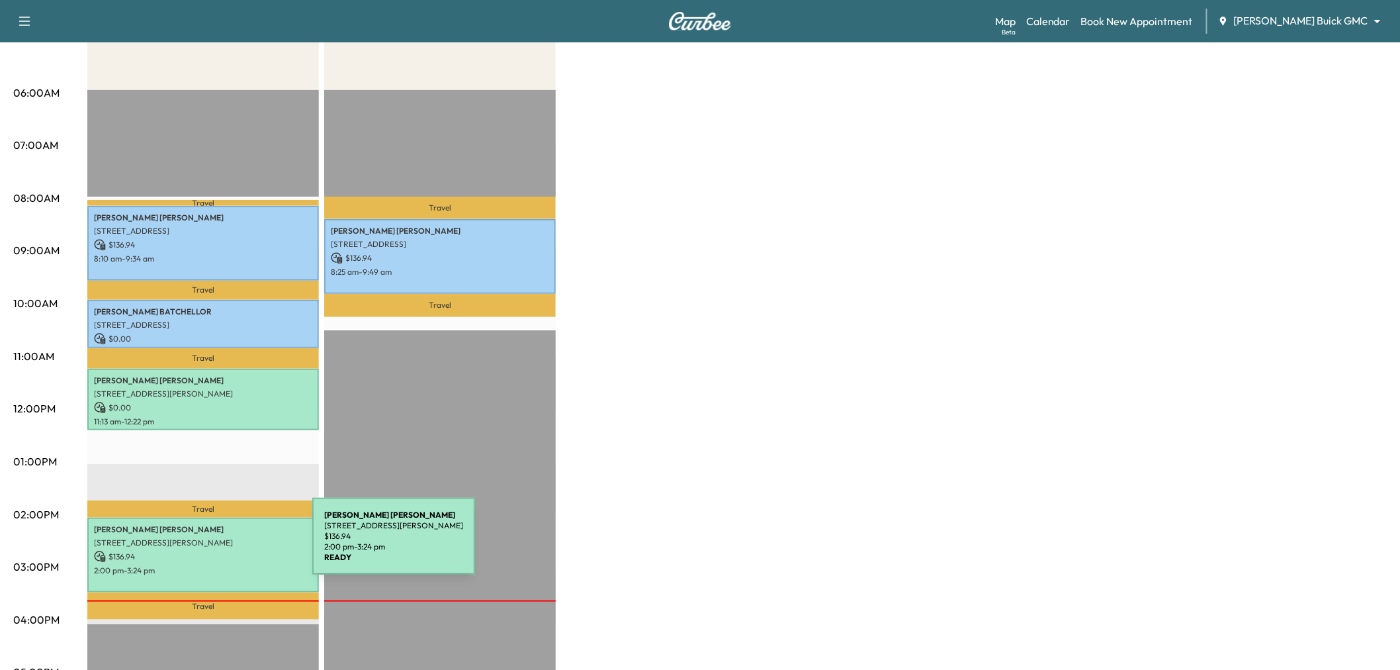
click at [217, 550] on p "$ 136.94" at bounding box center [203, 556] width 218 height 12
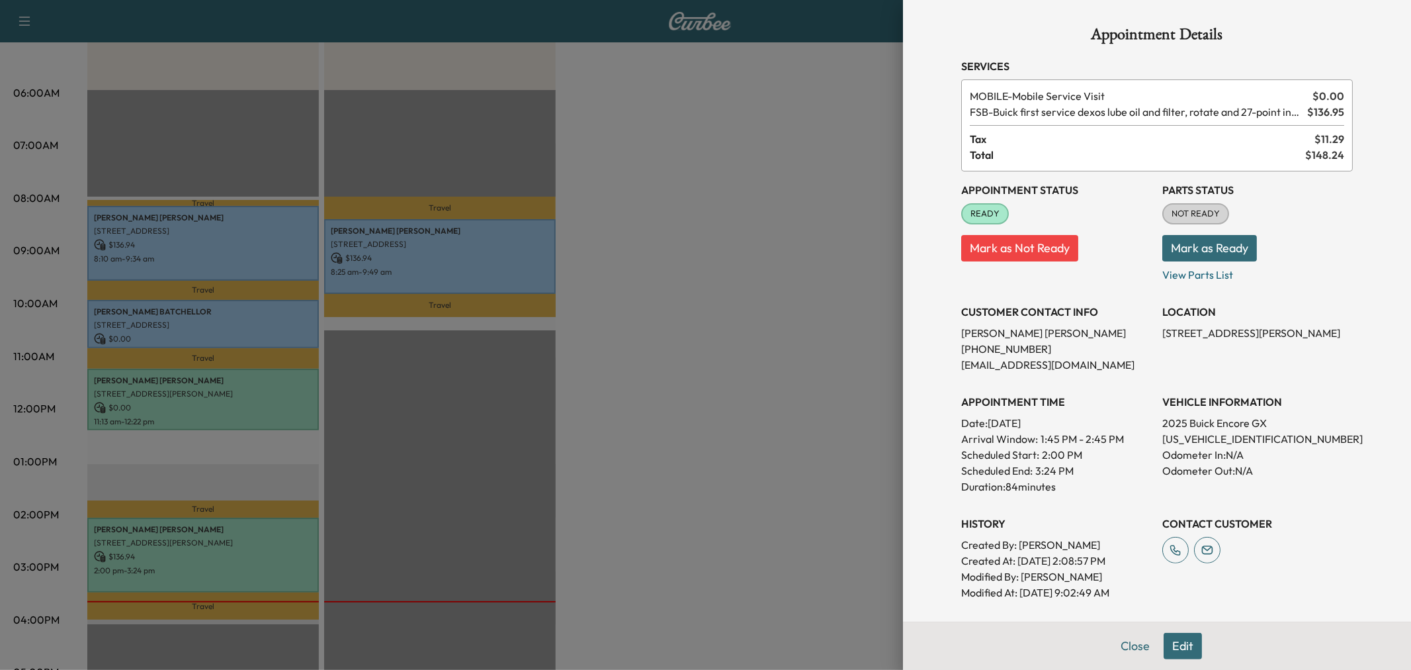
click at [710, 380] on div at bounding box center [705, 335] width 1411 height 670
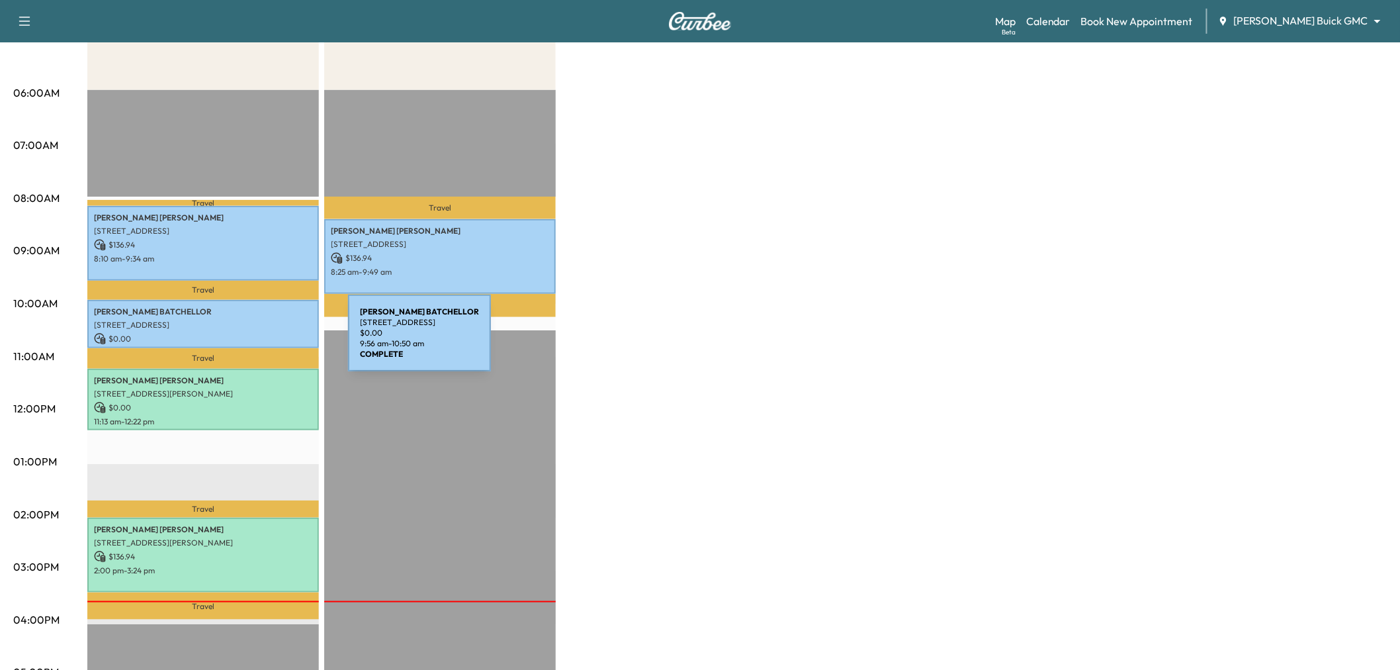
scroll to position [147, 0]
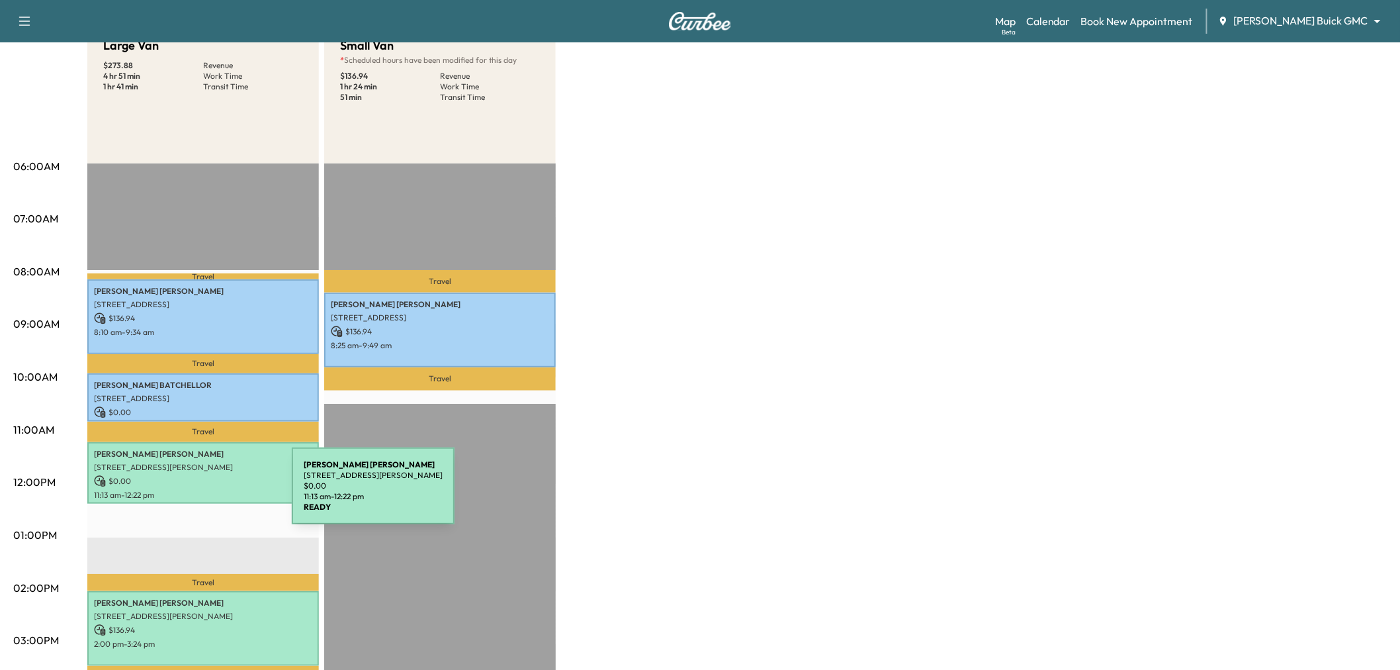
click at [193, 494] on p "11:13 am - 12:22 pm" at bounding box center [203, 495] width 218 height 11
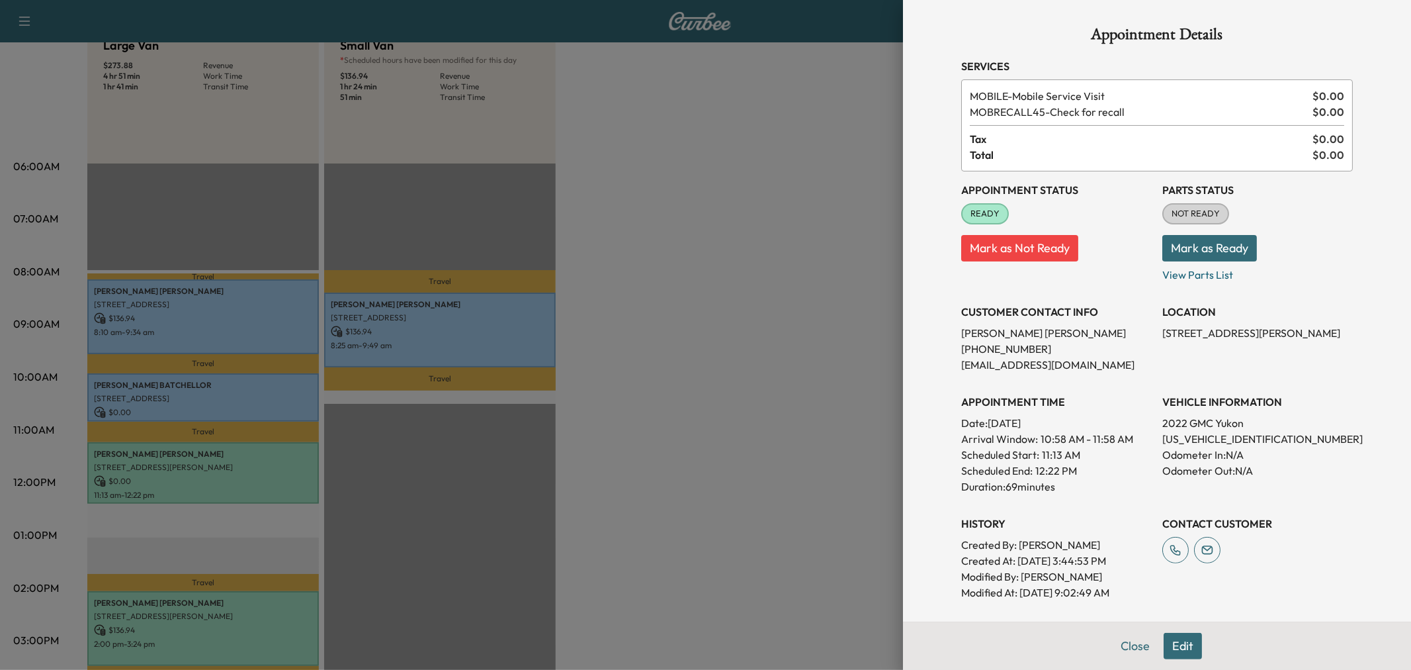
click at [1170, 650] on button "Edit" at bounding box center [1183, 645] width 38 height 26
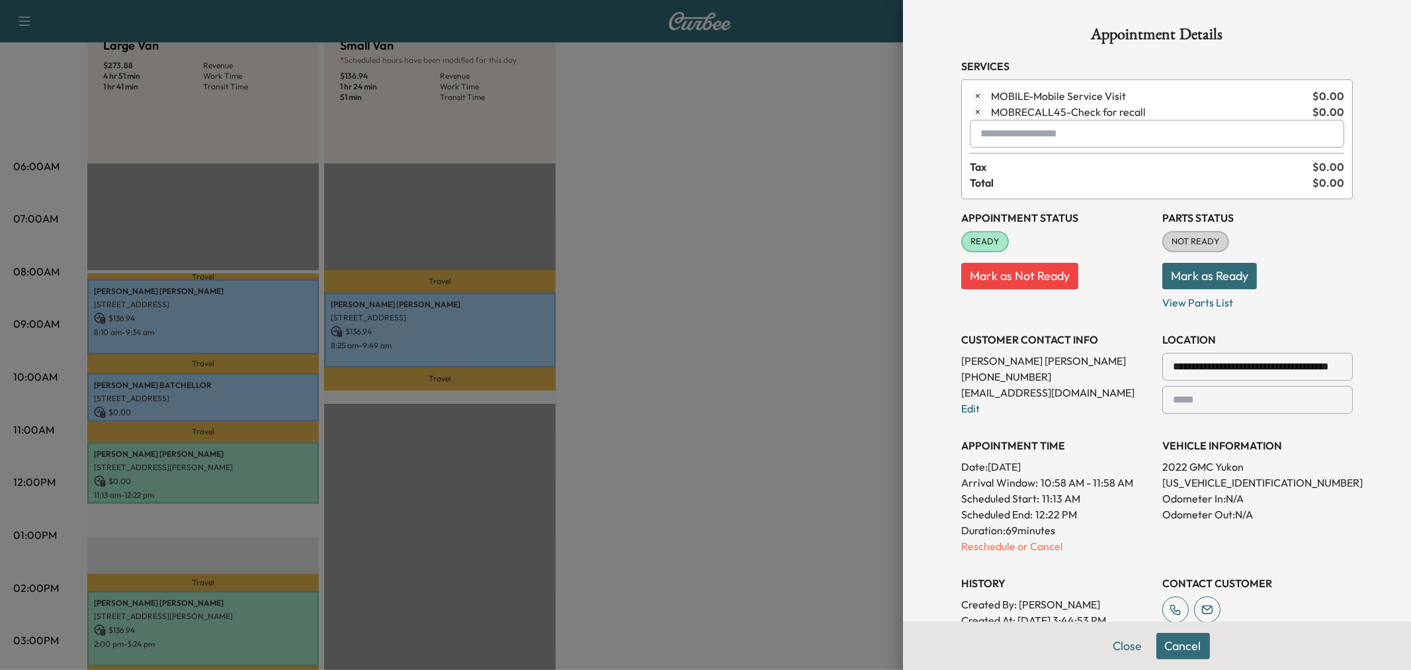
click at [212, 384] on div at bounding box center [705, 335] width 1411 height 670
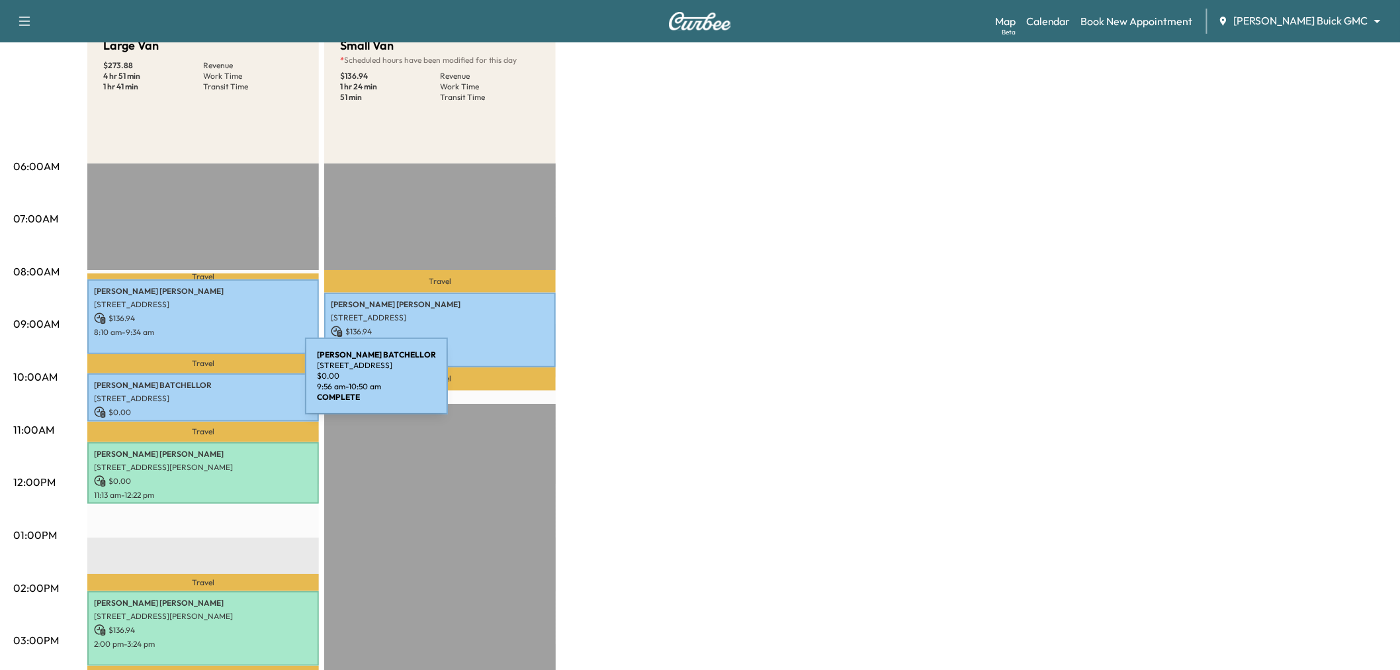
click at [206, 384] on p "MICHAEL BATCHELLOR" at bounding box center [203, 385] width 218 height 11
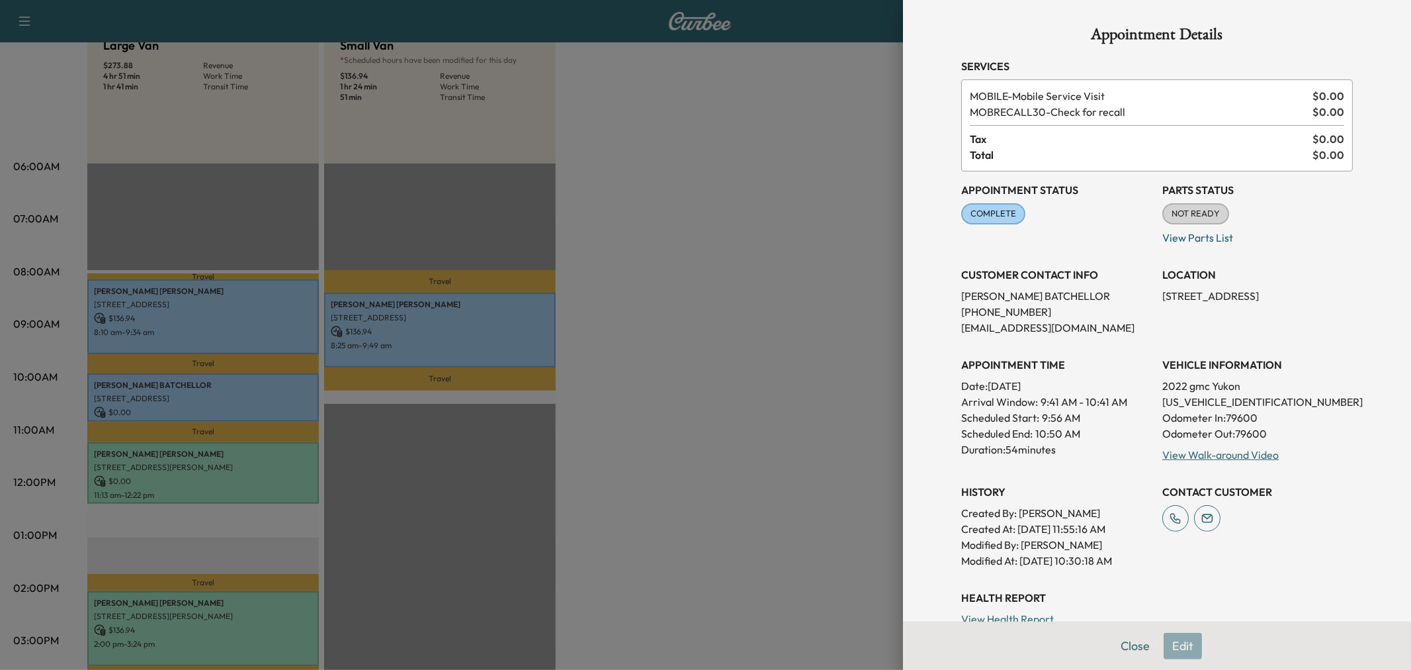
click at [717, 364] on div at bounding box center [705, 335] width 1411 height 670
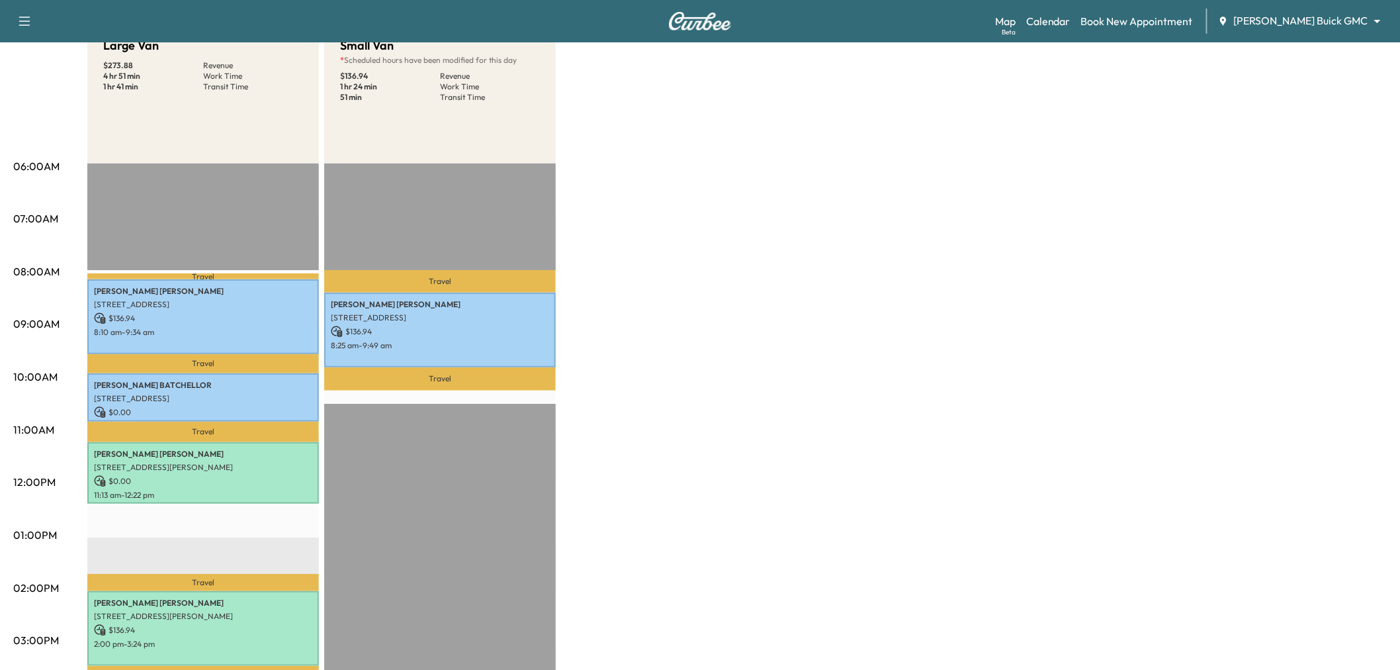
click at [797, 363] on div "Large Van $ 273.88 Revenue 4 hr 51 min Work Time 1 hr 41 min Transit Time Trave…" at bounding box center [736, 522] width 1299 height 992
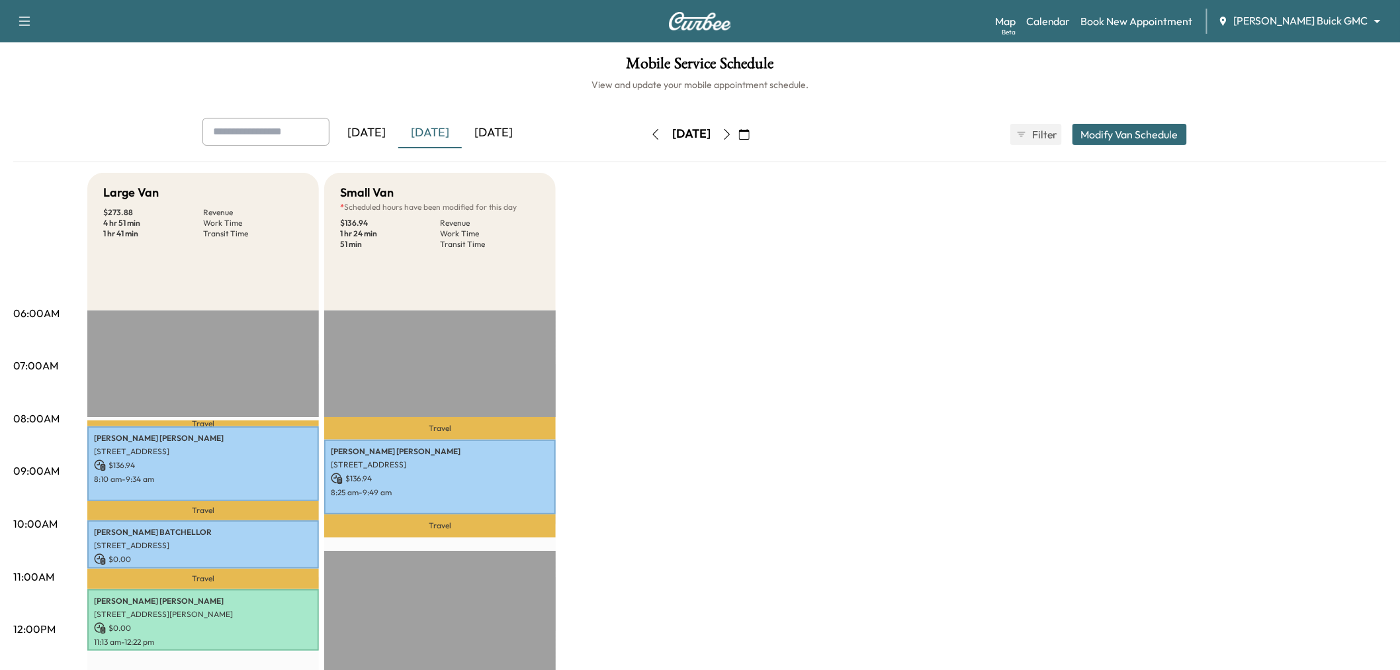
click at [738, 130] on button "button" at bounding box center [727, 134] width 22 height 21
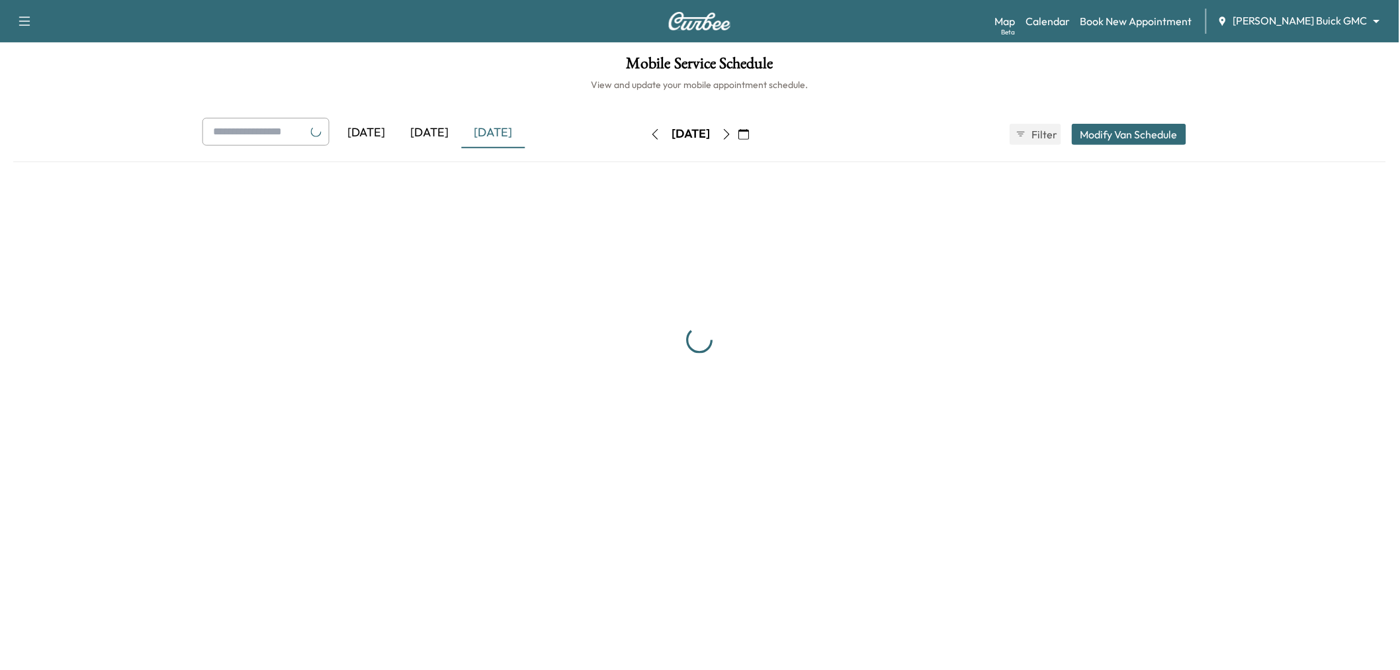
click at [738, 134] on button "button" at bounding box center [727, 134] width 22 height 21
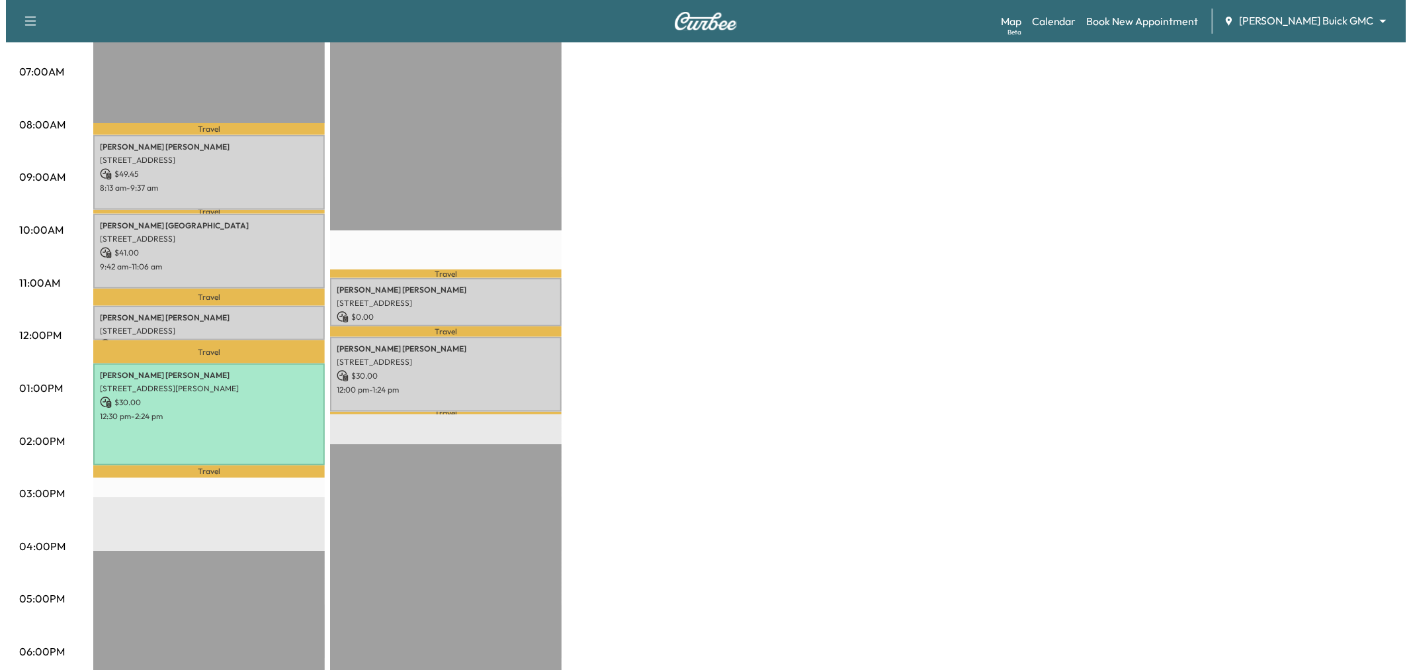
scroll to position [367, 0]
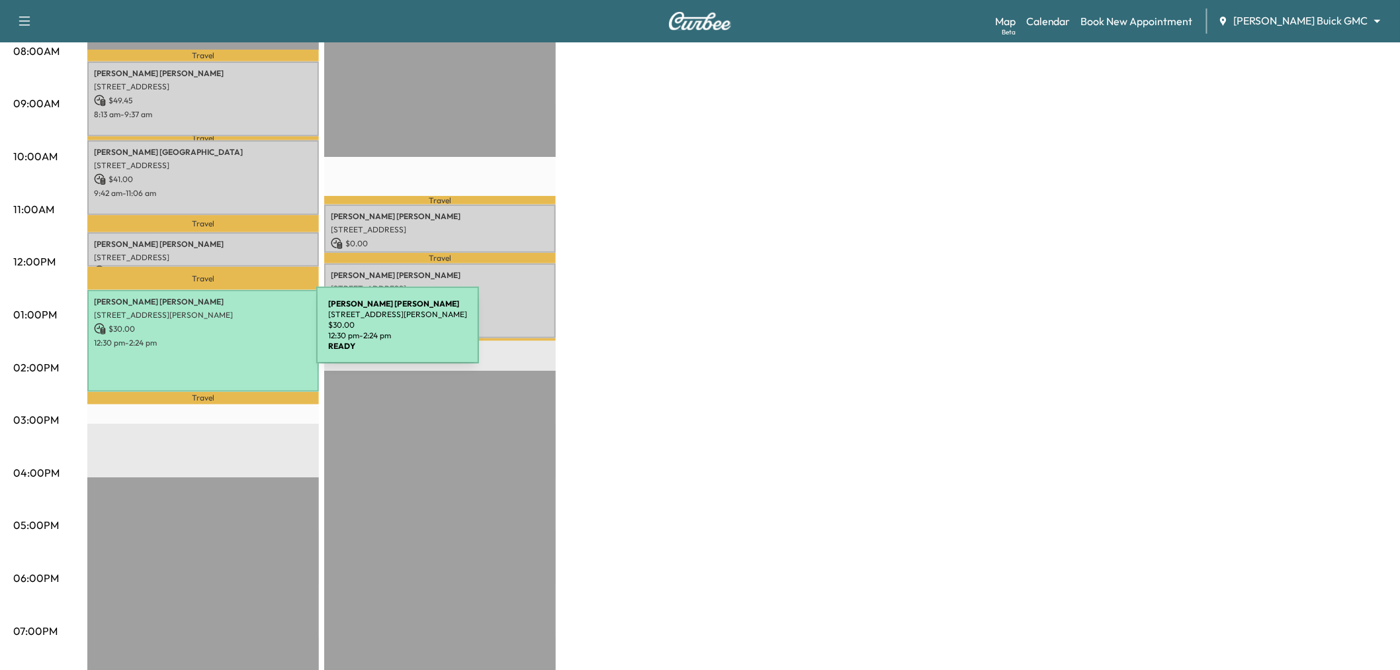
click at [217, 337] on p "12:30 pm - 2:24 pm" at bounding box center [203, 342] width 218 height 11
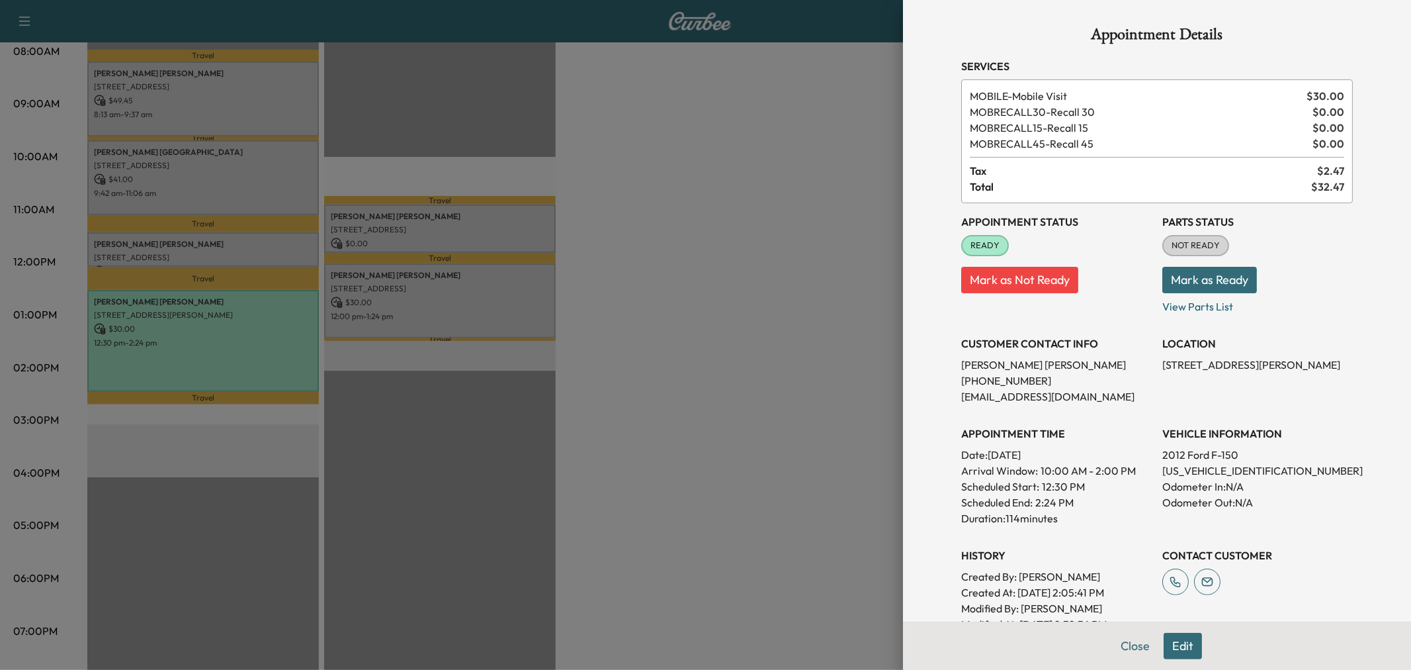
scroll to position [203, 0]
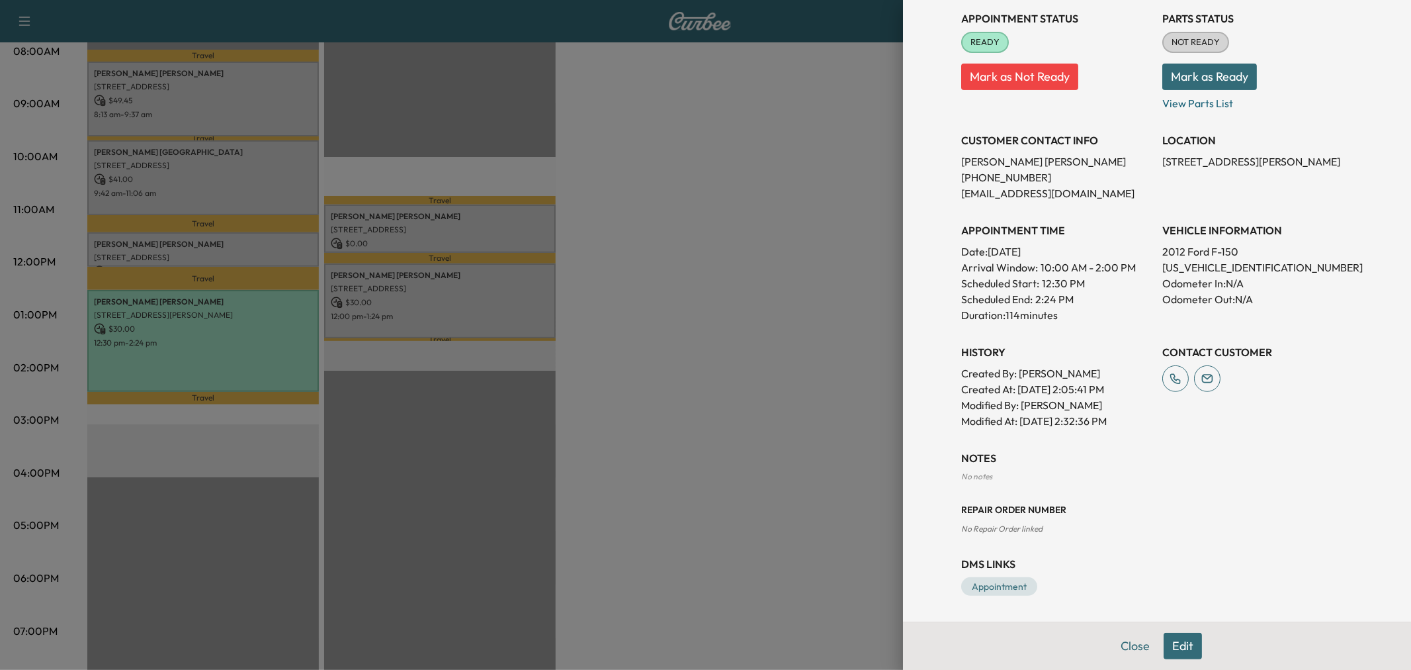
drag, startPoint x: 1186, startPoint y: 650, endPoint x: 1166, endPoint y: 638, distance: 22.9
click at [1185, 650] on button "Edit" at bounding box center [1183, 645] width 38 height 26
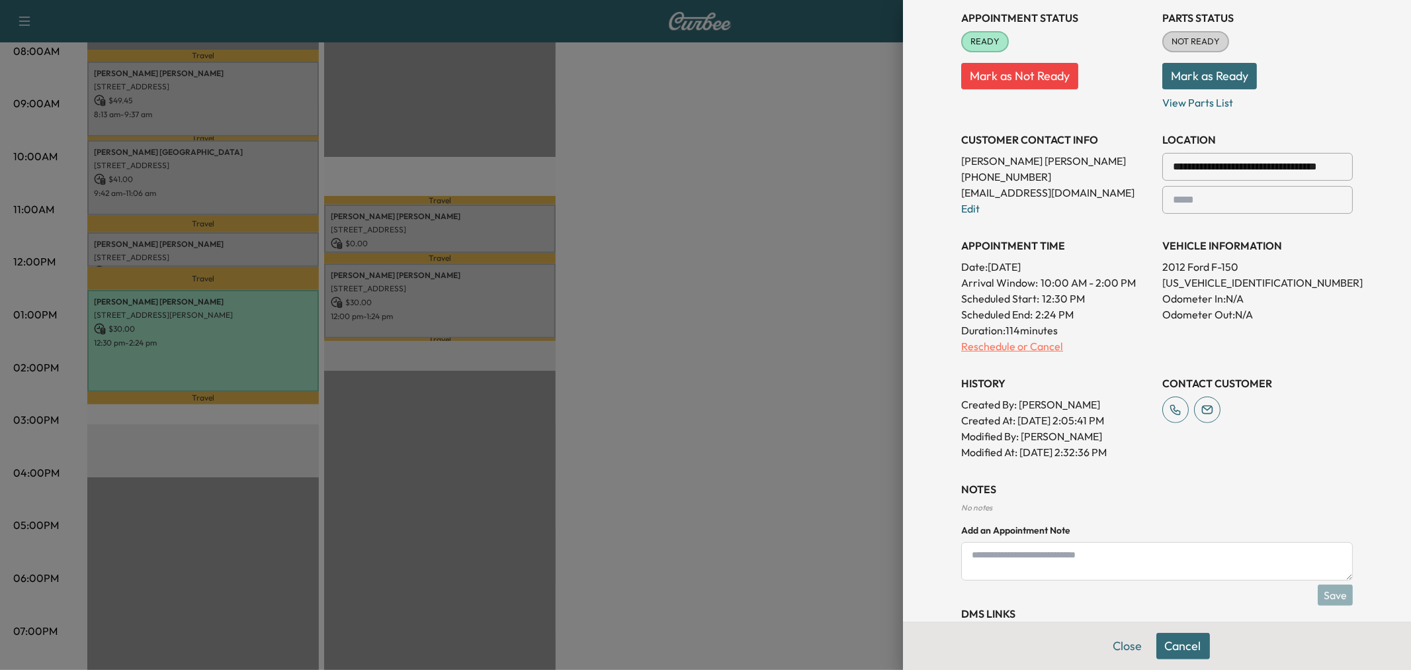
click at [1014, 347] on p "Reschedule or Cancel" at bounding box center [1056, 346] width 191 height 16
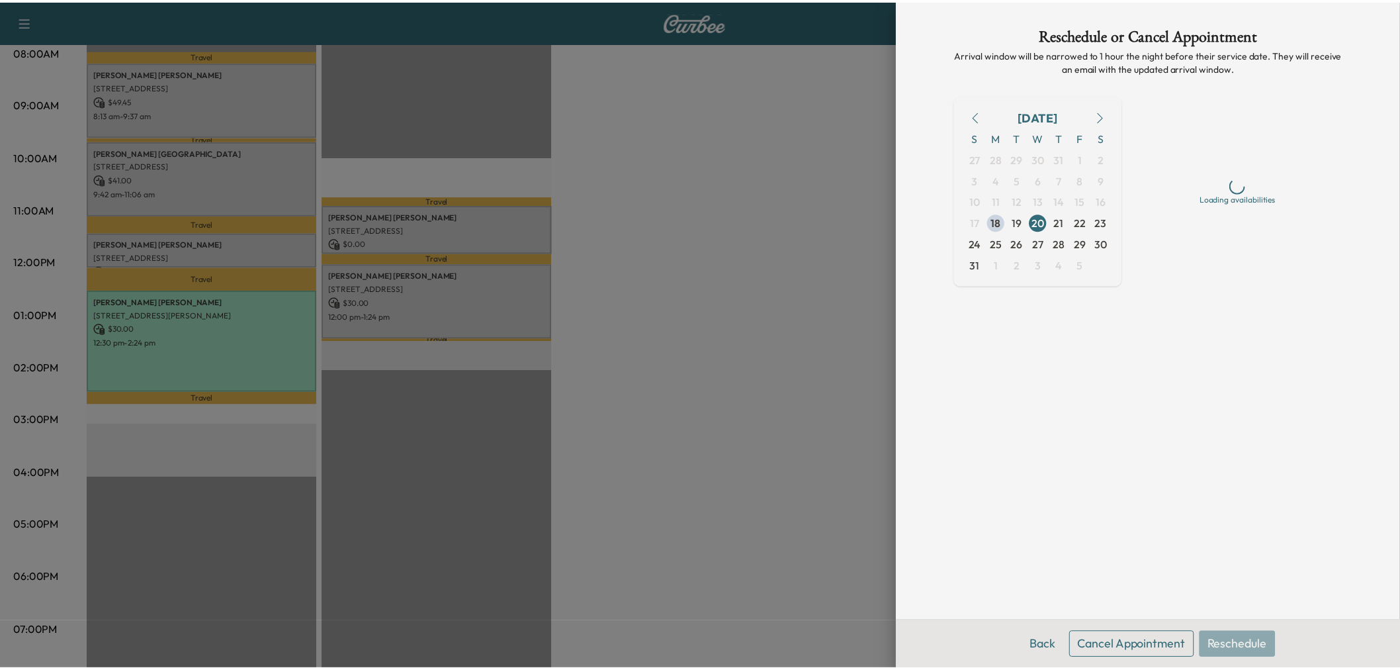
scroll to position [0, 0]
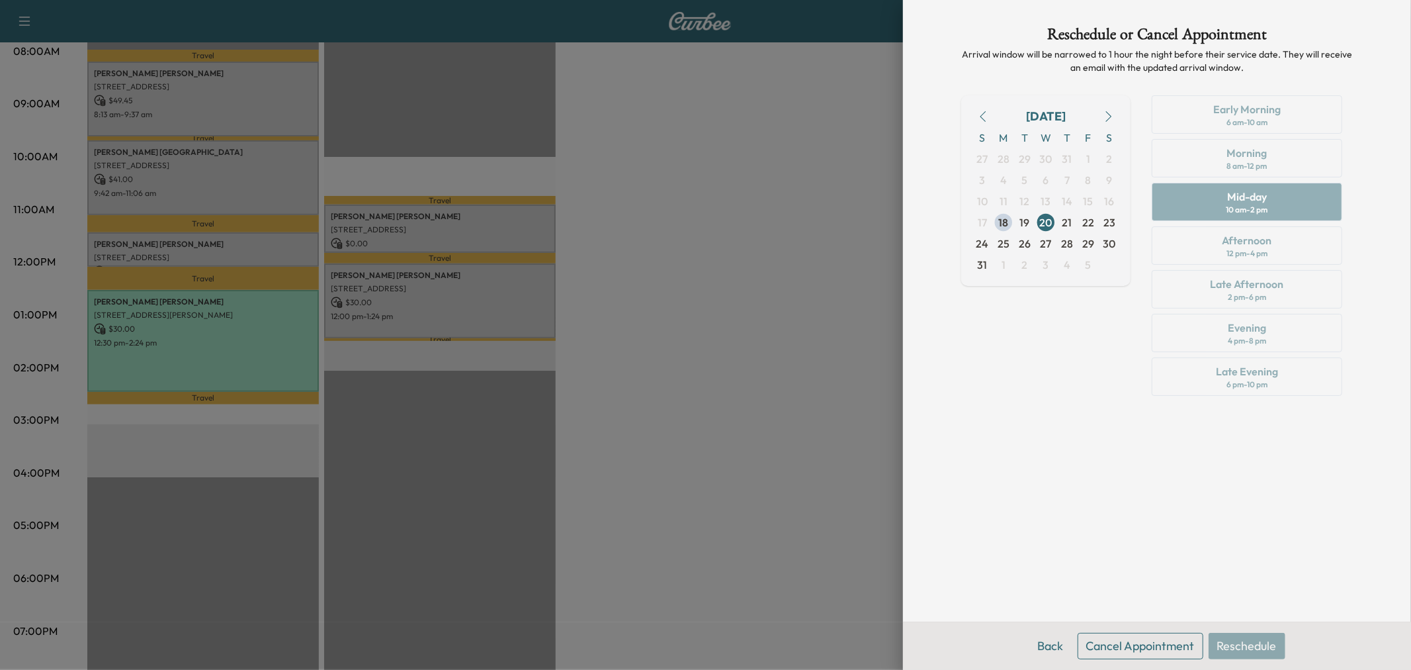
click at [1158, 648] on button "Cancel Appointment" at bounding box center [1141, 645] width 126 height 26
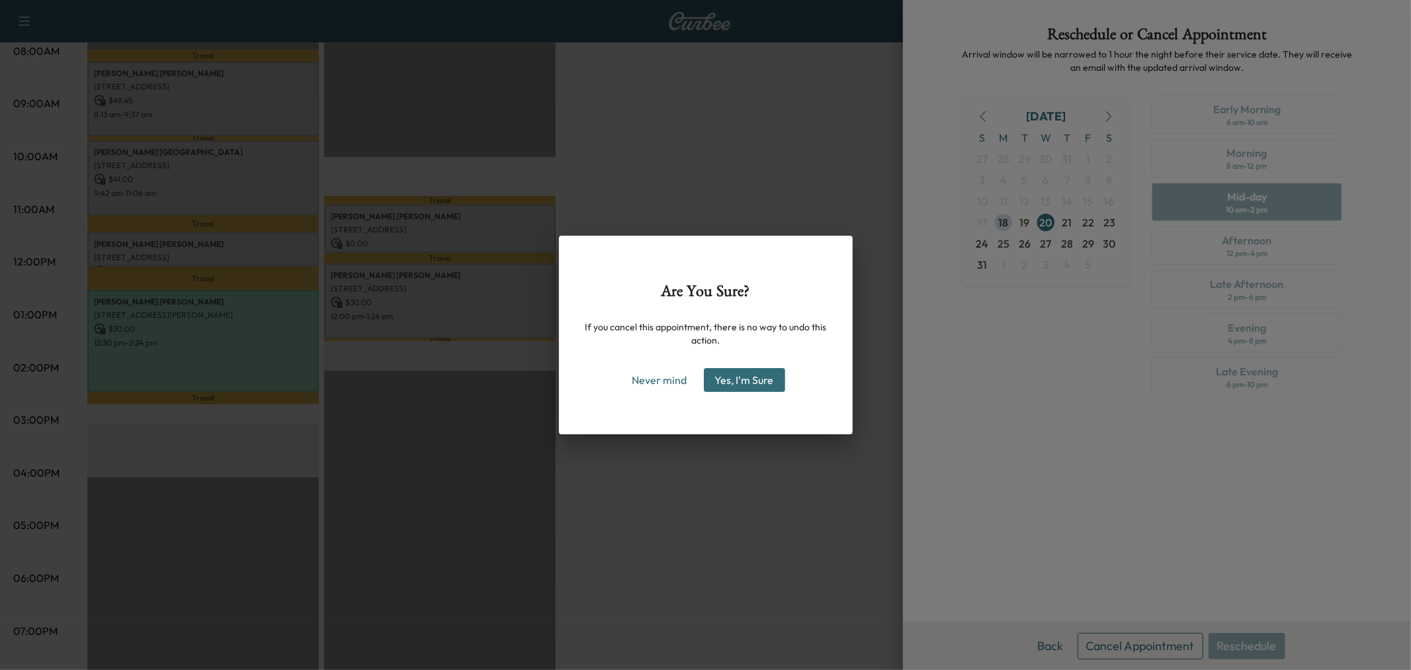
click at [733, 384] on button "Yes, I'm Sure" at bounding box center [744, 380] width 81 height 24
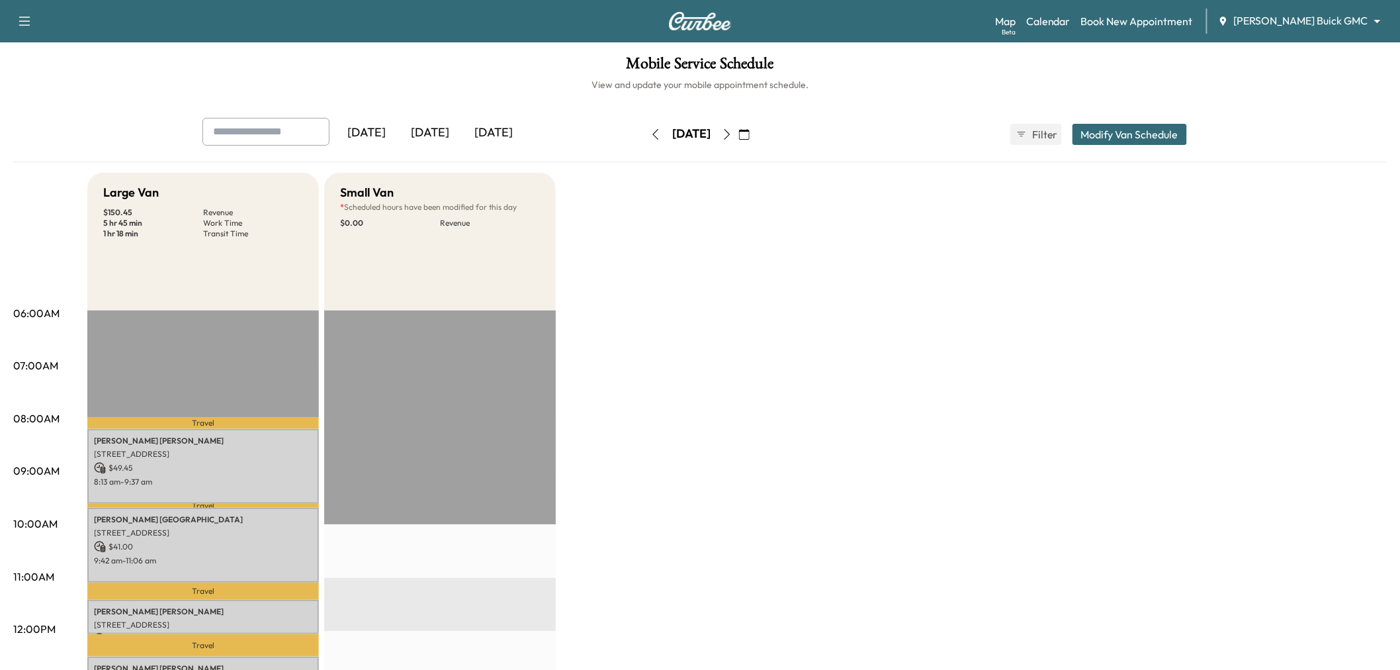
click at [650, 132] on icon "button" at bounding box center [655, 134] width 11 height 11
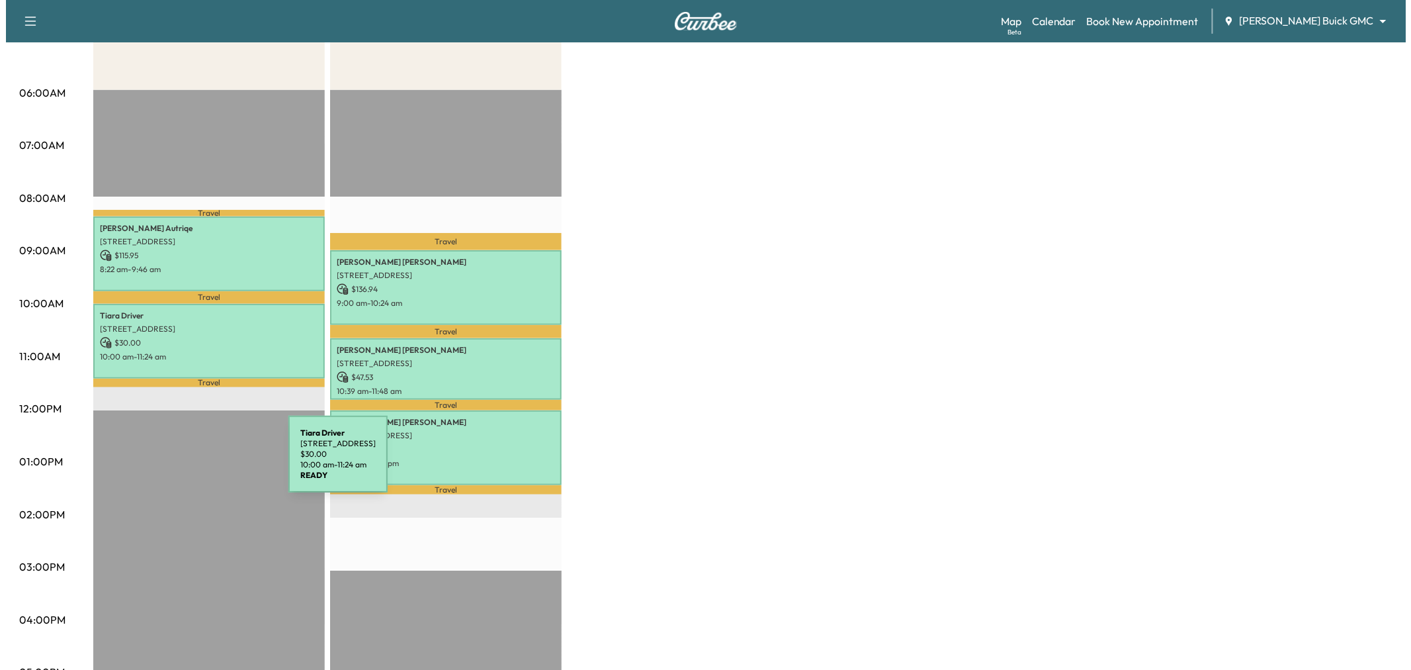
scroll to position [294, 0]
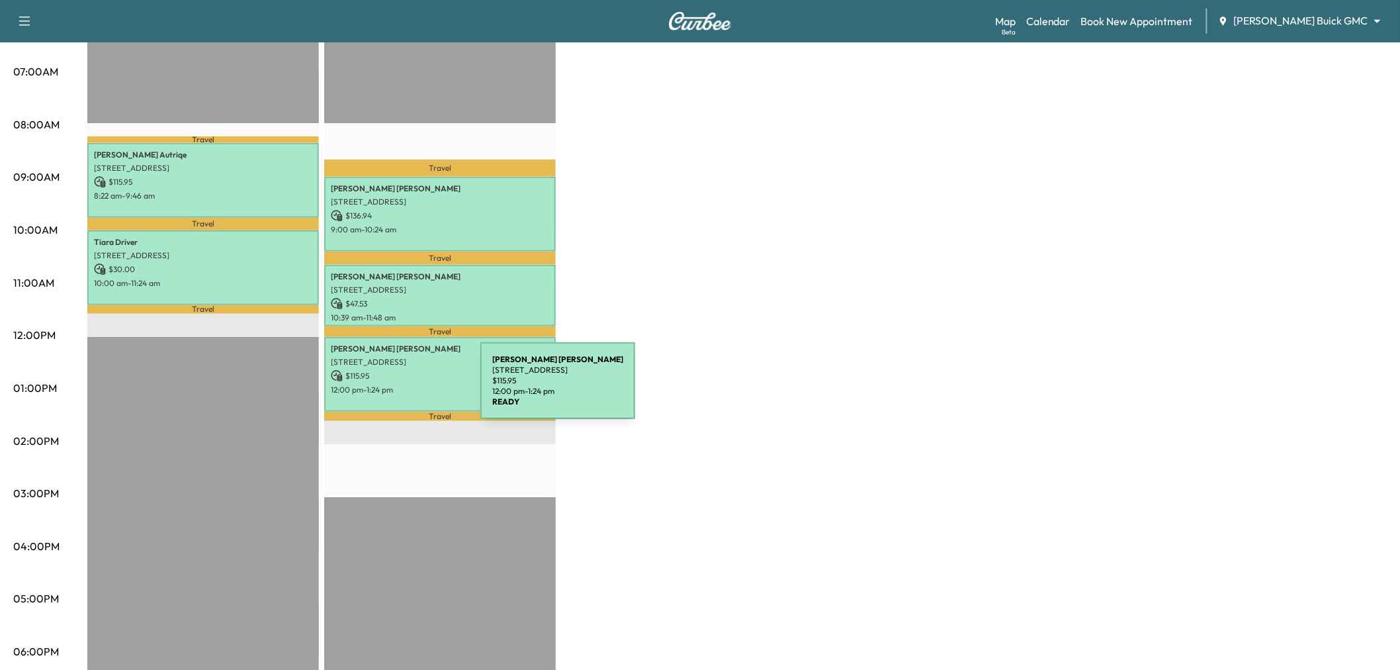
click at [410, 349] on div "Christopher Faulkner 5155 SPANISH OAKS, FRISCO, TX 75034, USA $ 115.95 12:00 pm…" at bounding box center [440, 374] width 232 height 75
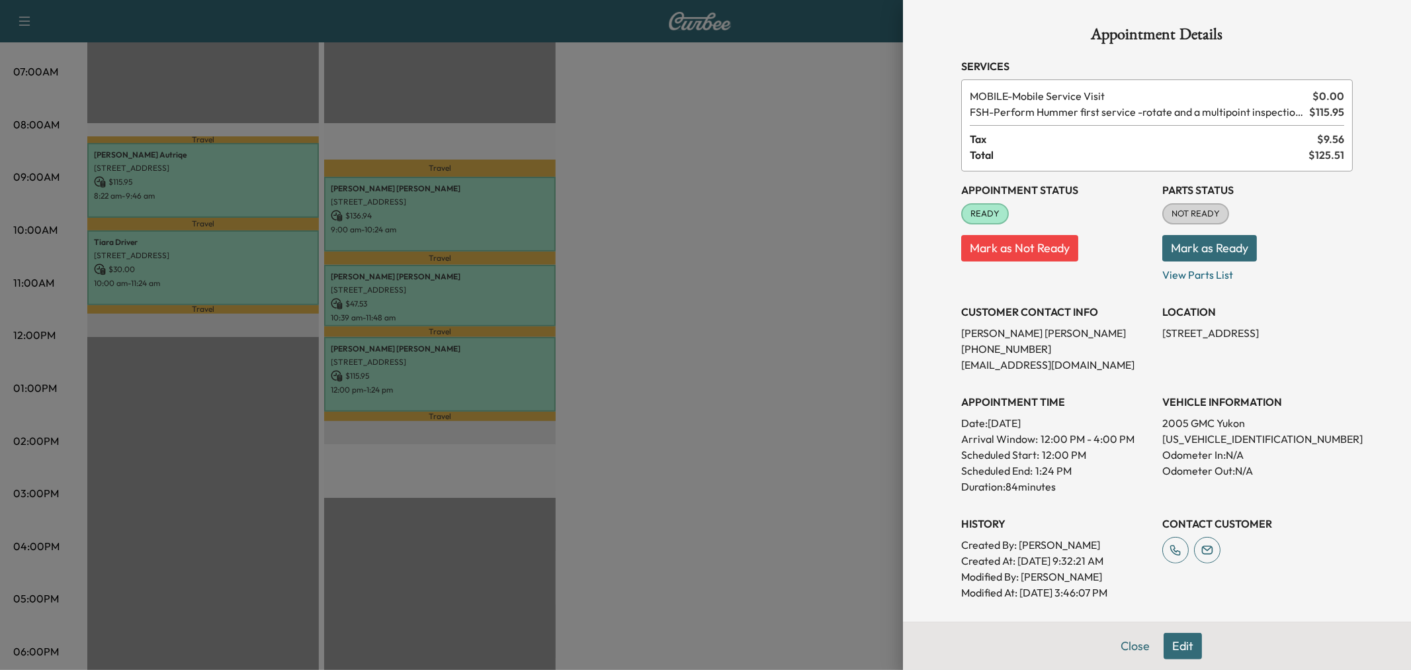
click at [1185, 640] on button "Edit" at bounding box center [1183, 645] width 38 height 26
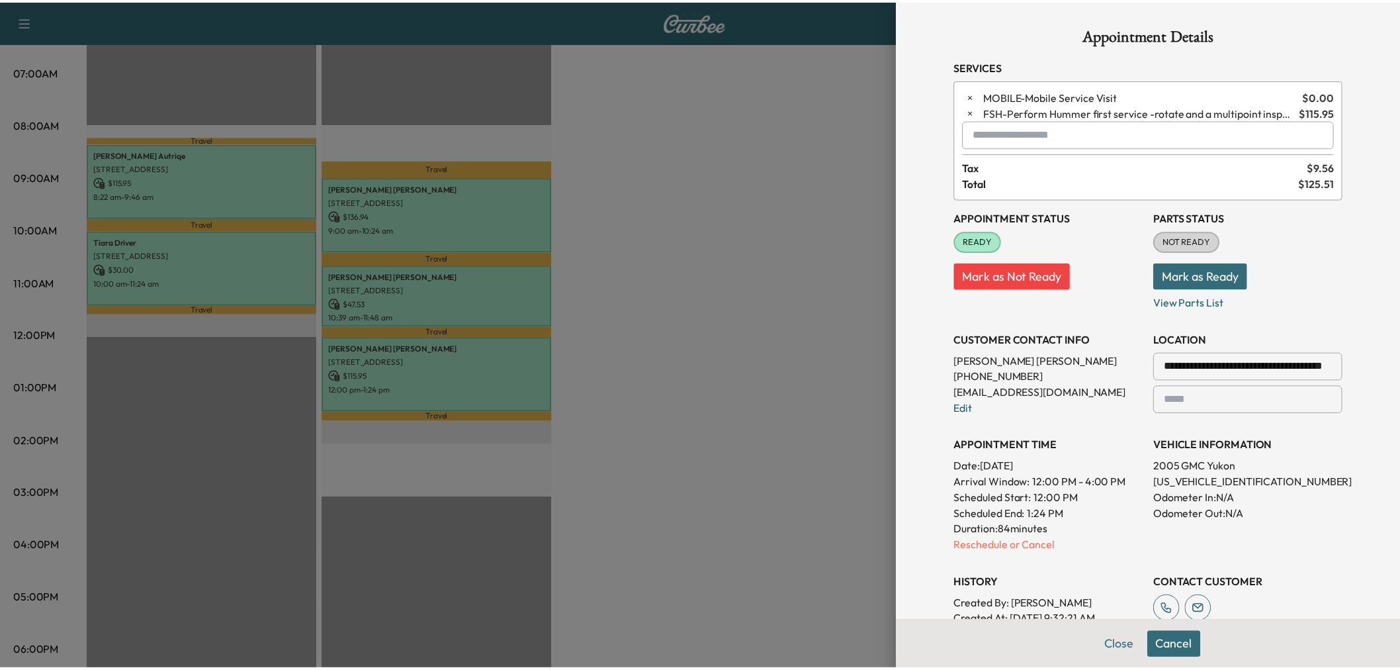
scroll to position [73, 0]
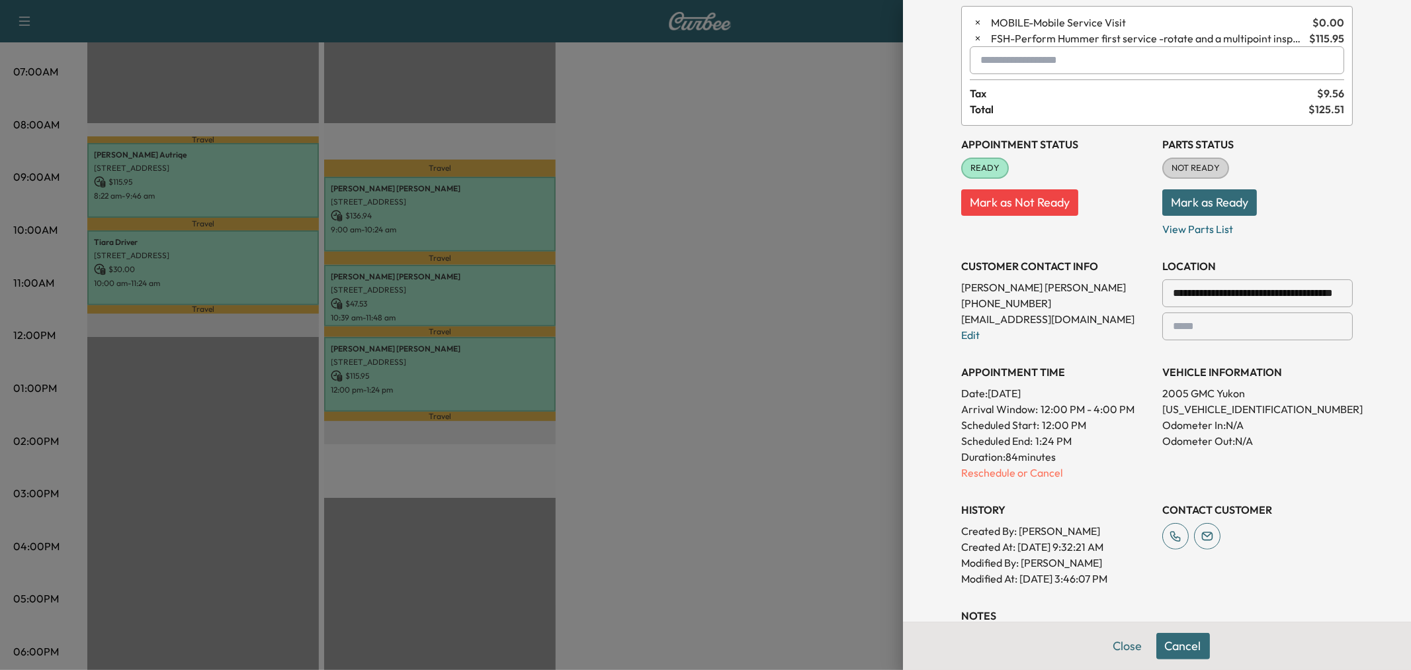
click at [1193, 413] on p "3GKEC16Z95G225372" at bounding box center [1257, 409] width 191 height 16
click at [1174, 392] on p "2005 GMC Yukon" at bounding box center [1257, 393] width 191 height 16
click at [1181, 411] on p "3GKEC16Z95G225372" at bounding box center [1257, 409] width 191 height 16
click at [1180, 400] on p "2005 GMC Yukon" at bounding box center [1257, 393] width 191 height 16
click at [1129, 648] on button "Close" at bounding box center [1128, 645] width 46 height 26
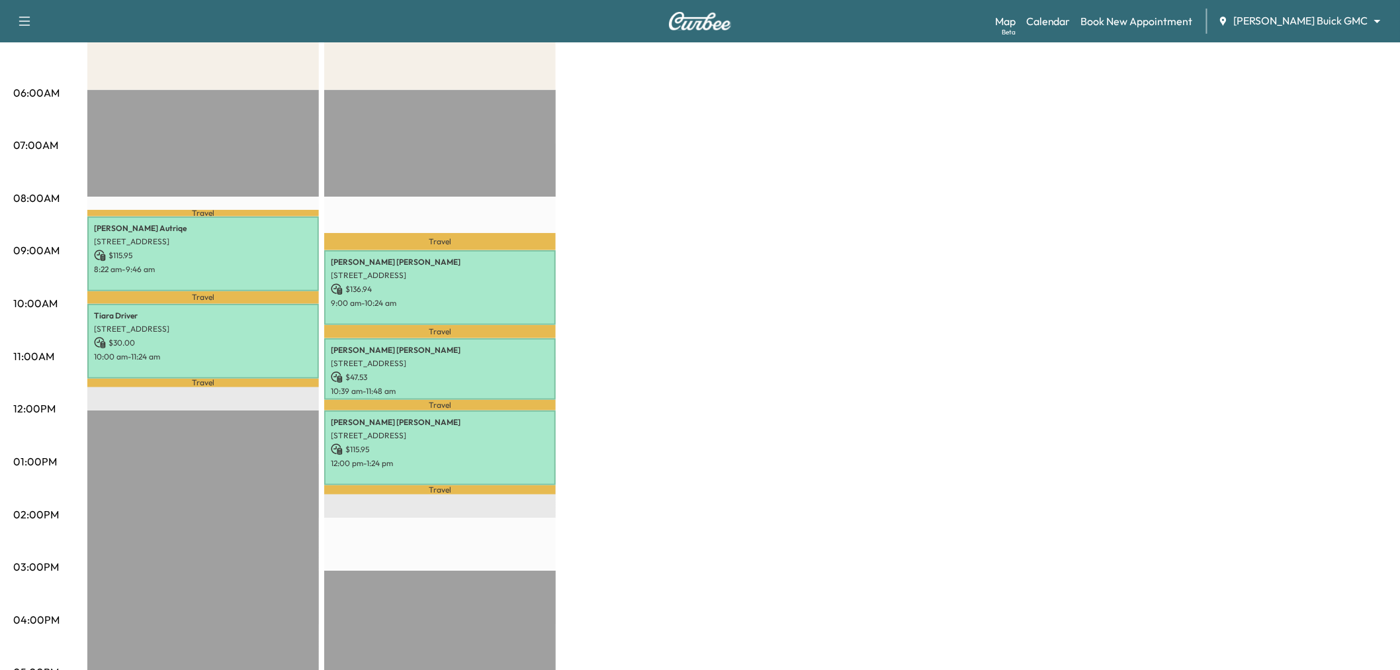
scroll to position [147, 0]
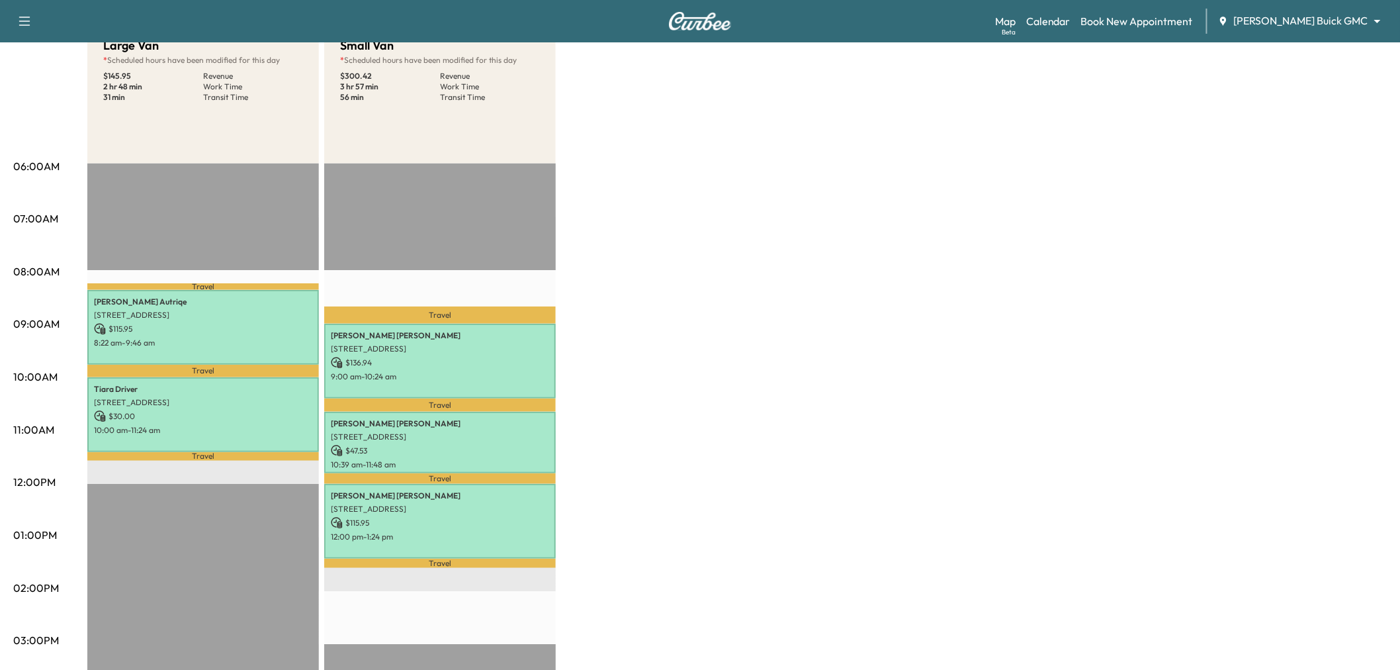
click at [740, 234] on div "Large Van * Scheduled hours have been modified for this day $ 145.95 Revenue 2 …" at bounding box center [736, 522] width 1299 height 992
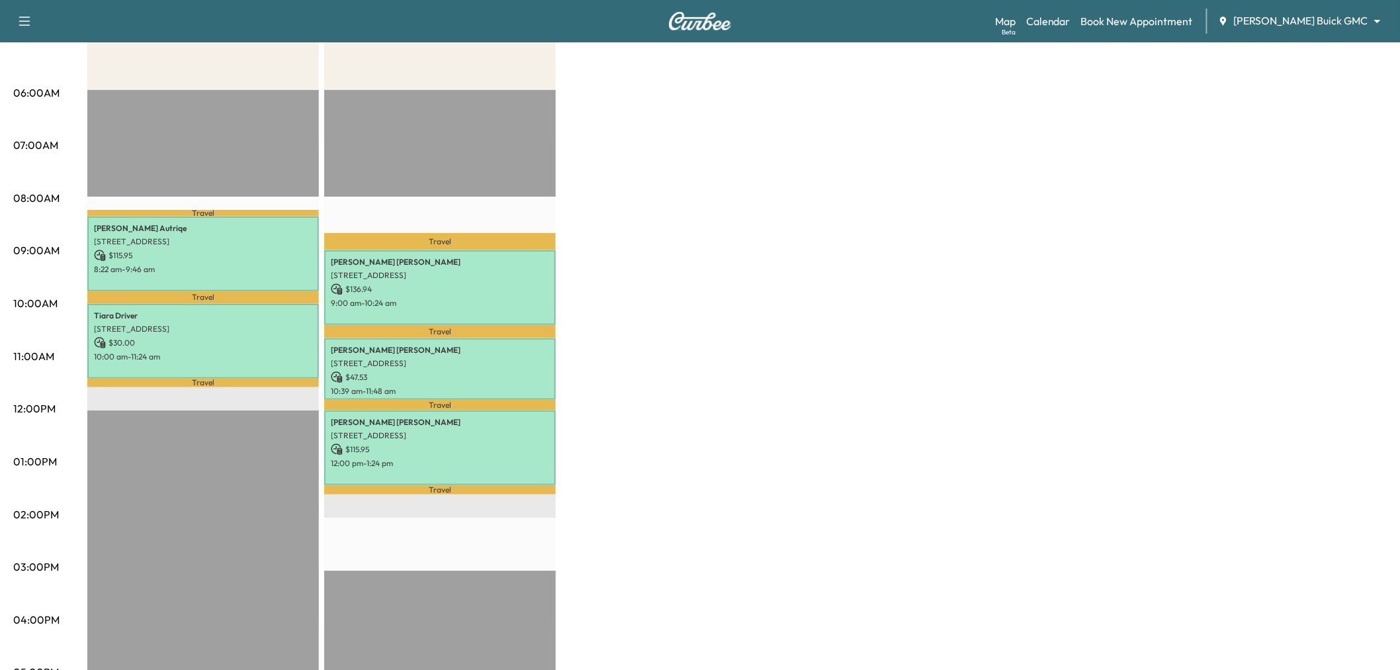
scroll to position [73, 0]
